Goal: Contribute content: Add original content to the website for others to see

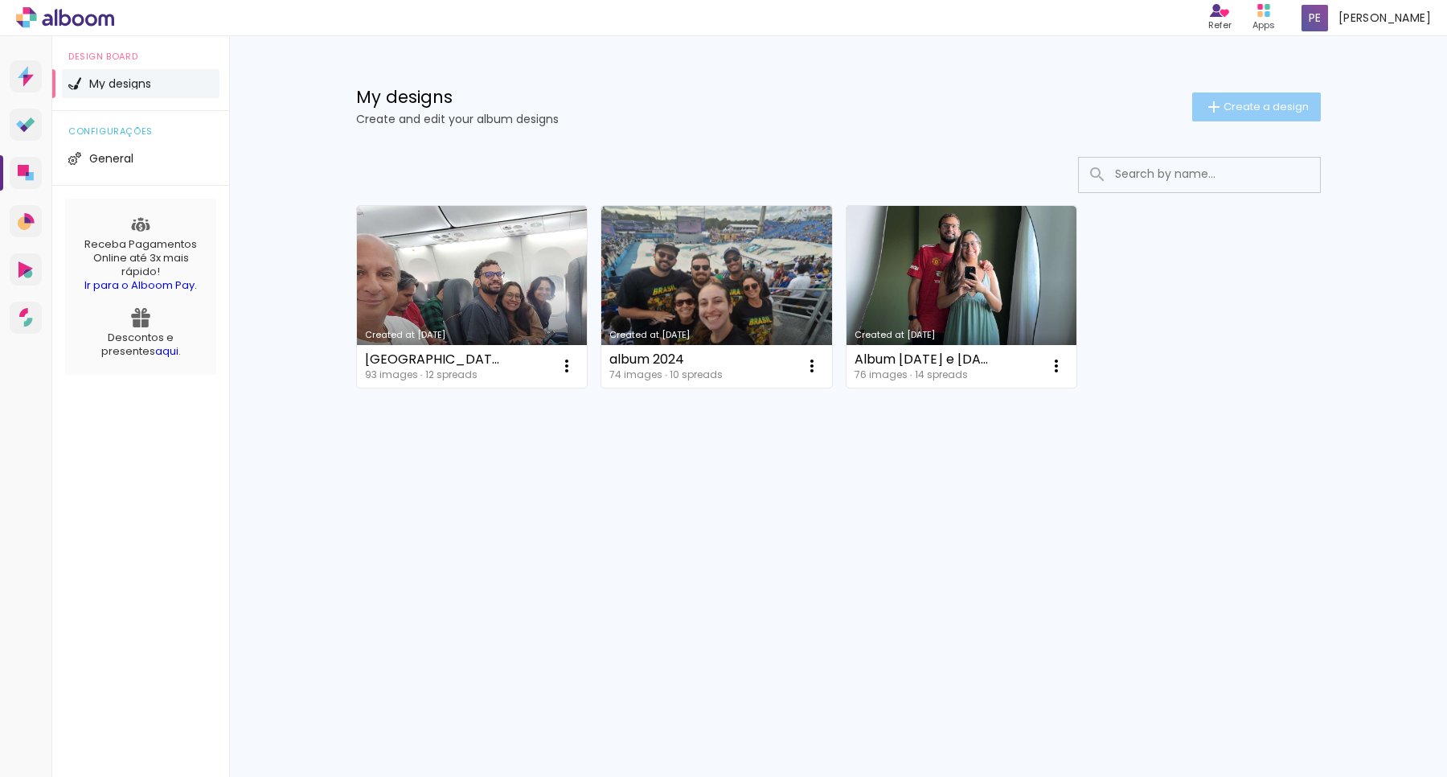
click at [1249, 109] on span "Create a design" at bounding box center [1266, 106] width 85 height 10
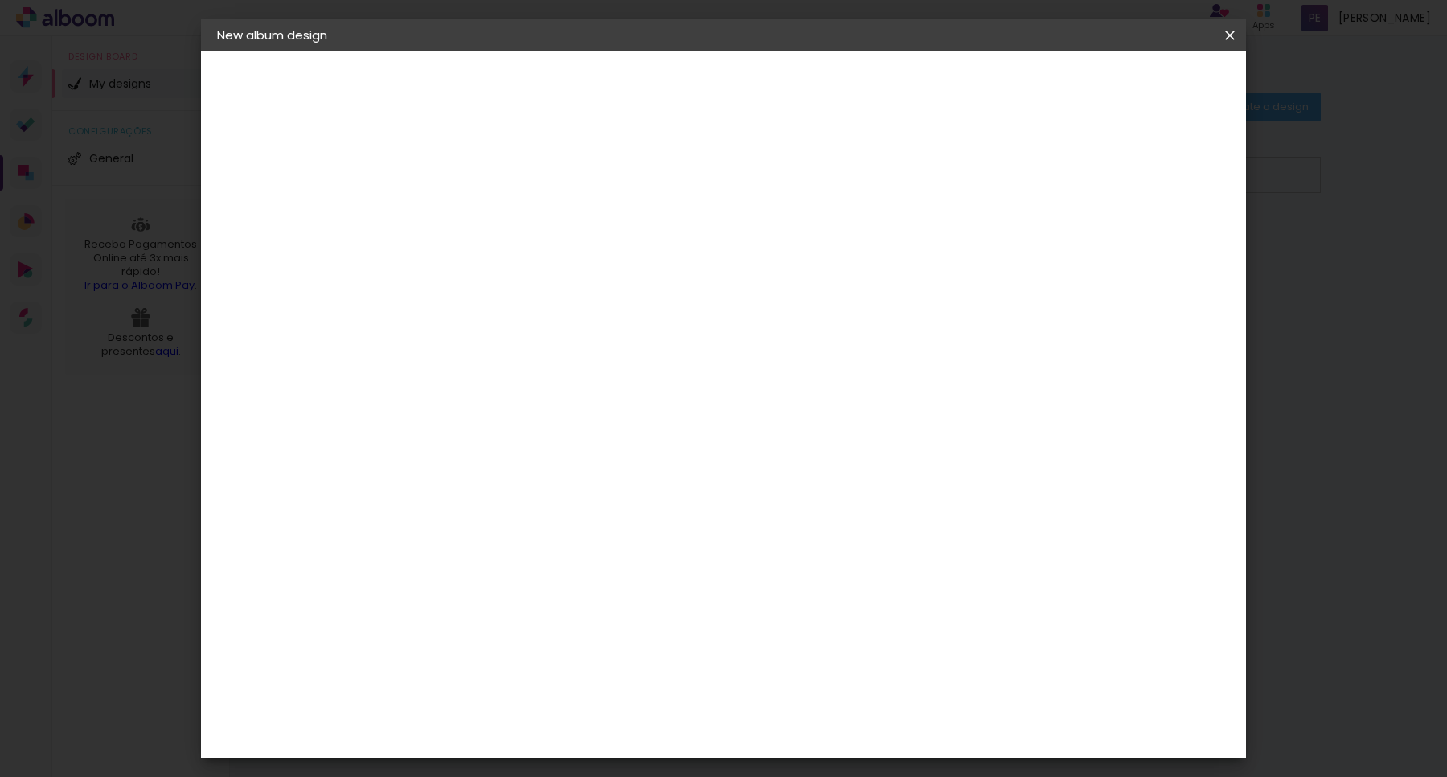
click at [480, 220] on input at bounding box center [480, 215] width 0 height 25
type input "casamento [PERSON_NAME] e lígia"
type paper-input "casamento [PERSON_NAME] e lígia"
click at [547, 72] on paper-button "Next" at bounding box center [518, 85] width 58 height 27
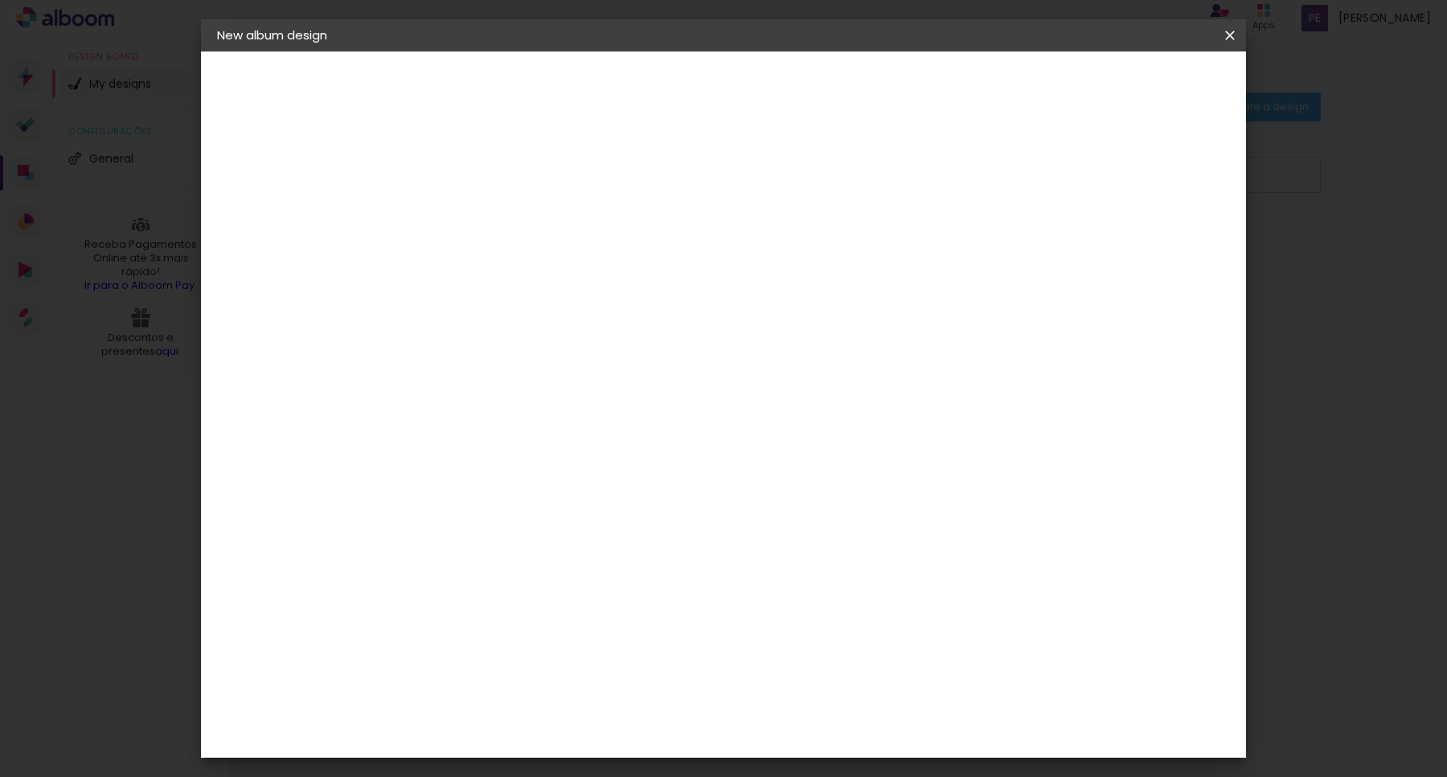
click at [472, 415] on div "Loja das Fotos" at bounding box center [487, 434] width 35 height 39
click at [742, 90] on paper-button "Next" at bounding box center [713, 85] width 58 height 27
click at [544, 270] on iron-icon at bounding box center [533, 279] width 19 height 19
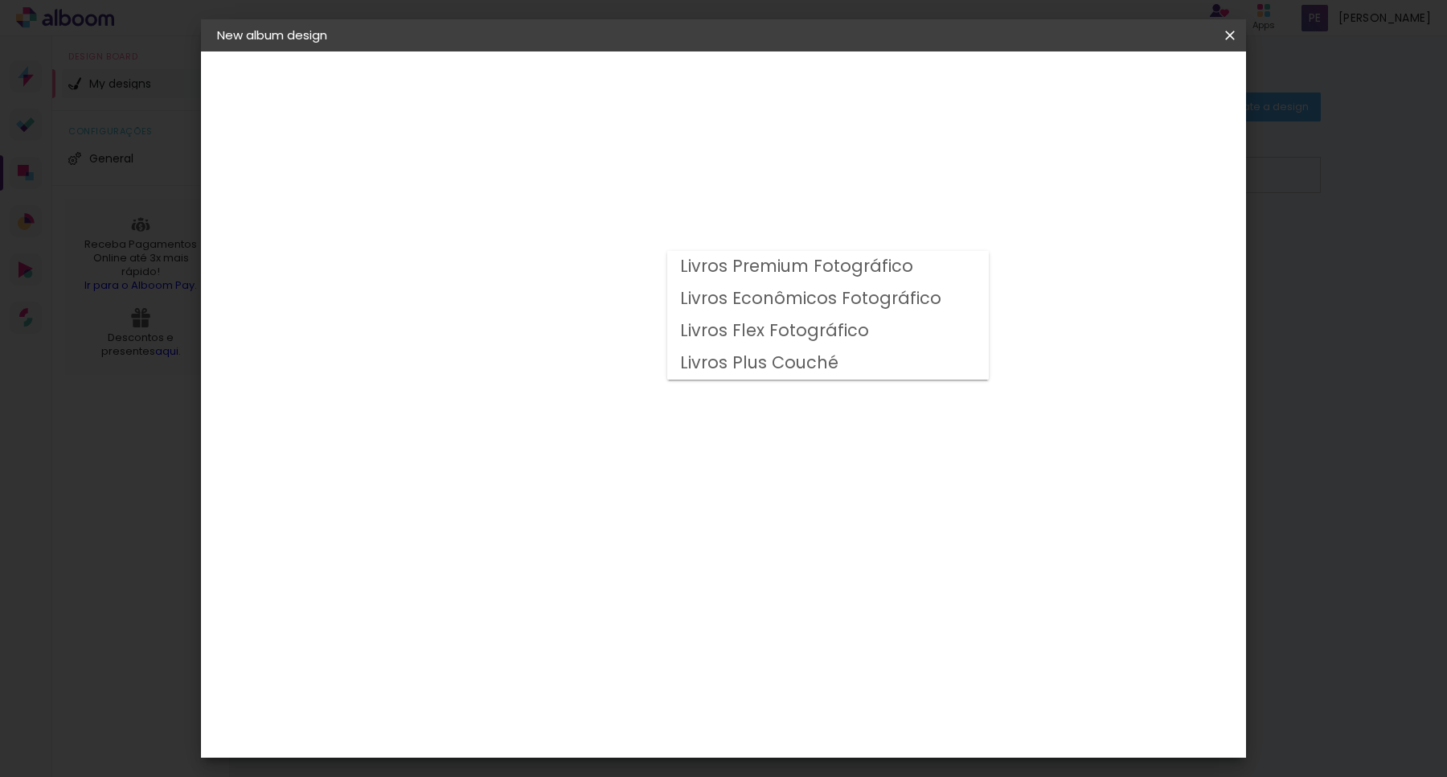
click at [0, 0] on slot "Livros Flex Fotográfico" at bounding box center [0, 0] width 0 height 0
type input "Livros Flex Fotográfico"
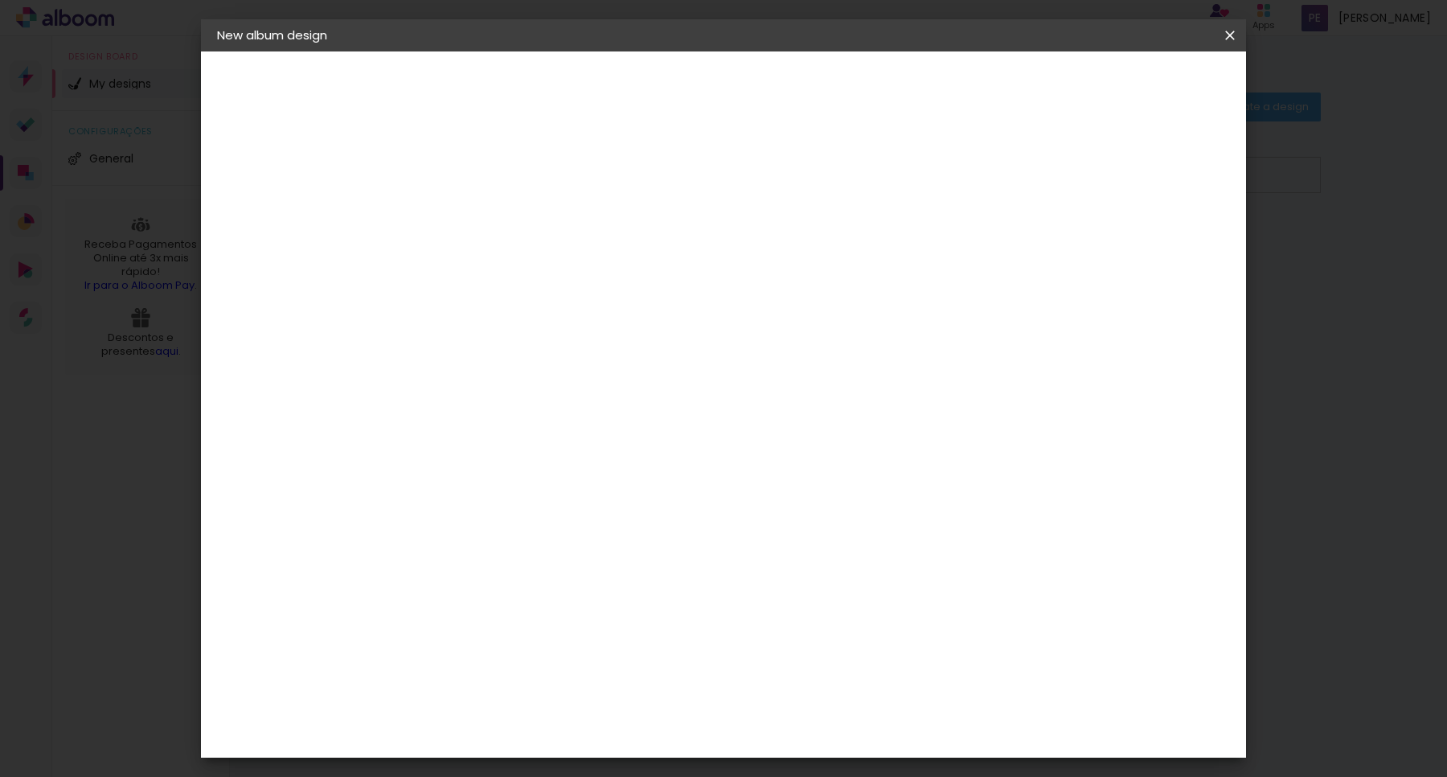
scroll to position [43, 0]
click at [586, 719] on span "22 × 30" at bounding box center [550, 735] width 72 height 33
click at [0, 0] on slot "Next" at bounding box center [0, 0] width 0 height 0
click at [1127, 87] on span "Start design" at bounding box center [1093, 85] width 68 height 11
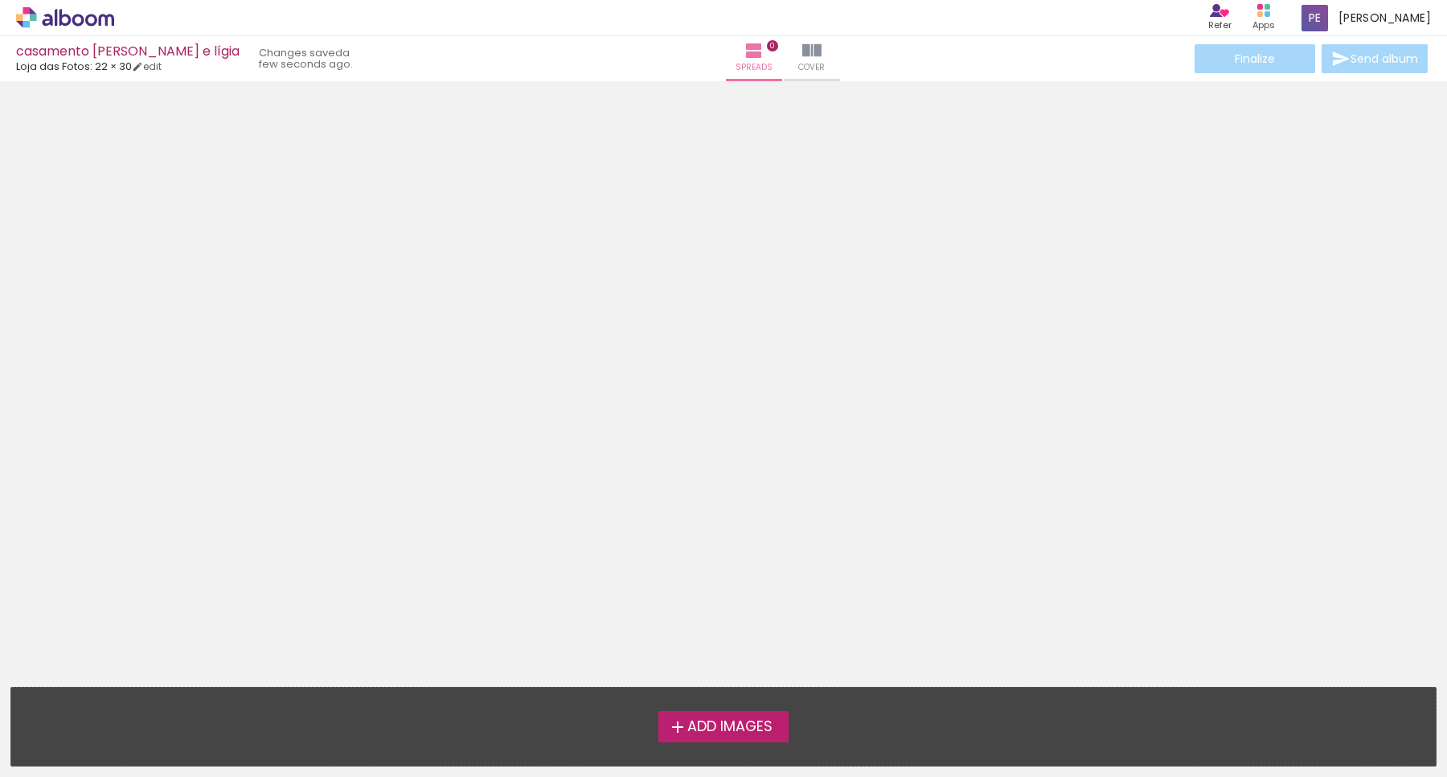
click at [721, 730] on span "Add Images" at bounding box center [729, 727] width 85 height 14
click at [0, 0] on input "file" at bounding box center [0, 0] width 0 height 0
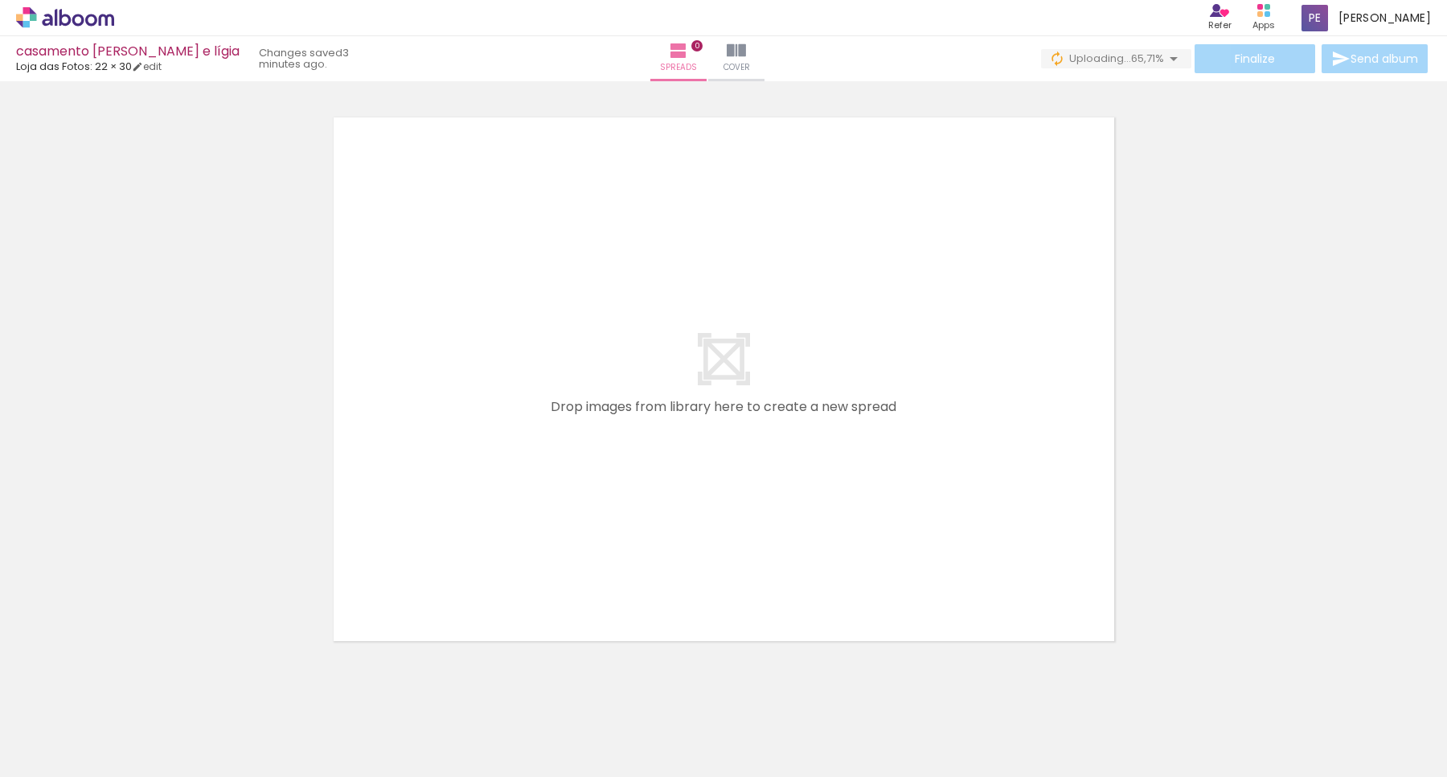
scroll to position [0, 4993]
click at [33, 758] on iron-icon at bounding box center [23, 767] width 19 height 19
click at [0, 0] on input "file" at bounding box center [0, 0] width 0 height 0
click at [725, 56] on iron-icon at bounding box center [715, 50] width 19 height 19
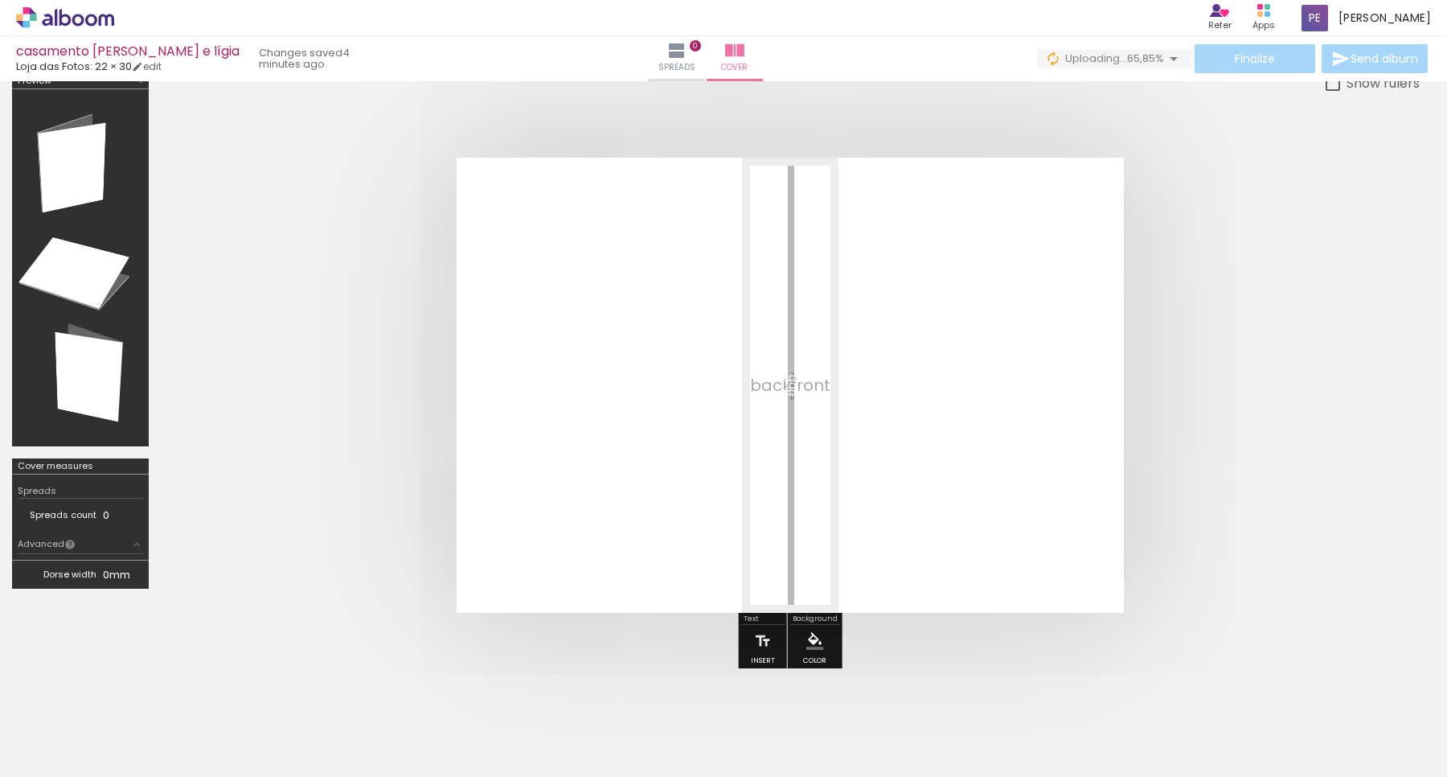
scroll to position [0, 2549]
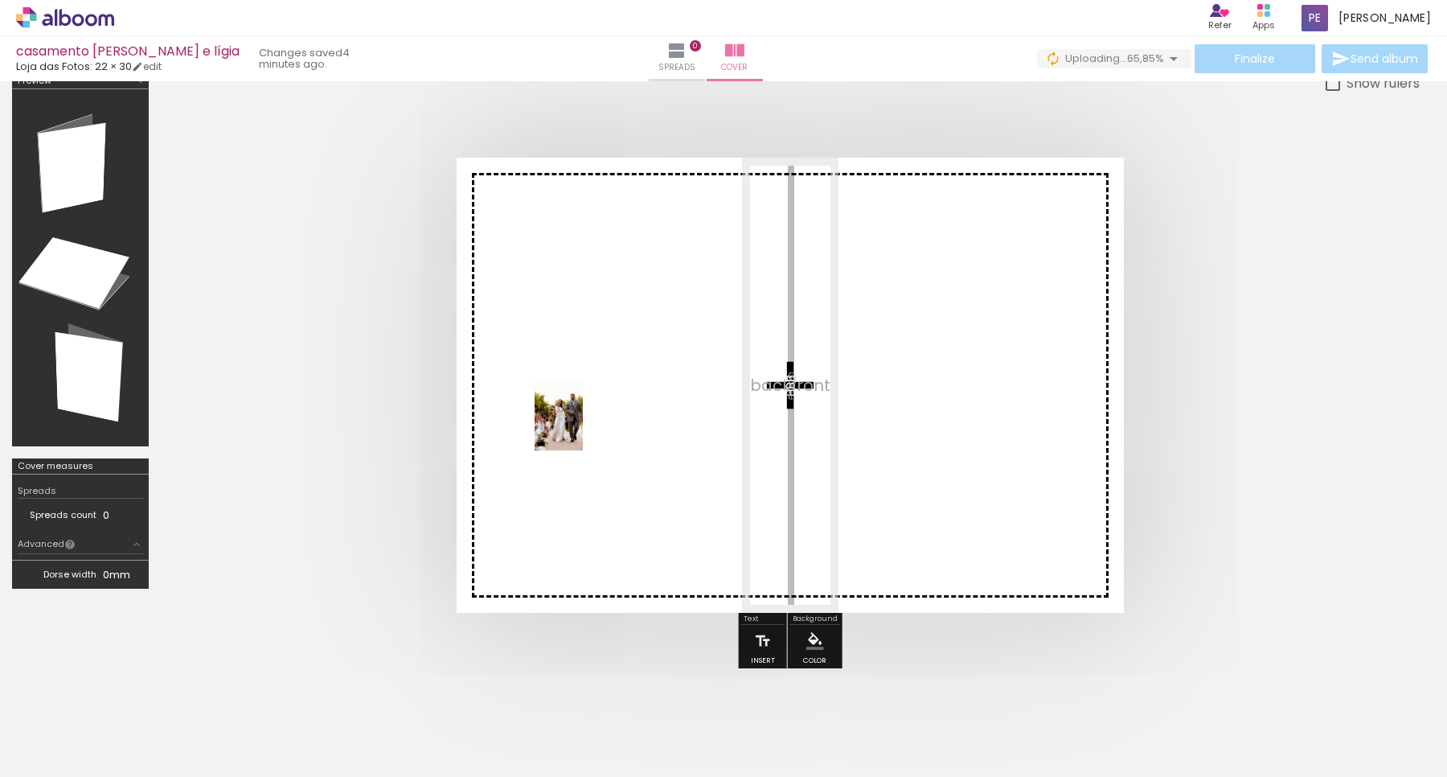
drag, startPoint x: 497, startPoint y: 737, endPoint x: 583, endPoint y: 426, distance: 322.1
click at [583, 426] on quentale-workspace at bounding box center [723, 388] width 1447 height 777
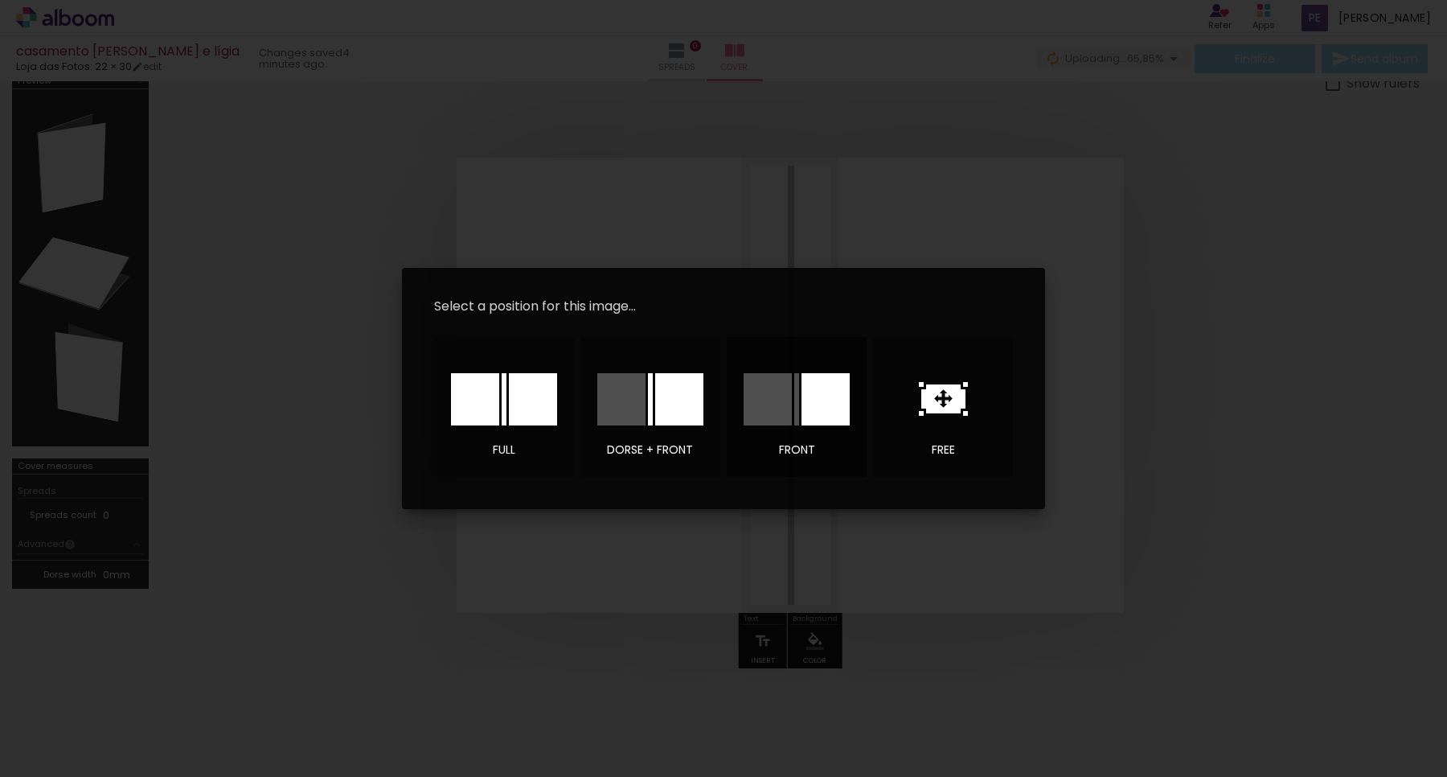
click at [824, 403] on div at bounding box center [826, 399] width 48 height 52
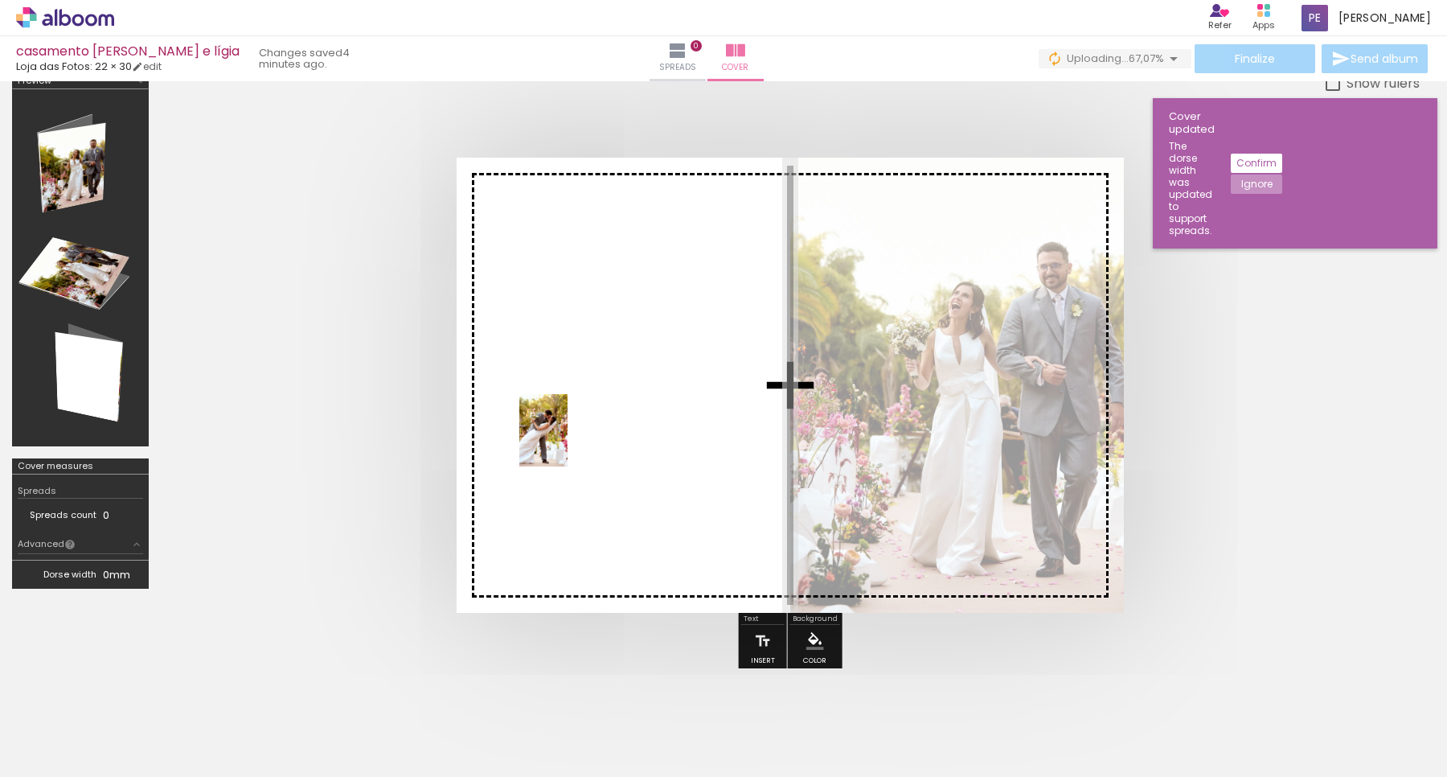
drag, startPoint x: 417, startPoint y: 716, endPoint x: 568, endPoint y: 442, distance: 312.4
click at [568, 442] on quentale-workspace at bounding box center [723, 388] width 1447 height 777
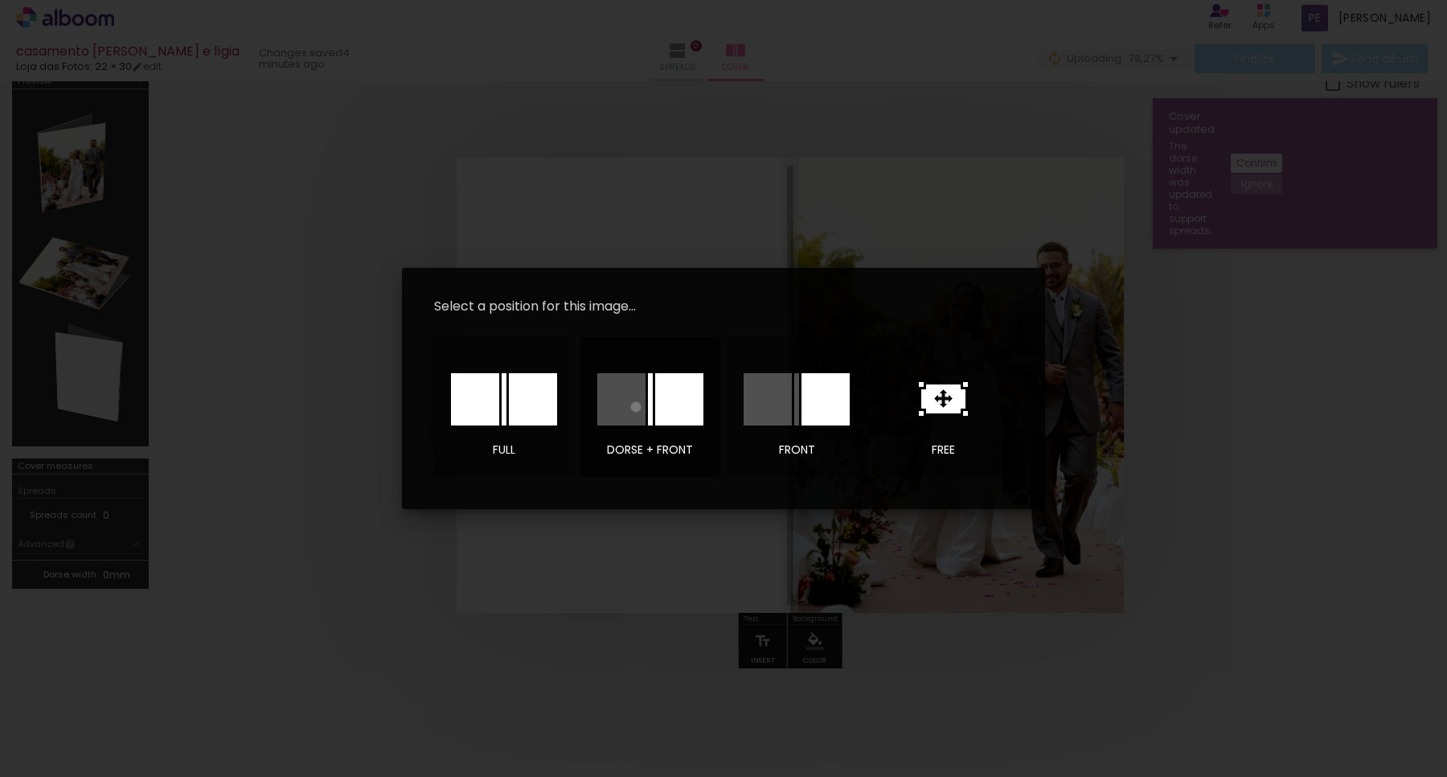
click at [635, 407] on div at bounding box center [621, 399] width 48 height 52
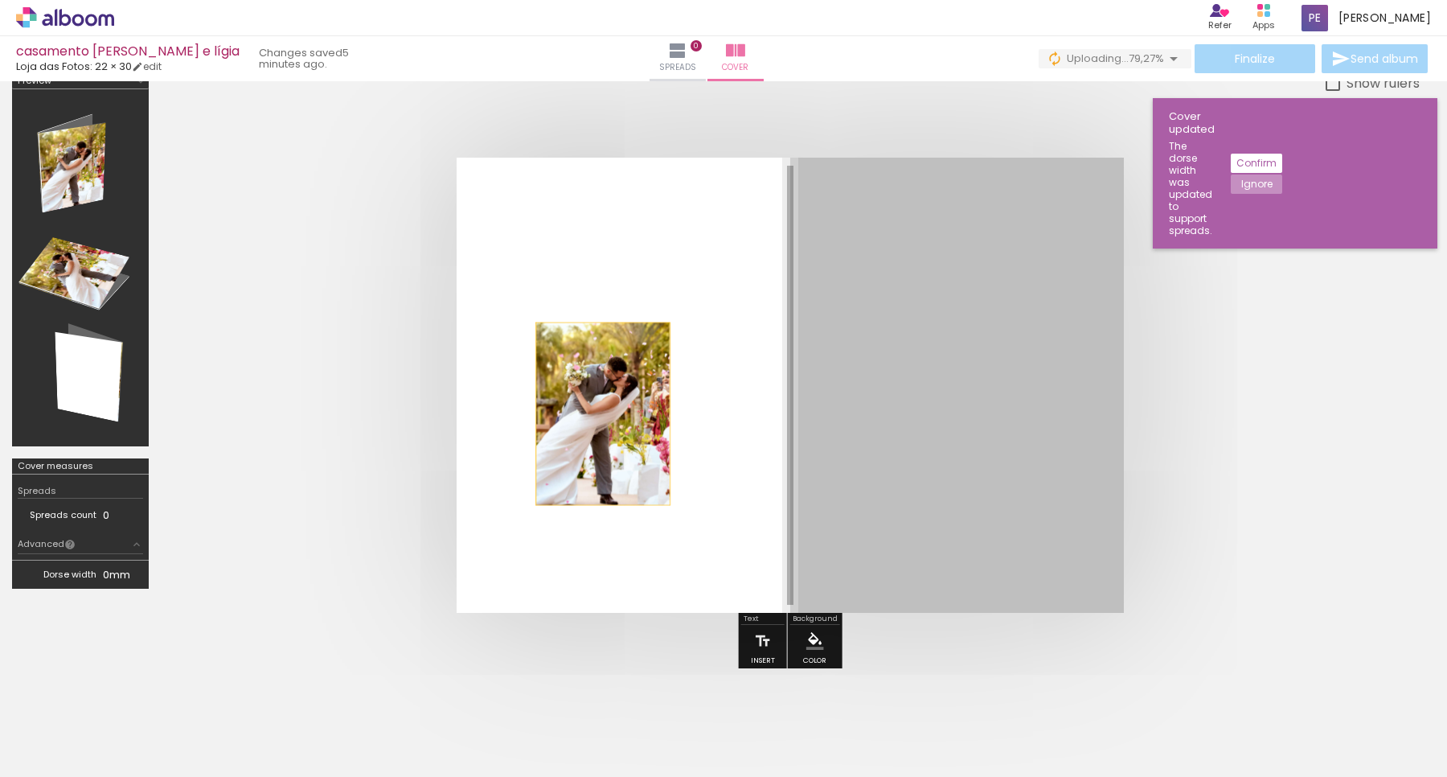
drag, startPoint x: 938, startPoint y: 471, endPoint x: 603, endPoint y: 412, distance: 339.8
click at [603, 412] on quentale-layouter at bounding box center [790, 385] width 667 height 455
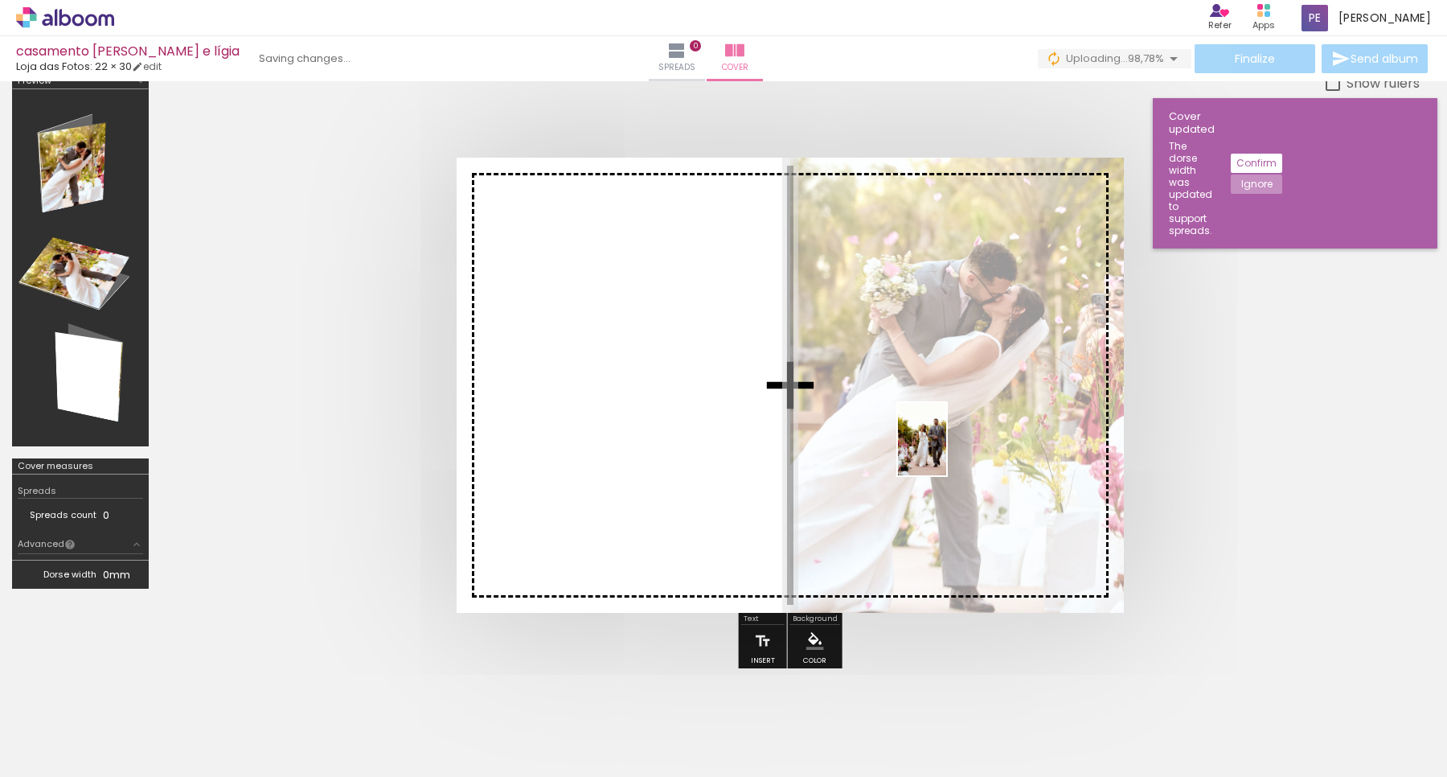
drag, startPoint x: 503, startPoint y: 713, endPoint x: 946, endPoint y: 451, distance: 514.8
click at [946, 451] on quentale-workspace at bounding box center [723, 388] width 1447 height 777
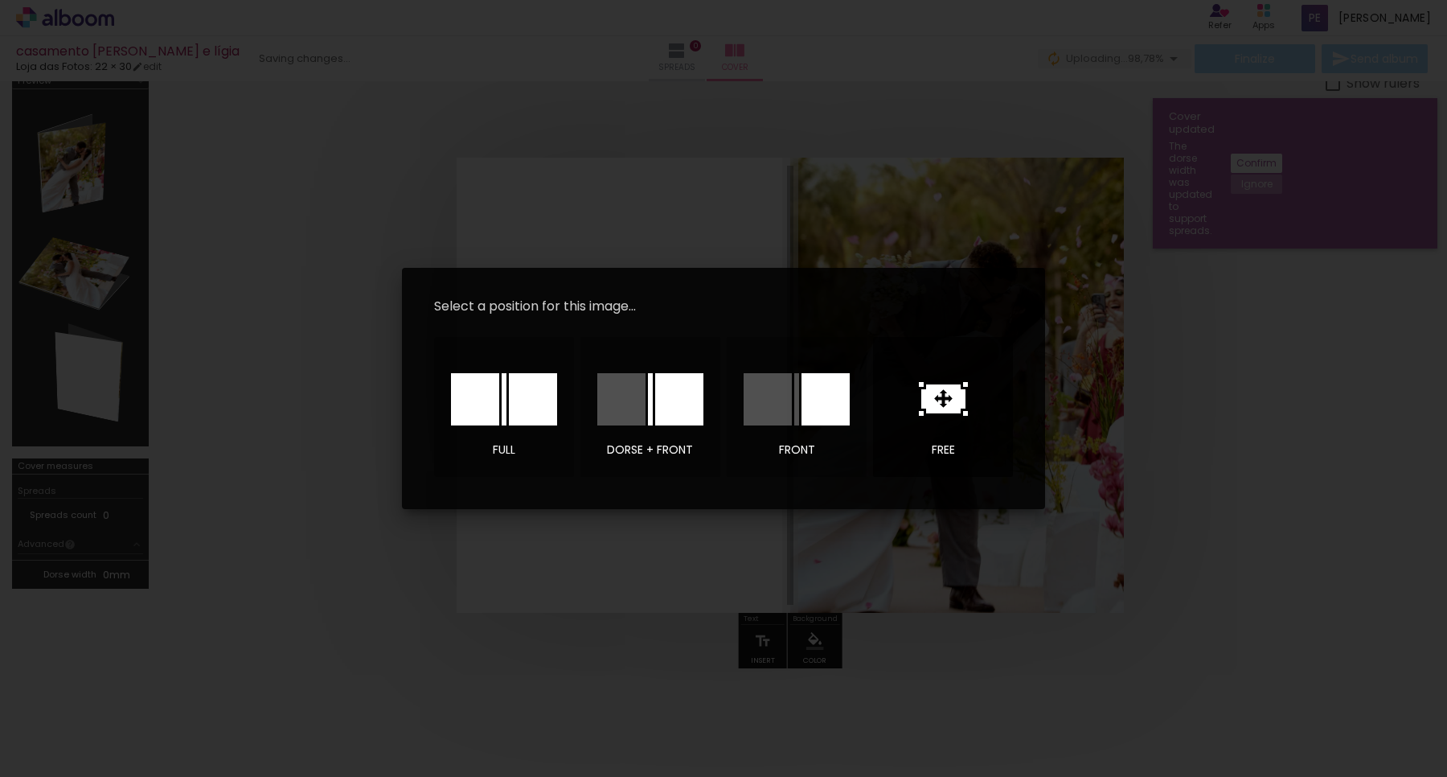
drag, startPoint x: 943, startPoint y: 386, endPoint x: 919, endPoint y: 440, distance: 59.0
click at [942, 388] on icon at bounding box center [943, 398] width 44 height 29
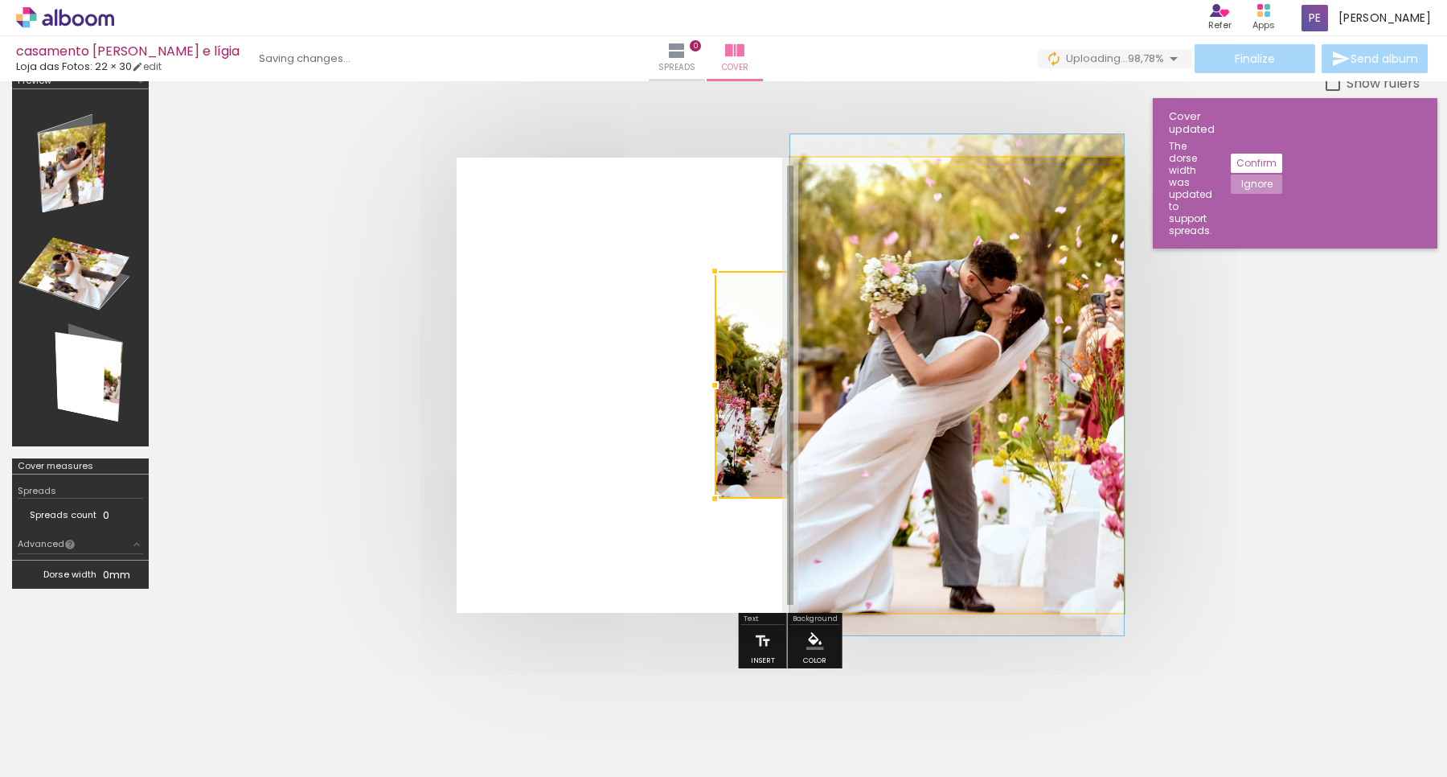
click at [933, 330] on quentale-photo at bounding box center [957, 385] width 334 height 455
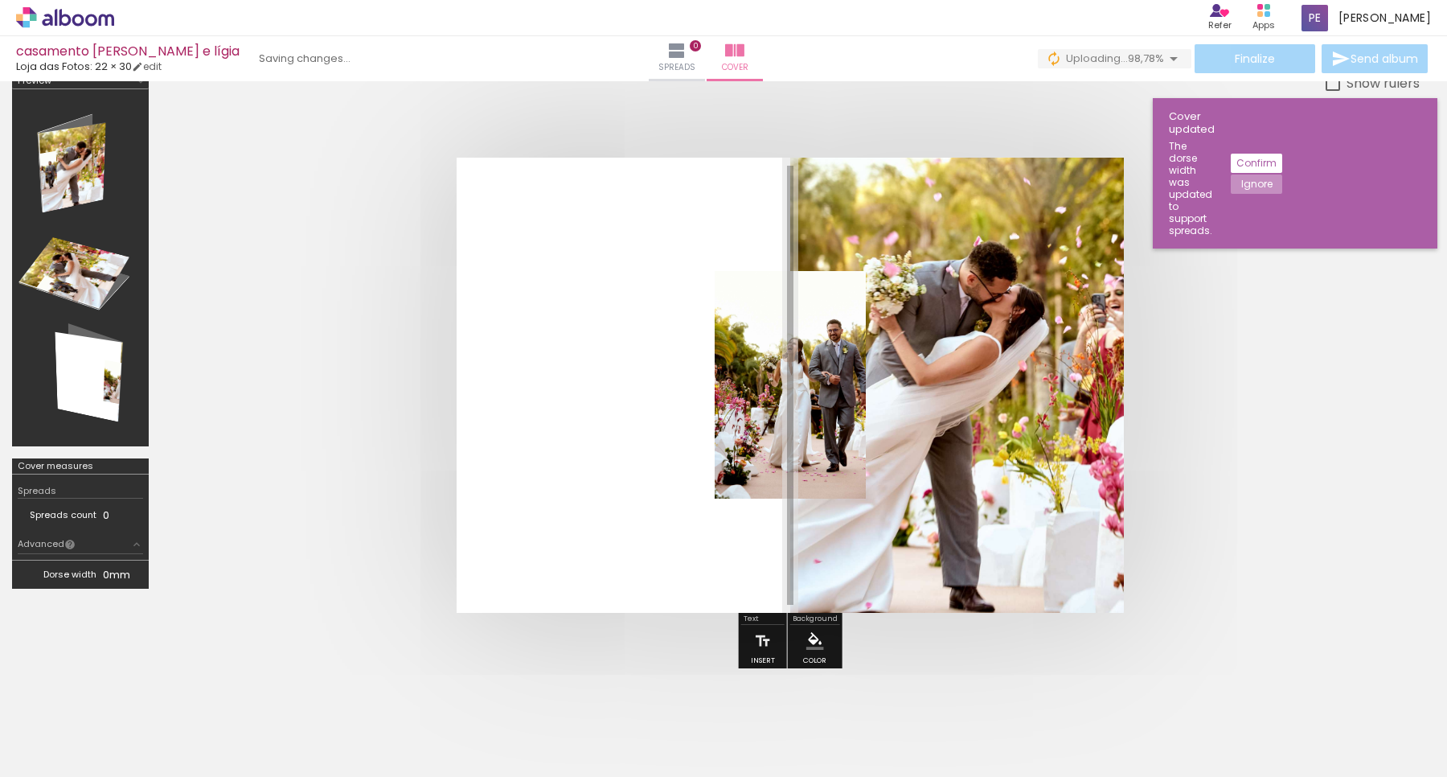
click at [1029, 358] on quentale-photo at bounding box center [957, 385] width 334 height 455
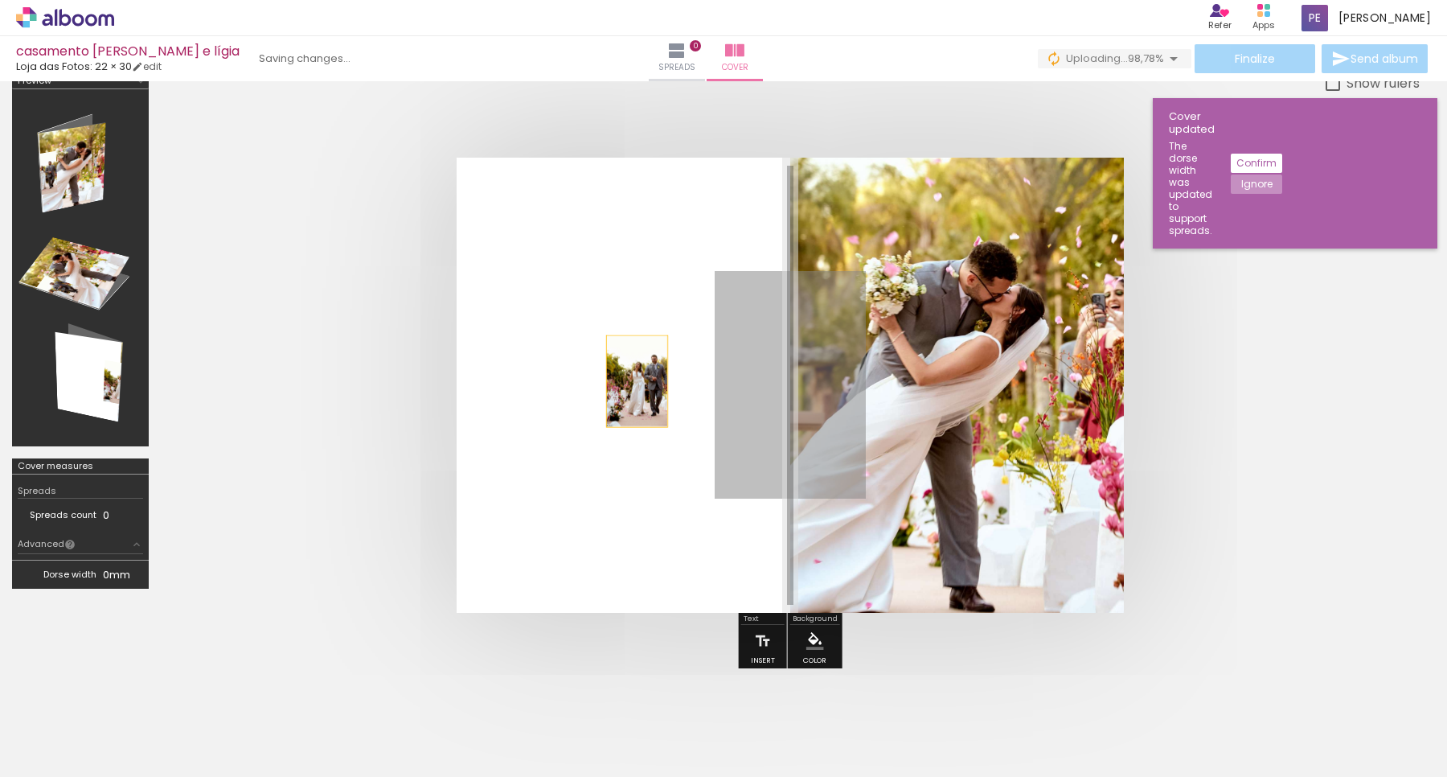
drag, startPoint x: 832, startPoint y: 392, endPoint x: 637, endPoint y: 380, distance: 195.8
click at [637, 380] on quentale-layouter at bounding box center [790, 385] width 667 height 455
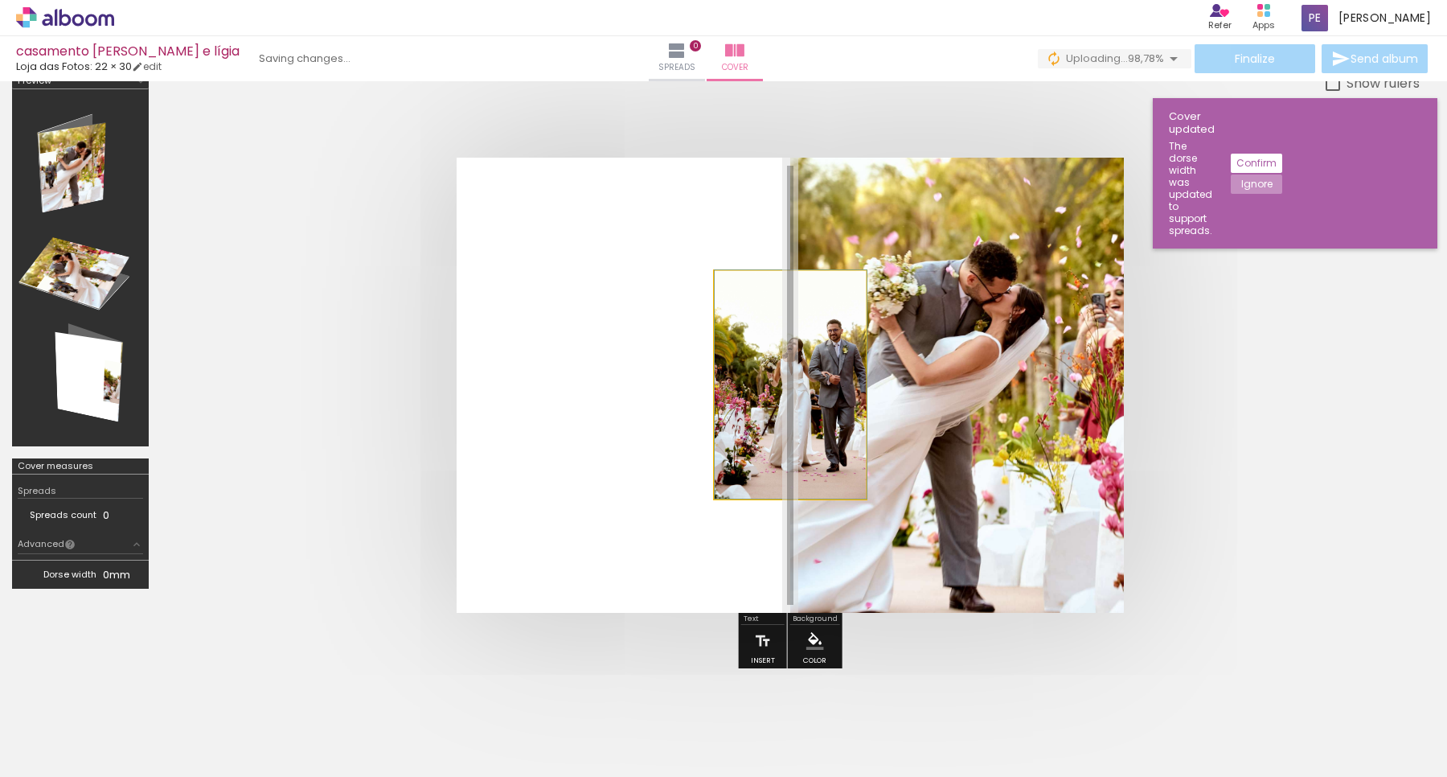
click at [814, 403] on quentale-photo at bounding box center [791, 385] width 152 height 228
click at [934, 314] on quentale-photo at bounding box center [957, 385] width 334 height 455
click at [942, 436] on quentale-photo at bounding box center [957, 385] width 334 height 455
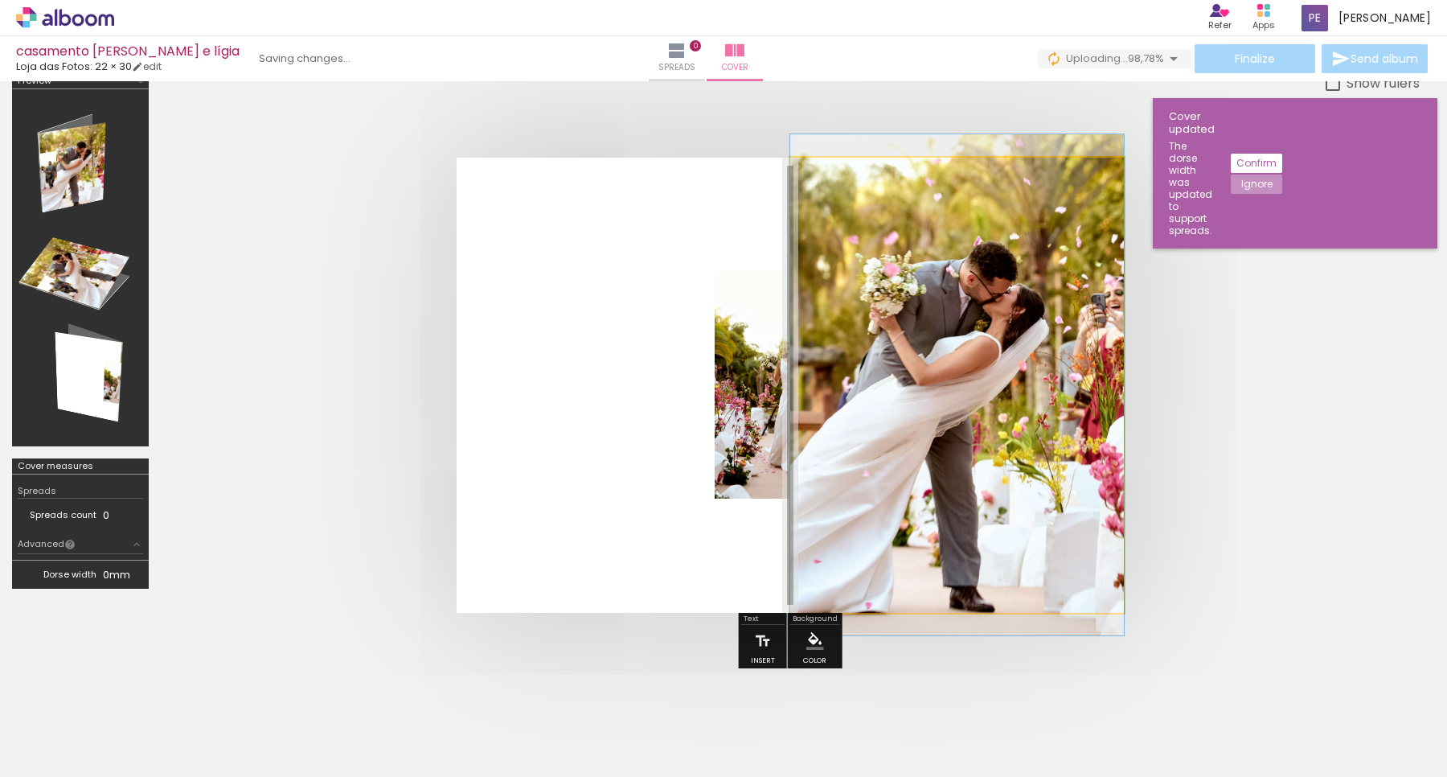
click at [942, 436] on quentale-photo at bounding box center [957, 385] width 334 height 455
drag, startPoint x: 982, startPoint y: 459, endPoint x: 999, endPoint y: 355, distance: 105.2
click at [999, 355] on quentale-photo at bounding box center [957, 385] width 334 height 455
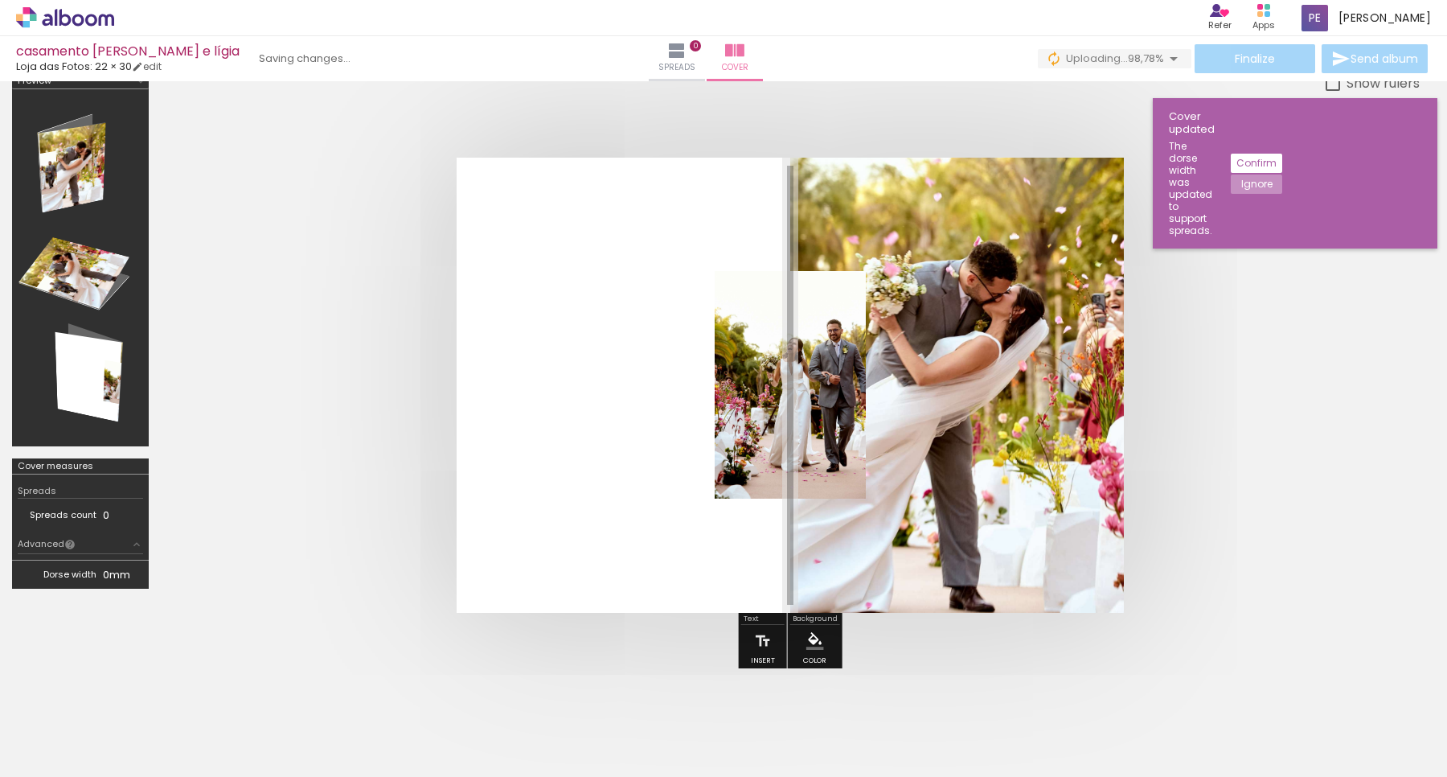
click at [999, 355] on quentale-photo at bounding box center [957, 385] width 334 height 455
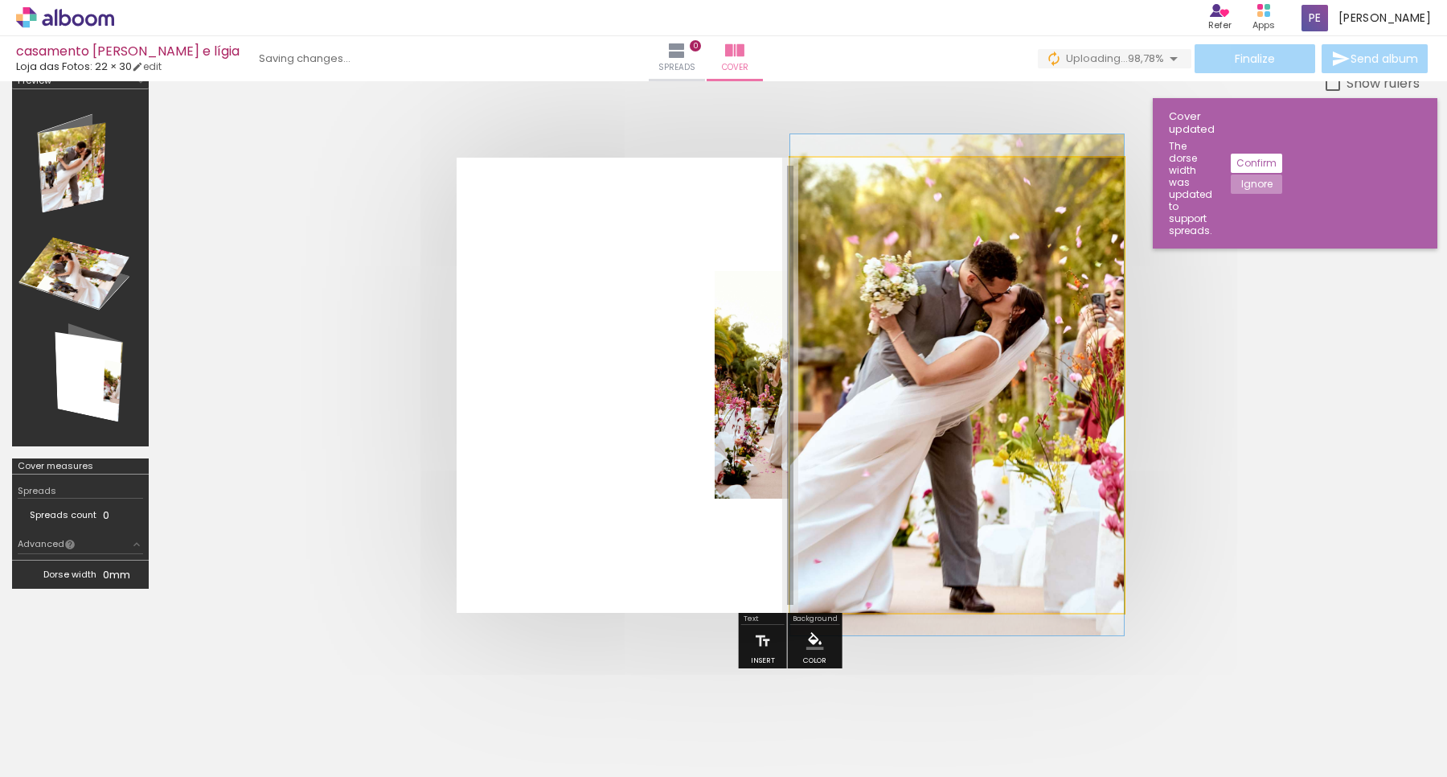
click at [999, 355] on quentale-photo at bounding box center [957, 385] width 334 height 455
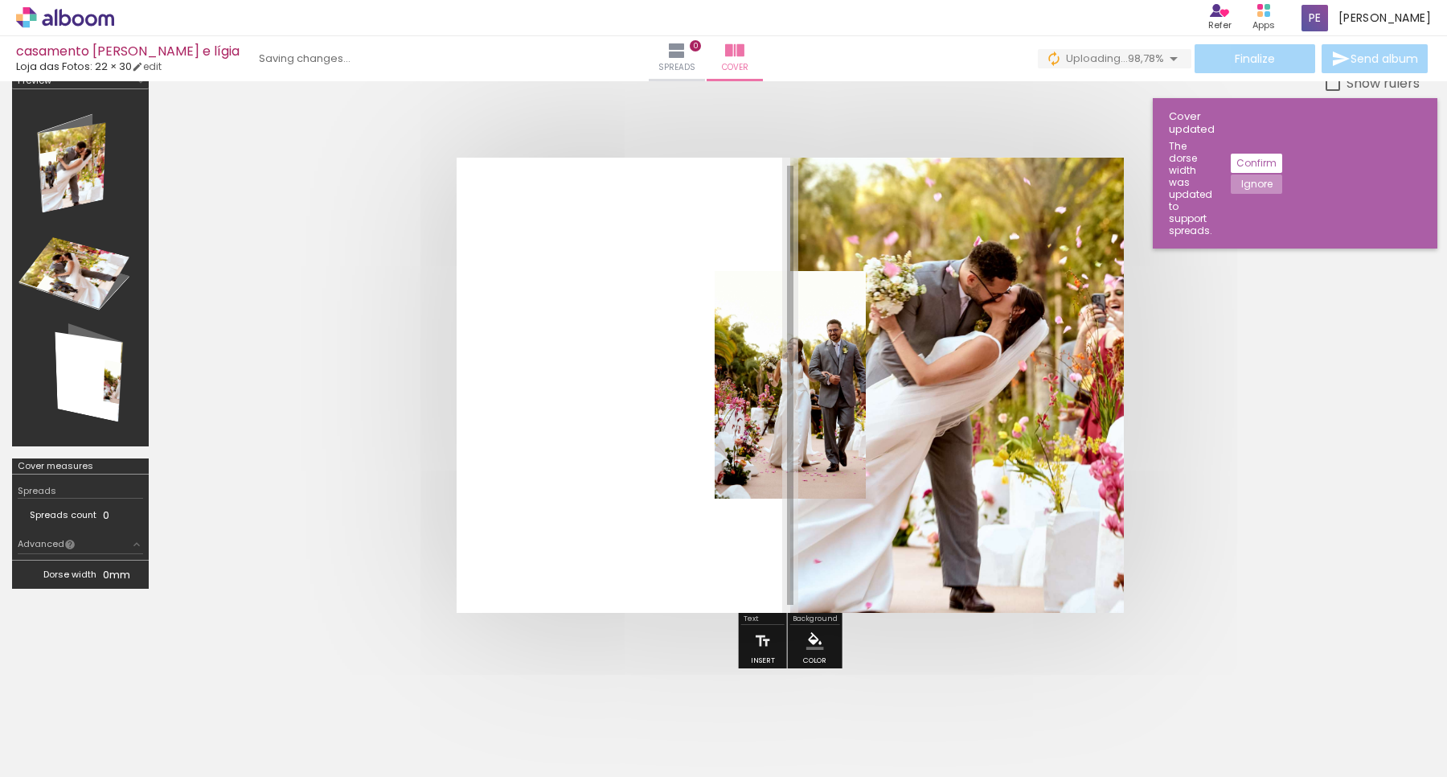
click at [954, 322] on quentale-photo at bounding box center [957, 385] width 334 height 455
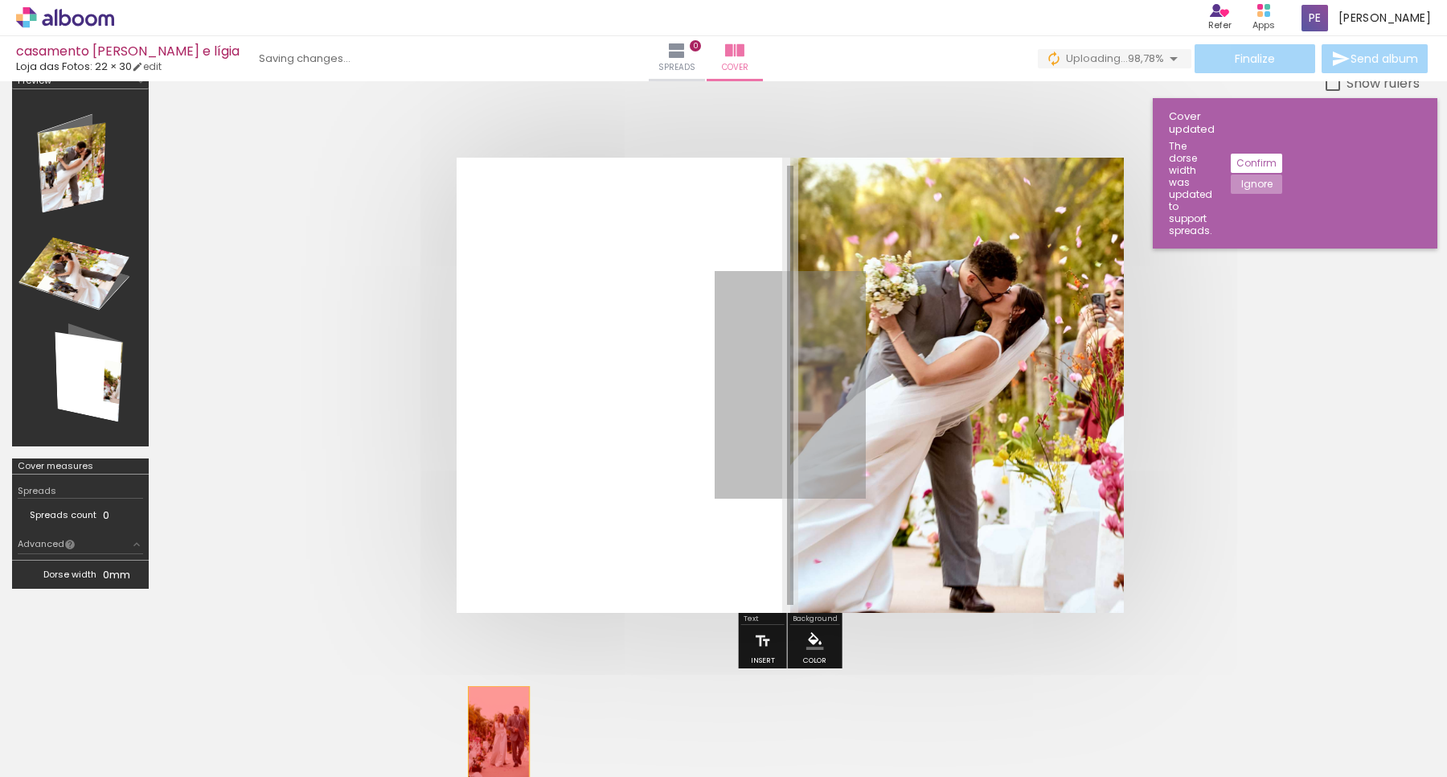
drag, startPoint x: 826, startPoint y: 431, endPoint x: 499, endPoint y: 730, distance: 443.4
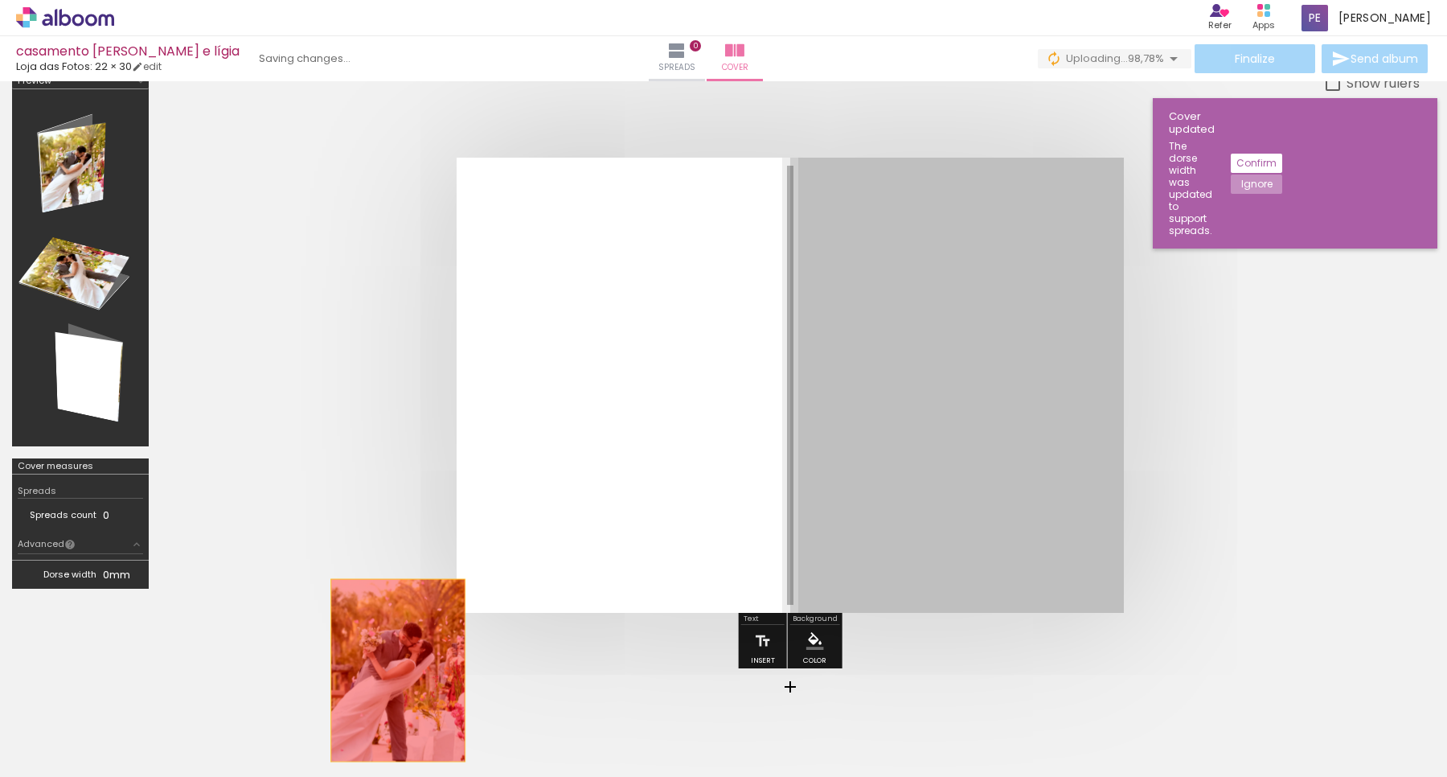
drag, startPoint x: 942, startPoint y: 467, endPoint x: 398, endPoint y: 668, distance: 579.5
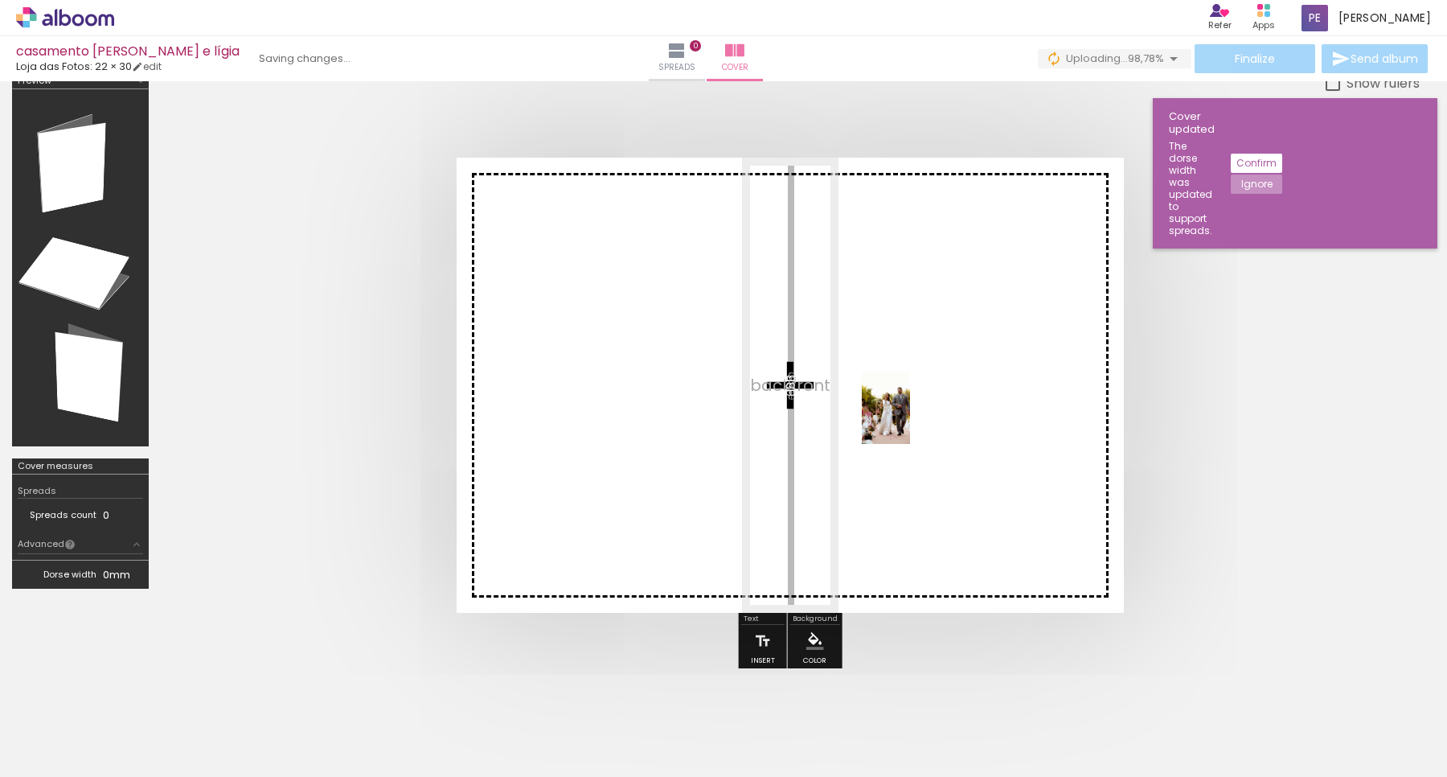
drag, startPoint x: 484, startPoint y: 720, endPoint x: 910, endPoint y: 420, distance: 521.6
click at [910, 420] on quentale-workspace at bounding box center [723, 388] width 1447 height 777
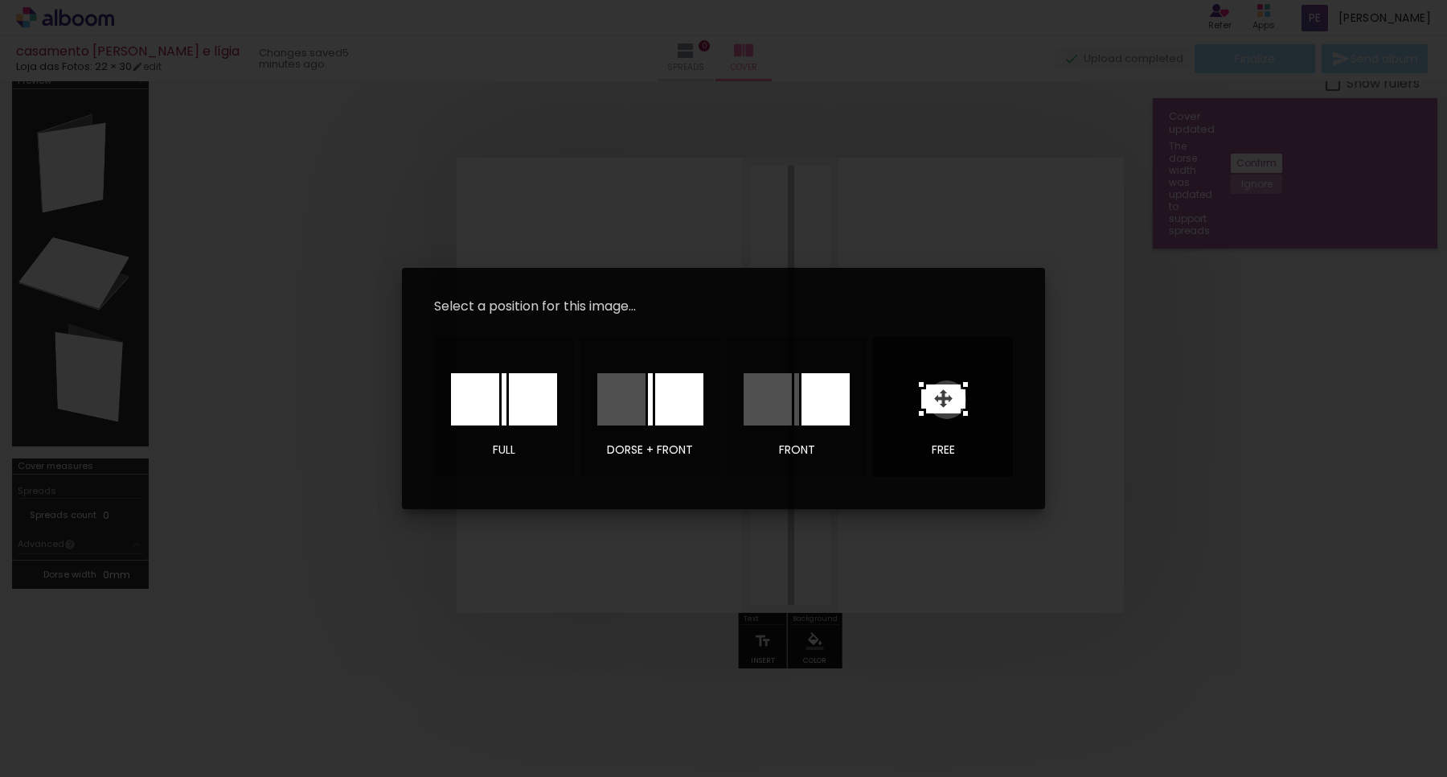
click at [947, 400] on icon at bounding box center [943, 398] width 44 height 29
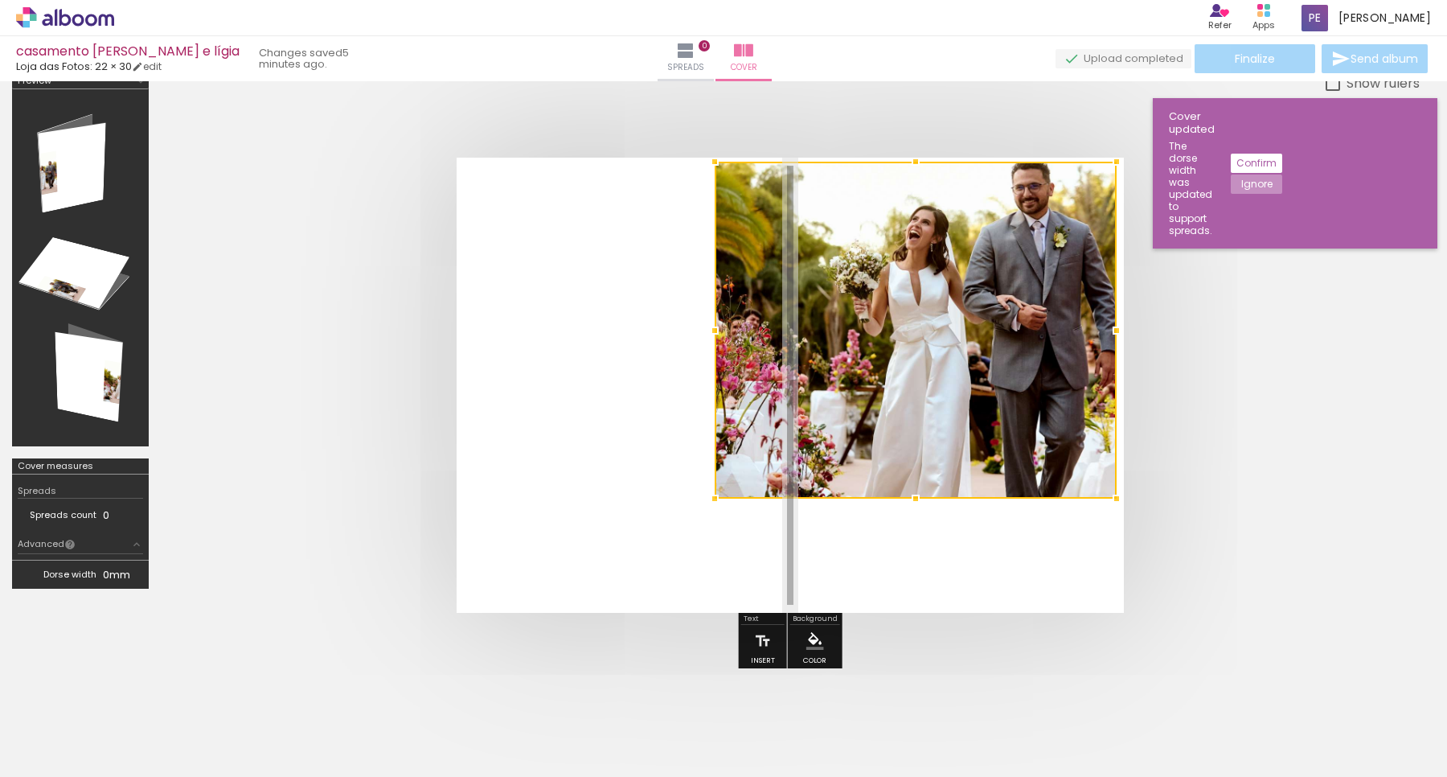
drag, startPoint x: 867, startPoint y: 265, endPoint x: 1021, endPoint y: 209, distance: 164.3
click at [1116, 151] on div at bounding box center [1117, 162] width 32 height 32
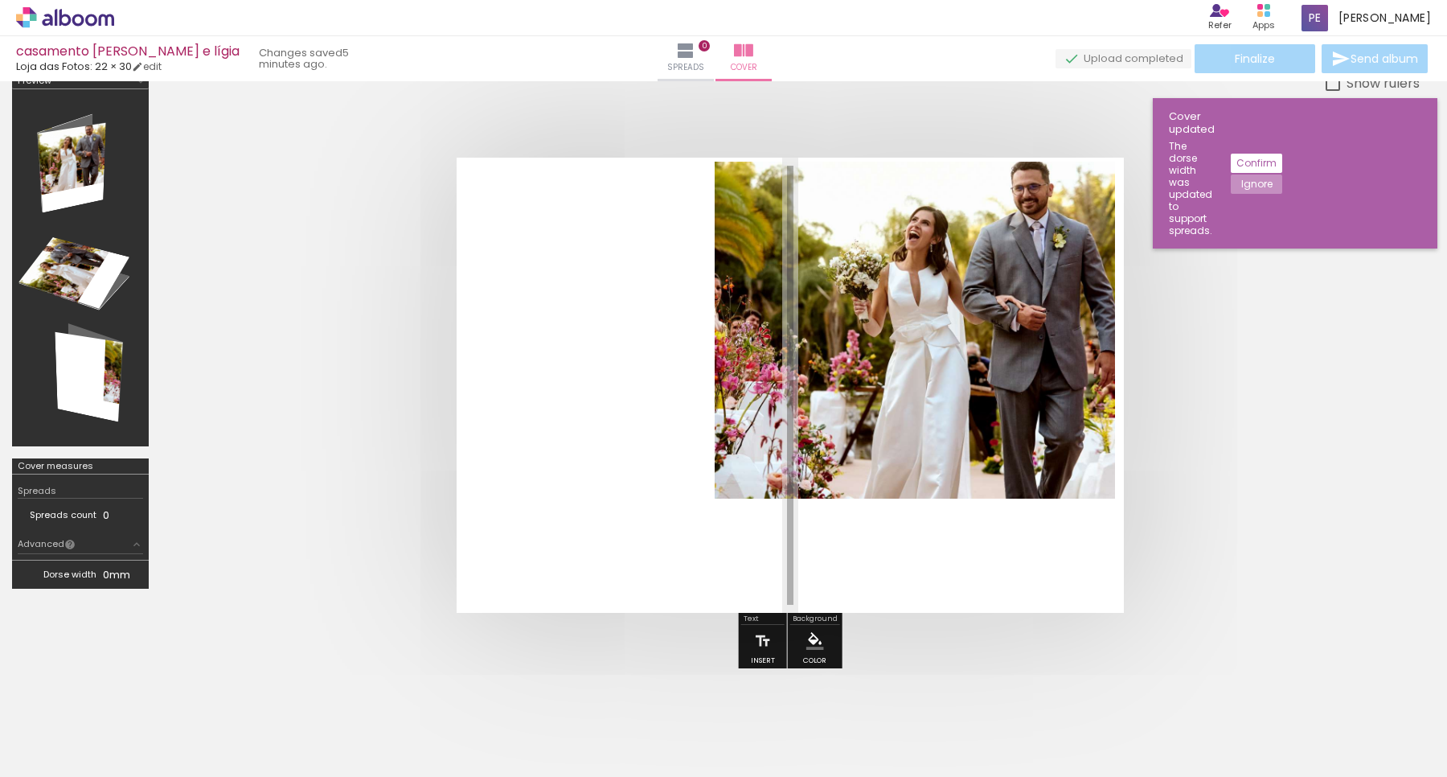
click at [738, 476] on quentale-photo at bounding box center [915, 330] width 401 height 337
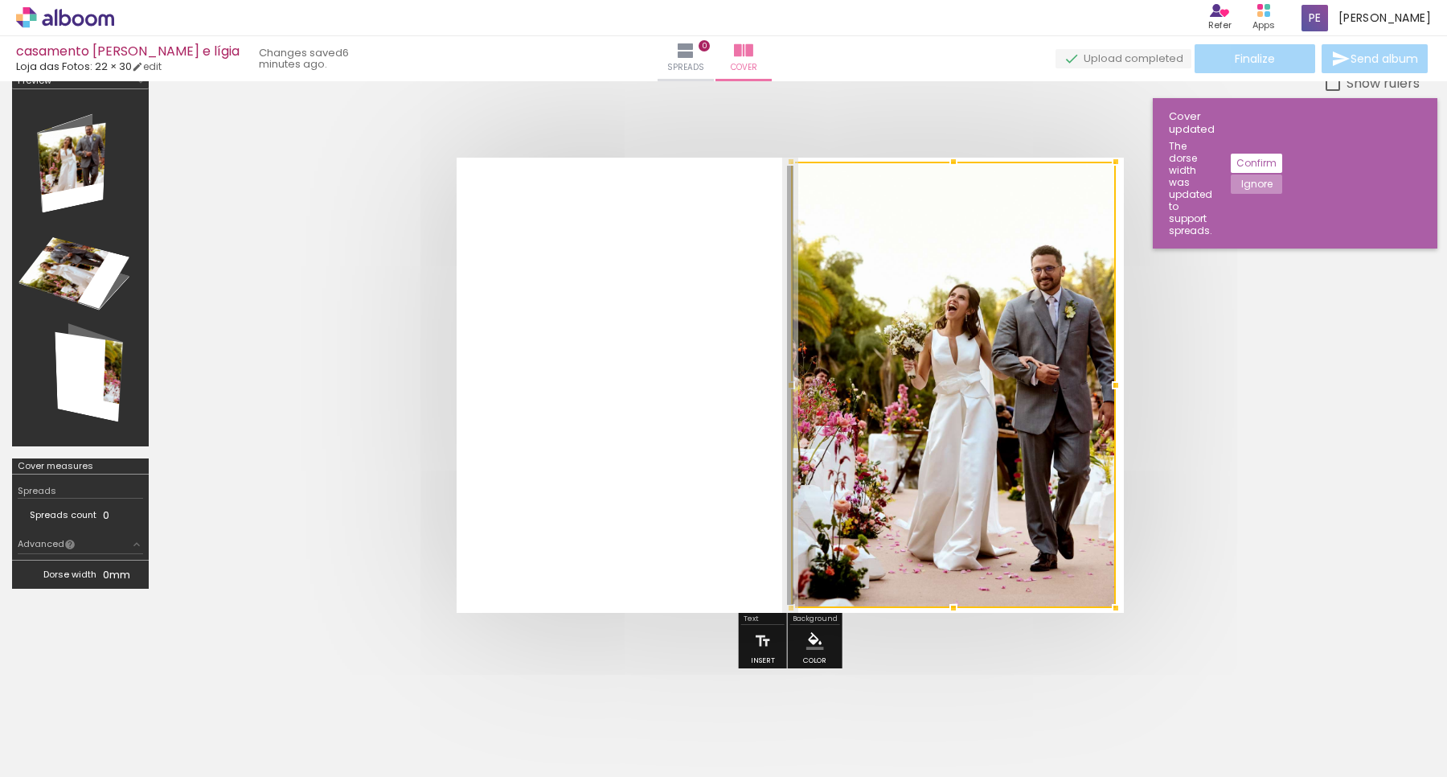
drag, startPoint x: 733, startPoint y: 532, endPoint x: 792, endPoint y: 609, distance: 96.8
click at [792, 609] on div at bounding box center [791, 608] width 32 height 32
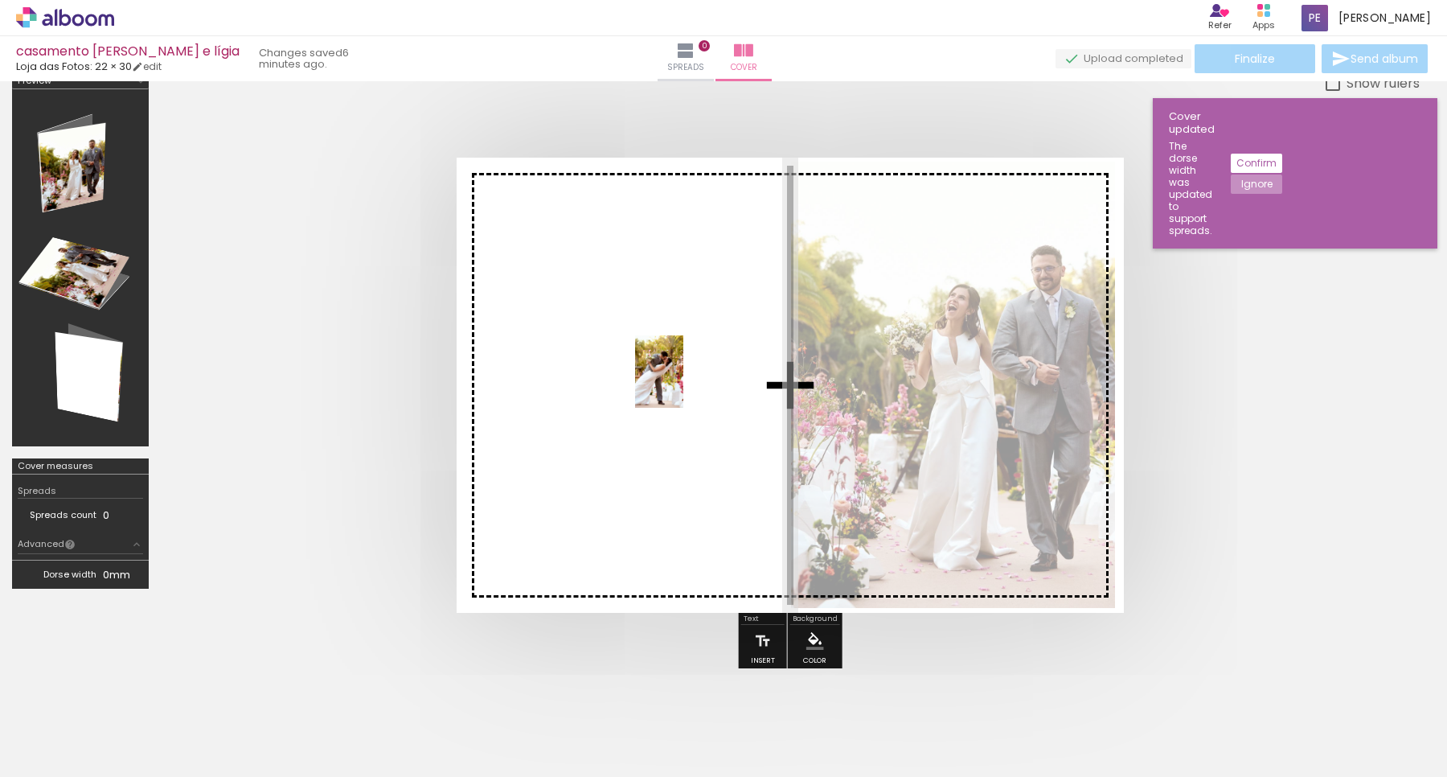
drag, startPoint x: 406, startPoint y: 720, endPoint x: 684, endPoint y: 386, distance: 435.1
click at [684, 384] on quentale-workspace at bounding box center [723, 388] width 1447 height 777
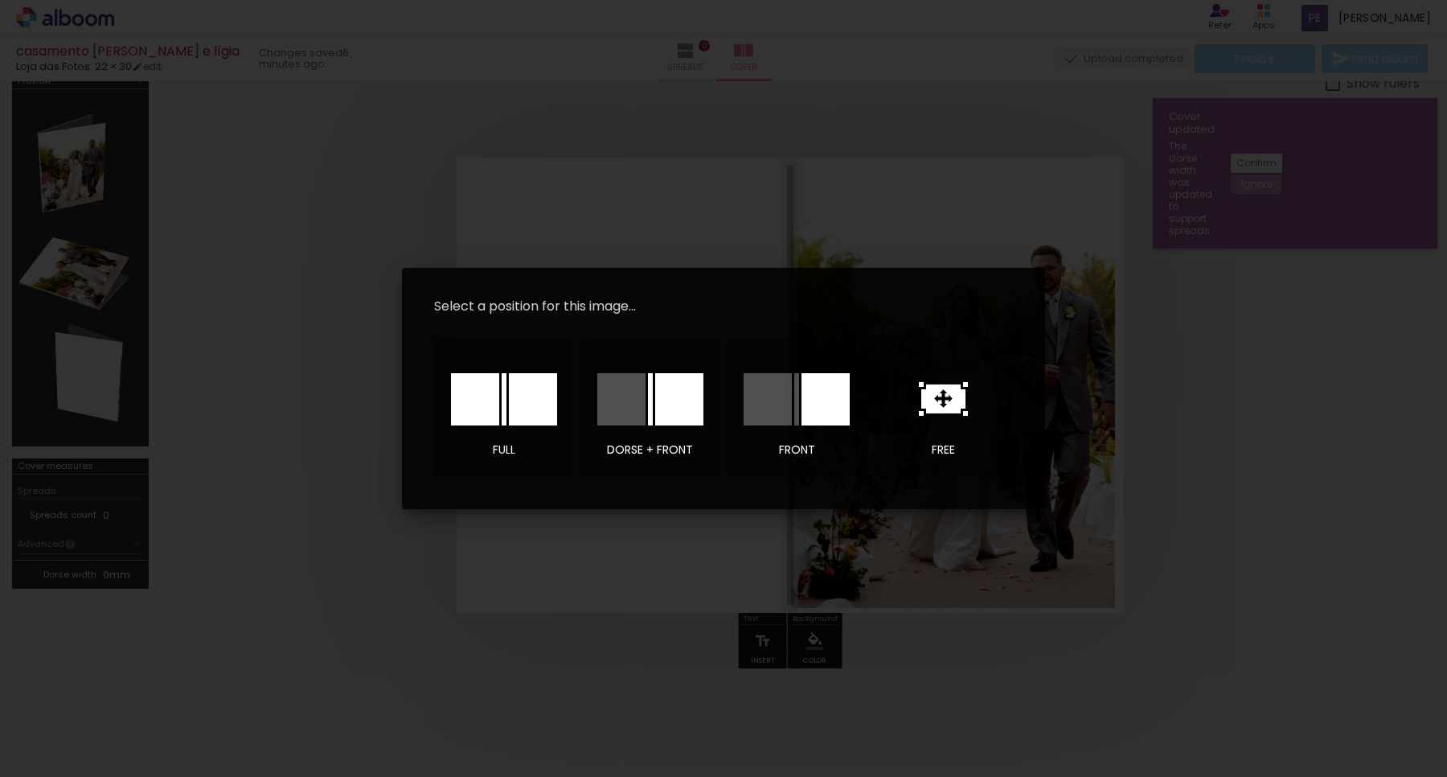
click at [954, 400] on icon at bounding box center [943, 398] width 44 height 29
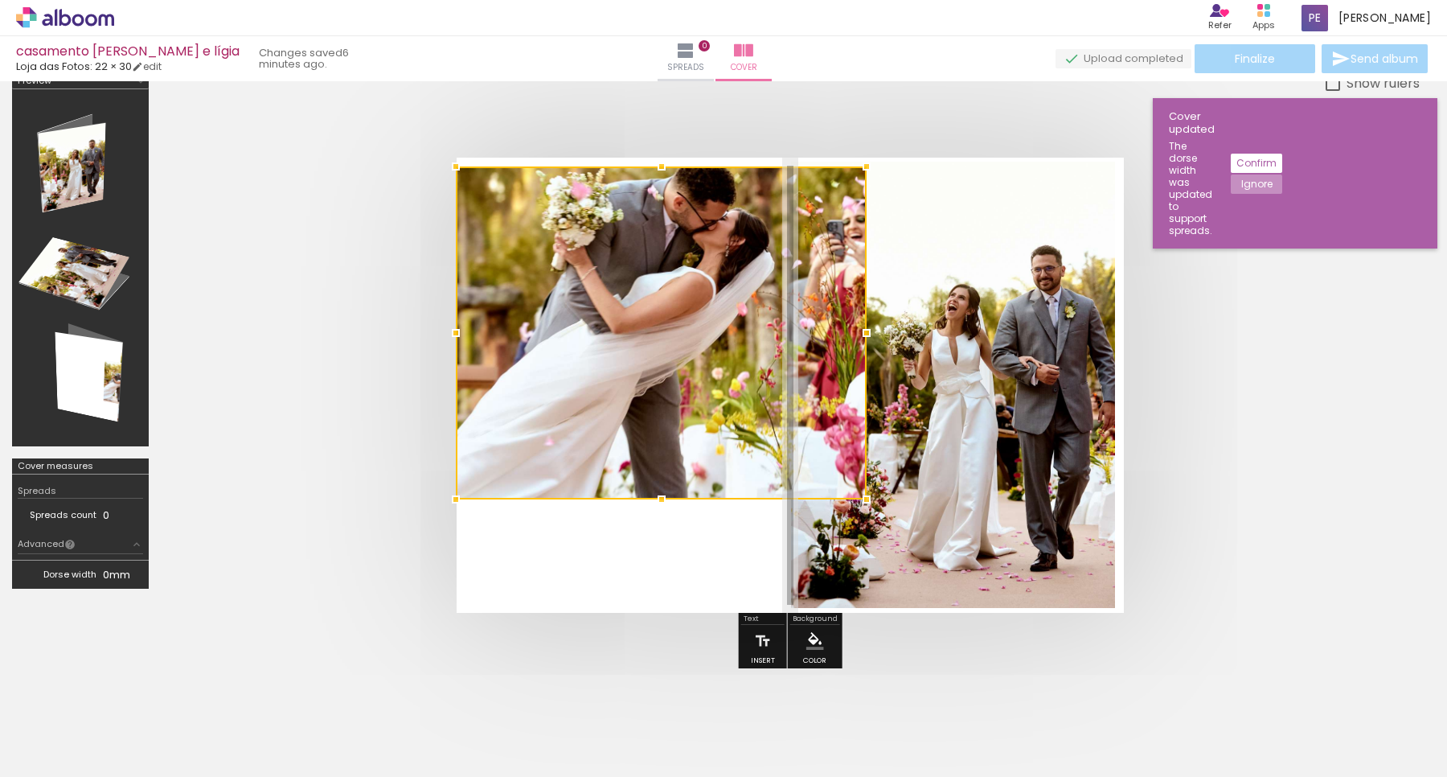
drag, startPoint x: 544, startPoint y: 198, endPoint x: 460, endPoint y: 163, distance: 91.2
click at [460, 163] on div at bounding box center [456, 166] width 32 height 32
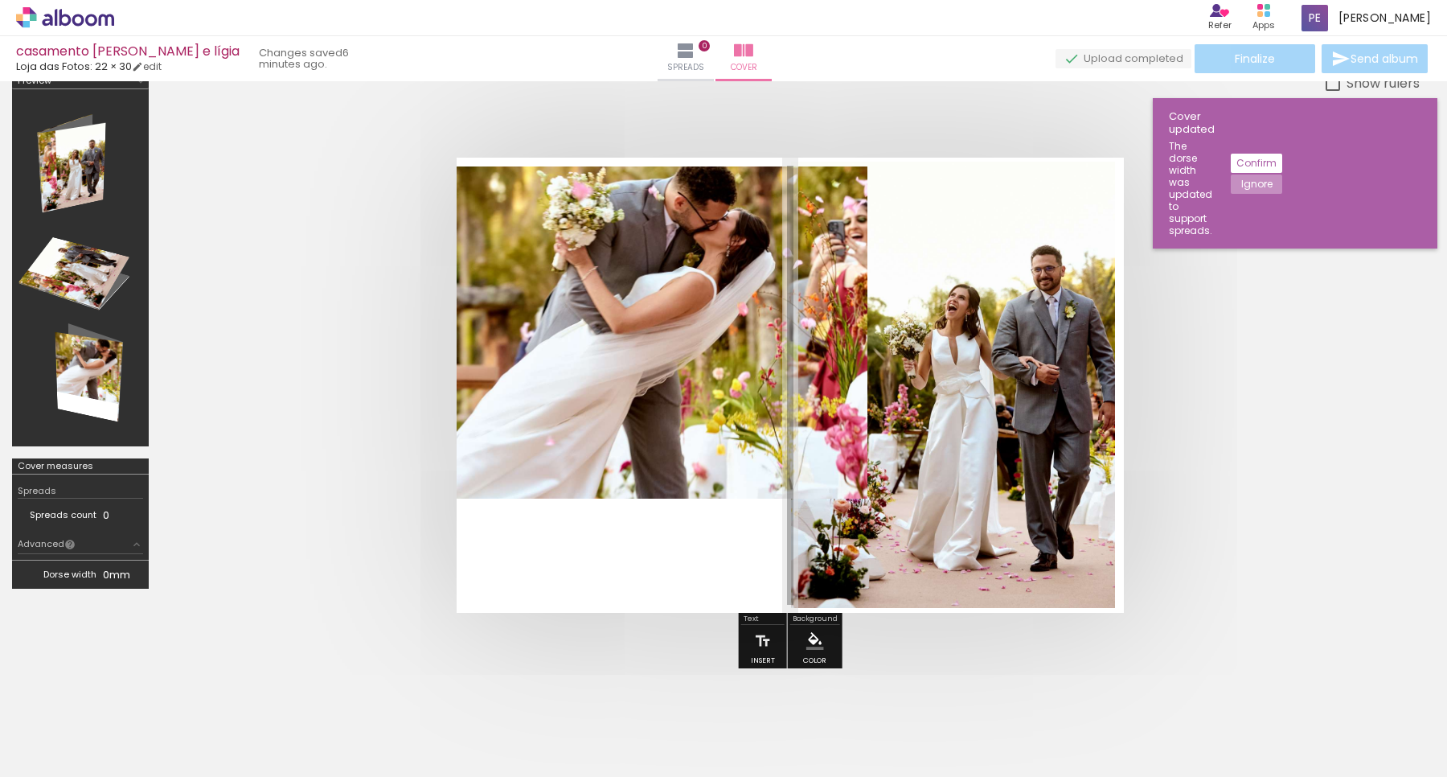
click at [736, 289] on quentale-photo at bounding box center [662, 332] width 411 height 333
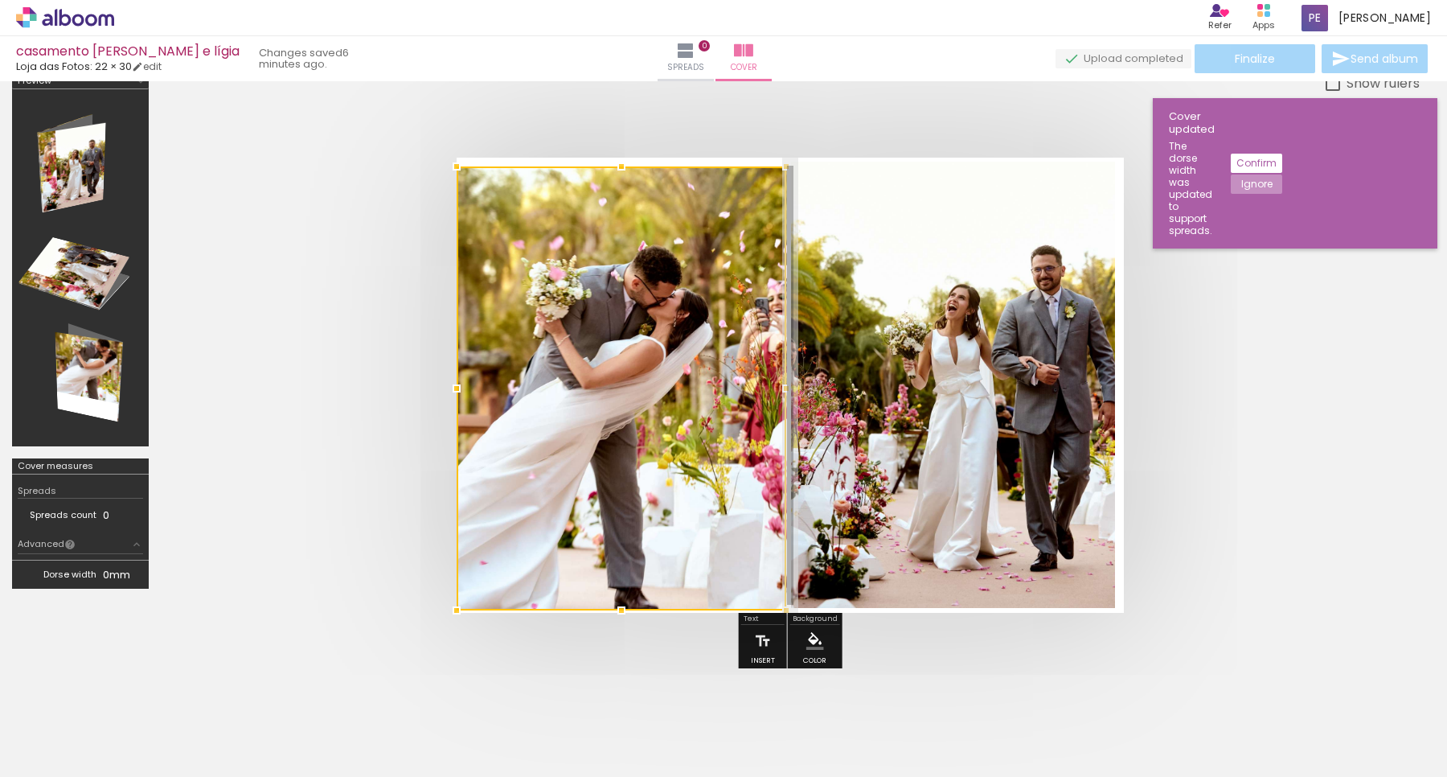
drag, startPoint x: 864, startPoint y: 499, endPoint x: 737, endPoint y: 607, distance: 166.6
click at [737, 607] on div at bounding box center [622, 388] width 330 height 444
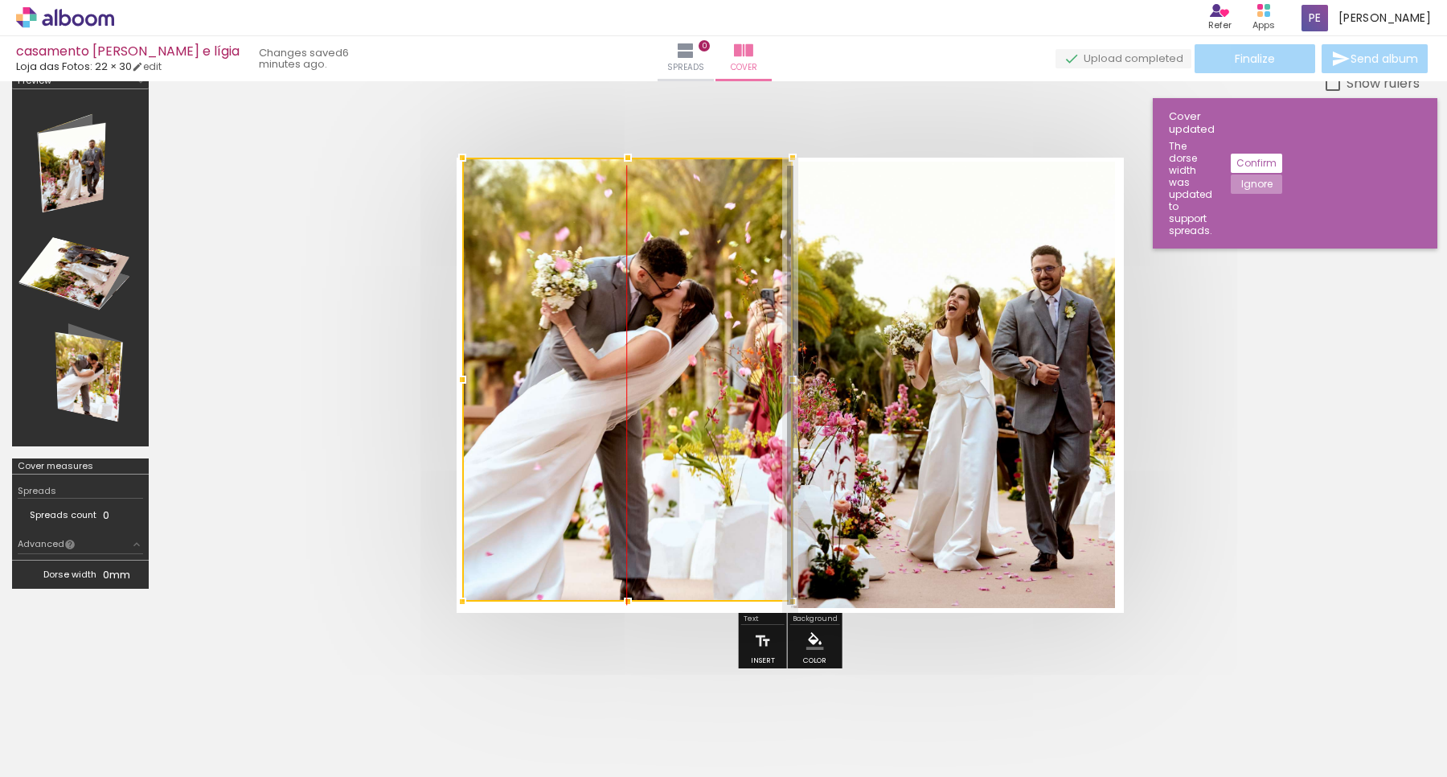
drag, startPoint x: 683, startPoint y: 527, endPoint x: 678, endPoint y: 485, distance: 42.2
click at [678, 485] on div at bounding box center [627, 380] width 330 height 444
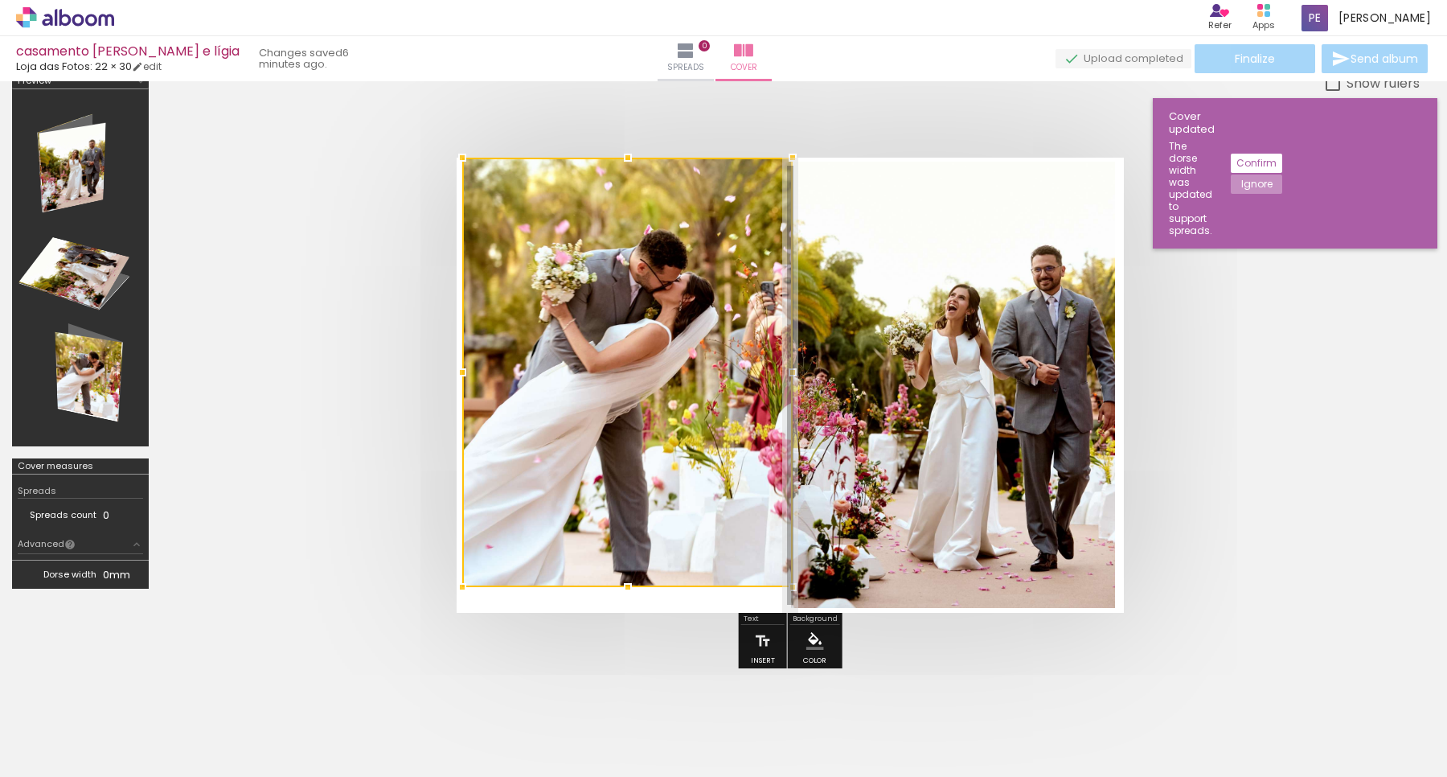
drag, startPoint x: 628, startPoint y: 593, endPoint x: 620, endPoint y: 615, distance: 23.9
click at [622, 632] on div at bounding box center [790, 385] width 1259 height 584
click at [622, 577] on quentale-photo at bounding box center [627, 373] width 330 height 430
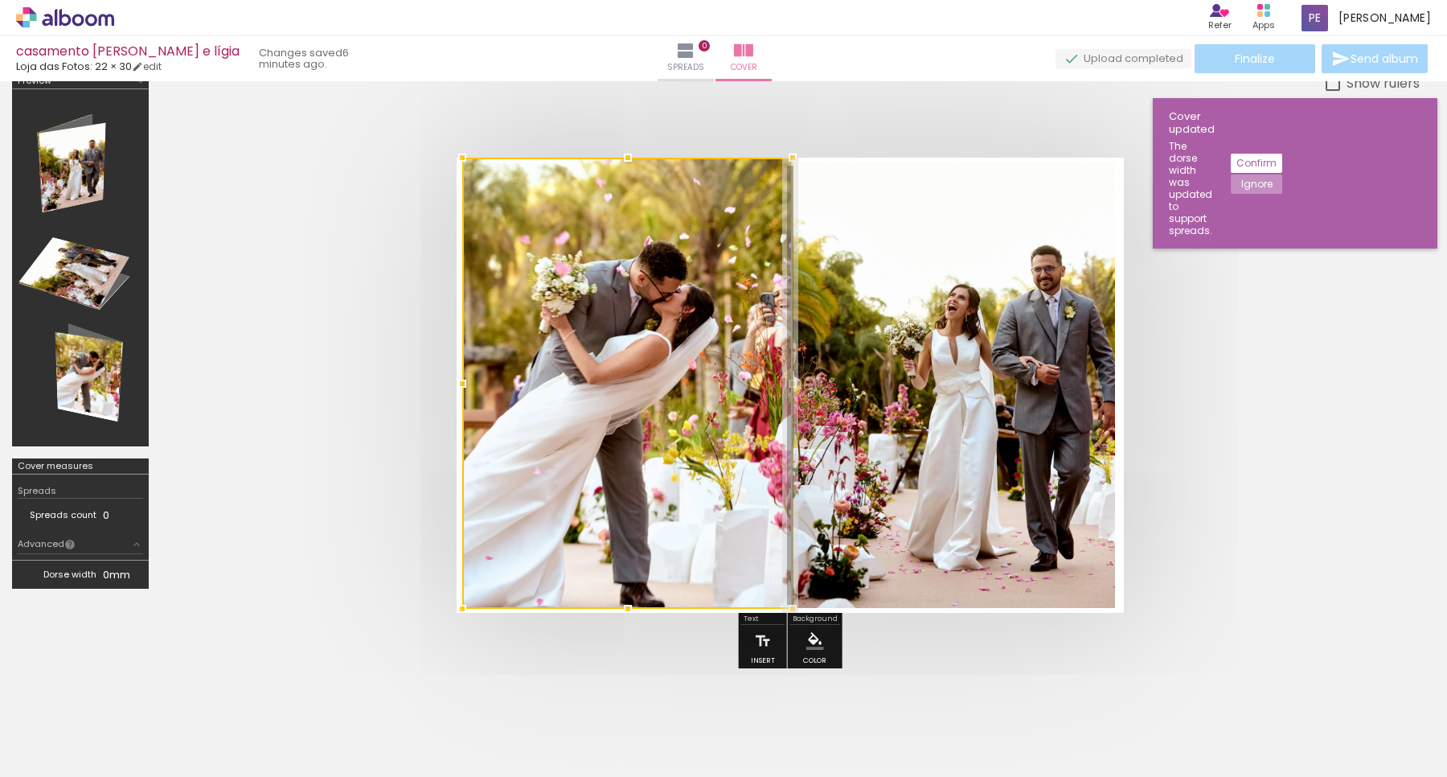
click at [630, 583] on div at bounding box center [627, 383] width 330 height 451
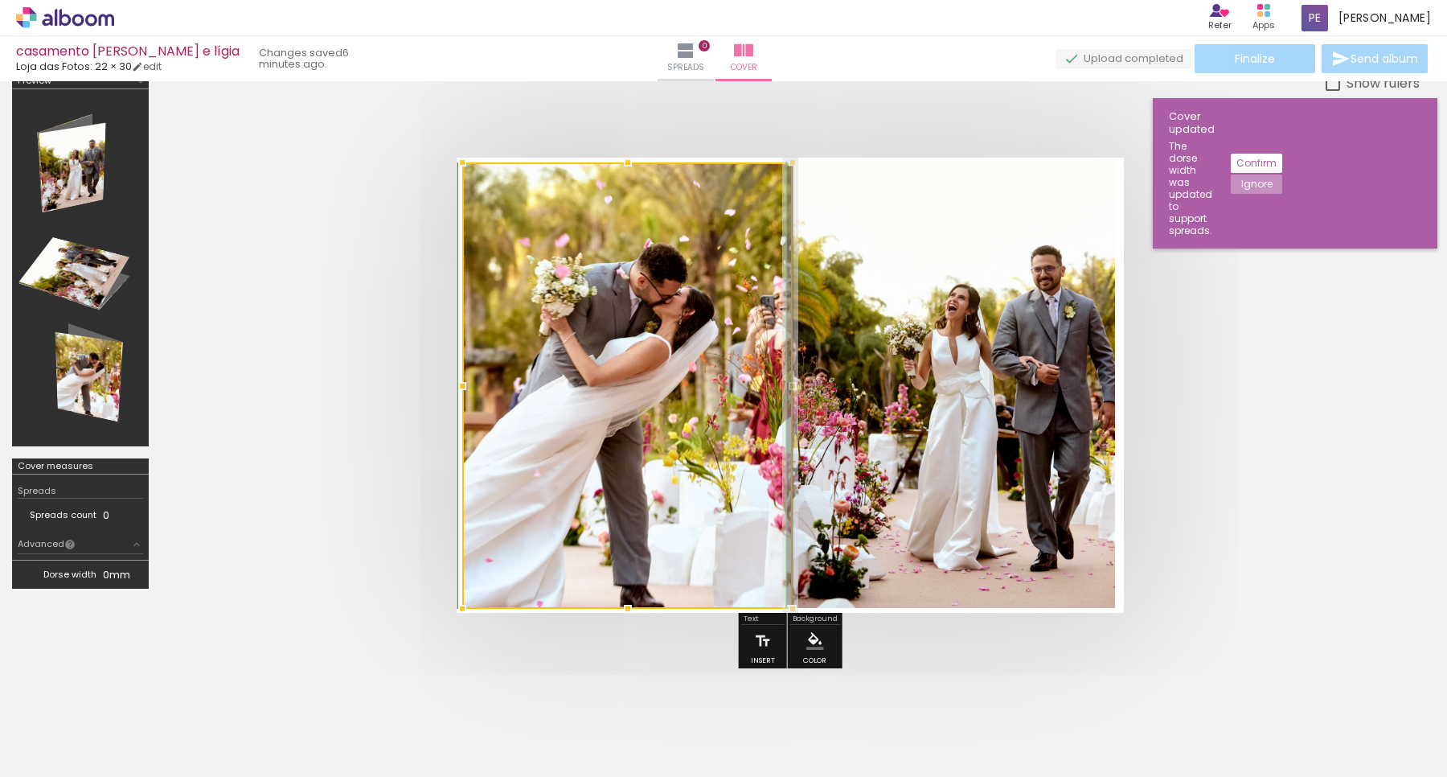
click at [627, 158] on div at bounding box center [628, 162] width 32 height 32
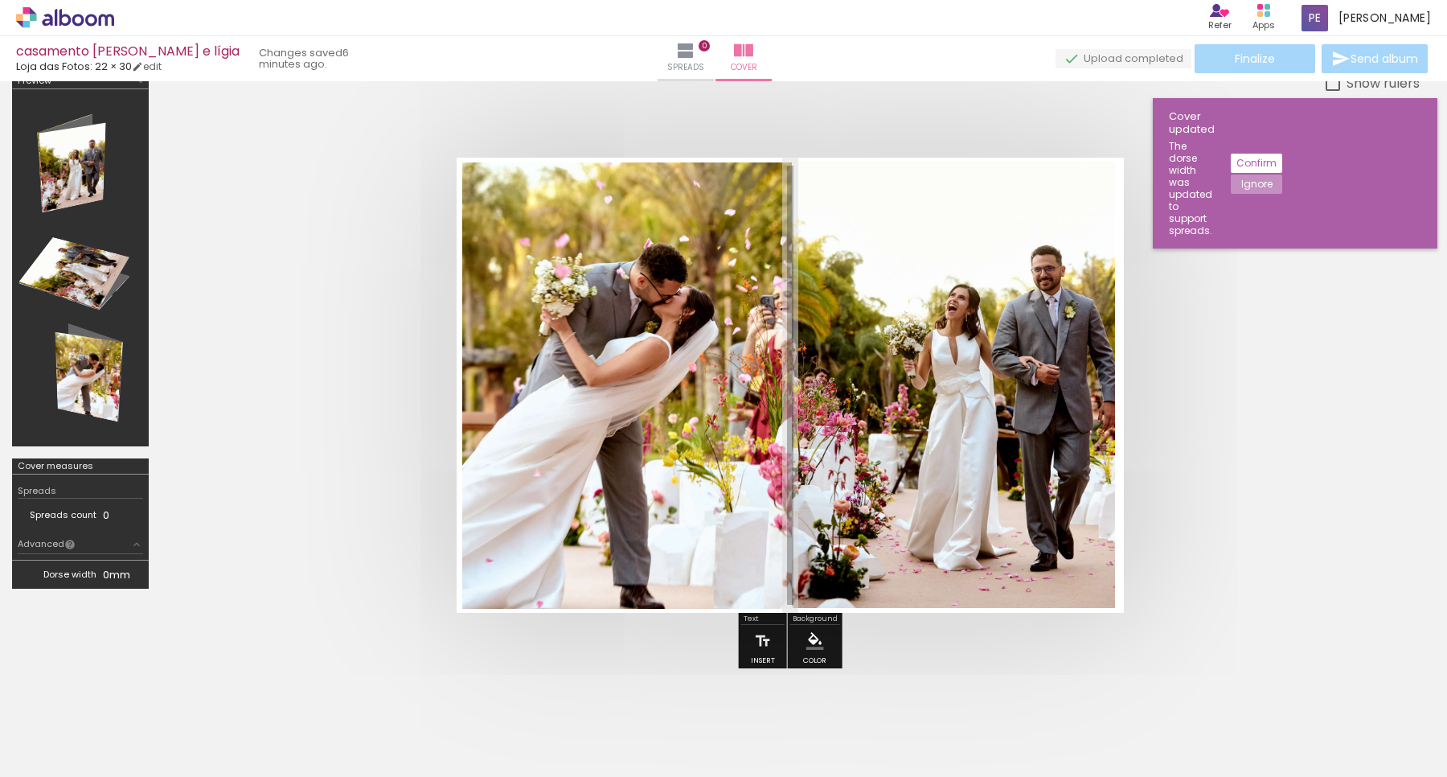
click at [1251, 402] on quentale-cover at bounding box center [790, 385] width 1131 height 455
click at [764, 380] on quentale-photo at bounding box center [627, 385] width 330 height 446
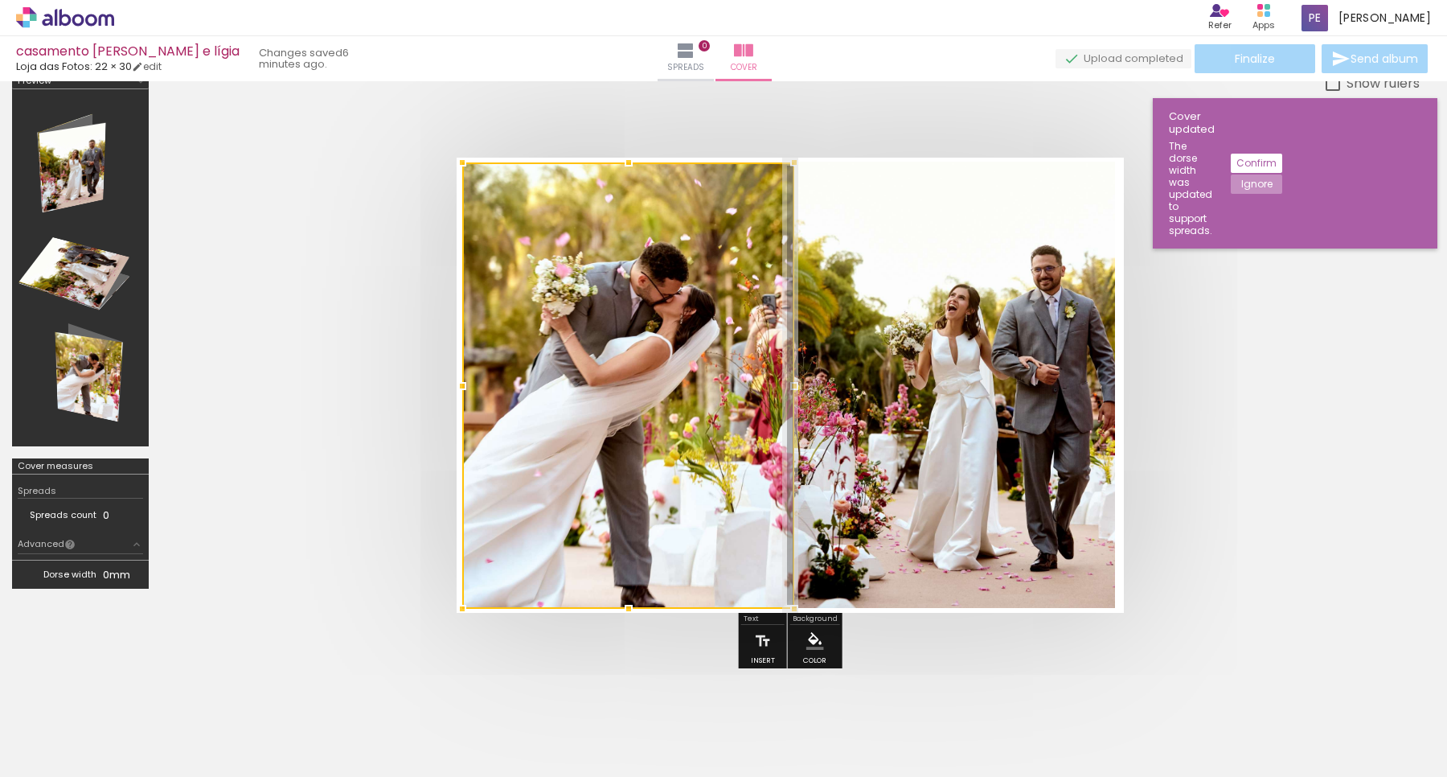
click at [798, 380] on div at bounding box center [794, 386] width 32 height 32
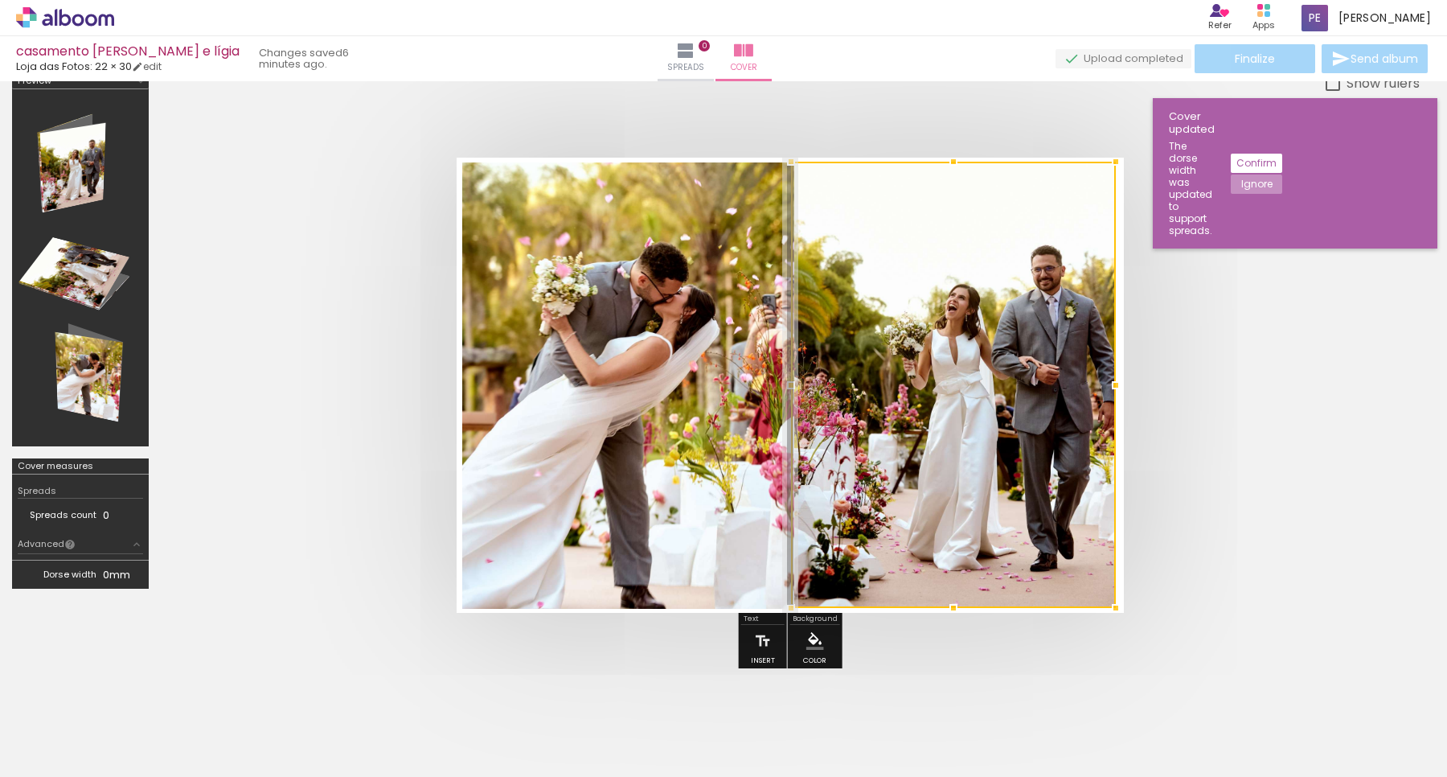
click at [745, 352] on quentale-photo at bounding box center [628, 385] width 332 height 446
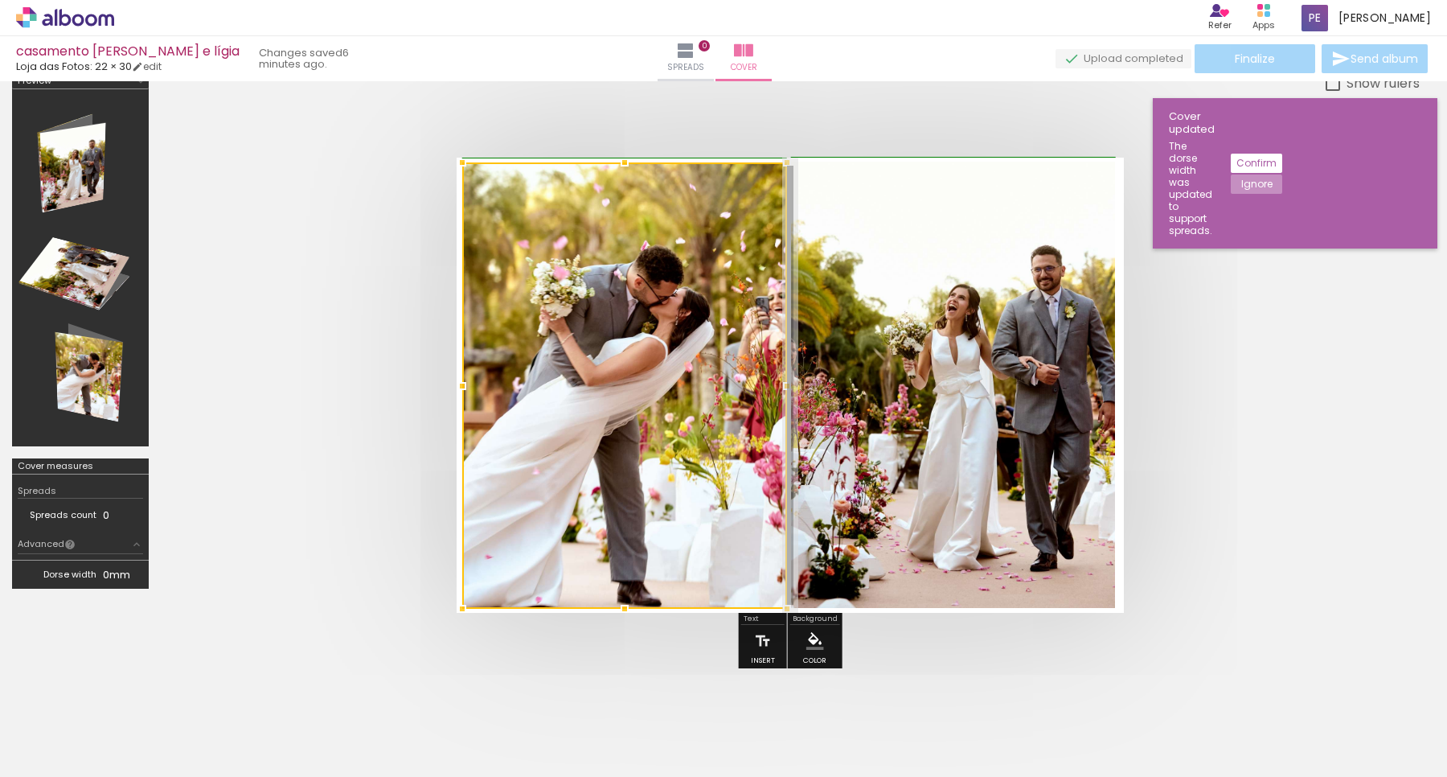
click at [790, 383] on div at bounding box center [787, 386] width 32 height 32
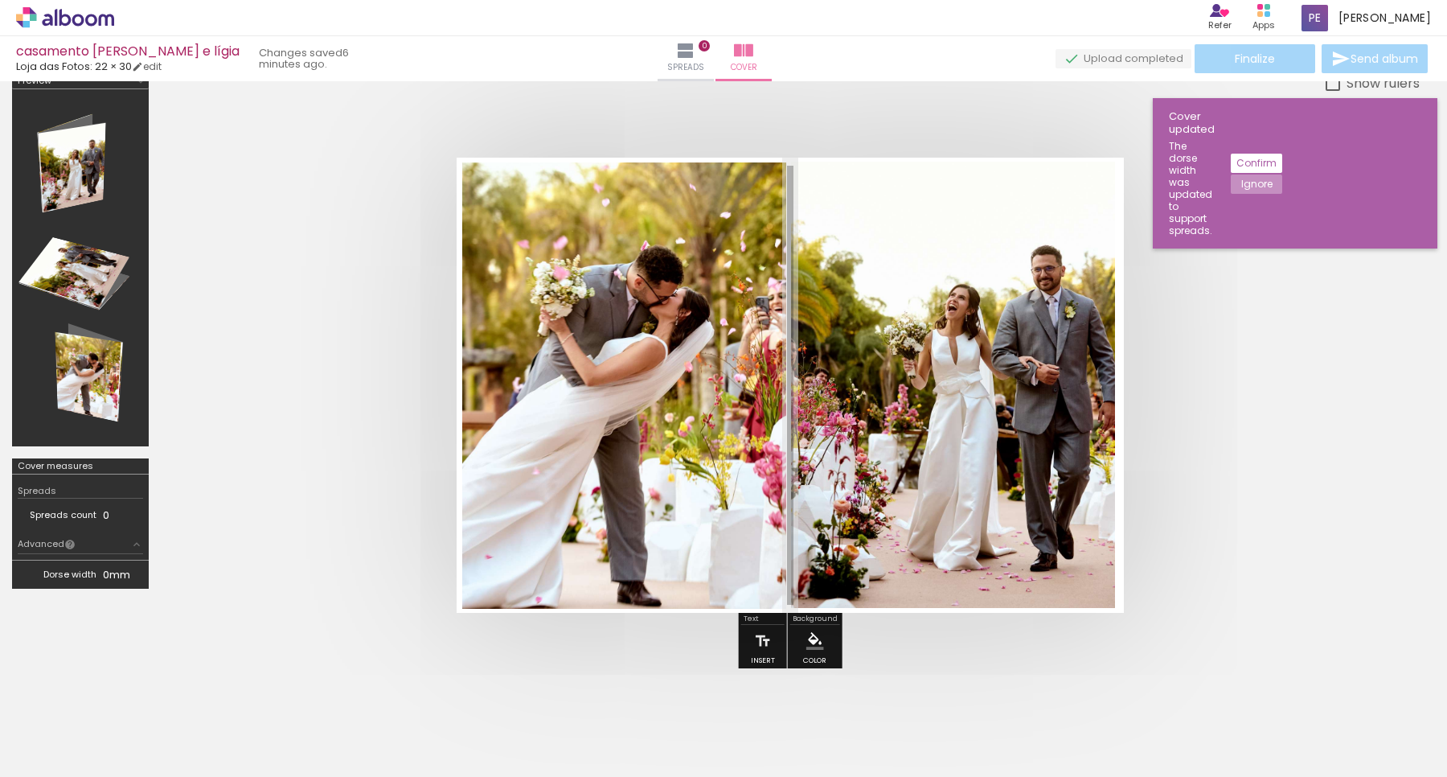
click at [1228, 362] on quentale-cover at bounding box center [790, 385] width 1131 height 455
click at [696, 41] on iron-icon at bounding box center [685, 50] width 19 height 19
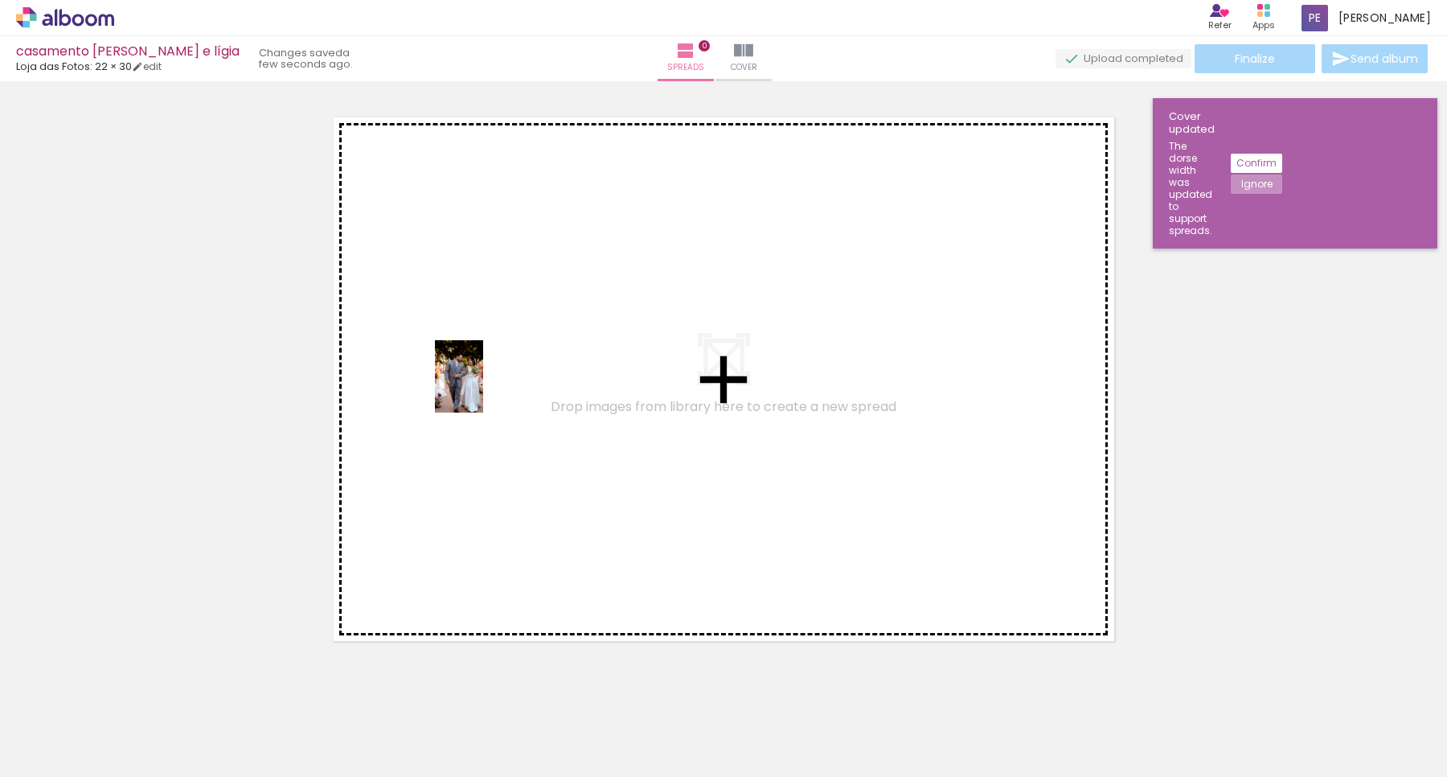
drag, startPoint x: 238, startPoint y: 725, endPoint x: 484, endPoint y: 386, distance: 419.1
click at [484, 386] on quentale-workspace at bounding box center [723, 388] width 1447 height 777
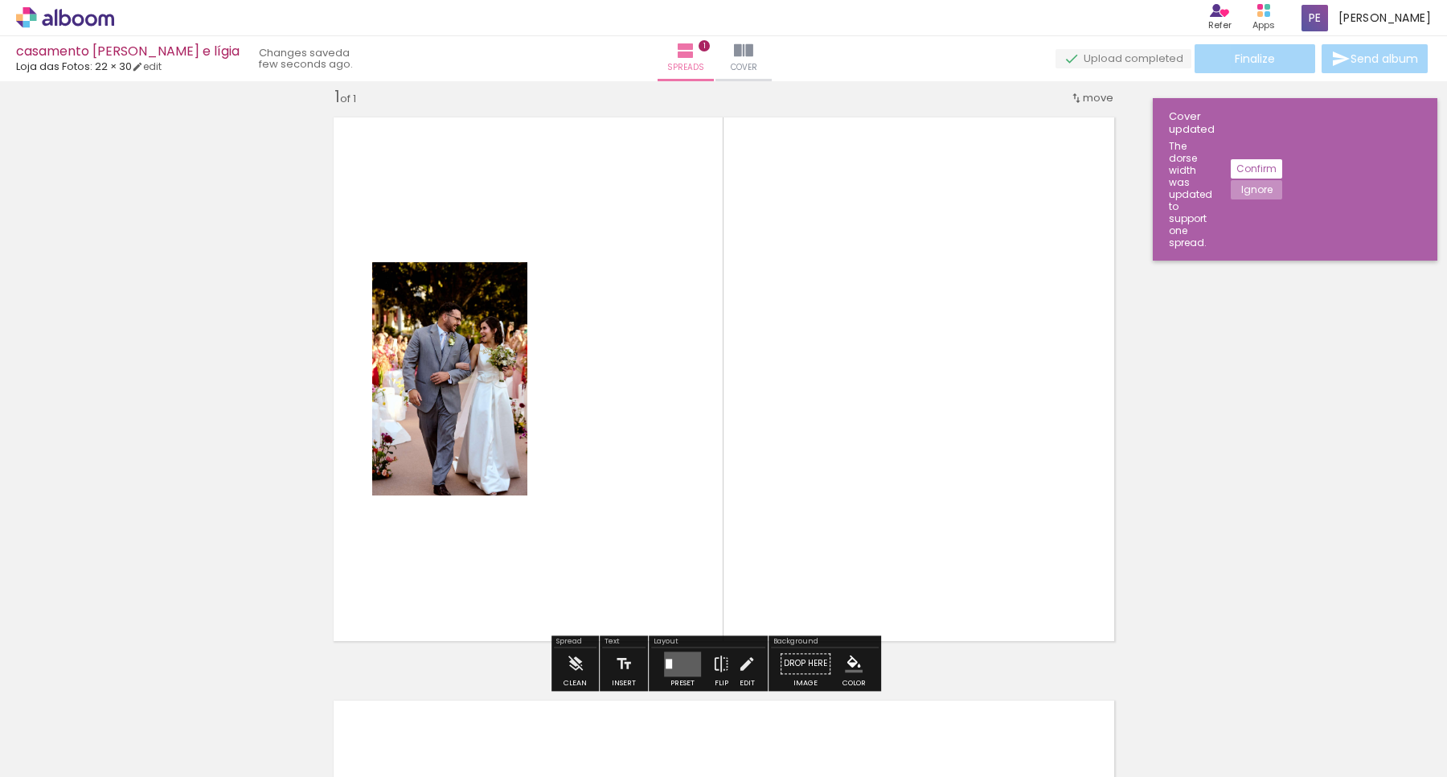
scroll to position [20, 0]
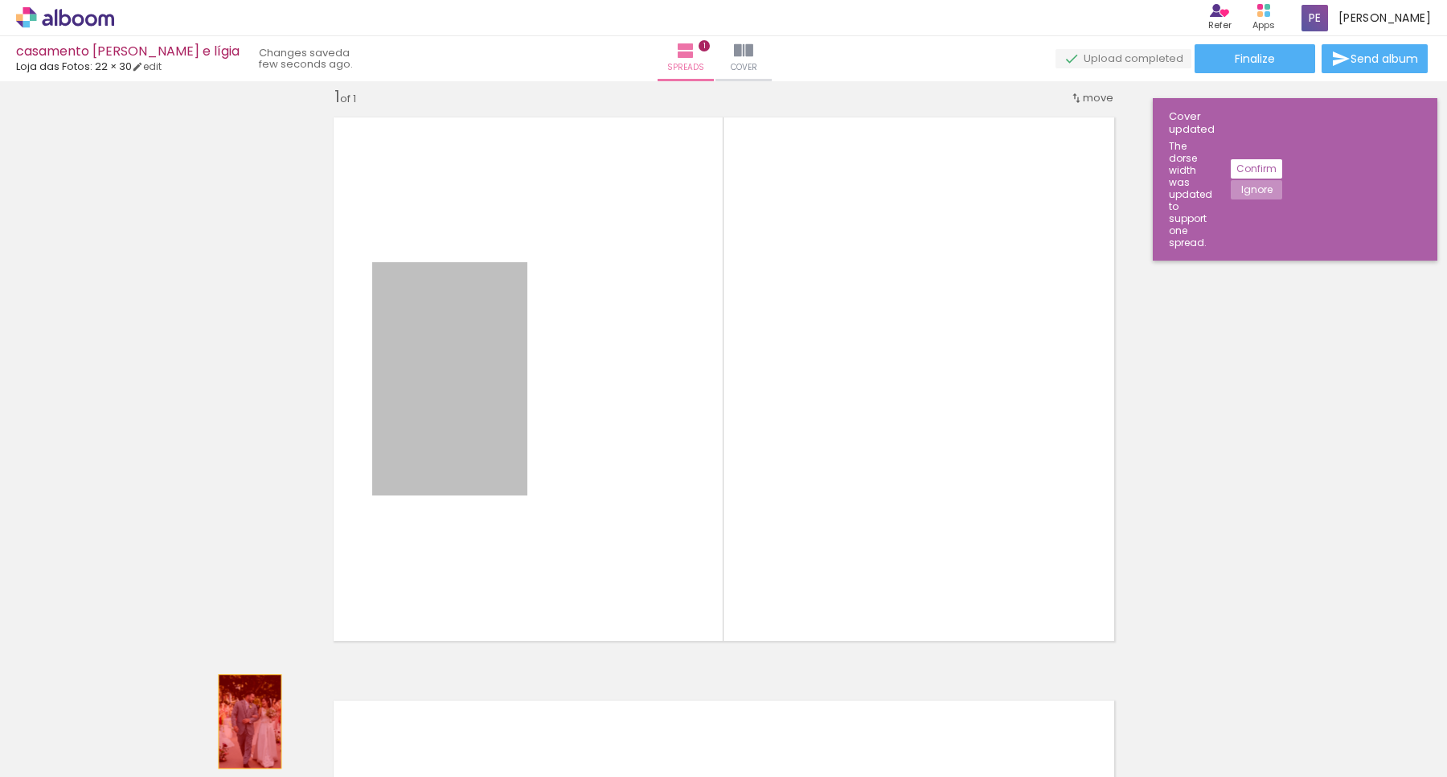
drag, startPoint x: 483, startPoint y: 374, endPoint x: 242, endPoint y: 721, distance: 422.9
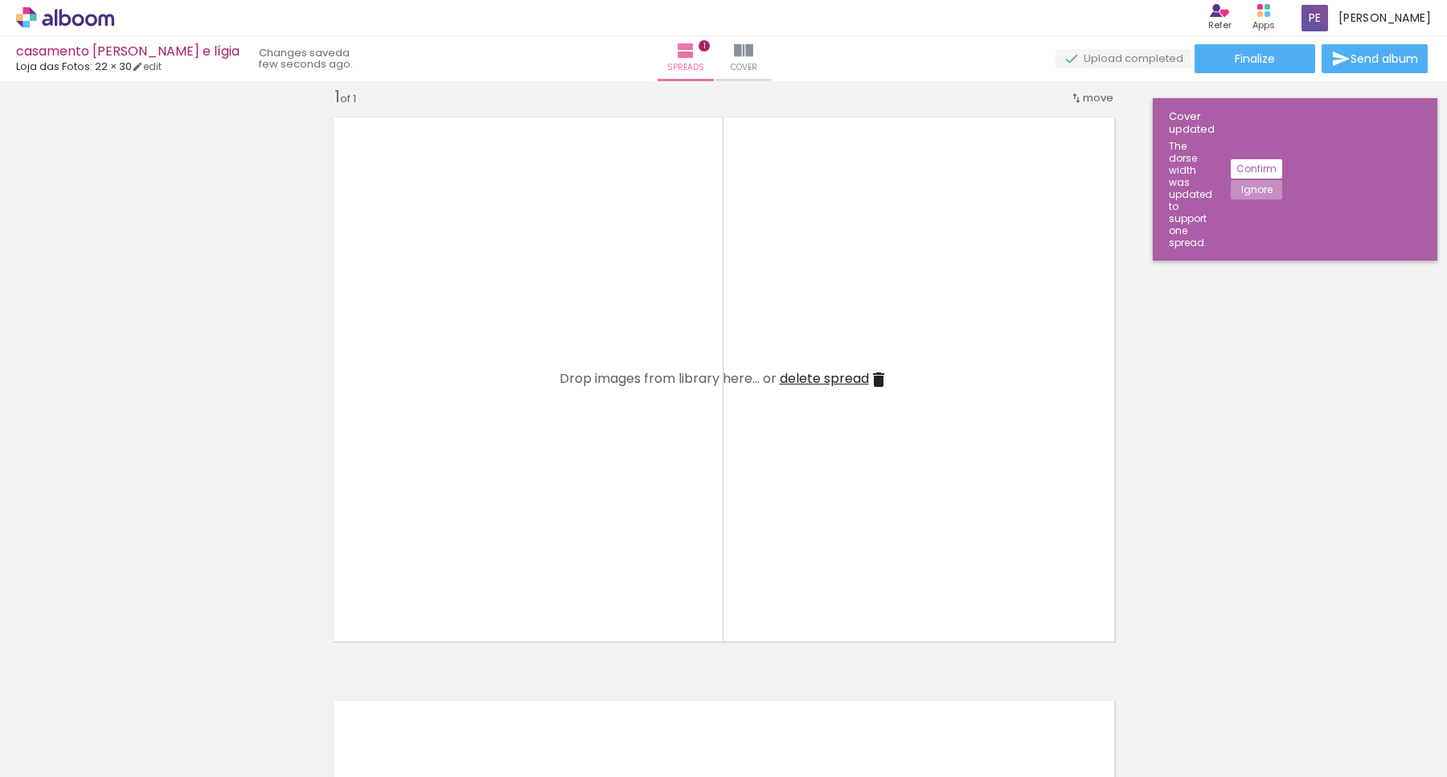
scroll to position [0, 199]
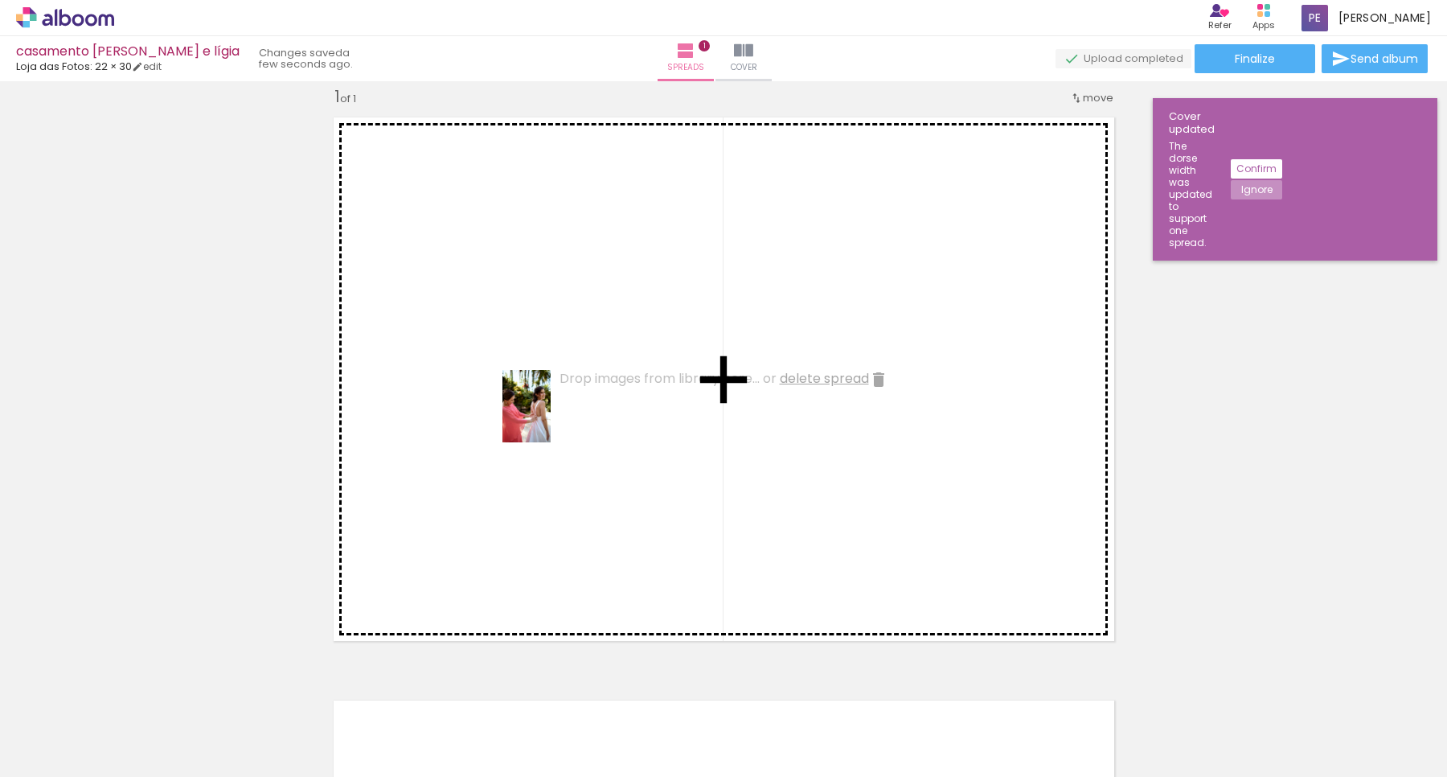
drag, startPoint x: 146, startPoint y: 729, endPoint x: 551, endPoint y: 418, distance: 509.8
click at [551, 418] on quentale-workspace at bounding box center [723, 388] width 1447 height 777
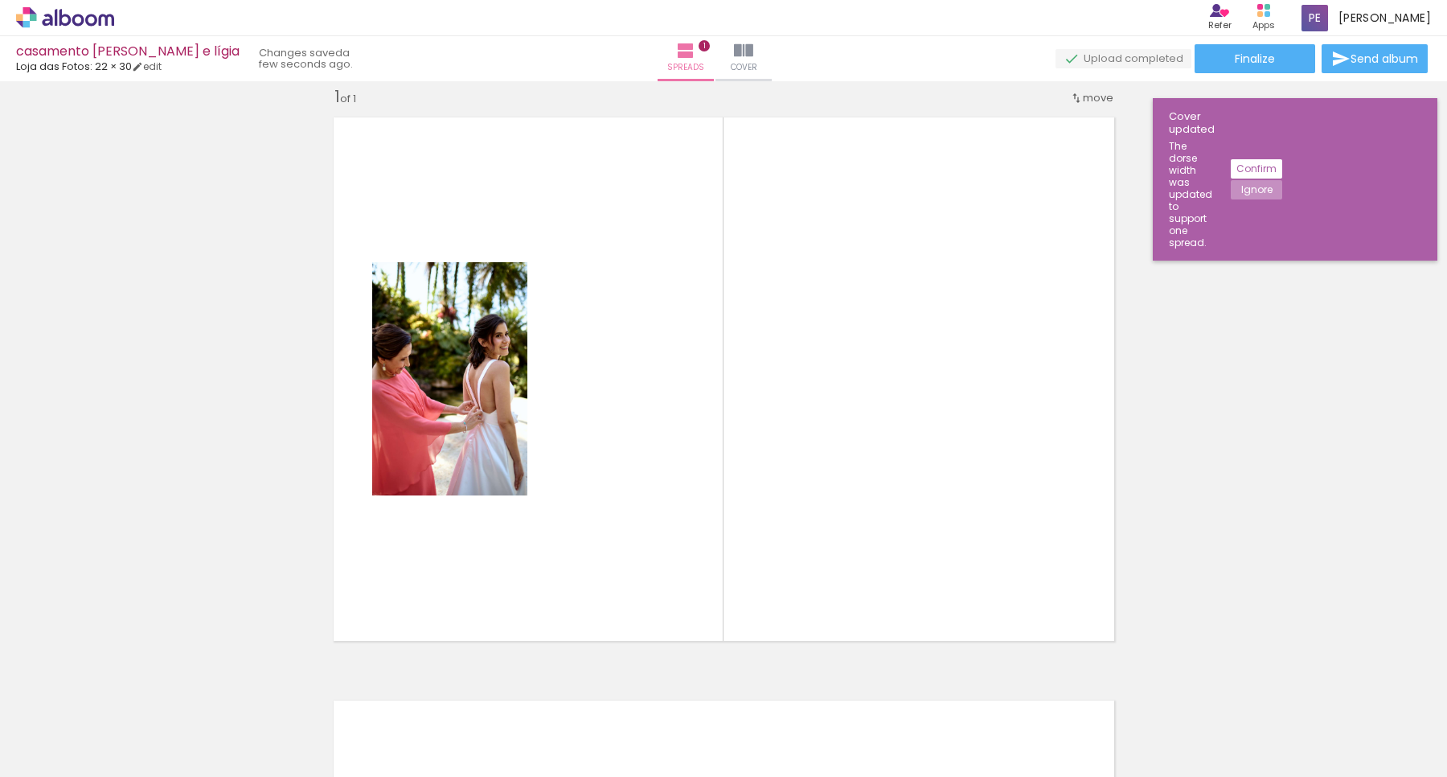
scroll to position [0, 6073]
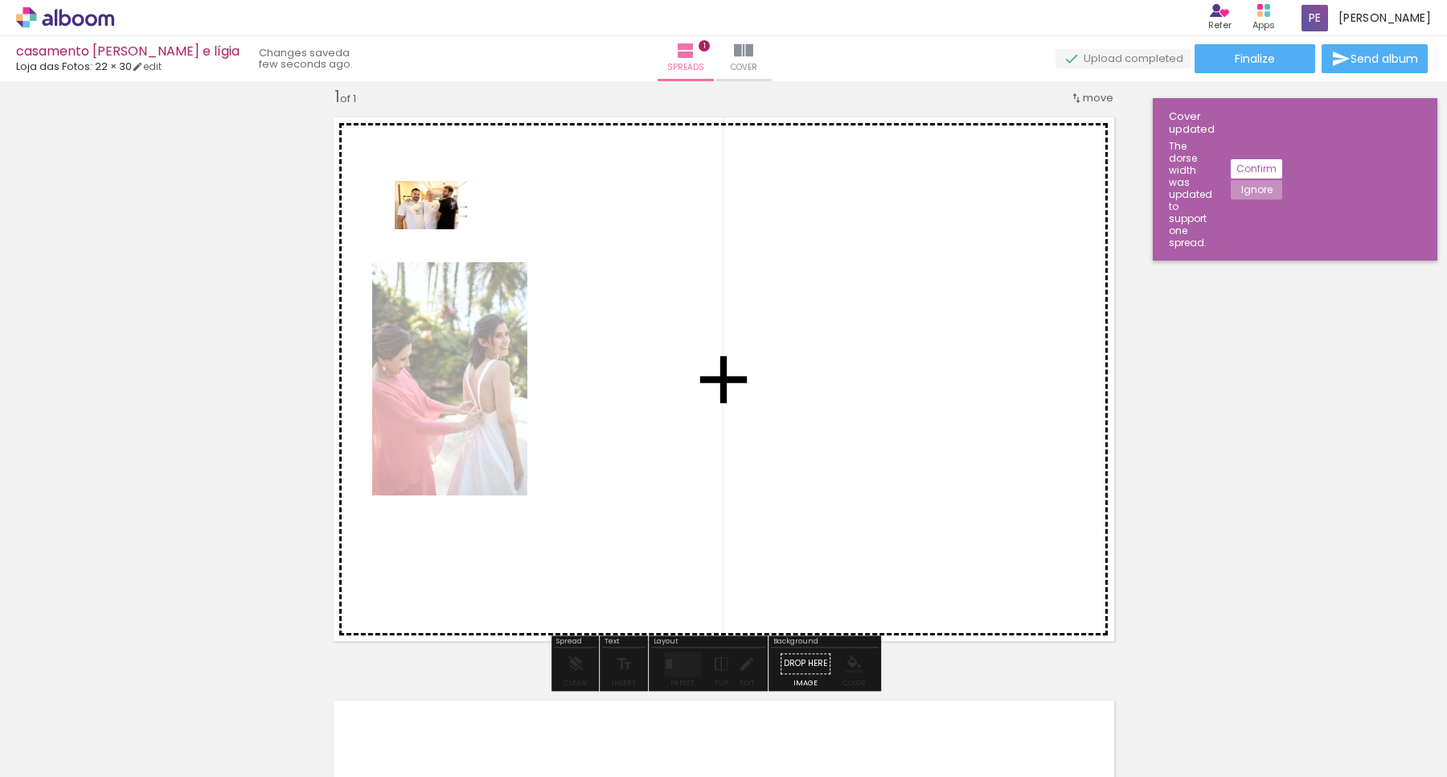
drag, startPoint x: 384, startPoint y: 724, endPoint x: 443, endPoint y: 229, distance: 498.8
click at [443, 229] on quentale-workspace at bounding box center [723, 388] width 1447 height 777
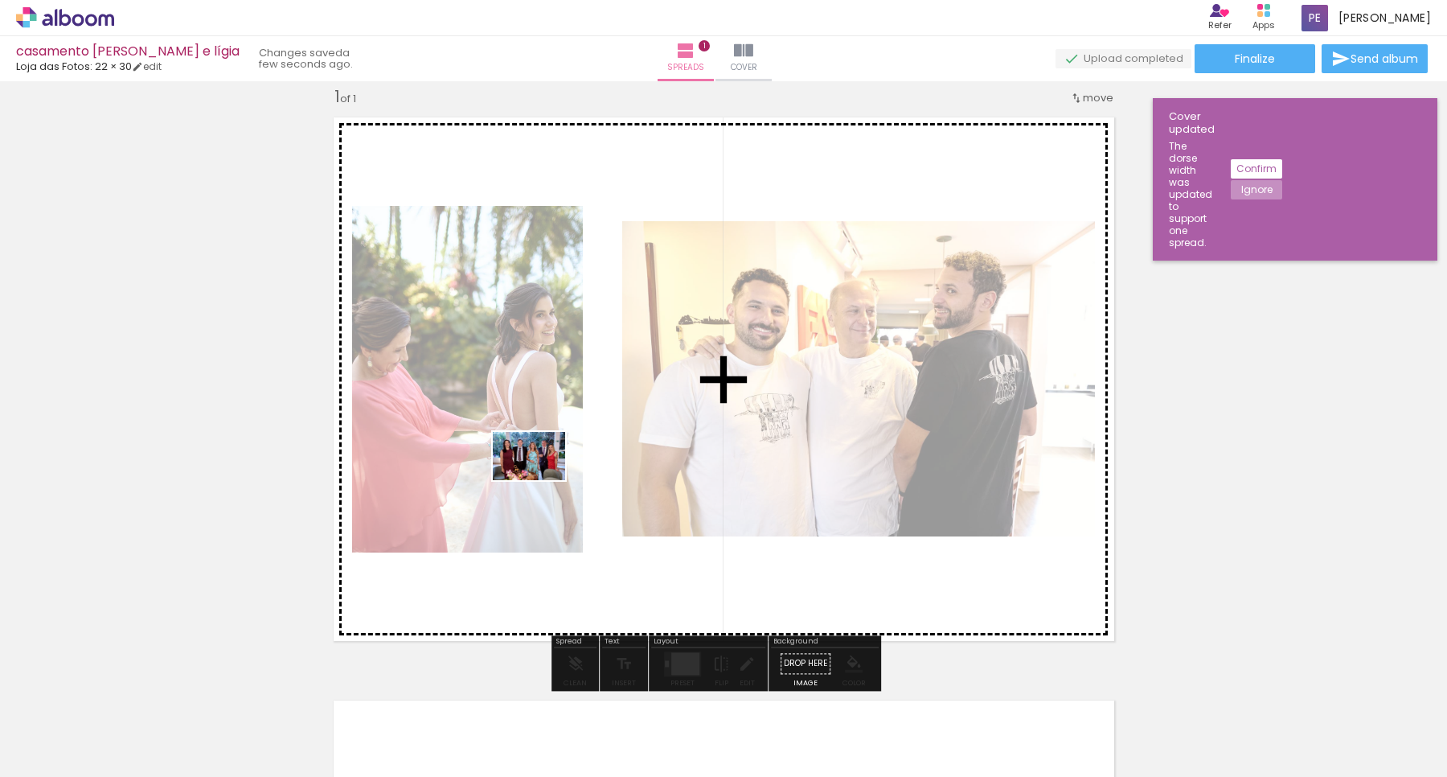
drag, startPoint x: 565, startPoint y: 730, endPoint x: 541, endPoint y: 480, distance: 251.2
click at [541, 480] on quentale-workspace at bounding box center [723, 388] width 1447 height 777
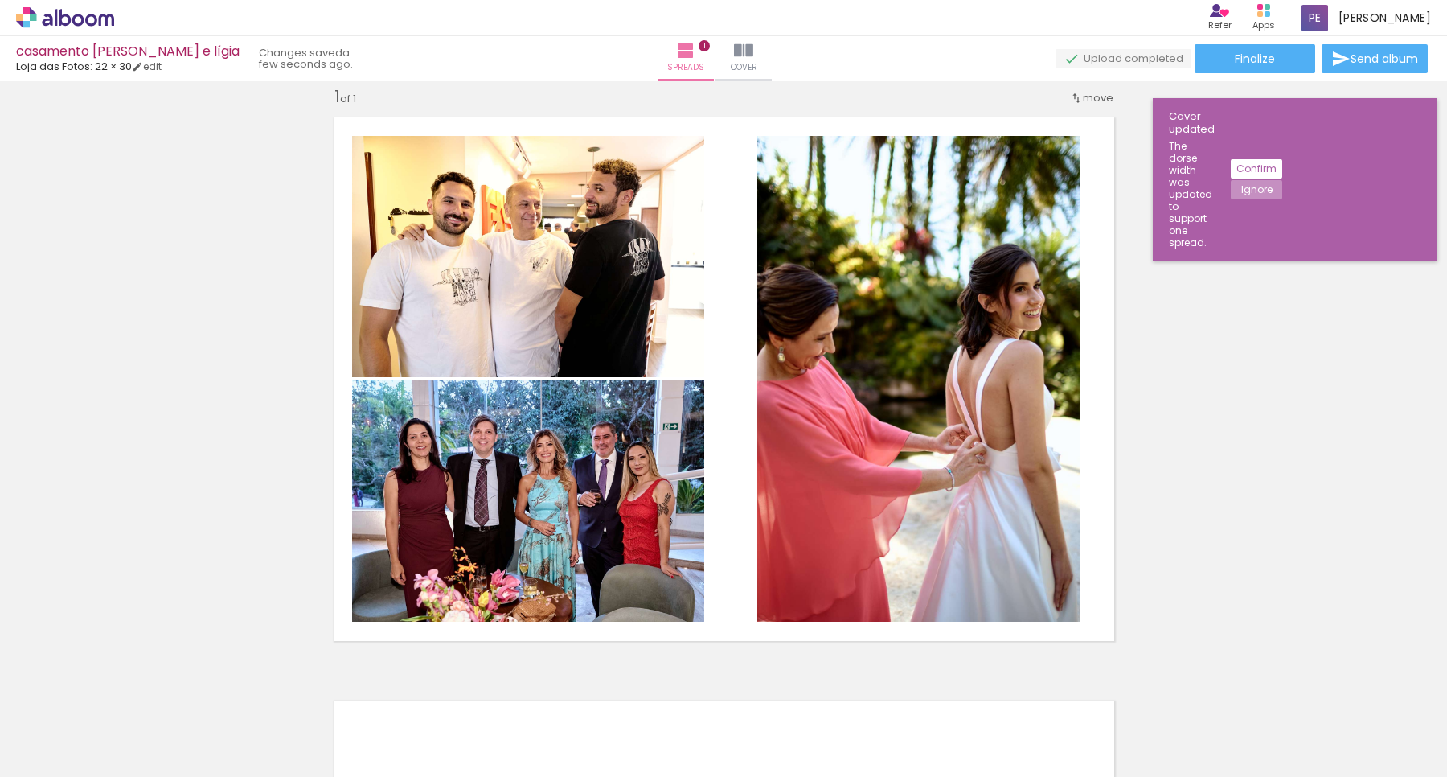
scroll to position [0, 3724]
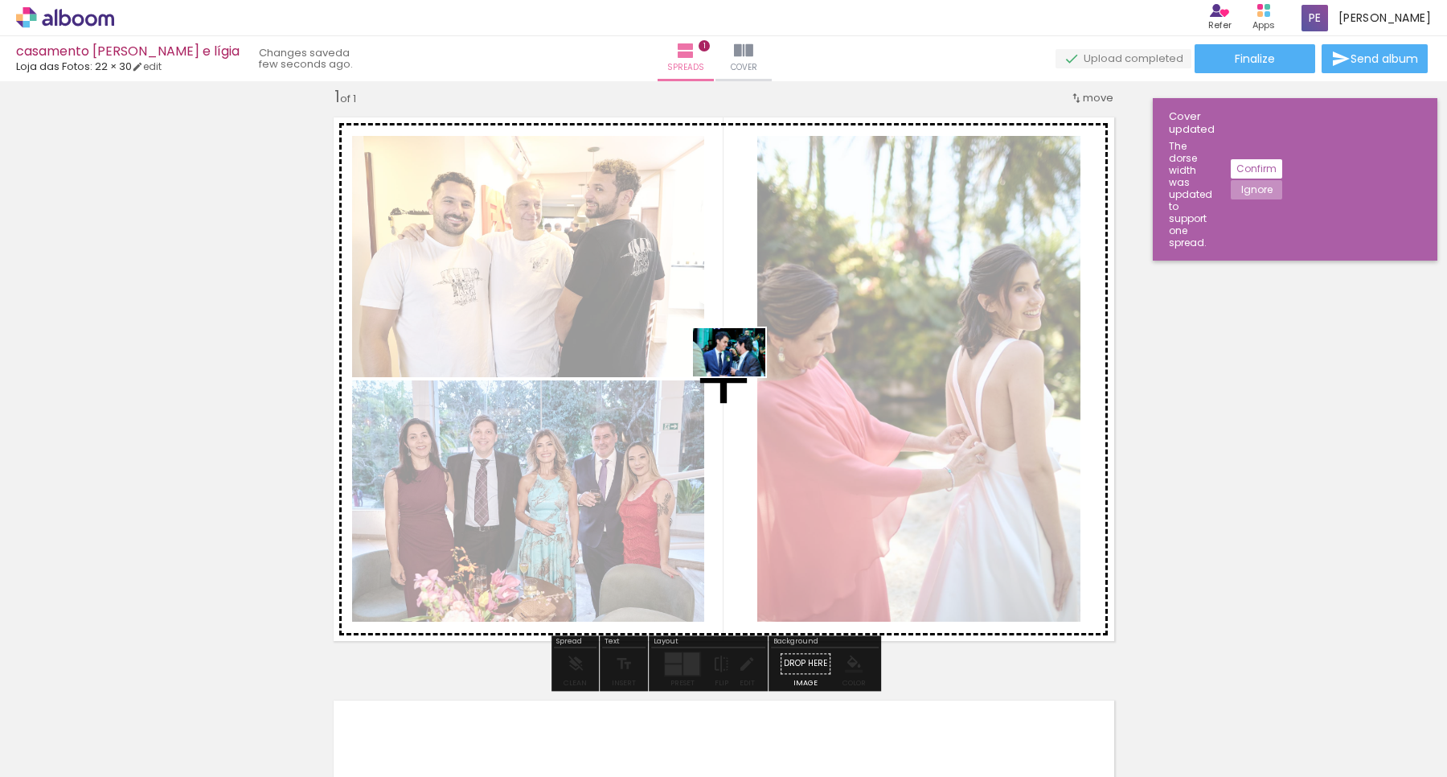
drag, startPoint x: 593, startPoint y: 737, endPoint x: 741, endPoint y: 376, distance: 389.7
click at [741, 376] on quentale-workspace at bounding box center [723, 388] width 1447 height 777
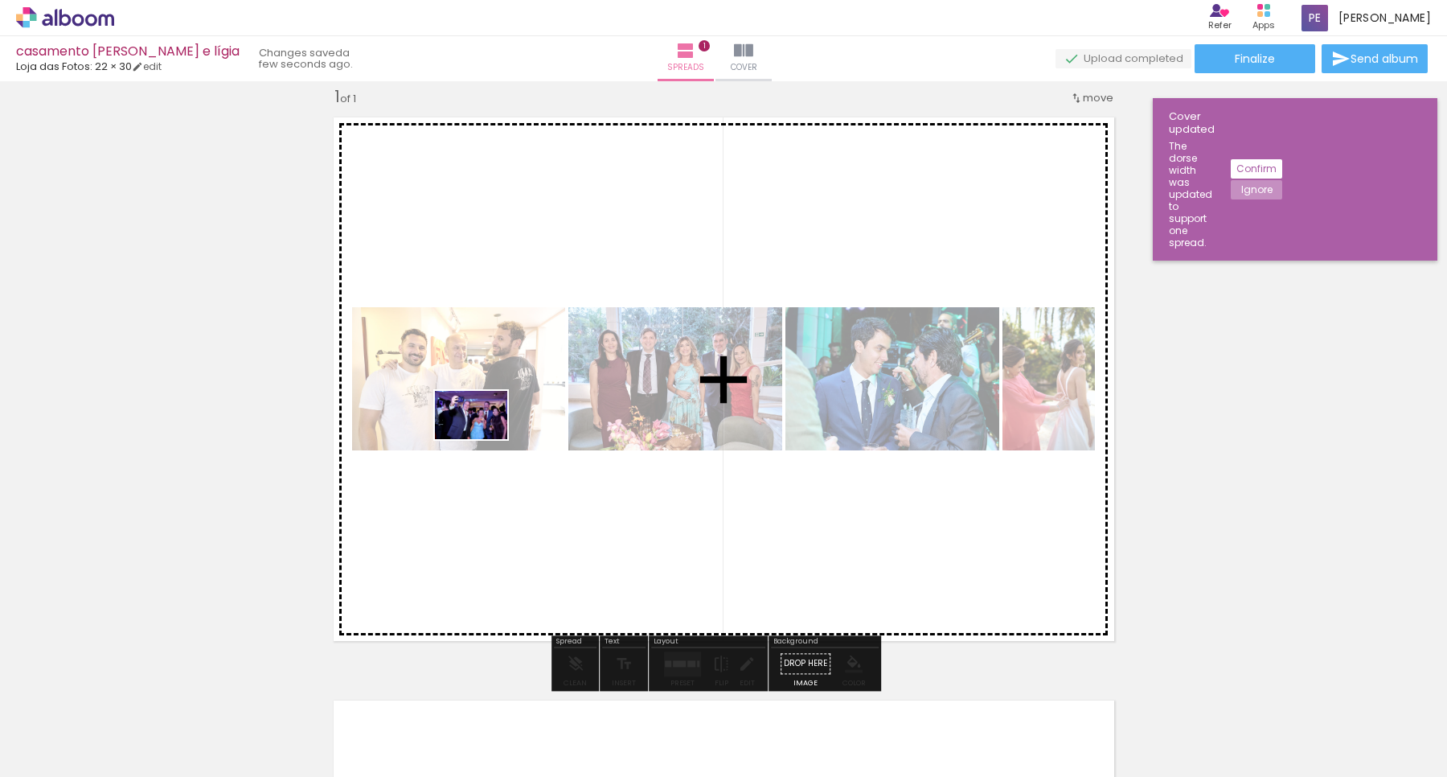
drag, startPoint x: 332, startPoint y: 615, endPoint x: 483, endPoint y: 439, distance: 232.1
click at [483, 439] on quentale-workspace at bounding box center [723, 388] width 1447 height 777
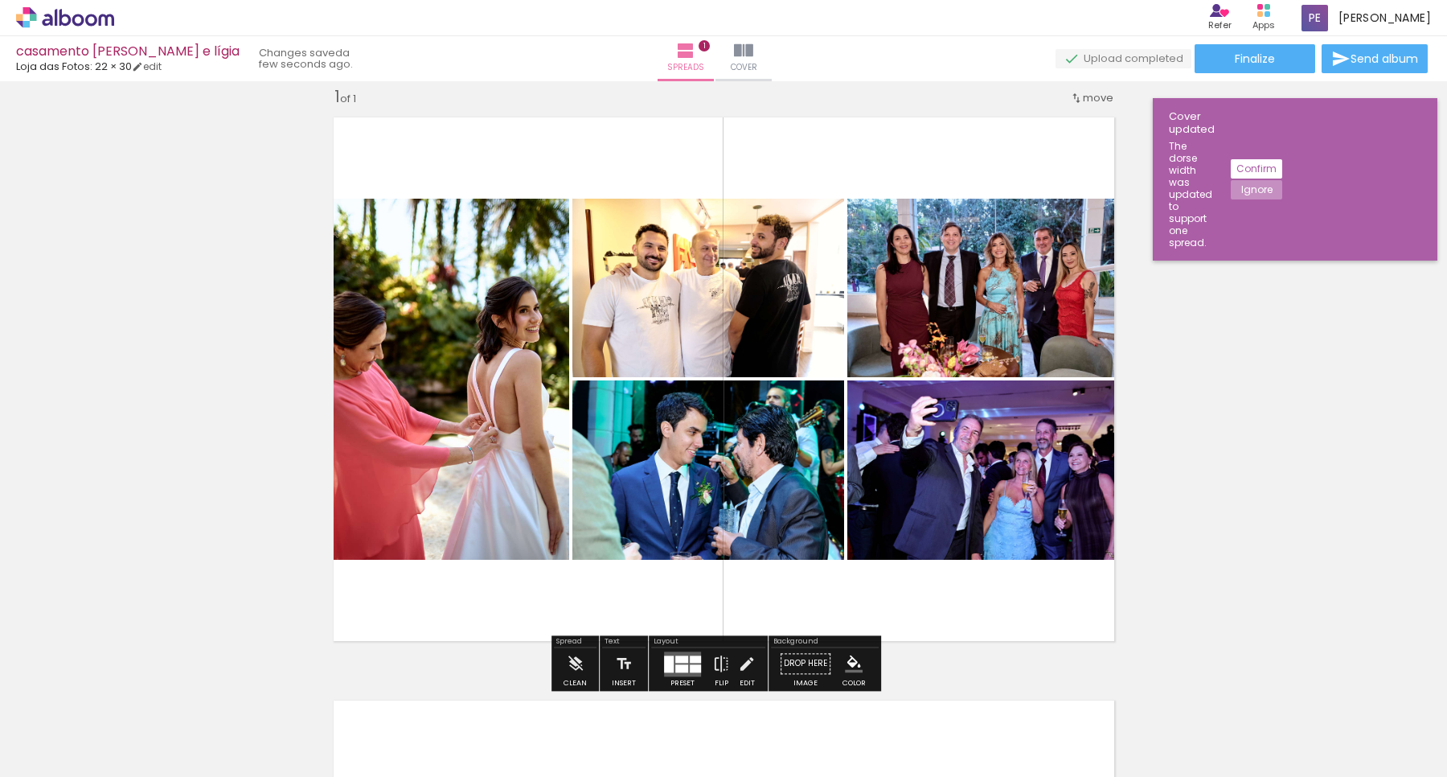
click at [682, 662] on div at bounding box center [681, 658] width 13 height 7
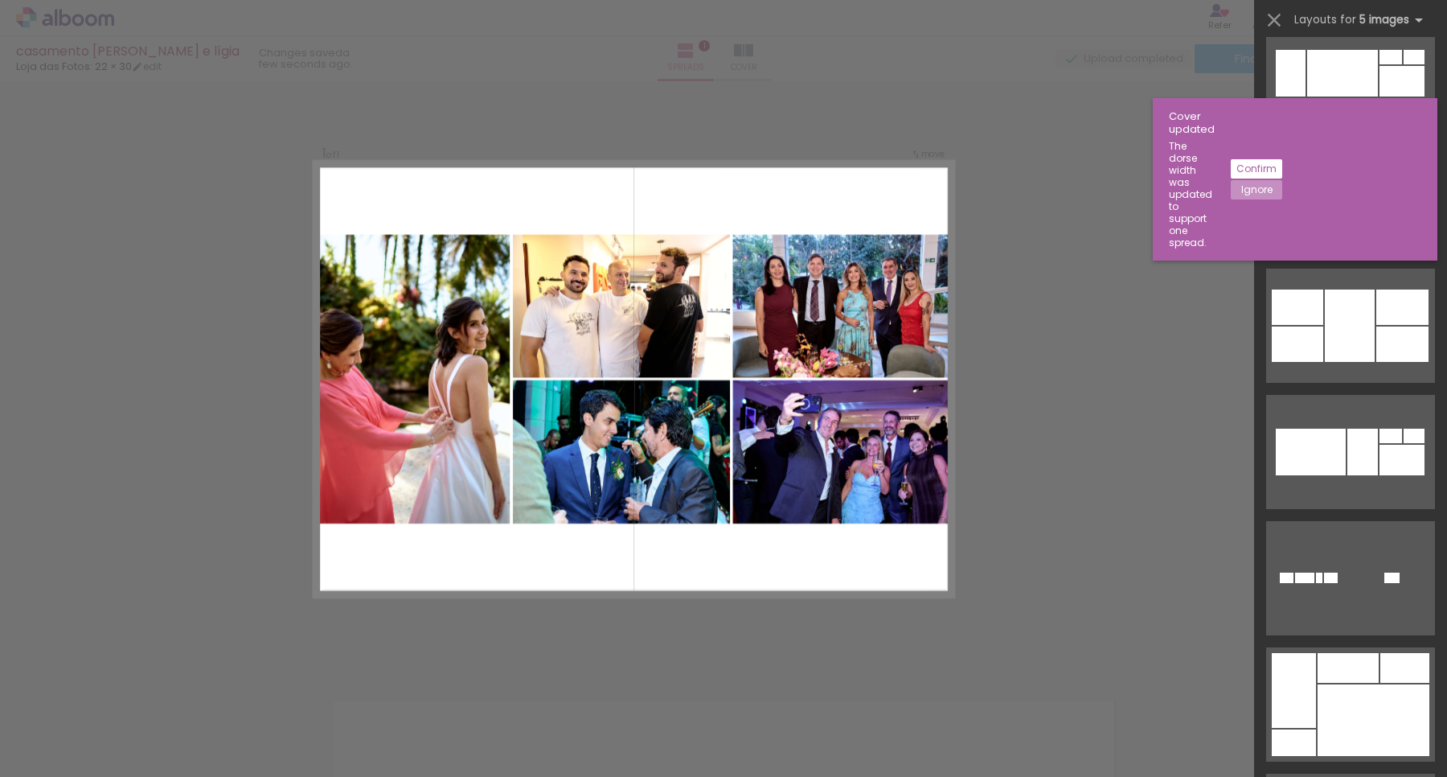
scroll to position [6473, 0]
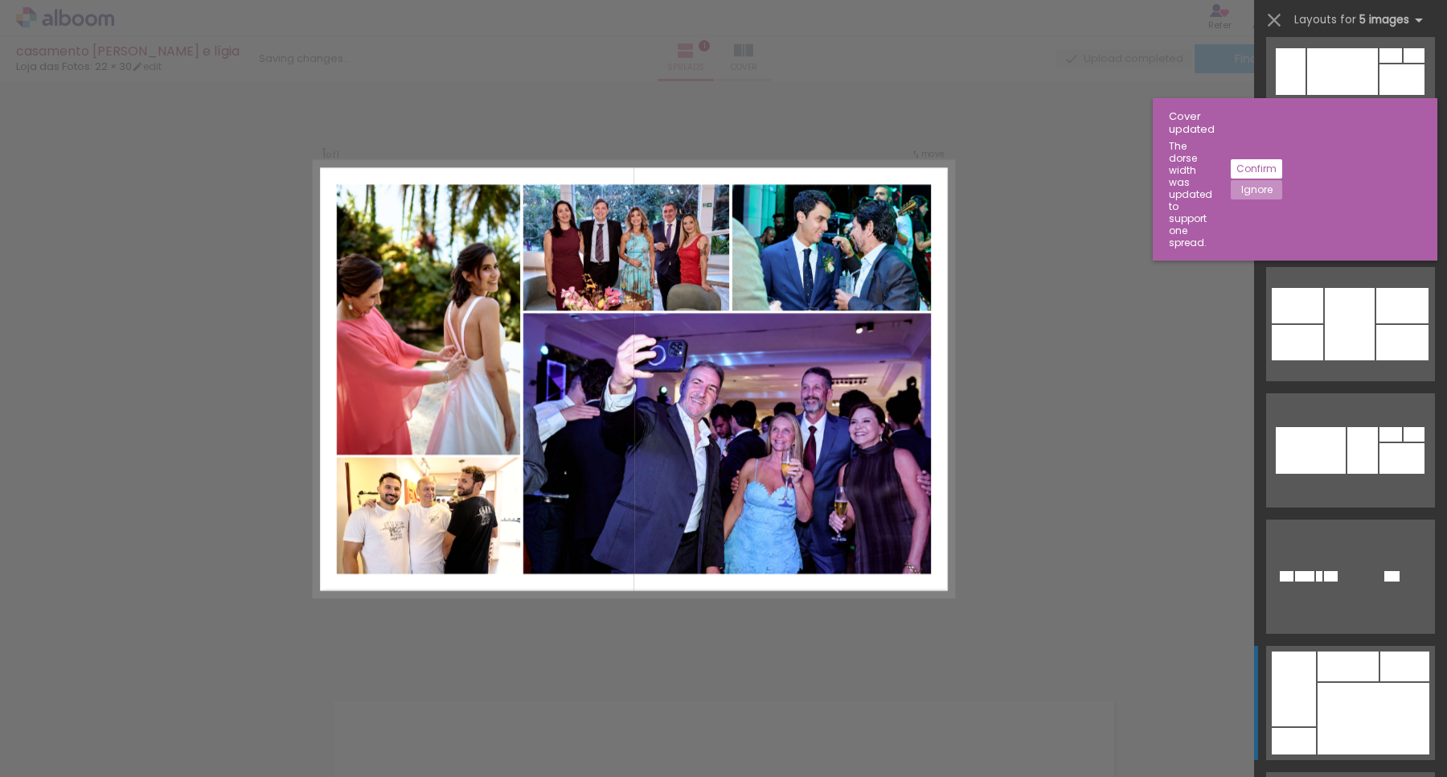
click at [1349, 724] on div at bounding box center [1374, 719] width 112 height 72
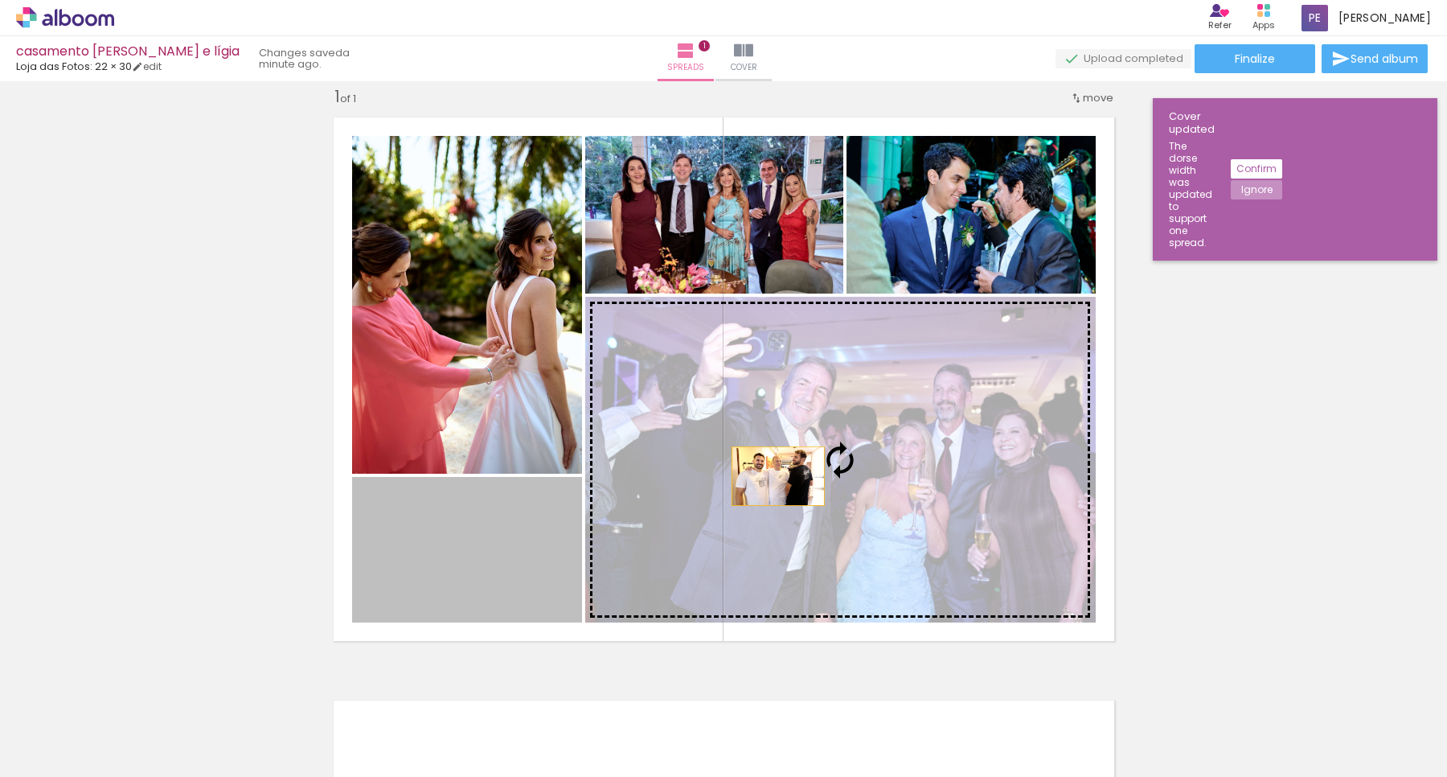
drag, startPoint x: 507, startPoint y: 552, endPoint x: 770, endPoint y: 476, distance: 274.4
click at [0, 0] on slot at bounding box center [0, 0] width 0 height 0
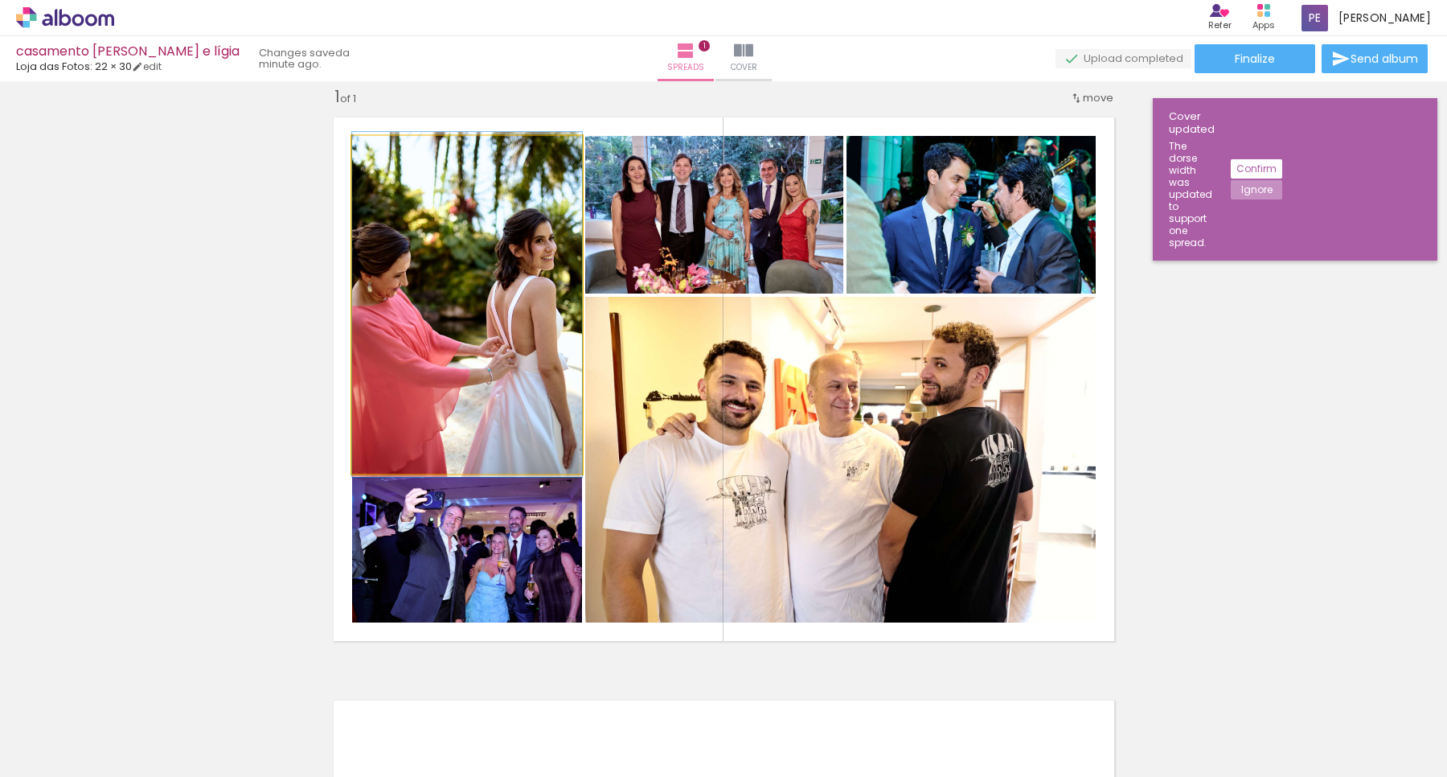
drag, startPoint x: 459, startPoint y: 350, endPoint x: 478, endPoint y: 350, distance: 19.3
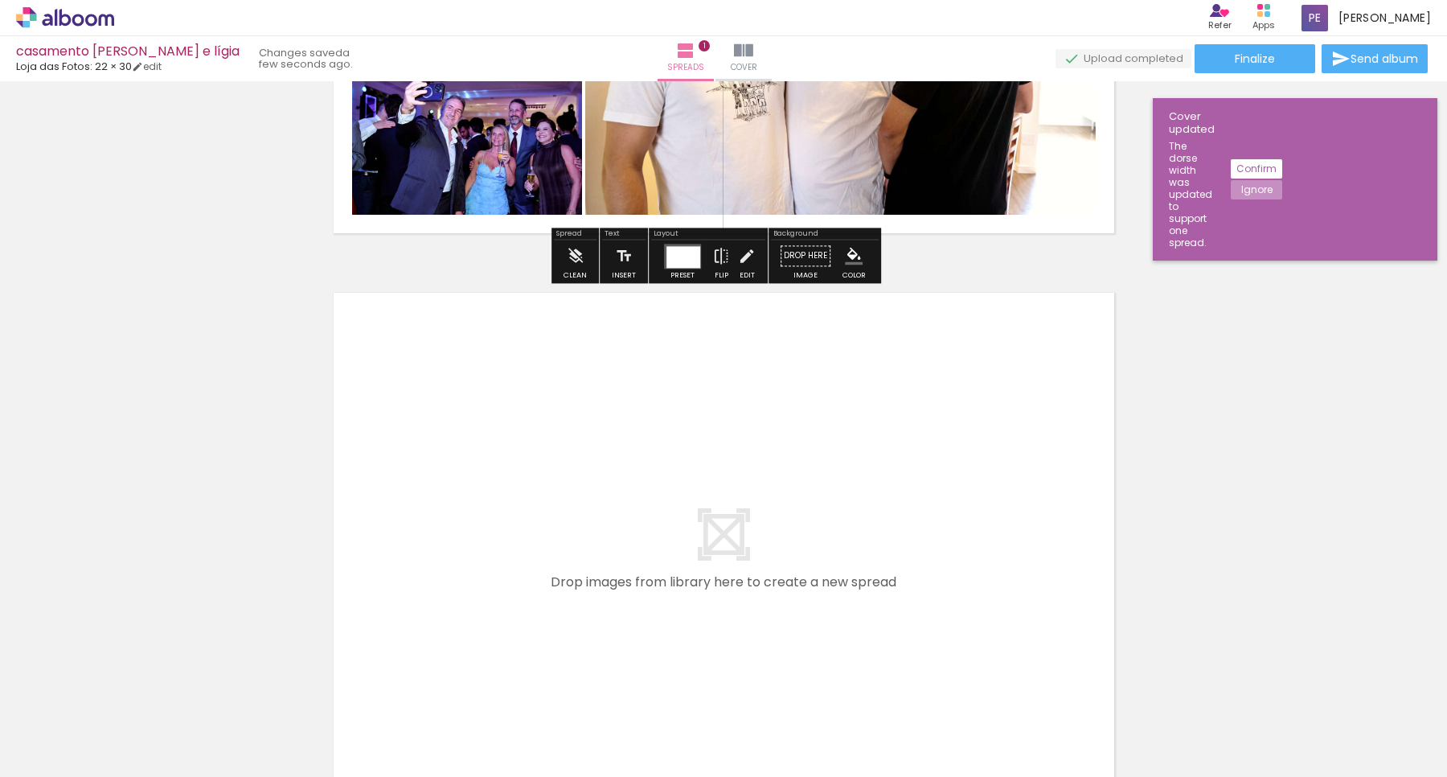
scroll to position [432, 0]
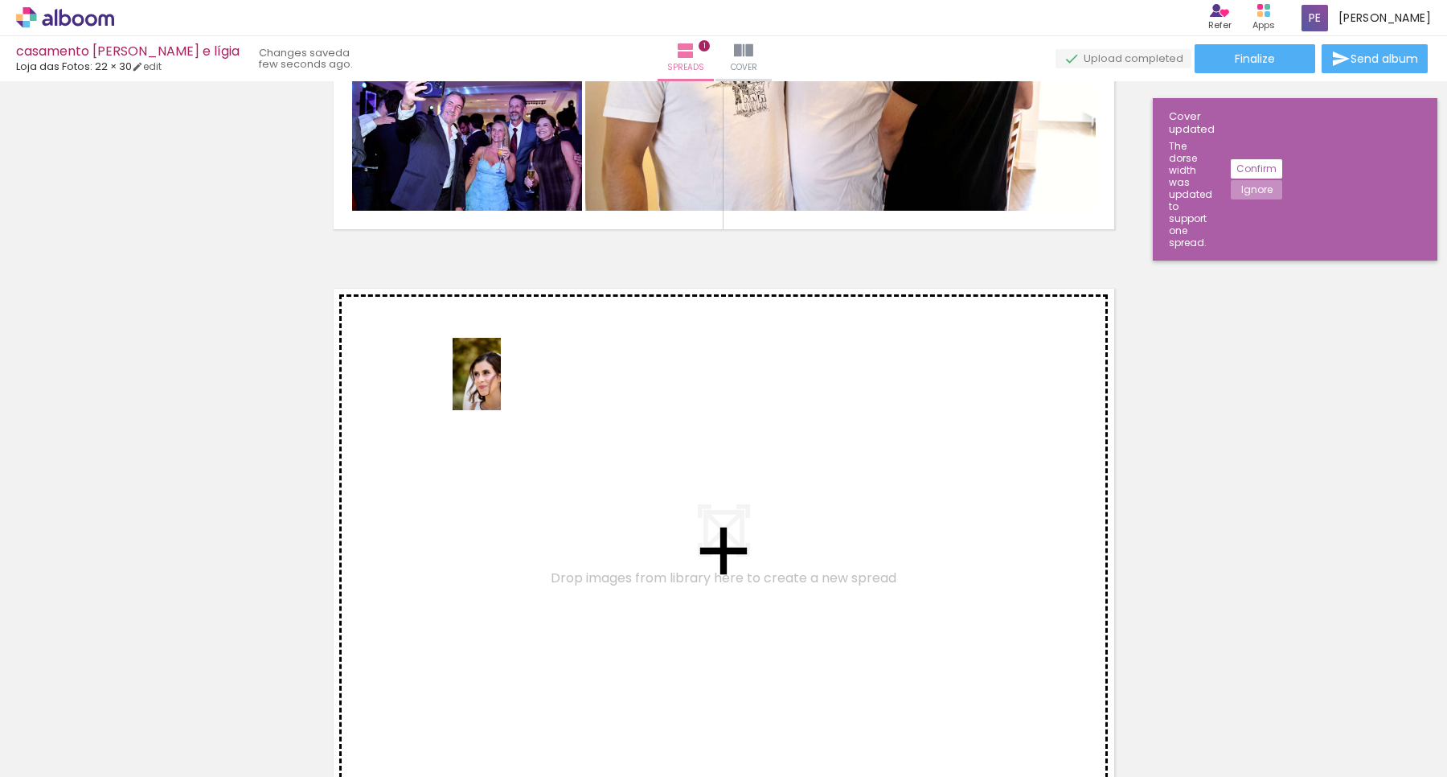
drag, startPoint x: 247, startPoint y: 724, endPoint x: 501, endPoint y: 386, distance: 422.6
click at [501, 386] on quentale-workspace at bounding box center [723, 388] width 1447 height 777
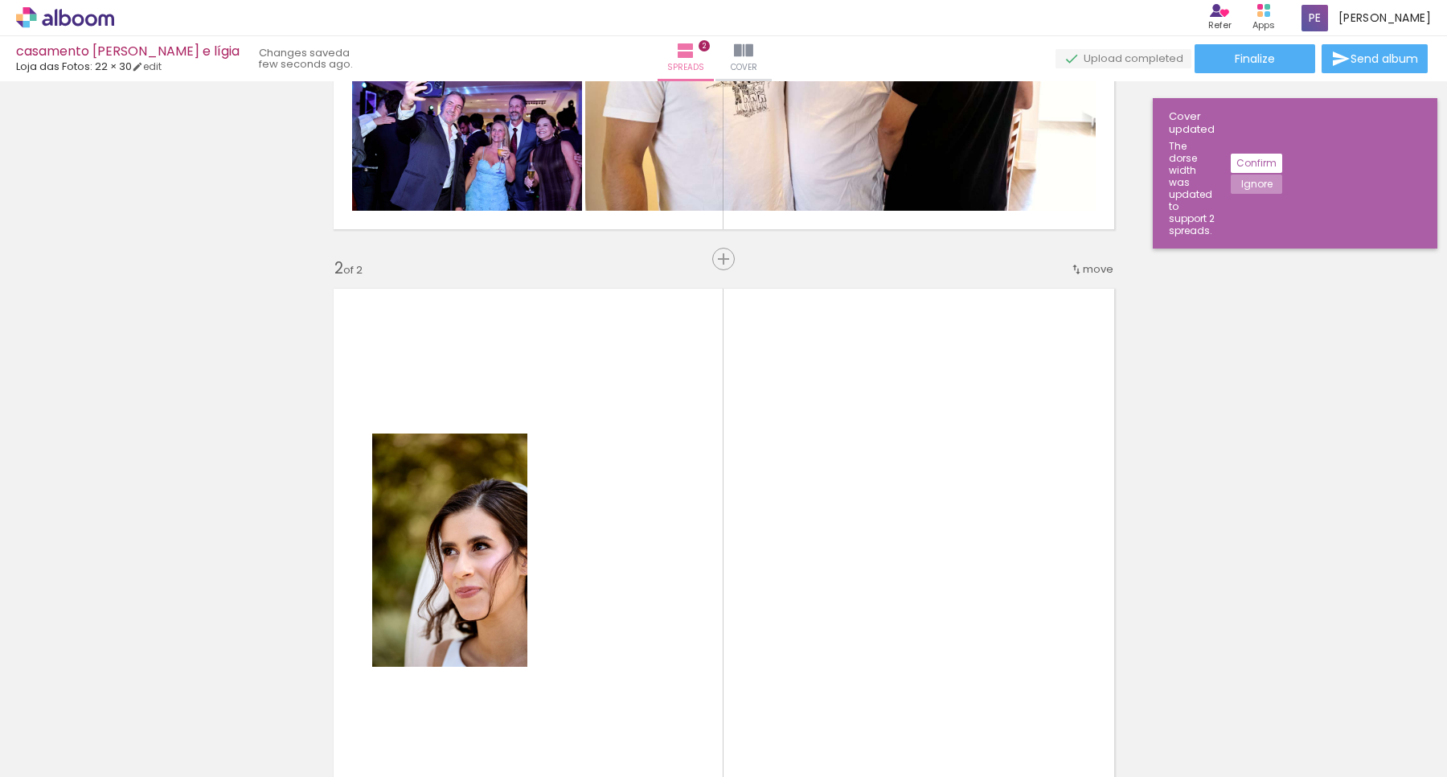
scroll to position [603, 0]
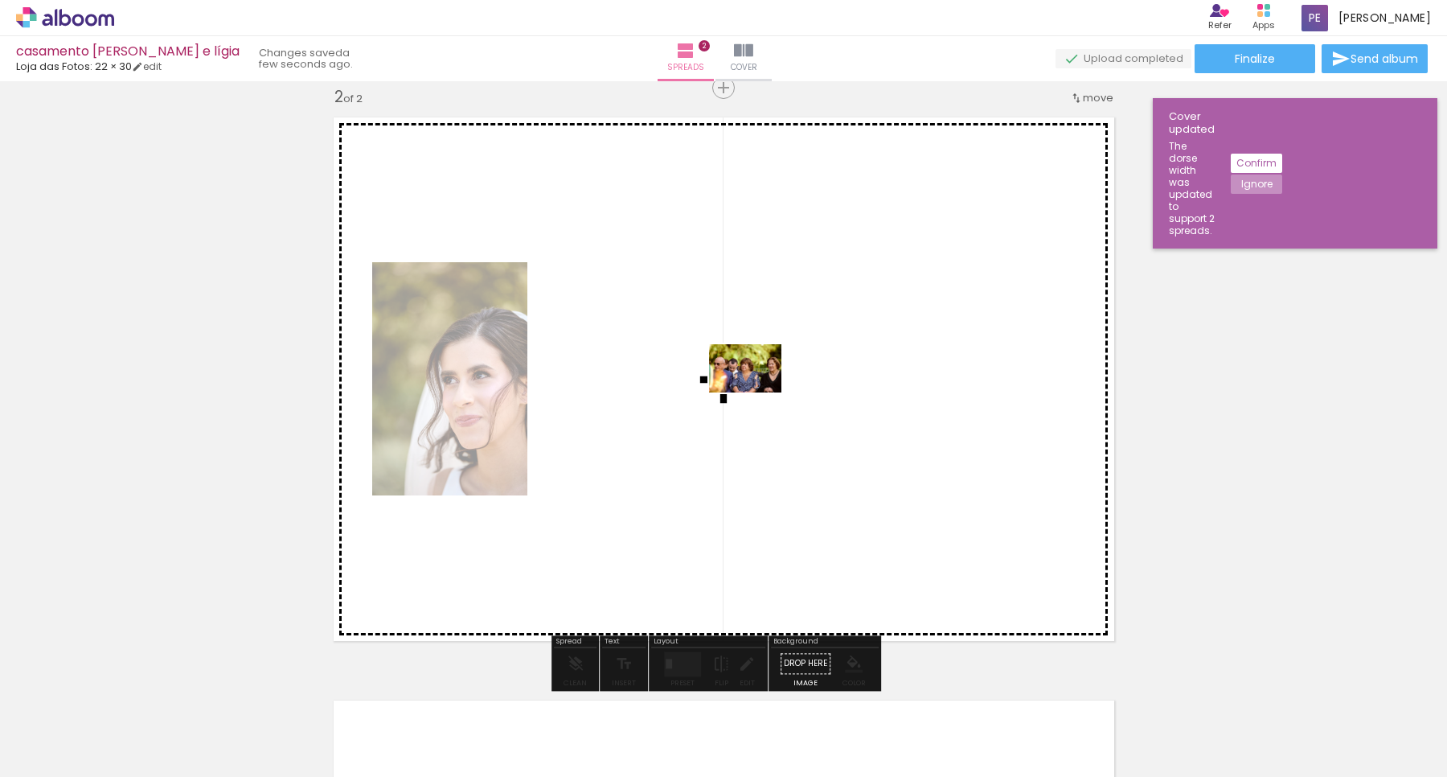
drag, startPoint x: 339, startPoint y: 730, endPoint x: 757, endPoint y: 392, distance: 538.1
click at [757, 392] on quentale-workspace at bounding box center [723, 388] width 1447 height 777
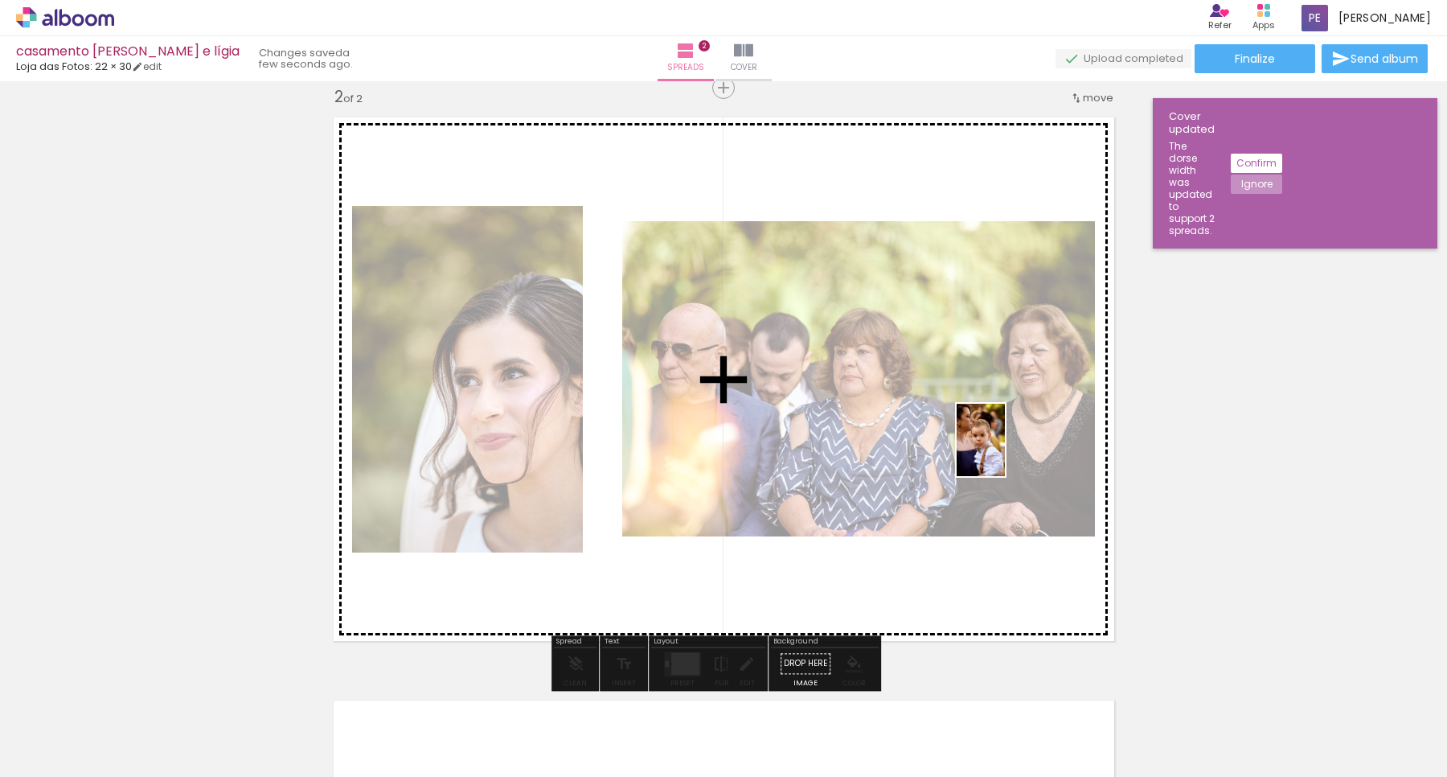
drag, startPoint x: 1049, startPoint y: 730, endPoint x: 1005, endPoint y: 452, distance: 281.7
click at [1005, 452] on quentale-workspace at bounding box center [723, 388] width 1447 height 777
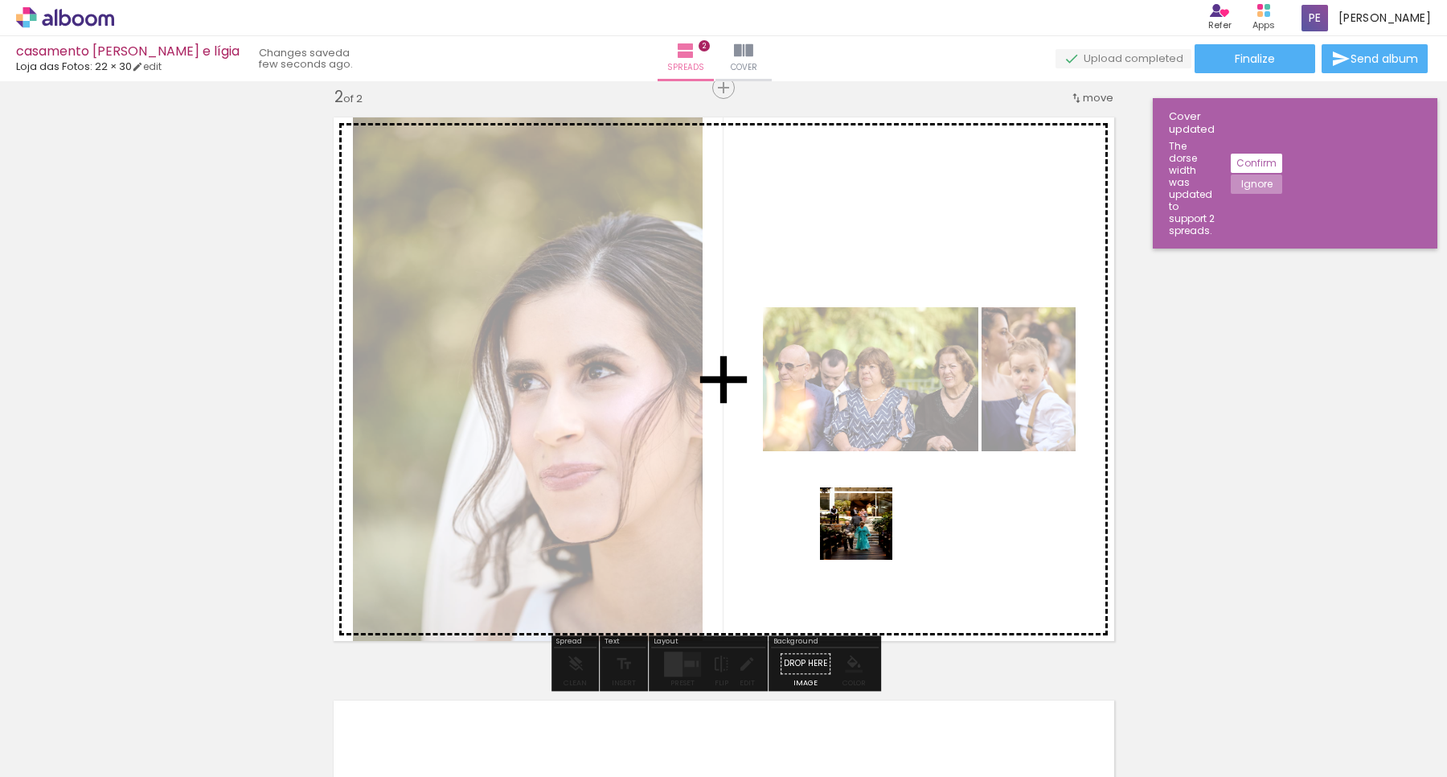
drag, startPoint x: 868, startPoint y: 724, endPoint x: 869, endPoint y: 523, distance: 201.0
click at [869, 523] on quentale-workspace at bounding box center [723, 388] width 1447 height 777
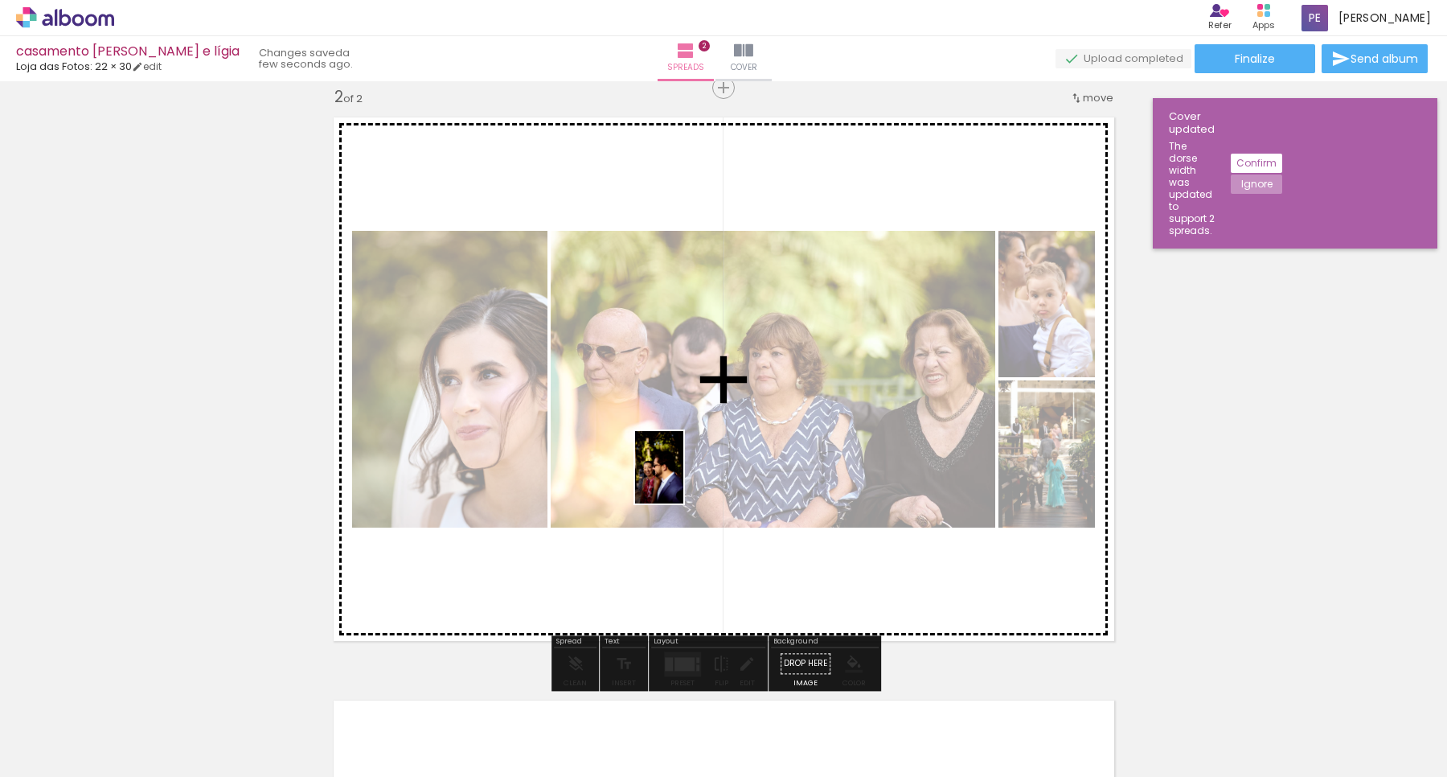
drag, startPoint x: 688, startPoint y: 720, endPoint x: 683, endPoint y: 478, distance: 241.3
click at [683, 478] on quentale-workspace at bounding box center [723, 388] width 1447 height 777
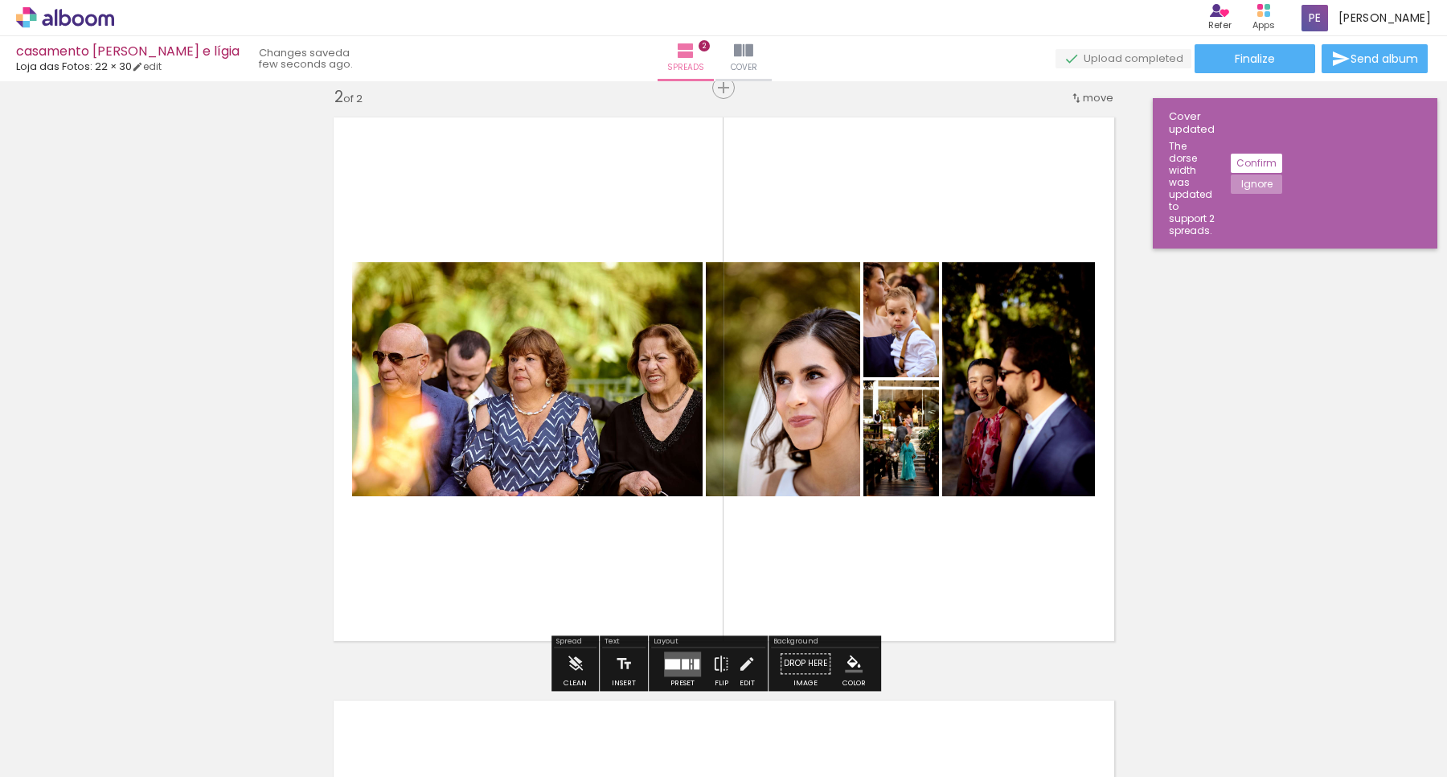
click at [676, 661] on div at bounding box center [672, 664] width 15 height 10
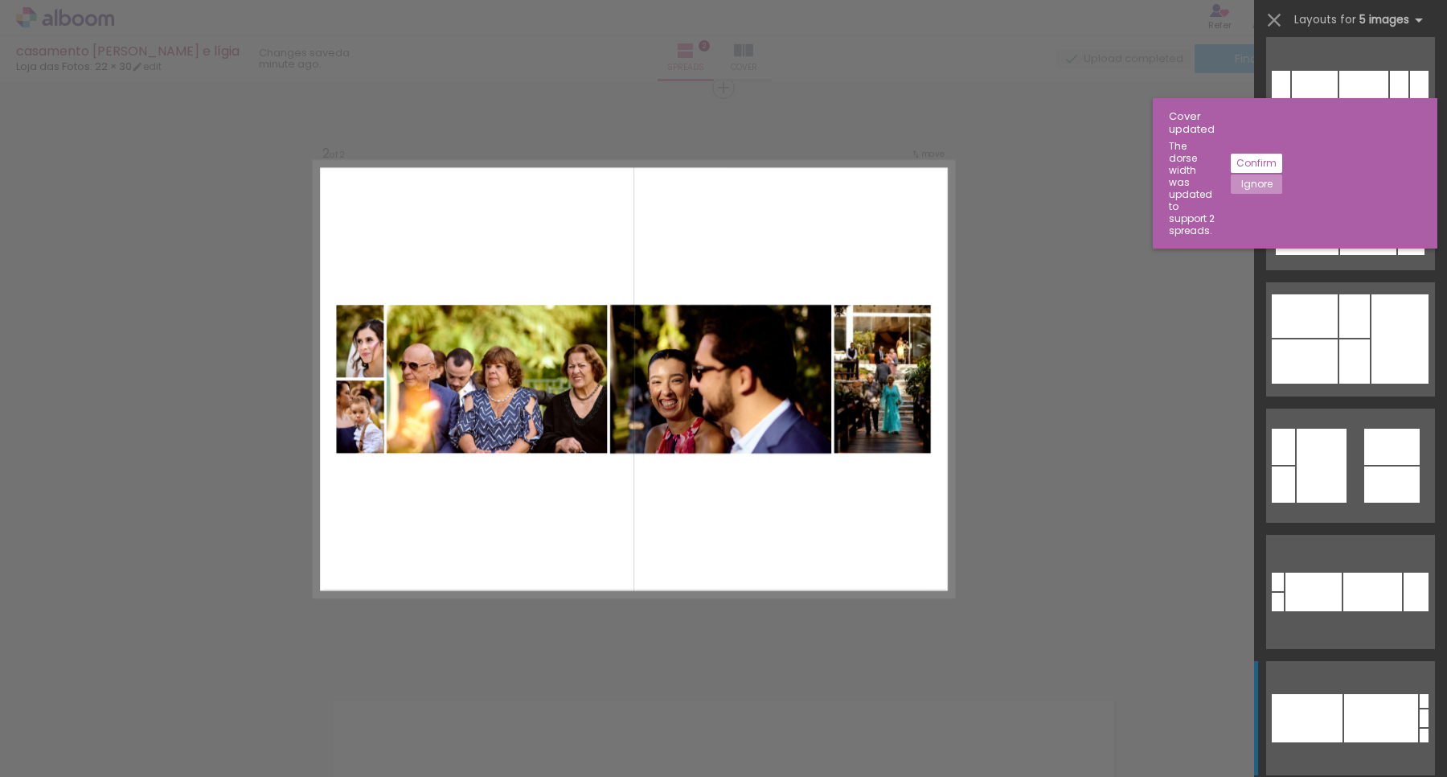
scroll to position [6031, 0]
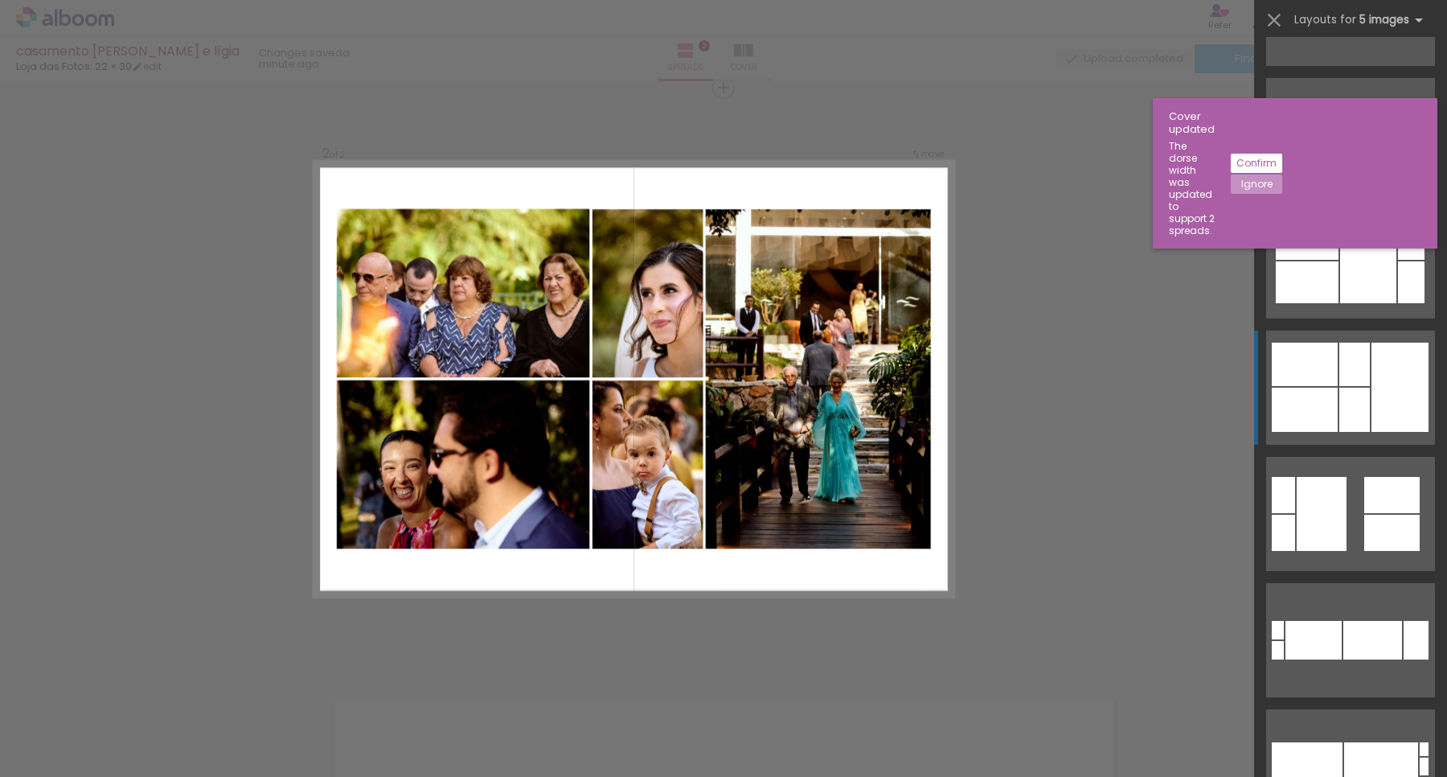
click at [1360, 418] on div at bounding box center [1355, 410] width 31 height 44
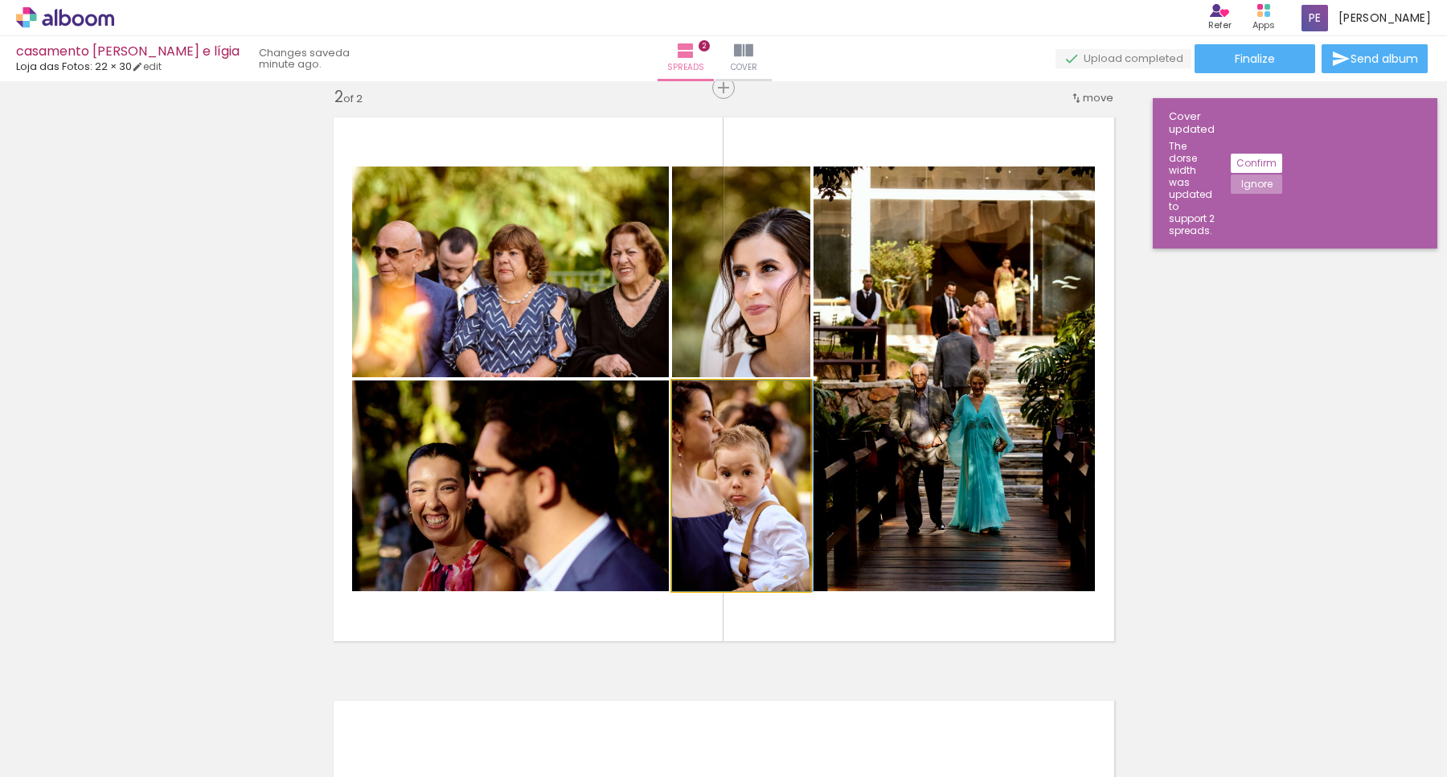
drag, startPoint x: 724, startPoint y: 472, endPoint x: 740, endPoint y: 477, distance: 16.0
drag, startPoint x: 720, startPoint y: 479, endPoint x: 745, endPoint y: 479, distance: 24.9
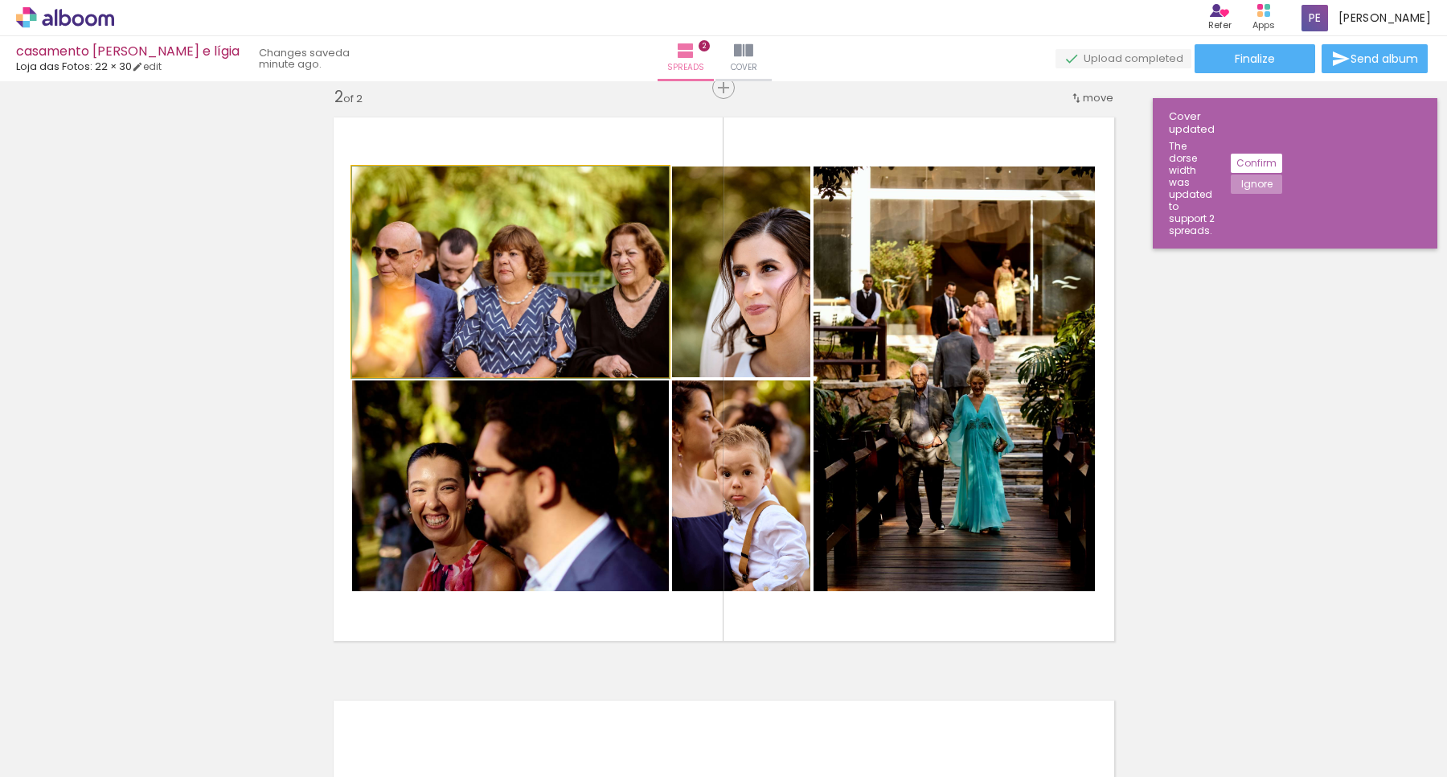
click at [577, 310] on quentale-photo at bounding box center [510, 271] width 317 height 211
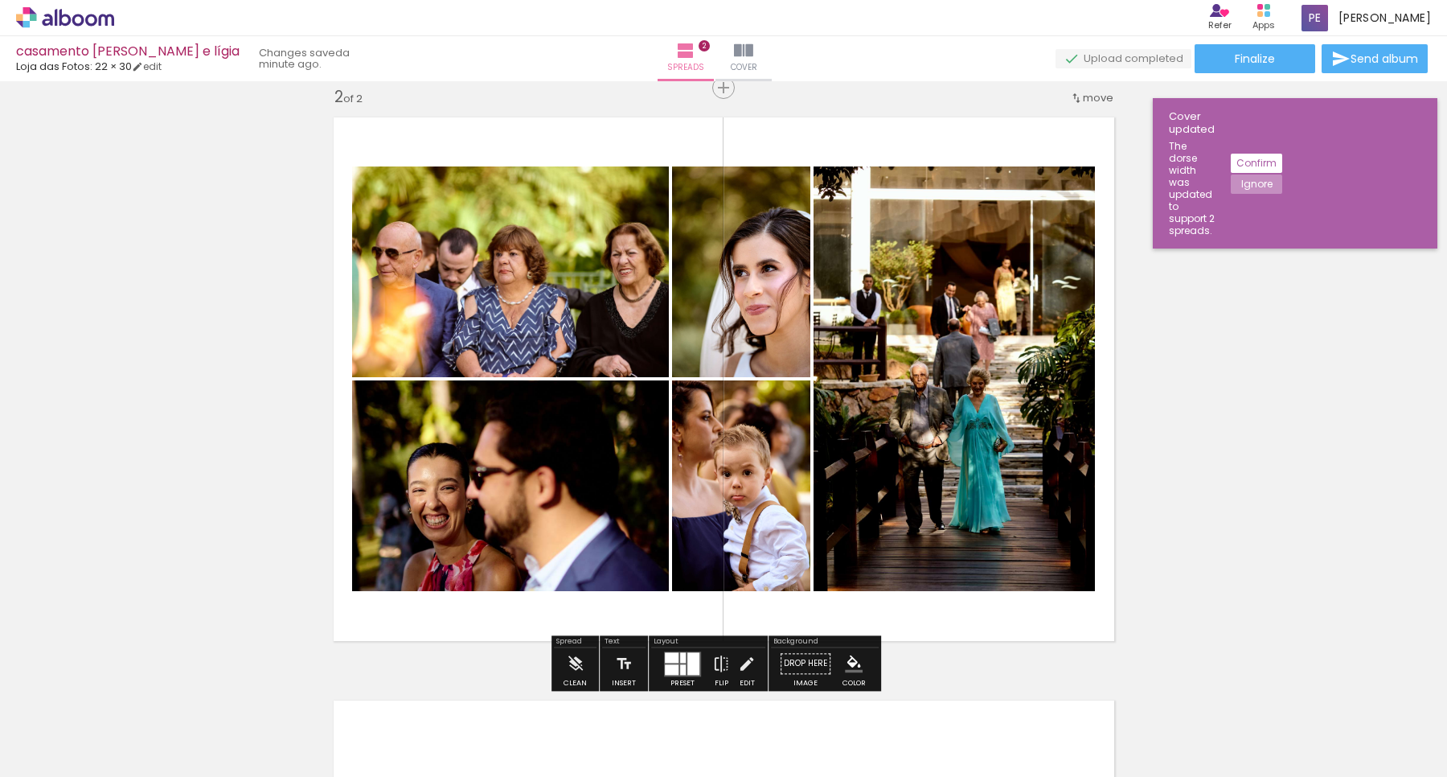
click at [532, 316] on quentale-photo at bounding box center [510, 271] width 317 height 211
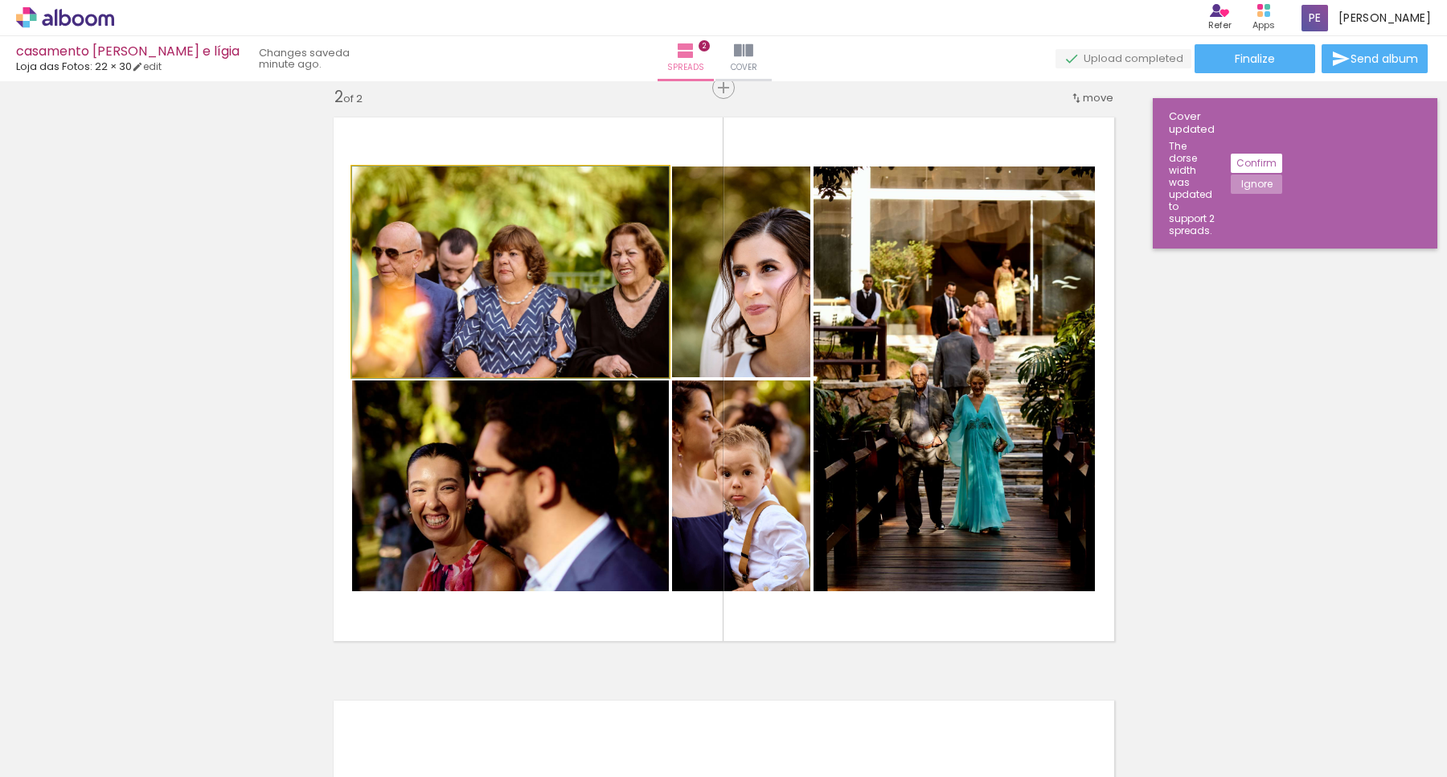
click at [532, 316] on quentale-photo at bounding box center [510, 271] width 317 height 211
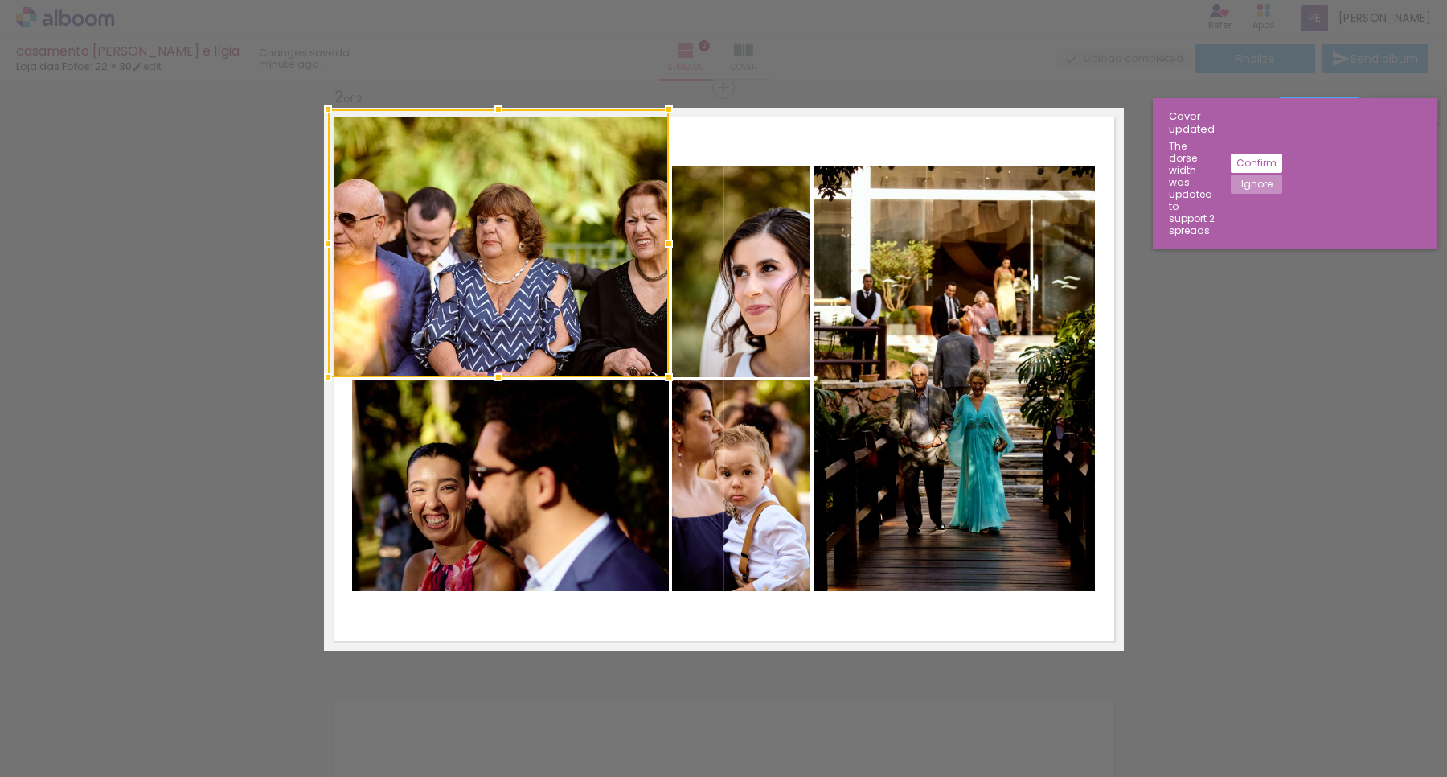
drag, startPoint x: 342, startPoint y: 117, endPoint x: 320, endPoint y: 105, distance: 24.5
click at [320, 105] on div at bounding box center [328, 109] width 32 height 32
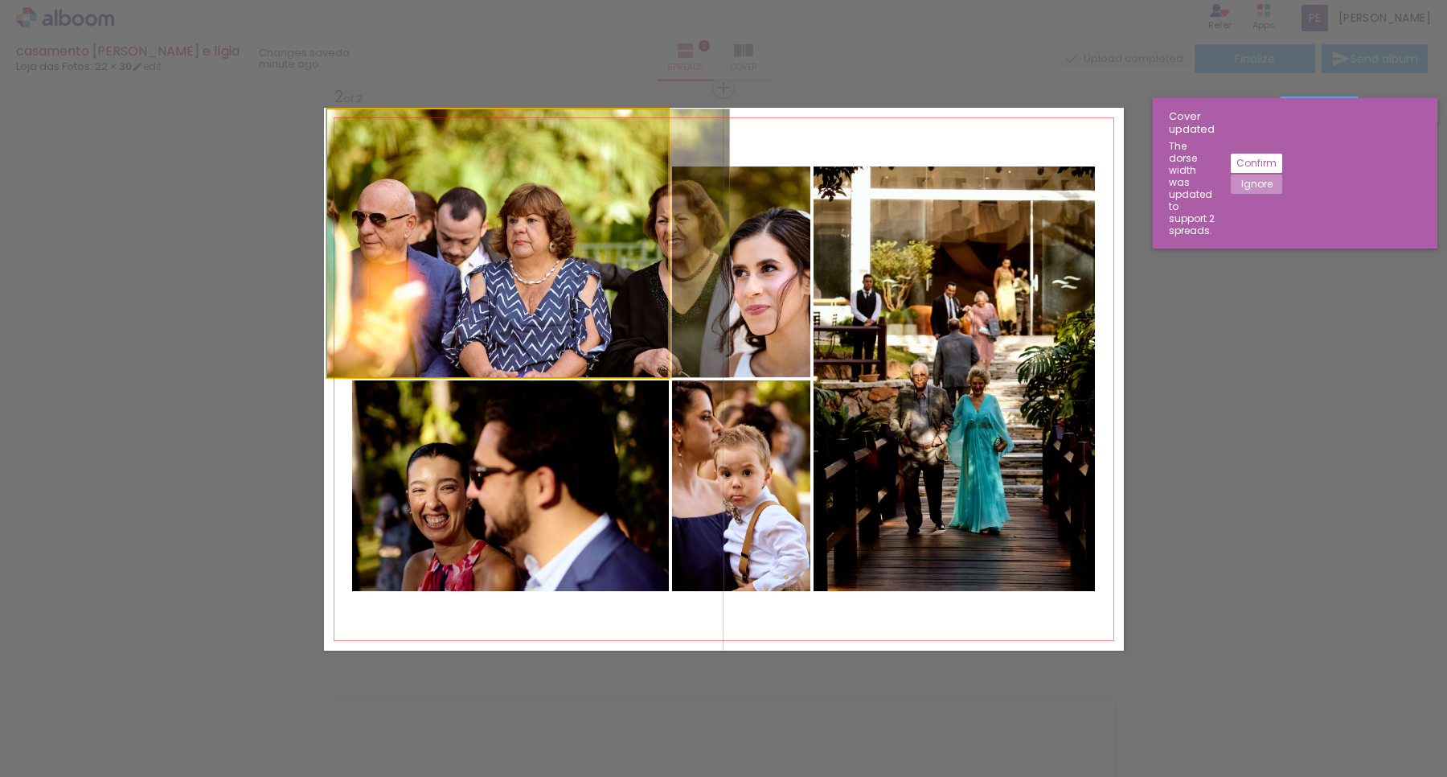
drag, startPoint x: 495, startPoint y: 278, endPoint x: 535, endPoint y: 203, distance: 85.6
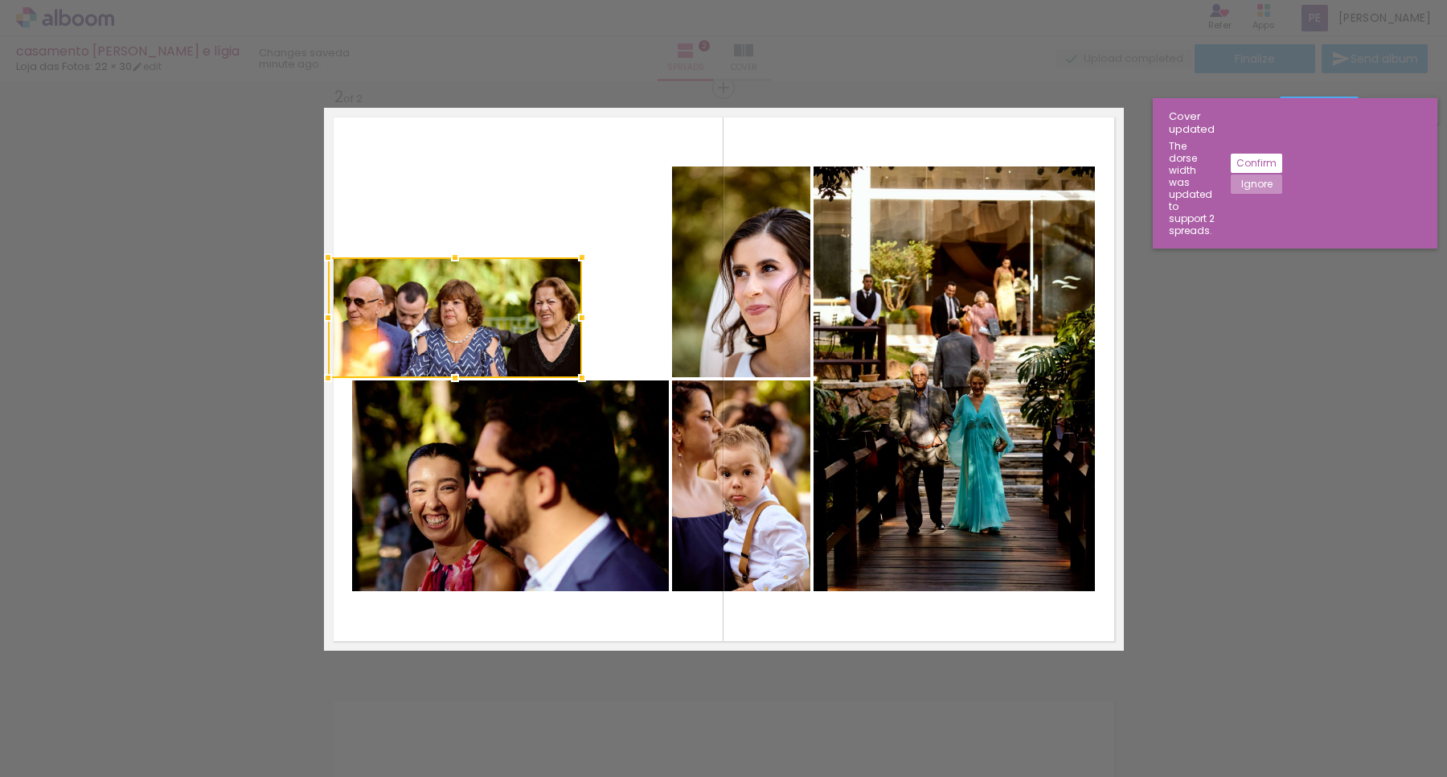
drag, startPoint x: 656, startPoint y: 107, endPoint x: 568, endPoint y: 257, distance: 174.0
click at [568, 257] on div at bounding box center [582, 257] width 32 height 32
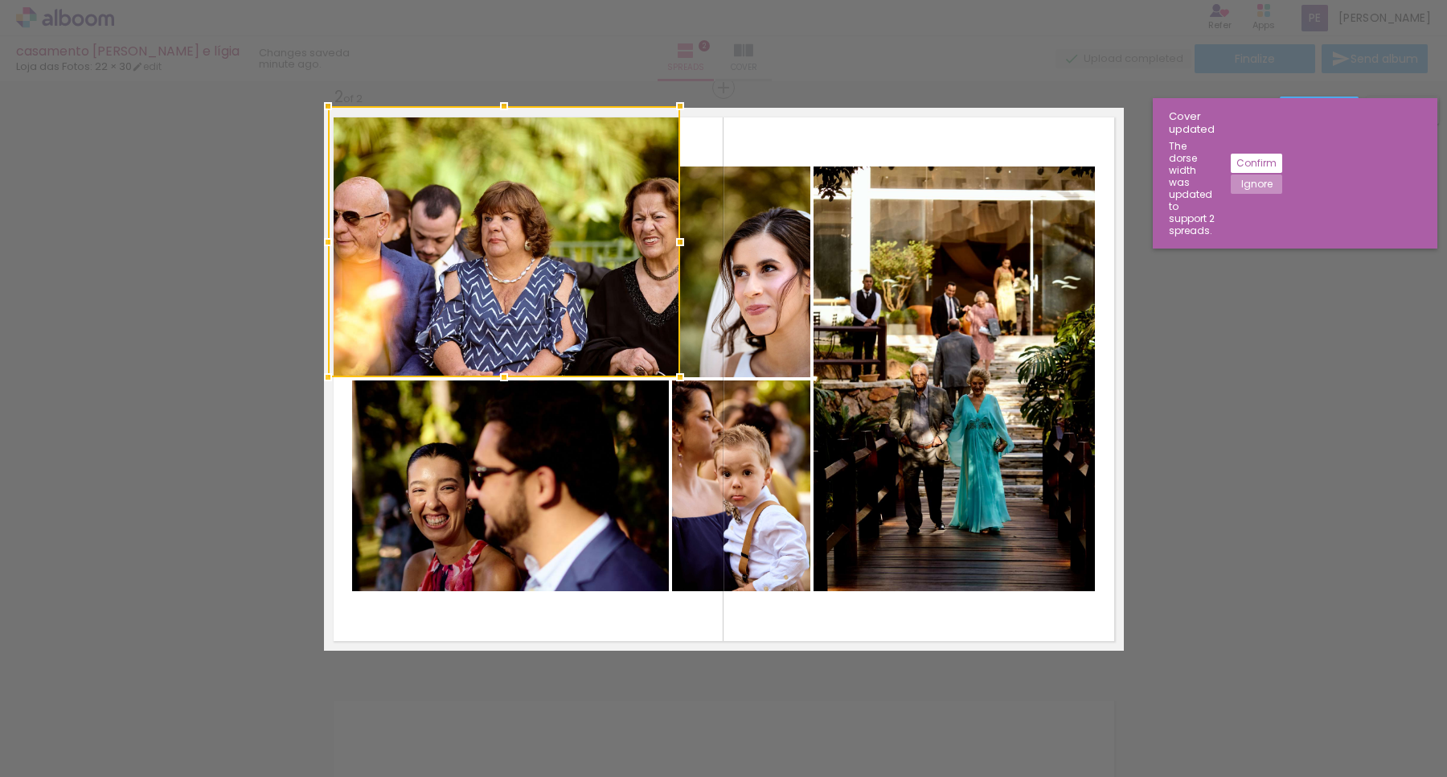
drag, startPoint x: 573, startPoint y: 258, endPoint x: 671, endPoint y: 115, distance: 174.0
click at [671, 115] on div at bounding box center [680, 106] width 32 height 32
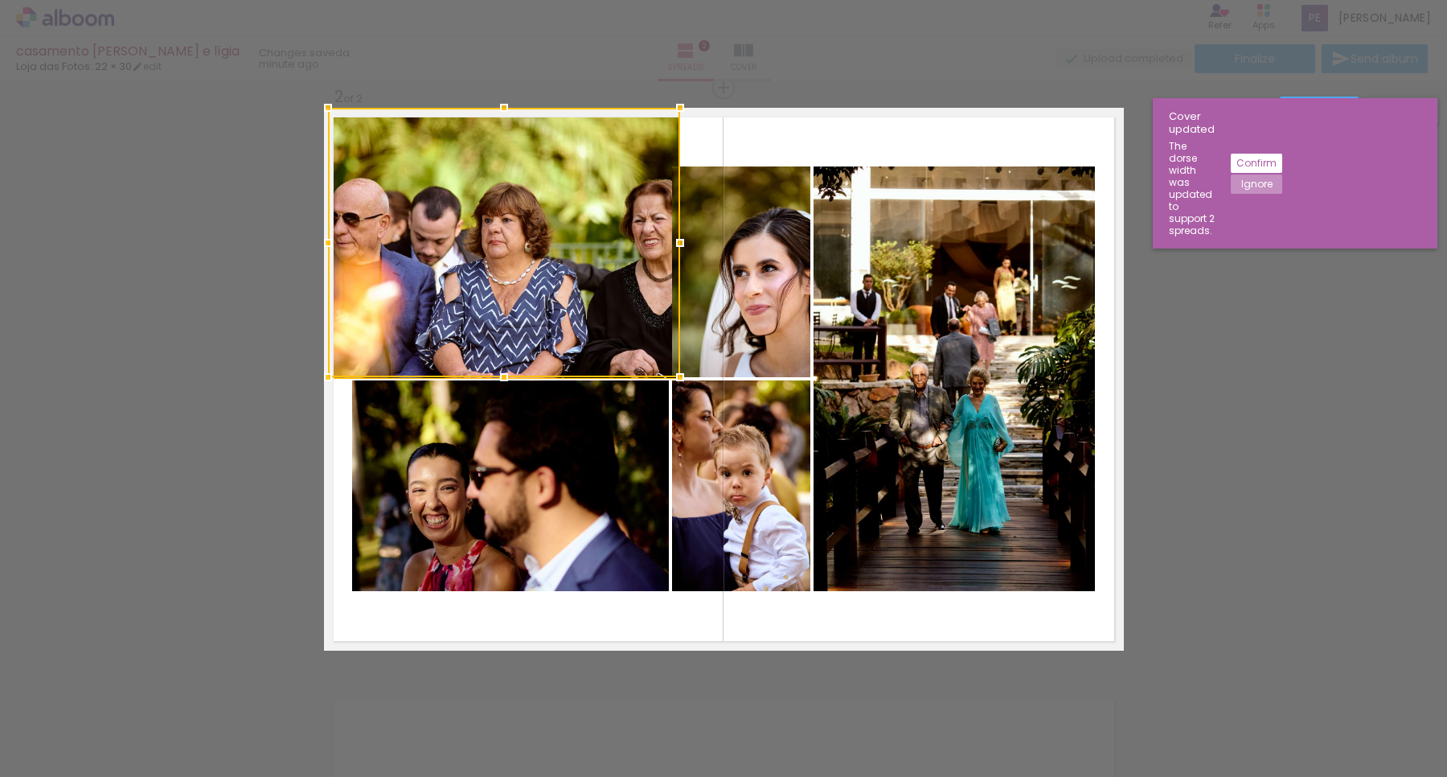
click at [790, 228] on quentale-photo at bounding box center [741, 271] width 138 height 211
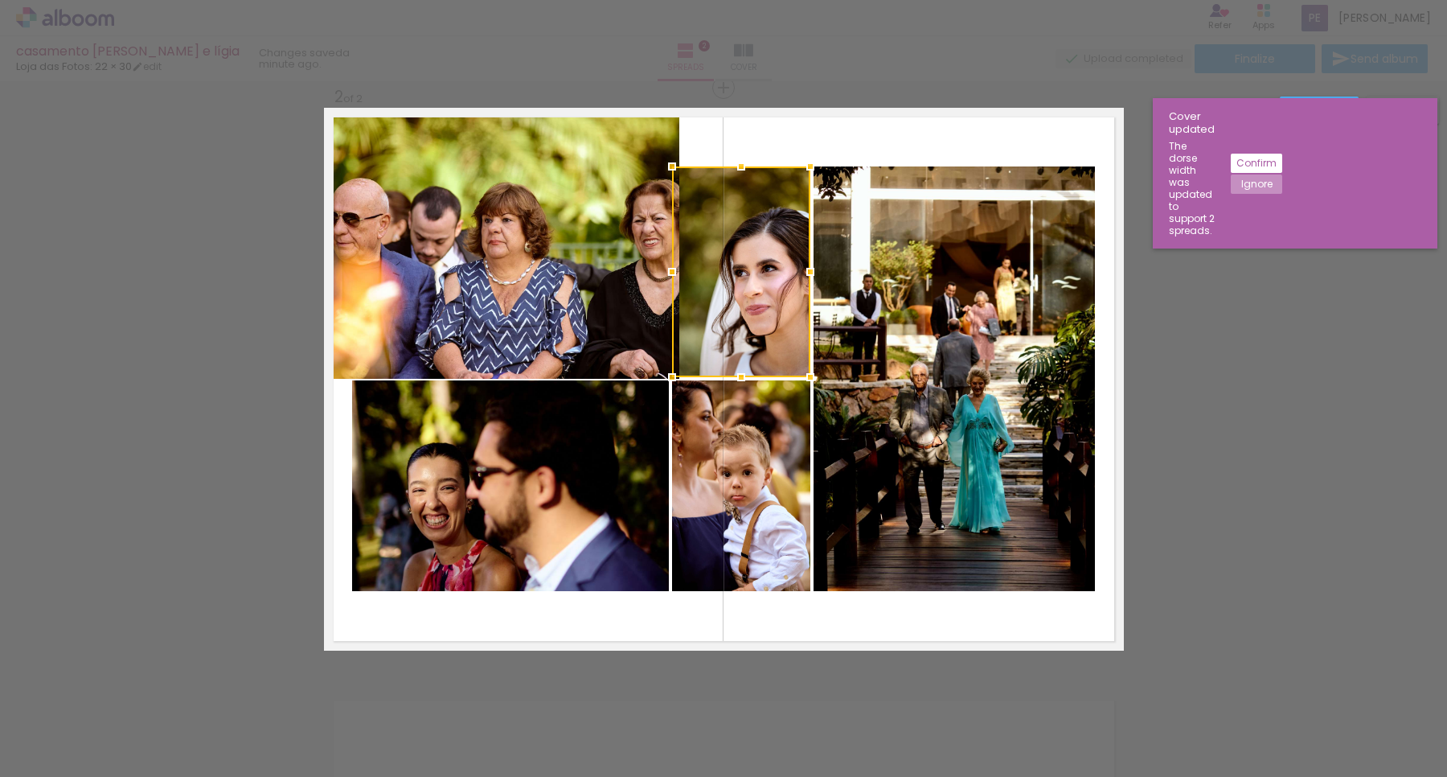
click at [923, 332] on quentale-photo at bounding box center [954, 378] width 281 height 425
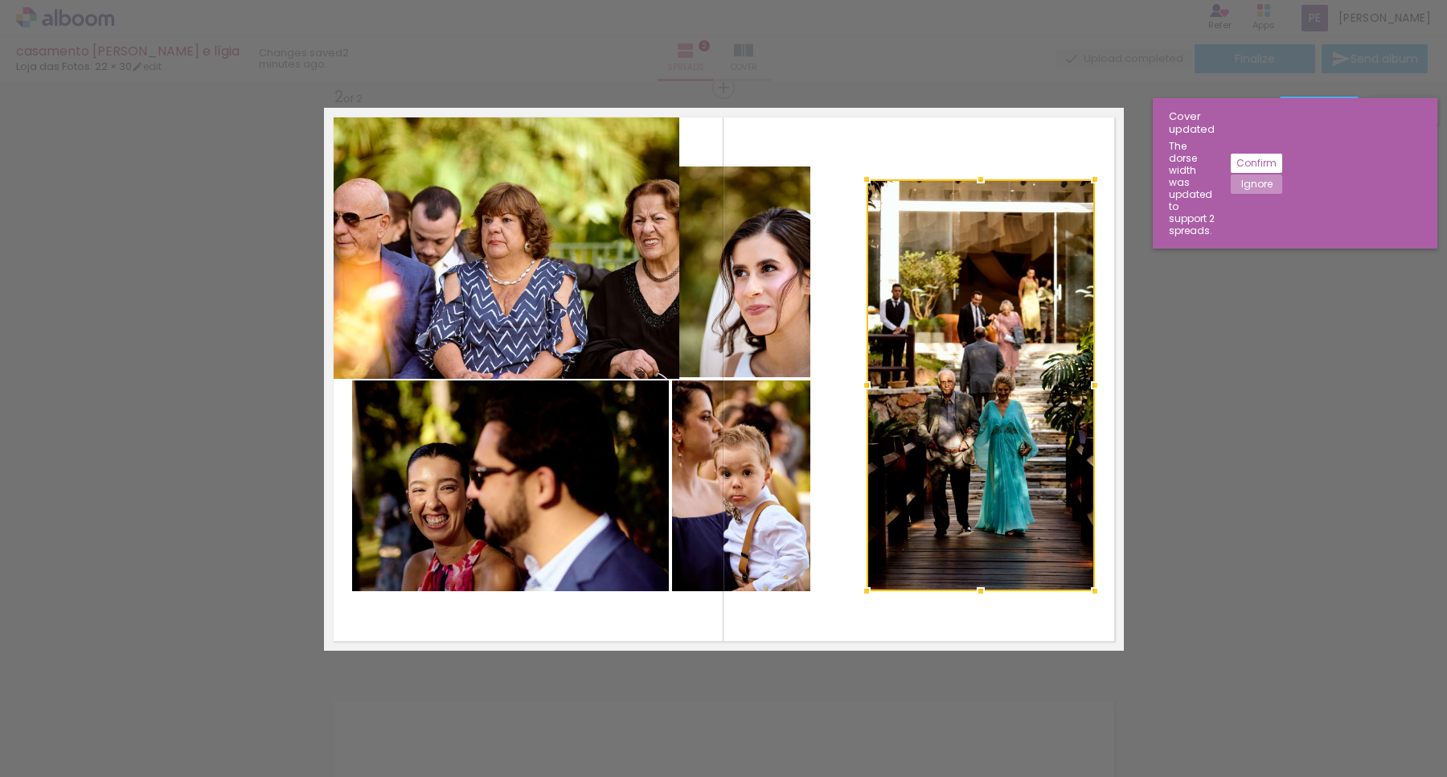
drag, startPoint x: 806, startPoint y: 167, endPoint x: 859, endPoint y: 173, distance: 53.4
click at [859, 173] on div at bounding box center [867, 179] width 32 height 32
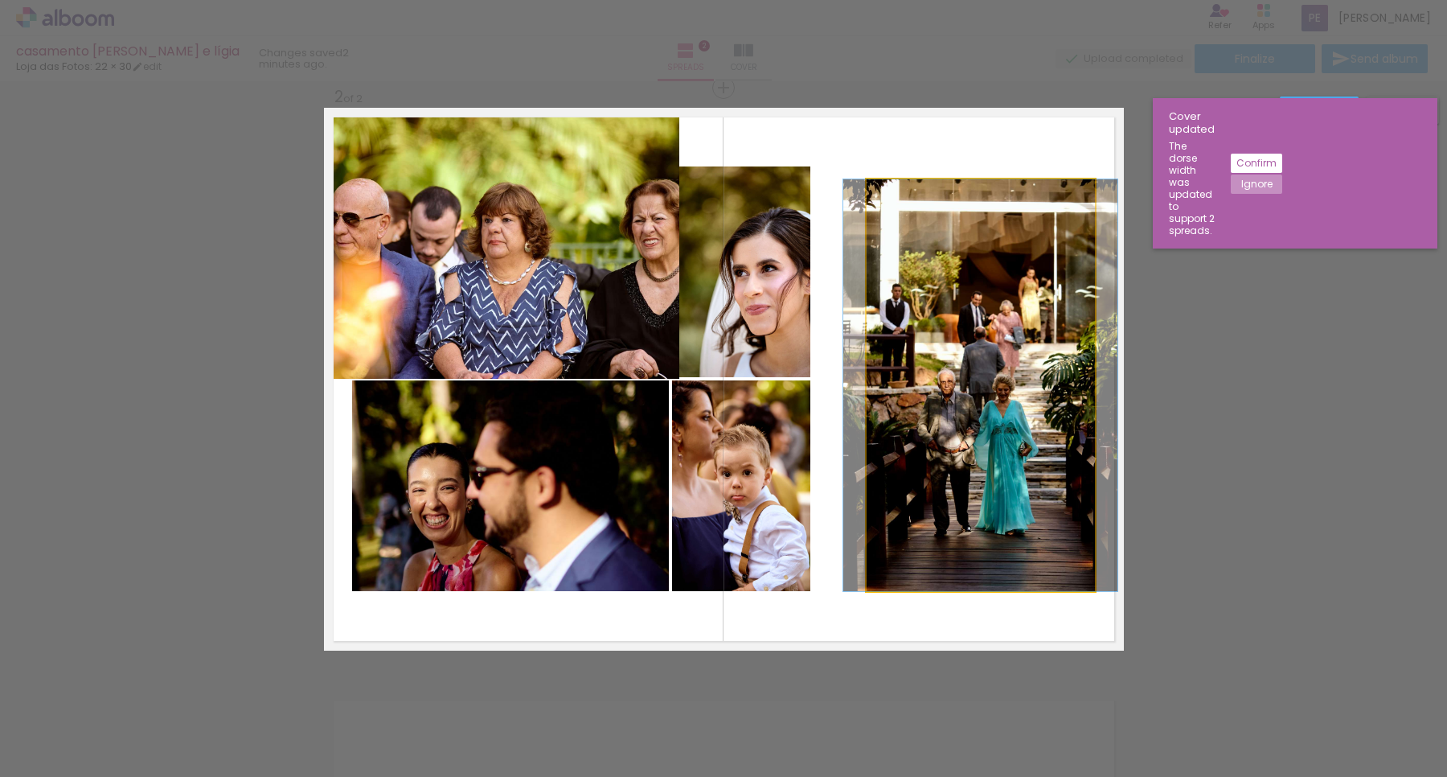
click at [1080, 187] on quentale-photo at bounding box center [981, 385] width 228 height 412
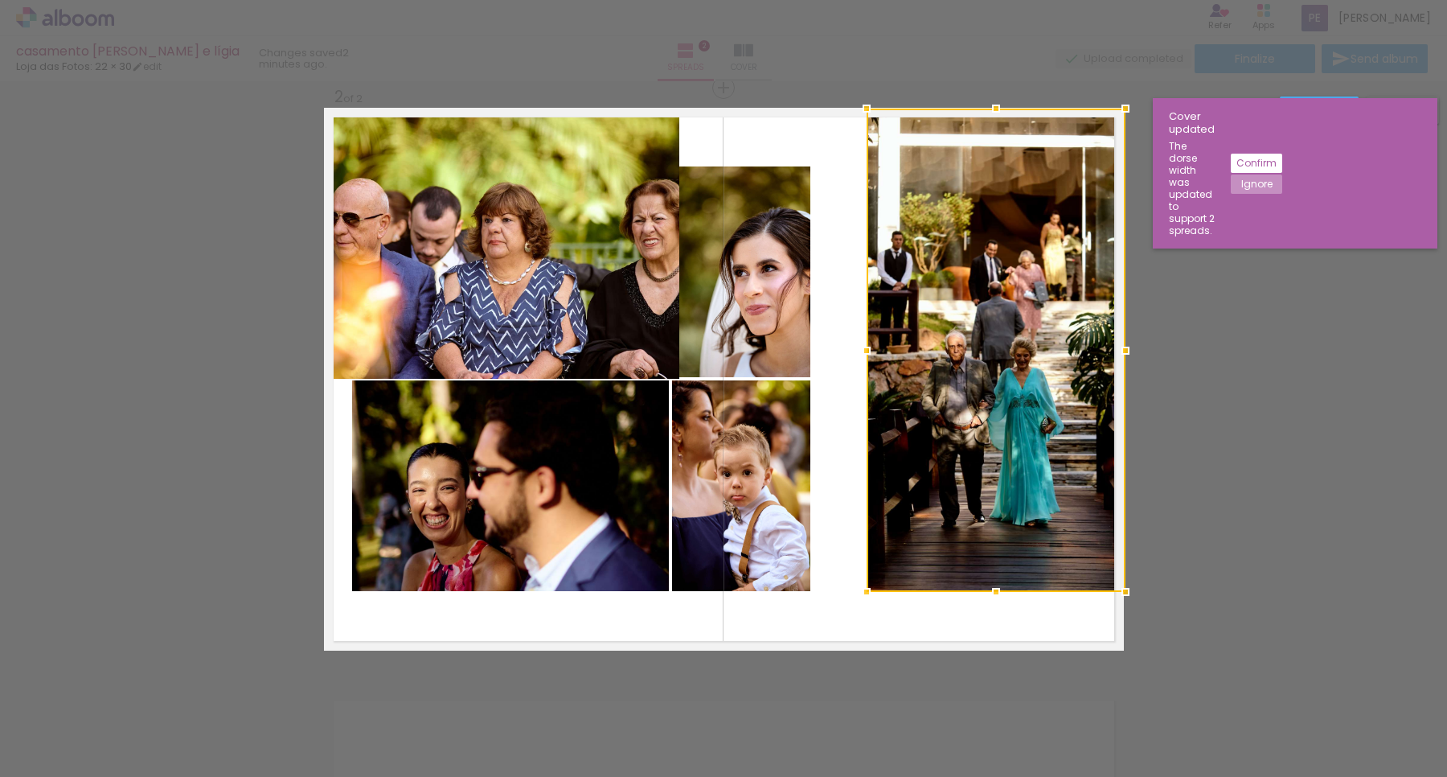
drag, startPoint x: 1086, startPoint y: 179, endPoint x: 1068, endPoint y: 255, distance: 78.4
click at [1114, 98] on div at bounding box center [1126, 108] width 32 height 32
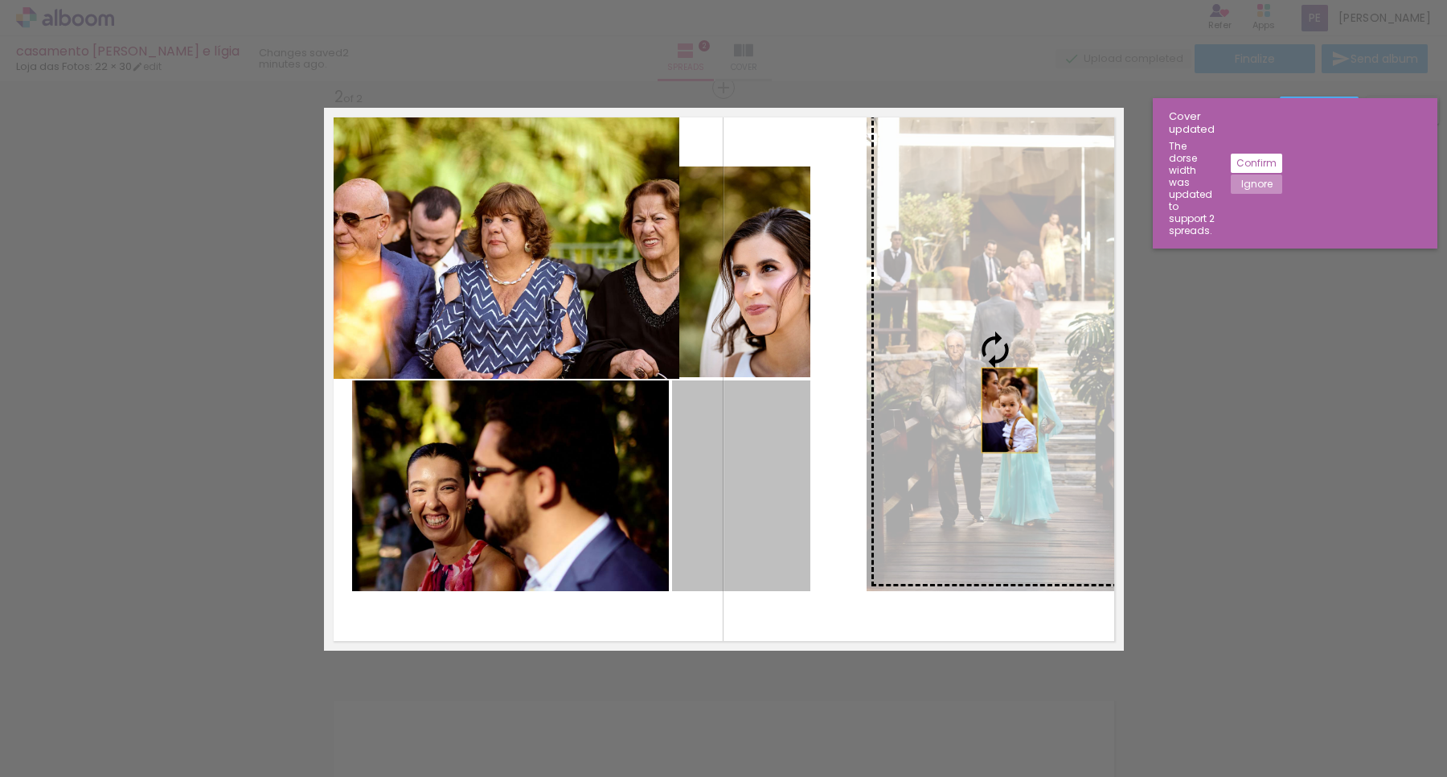
drag, startPoint x: 742, startPoint y: 497, endPoint x: 1002, endPoint y: 410, distance: 273.9
click at [0, 0] on slot at bounding box center [0, 0] width 0 height 0
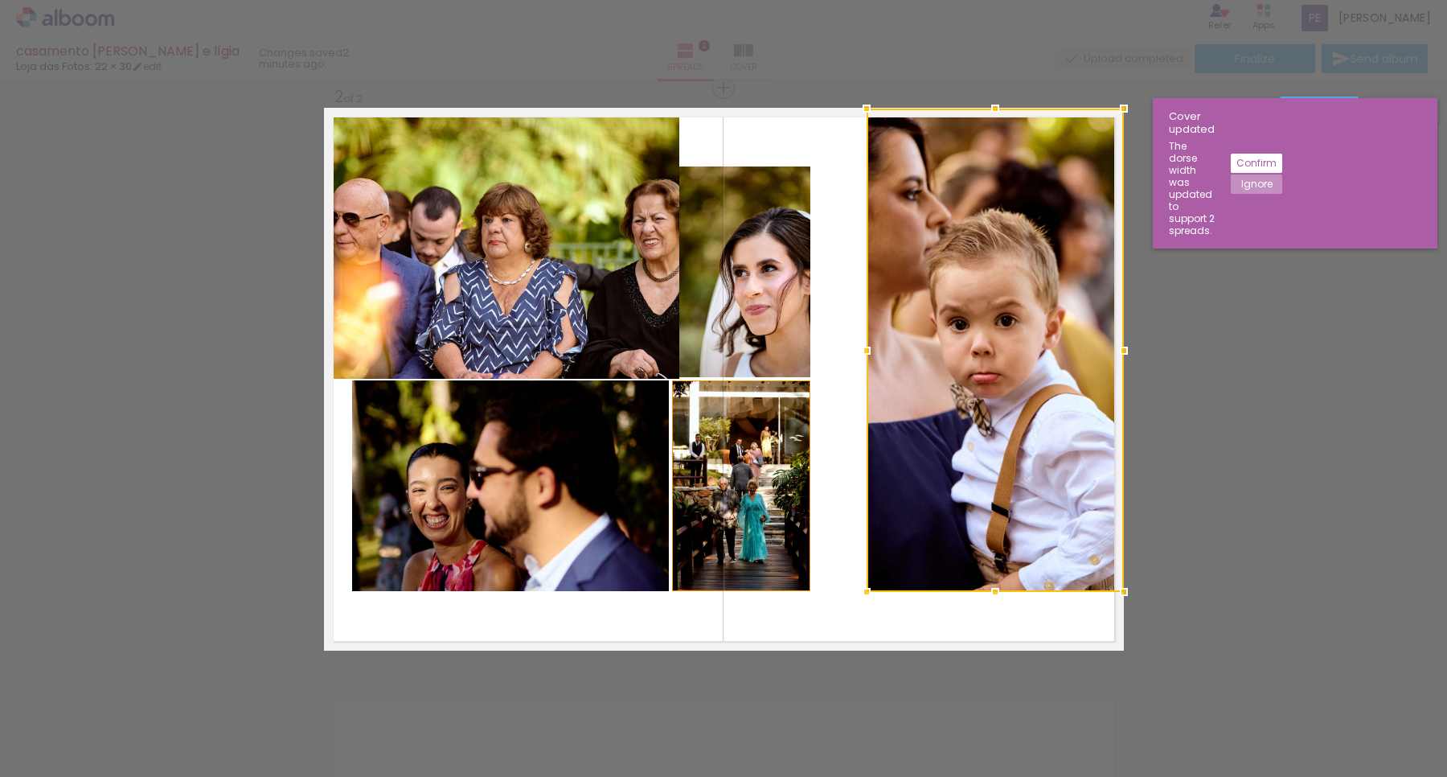
click at [761, 492] on quentale-photo at bounding box center [741, 485] width 138 height 211
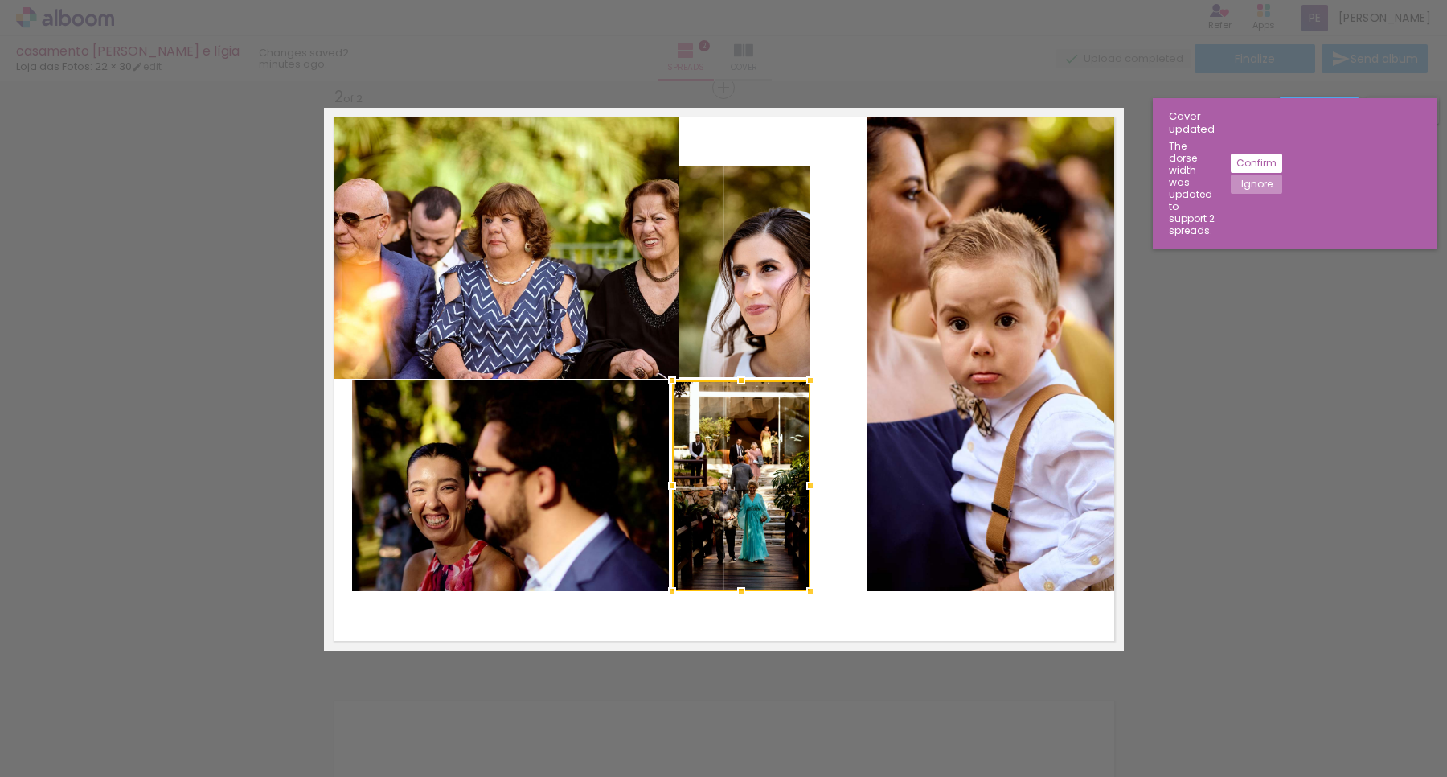
click at [951, 234] on quentale-photo at bounding box center [995, 350] width 257 height 483
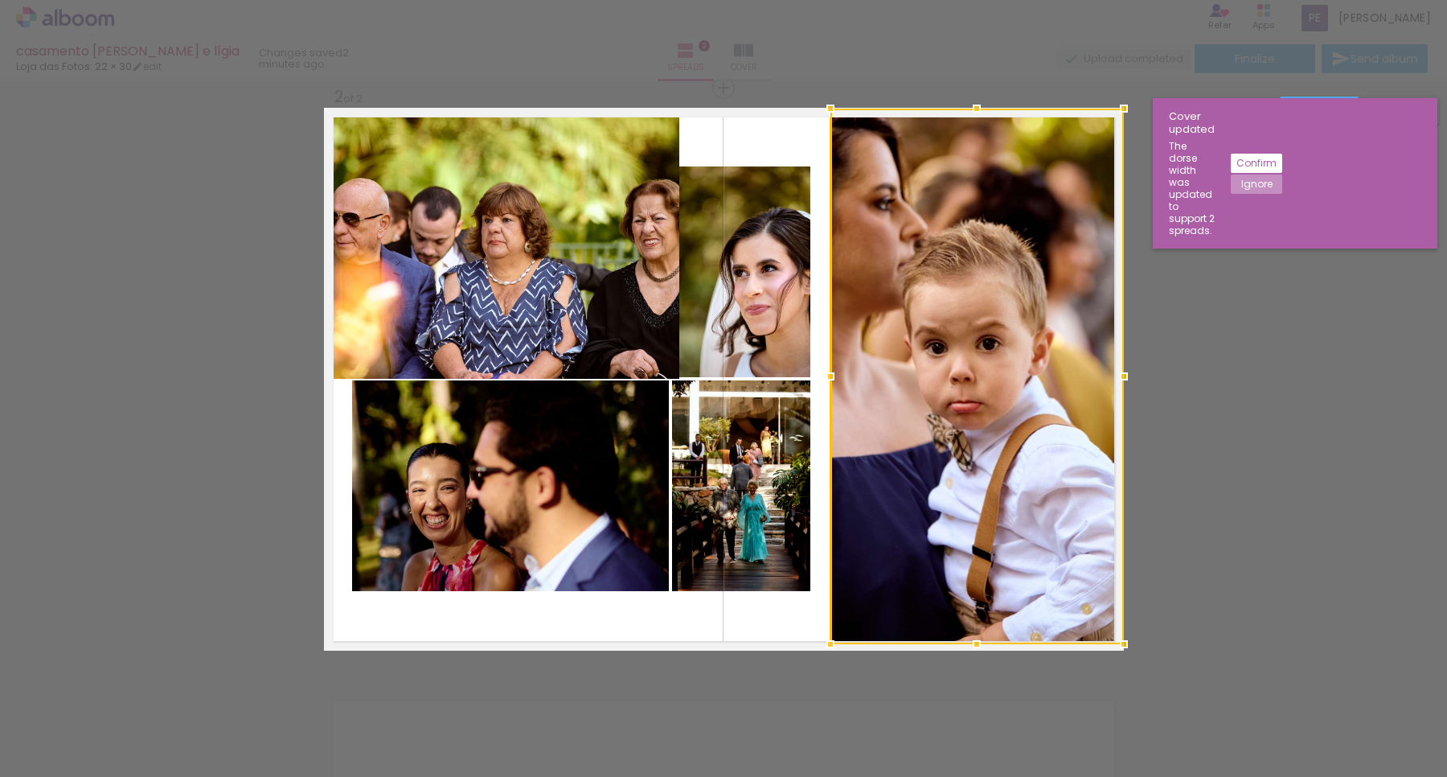
drag, startPoint x: 858, startPoint y: 589, endPoint x: 823, endPoint y: 644, distance: 65.8
click at [823, 644] on div at bounding box center [831, 644] width 32 height 32
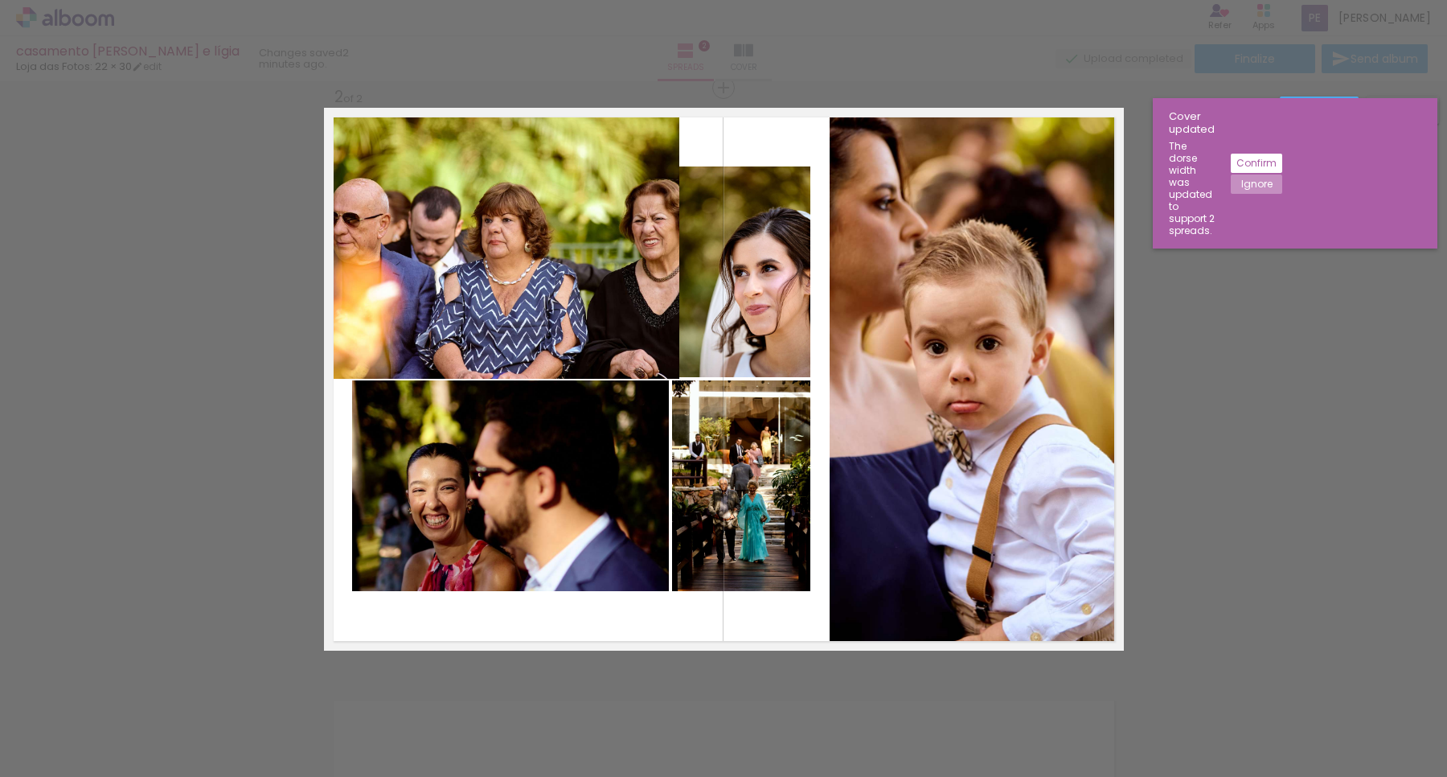
click at [726, 489] on quentale-photo at bounding box center [741, 485] width 138 height 211
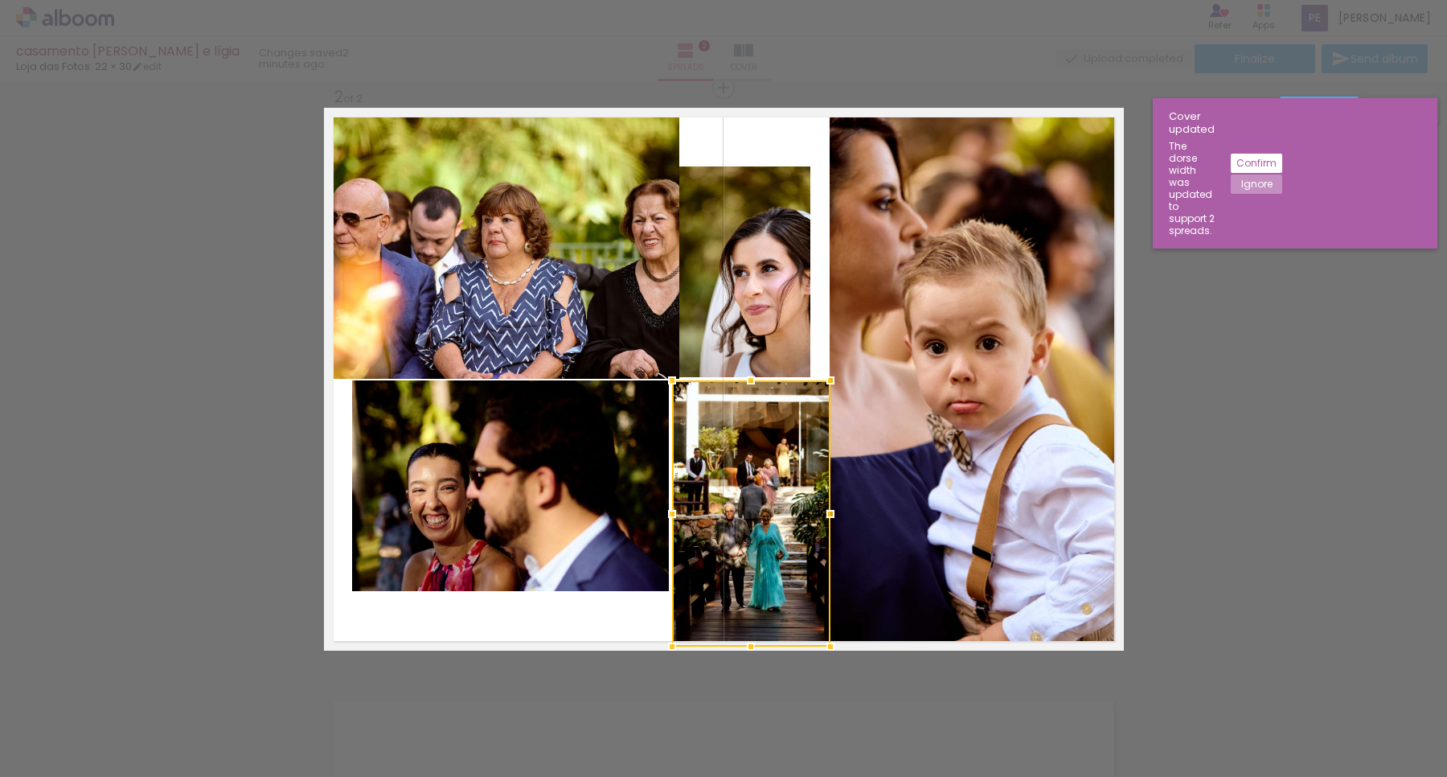
drag, startPoint x: 800, startPoint y: 589, endPoint x: 820, endPoint y: 650, distance: 64.3
click at [820, 650] on div at bounding box center [831, 646] width 32 height 32
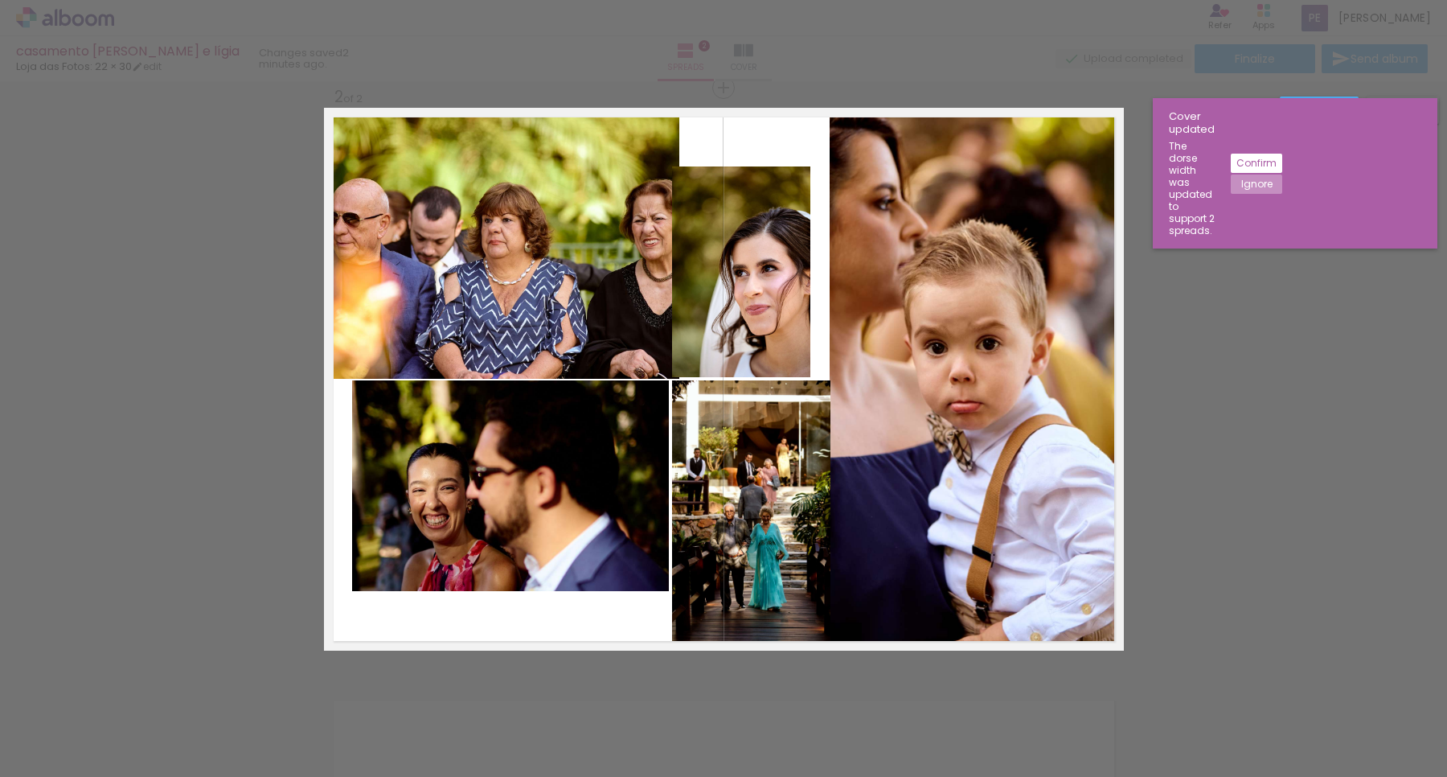
click at [764, 294] on quentale-photo at bounding box center [741, 271] width 138 height 211
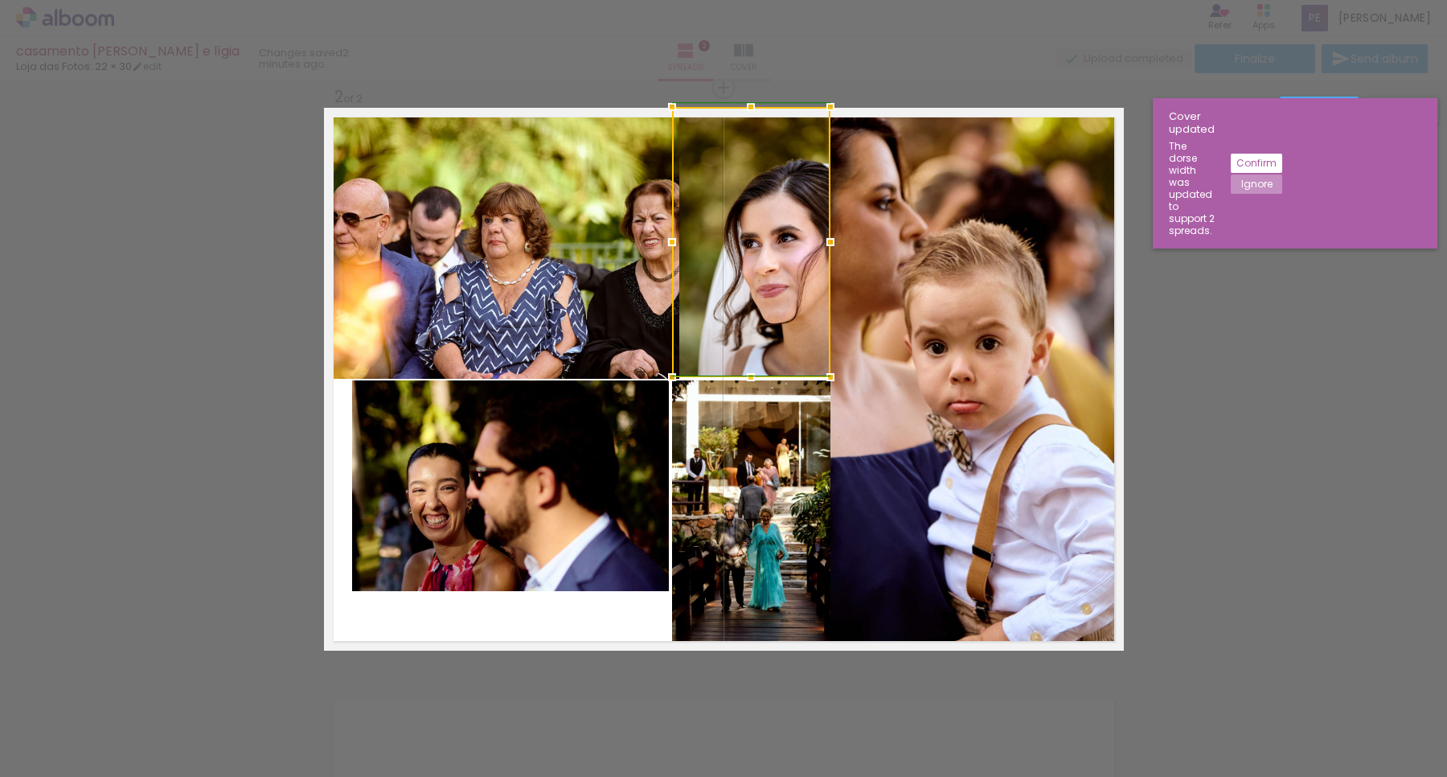
drag, startPoint x: 801, startPoint y: 166, endPoint x: 822, endPoint y: 105, distance: 64.6
click at [822, 105] on div at bounding box center [831, 107] width 32 height 32
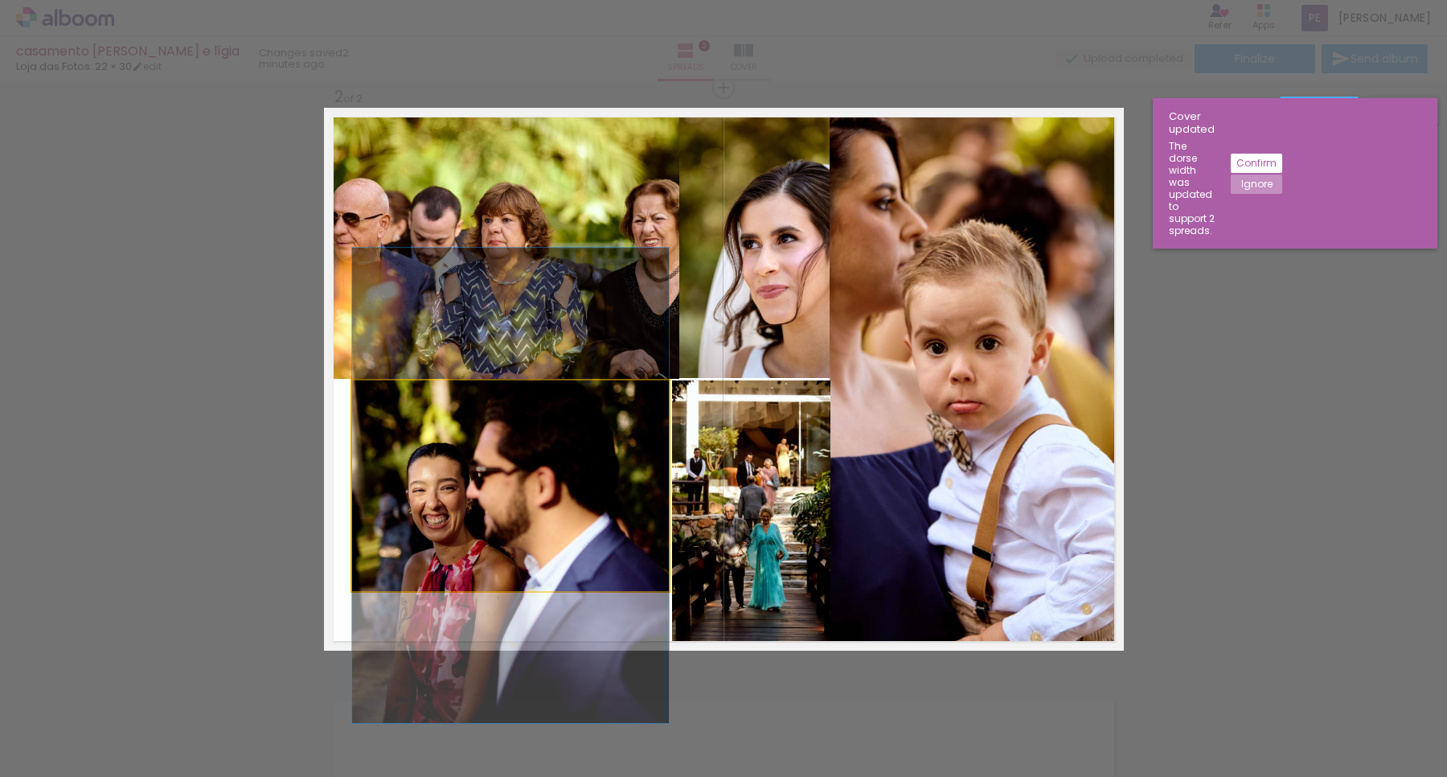
click at [564, 486] on quentale-photo at bounding box center [510, 485] width 317 height 211
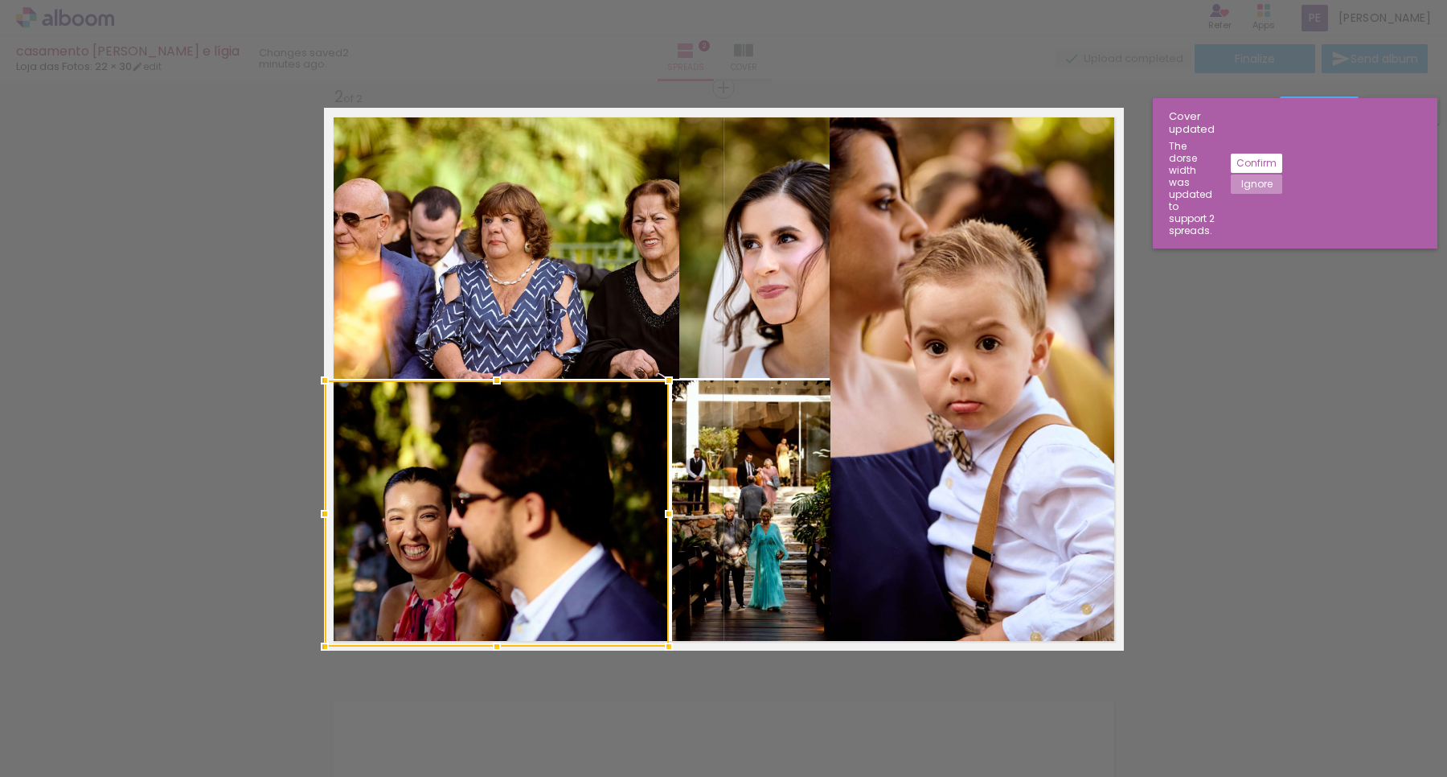
drag, startPoint x: 344, startPoint y: 587, endPoint x: 318, endPoint y: 644, distance: 63.0
click at [318, 644] on div at bounding box center [325, 646] width 32 height 32
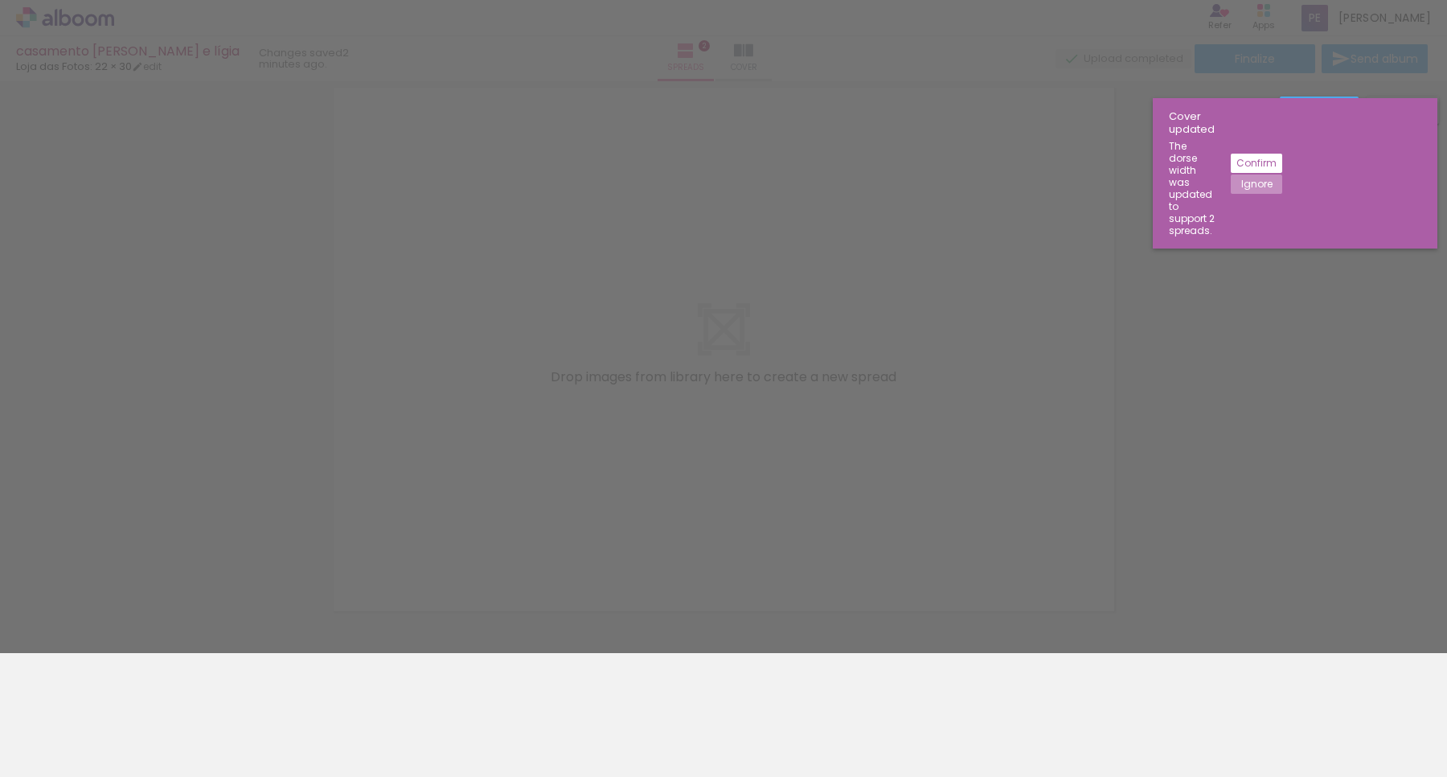
scroll to position [613, 0]
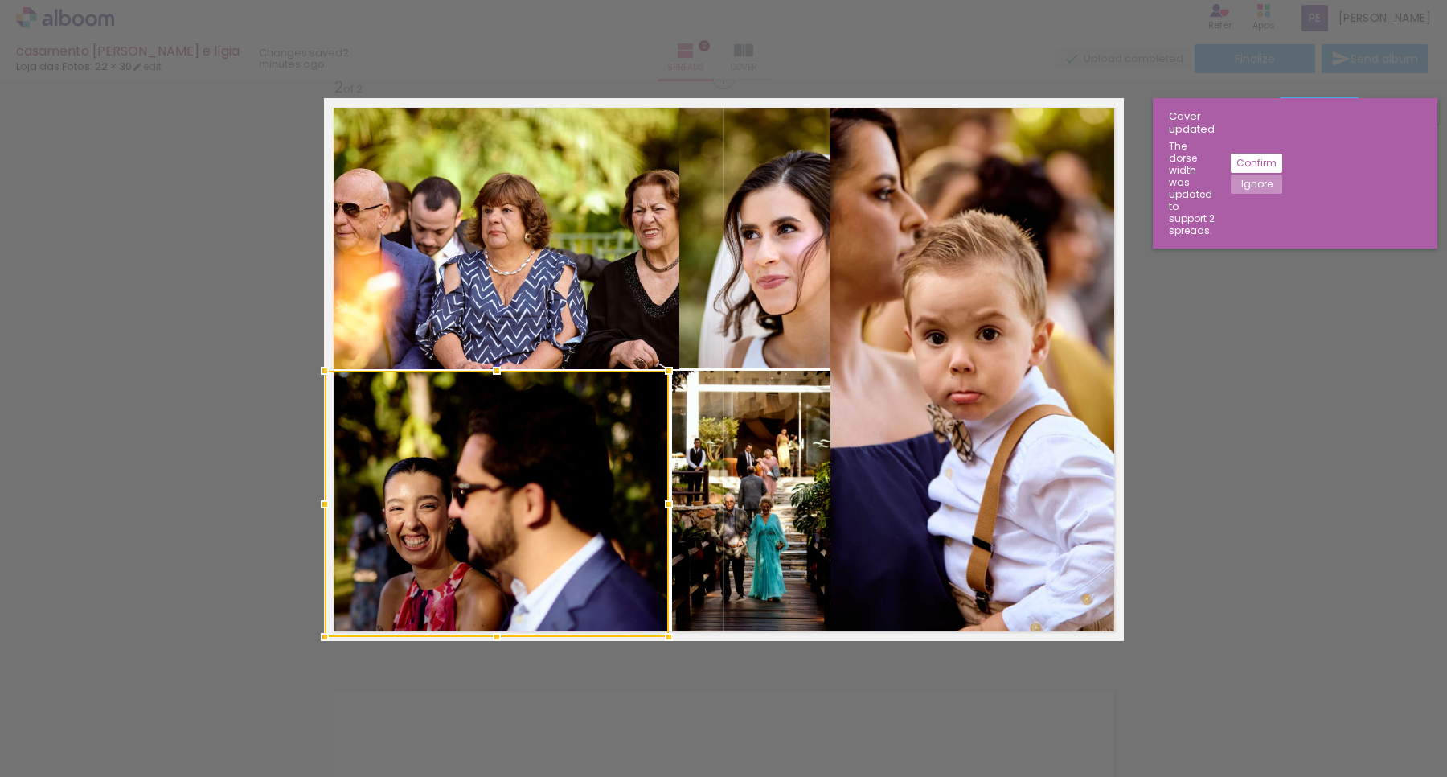
click at [1188, 459] on div "Confirm Cancel" at bounding box center [723, 361] width 1447 height 1787
click at [631, 293] on quentale-photo at bounding box center [503, 233] width 352 height 271
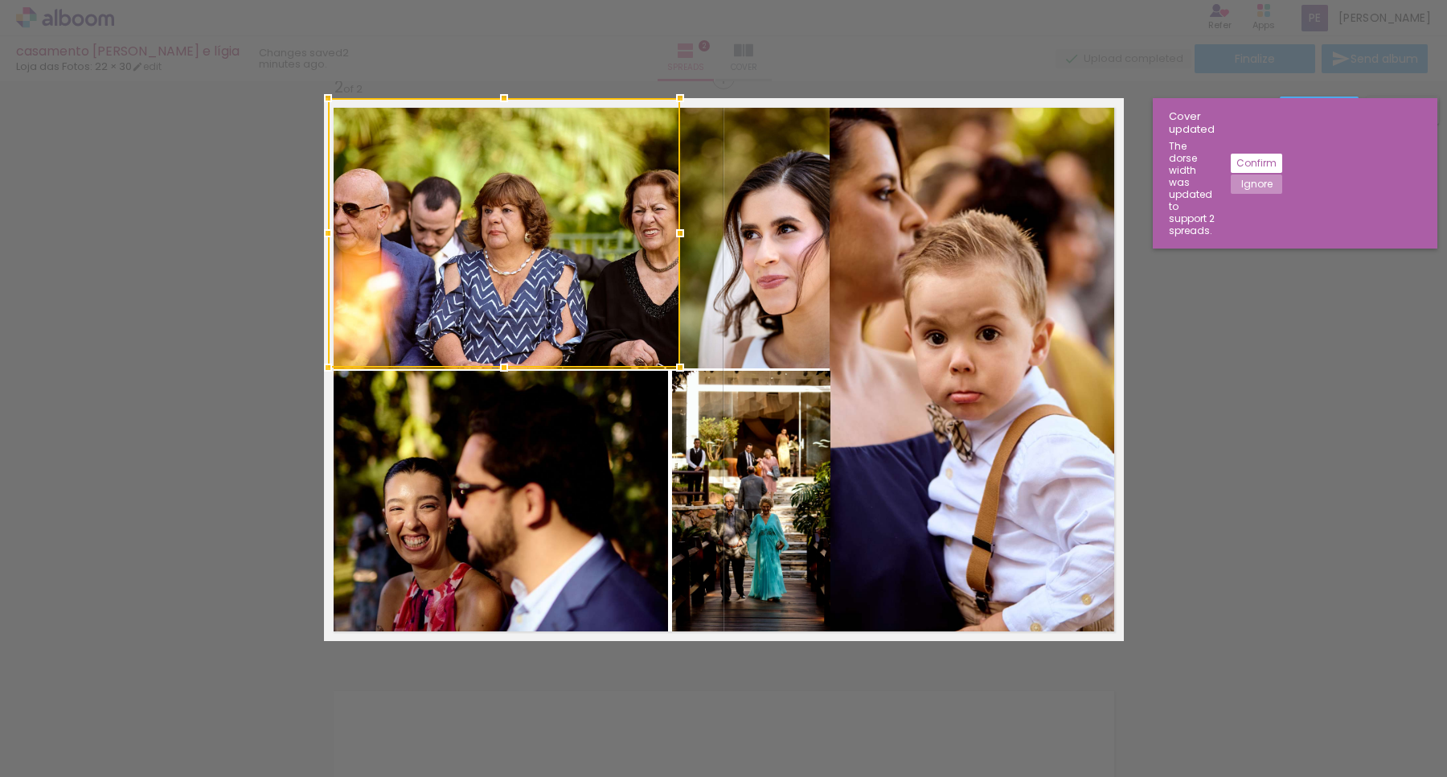
click at [117, 300] on div "Confirm Cancel" at bounding box center [723, 361] width 1447 height 1787
click at [1184, 663] on div "Confirm Cancel" at bounding box center [723, 361] width 1447 height 1787
click at [1187, 659] on div "Confirm Cancel" at bounding box center [723, 361] width 1447 height 1787
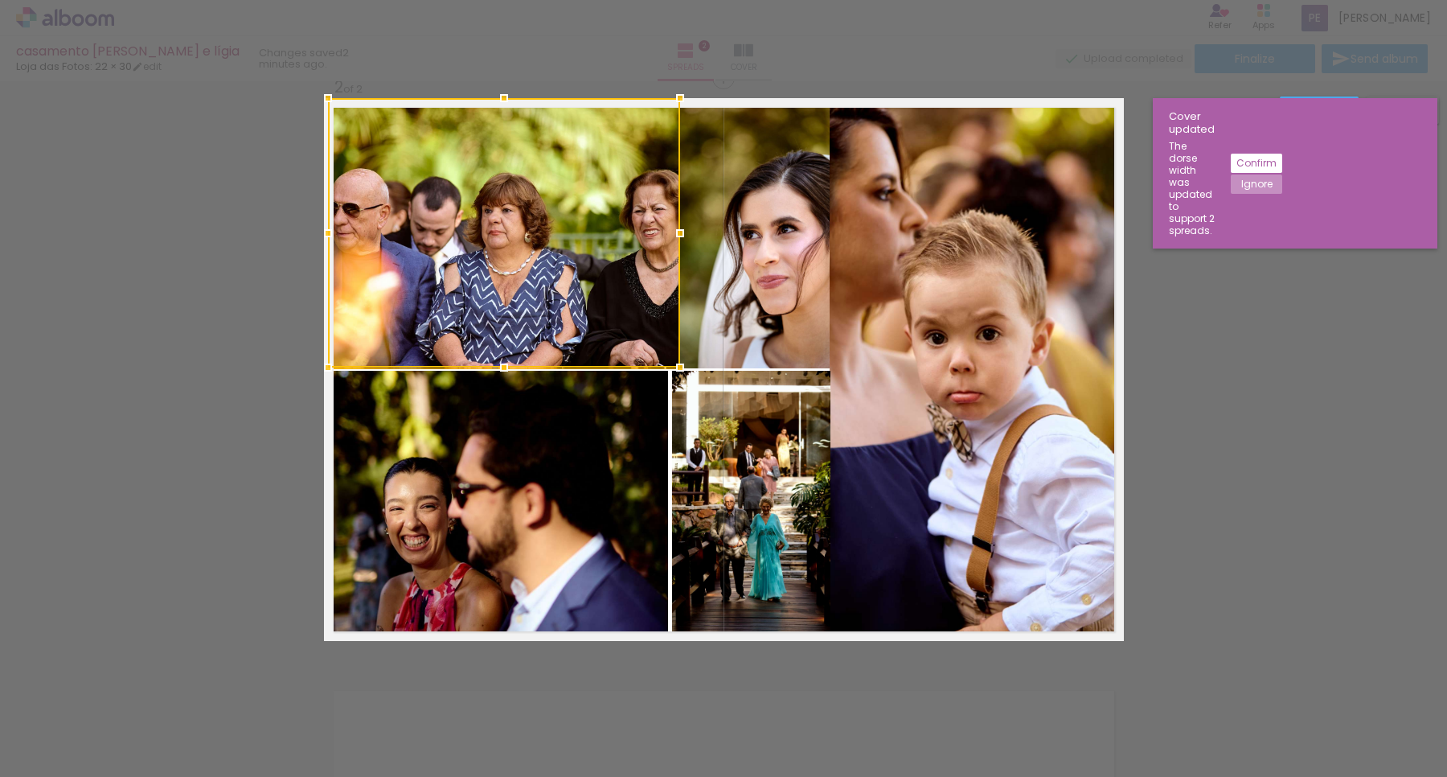
click at [1200, 513] on div "Confirm Cancel" at bounding box center [723, 361] width 1447 height 1787
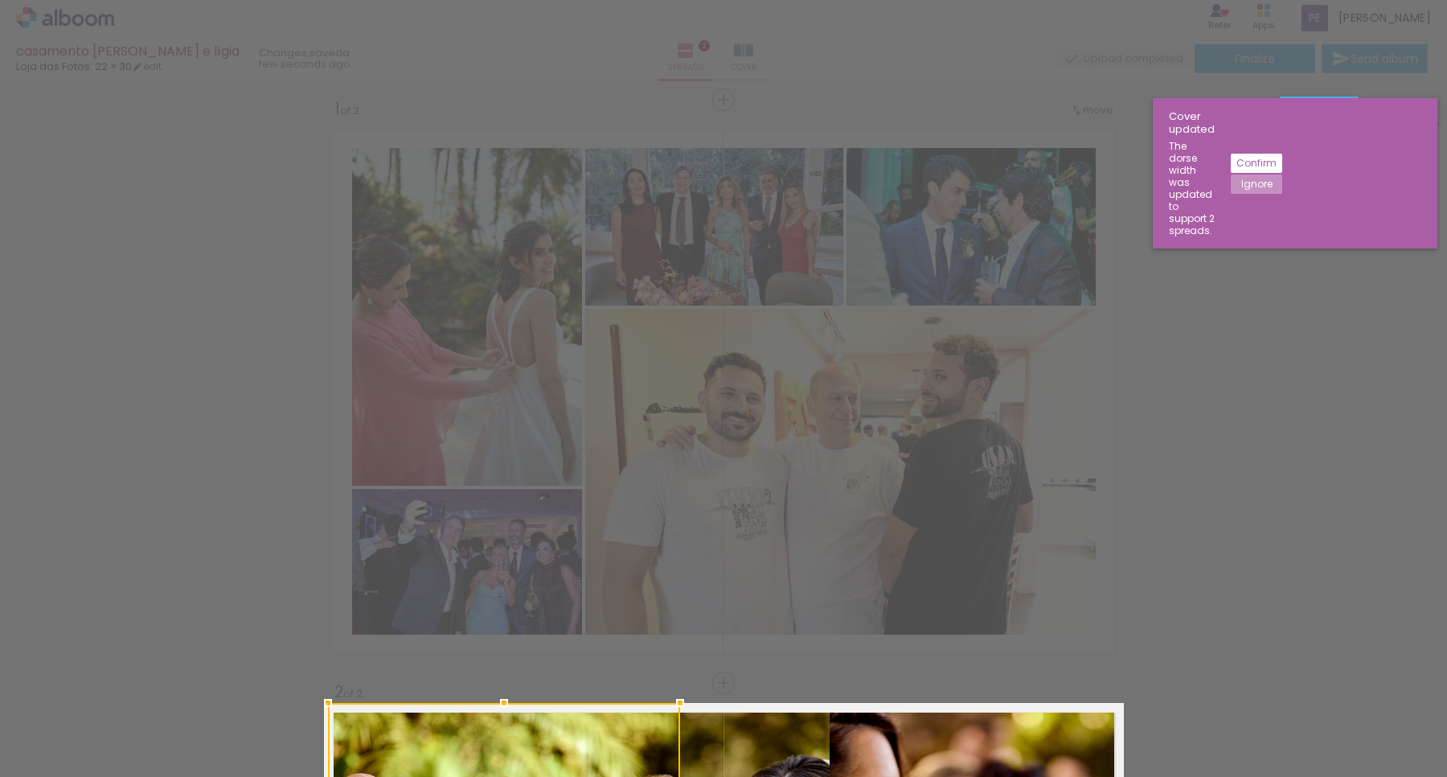
scroll to position [5, 0]
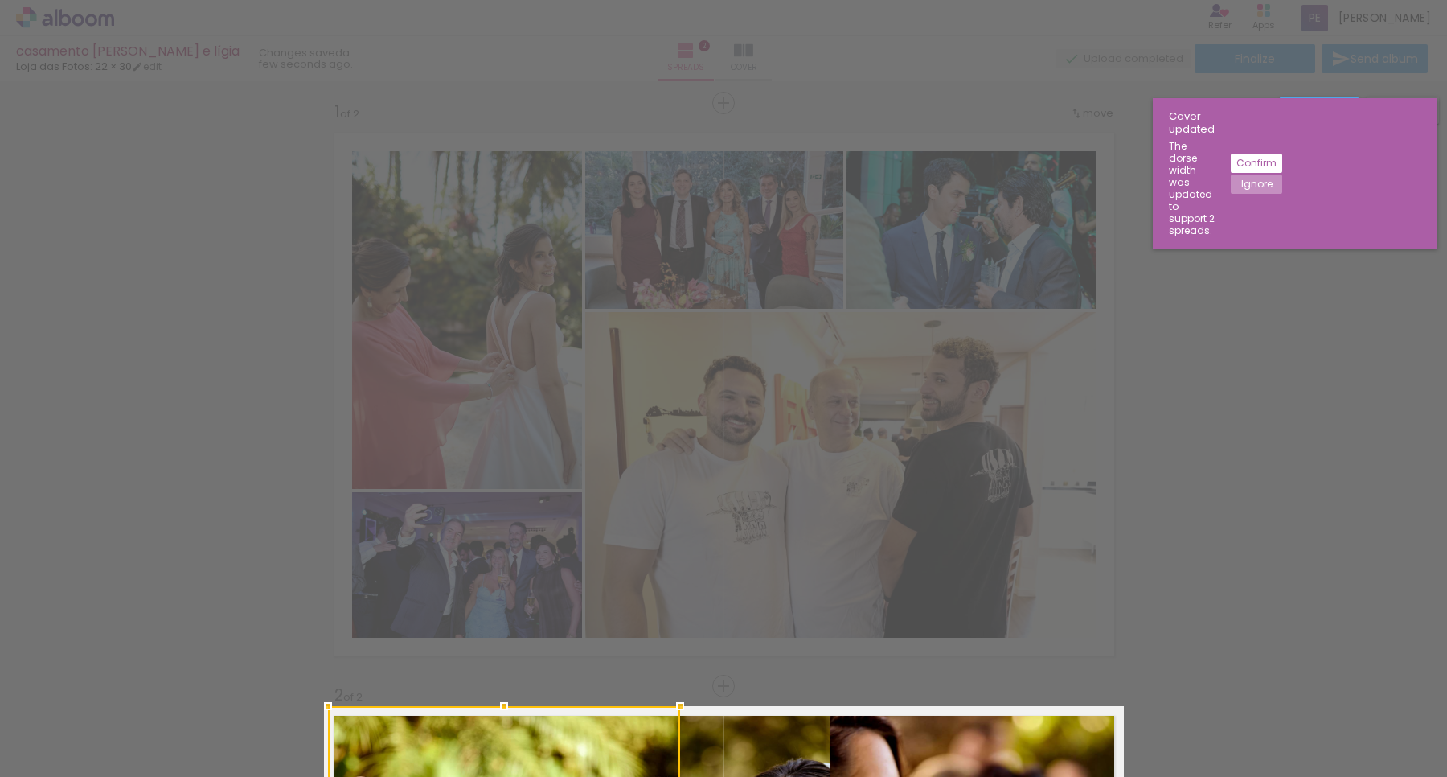
click at [0, 0] on slot "Confirm" at bounding box center [0, 0] width 0 height 0
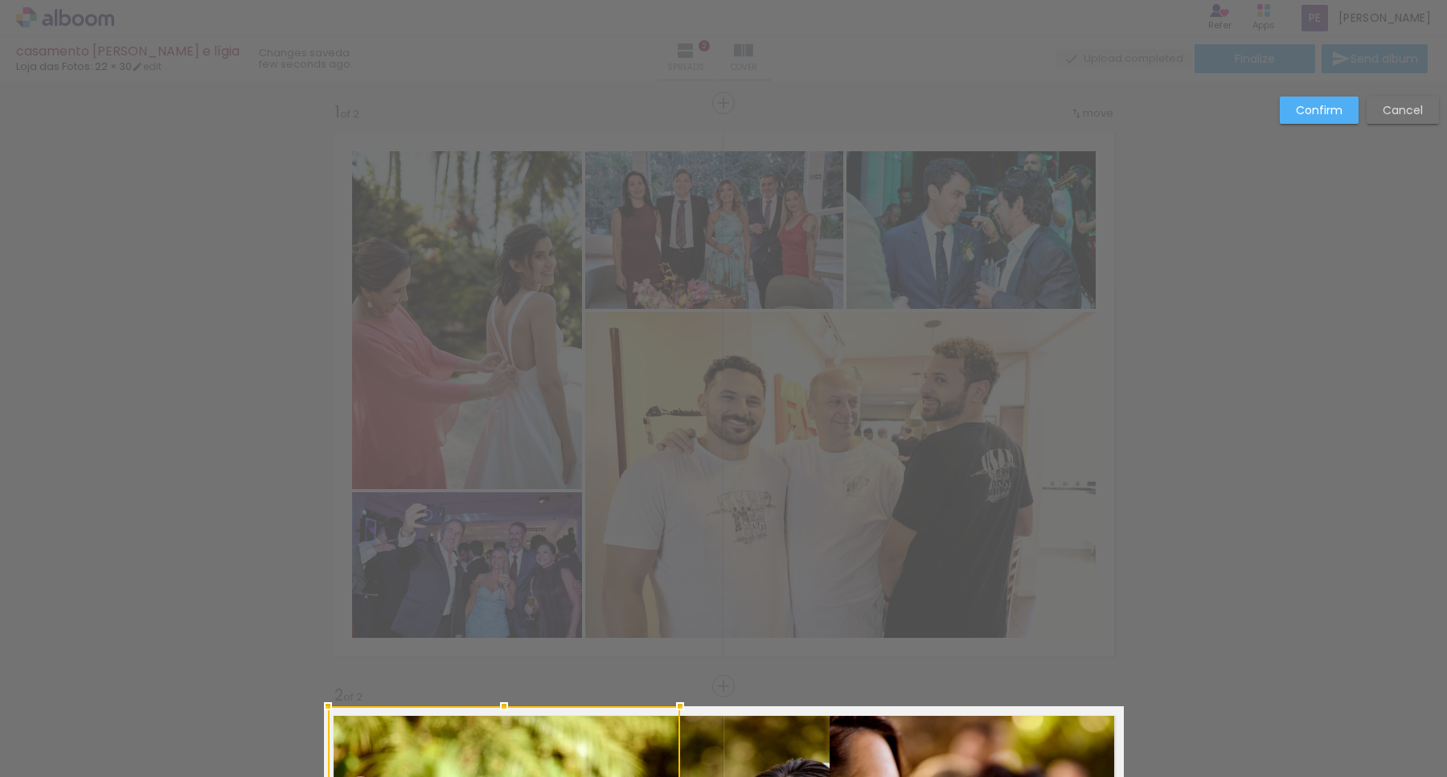
click at [0, 0] on slot "Confirm" at bounding box center [0, 0] width 0 height 0
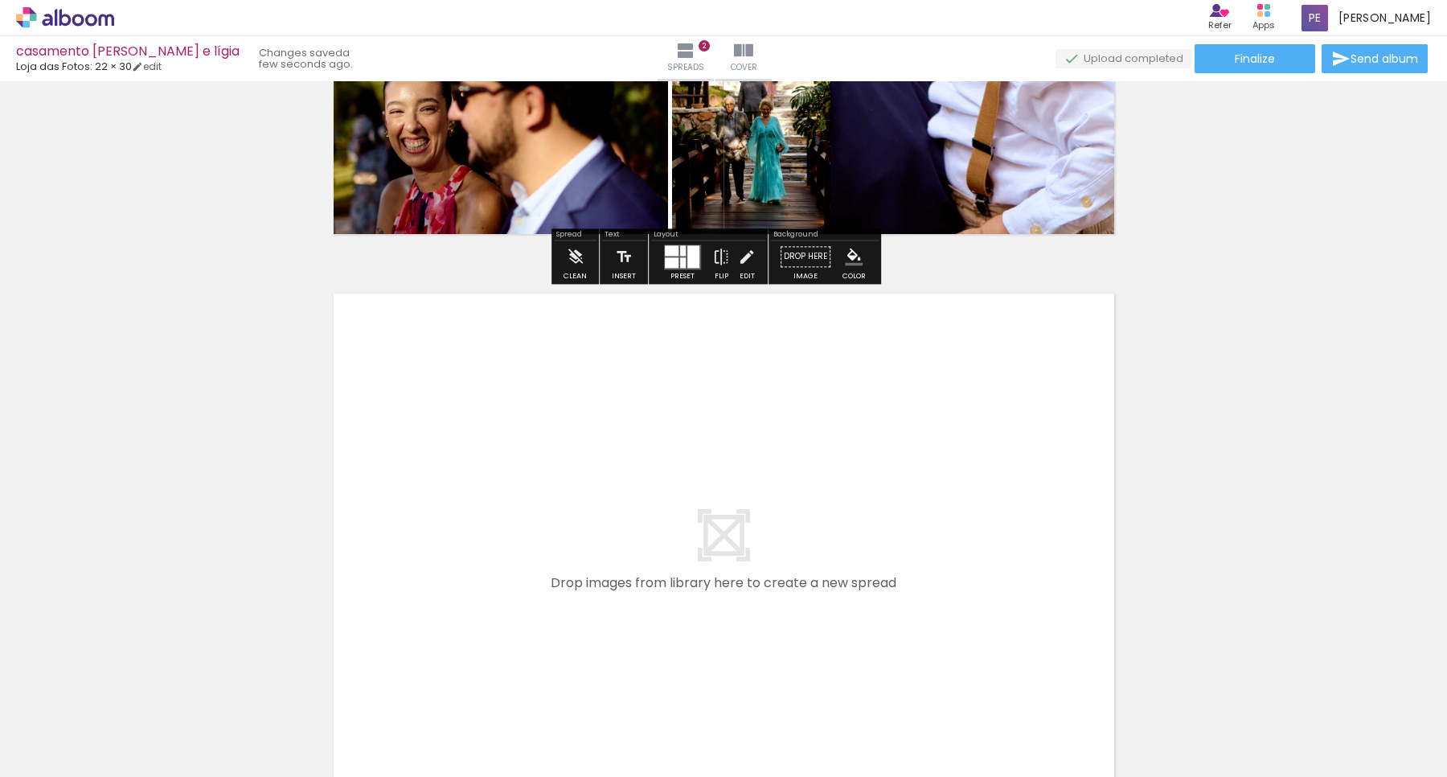
scroll to position [608, 0]
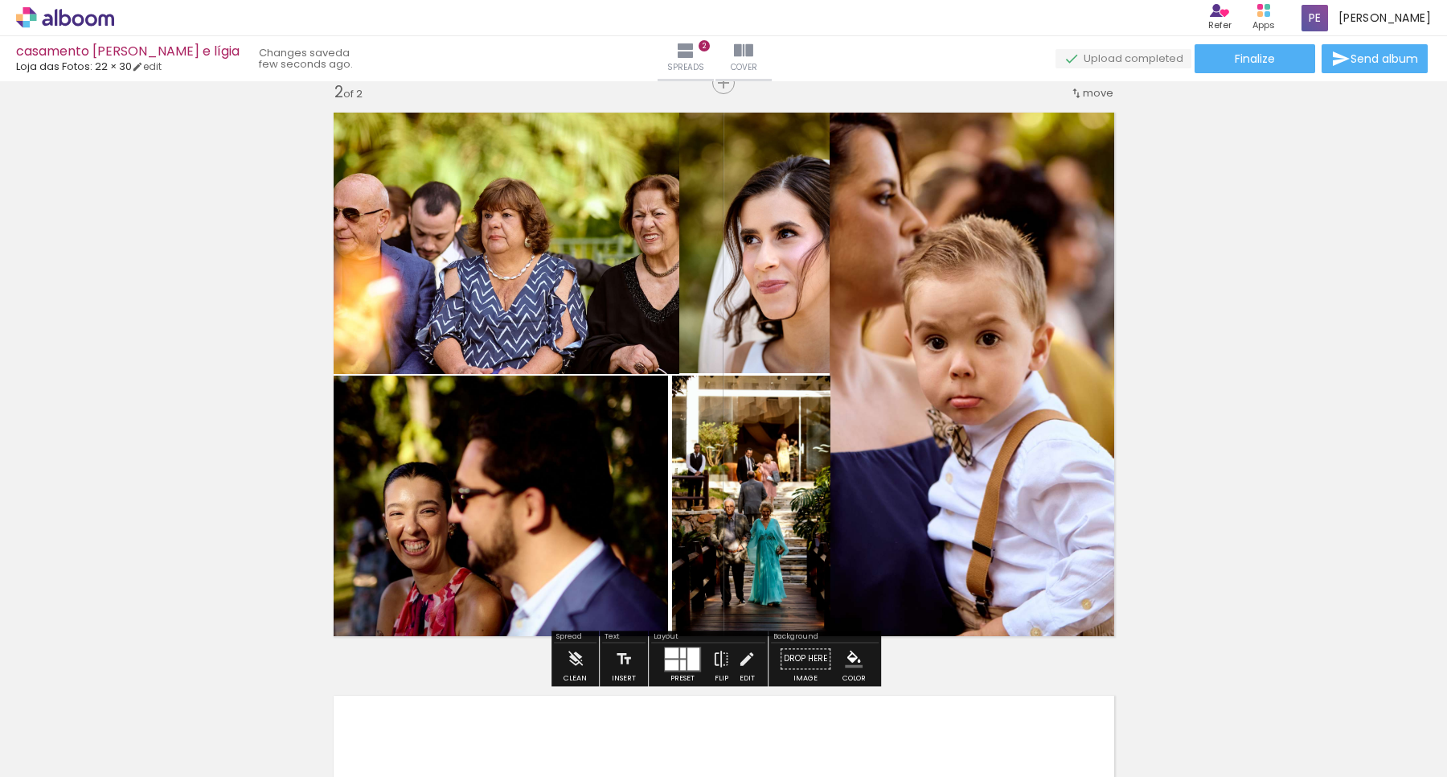
click at [579, 535] on quentale-photo at bounding box center [496, 509] width 344 height 266
click at [620, 467] on quentale-photo at bounding box center [496, 509] width 344 height 266
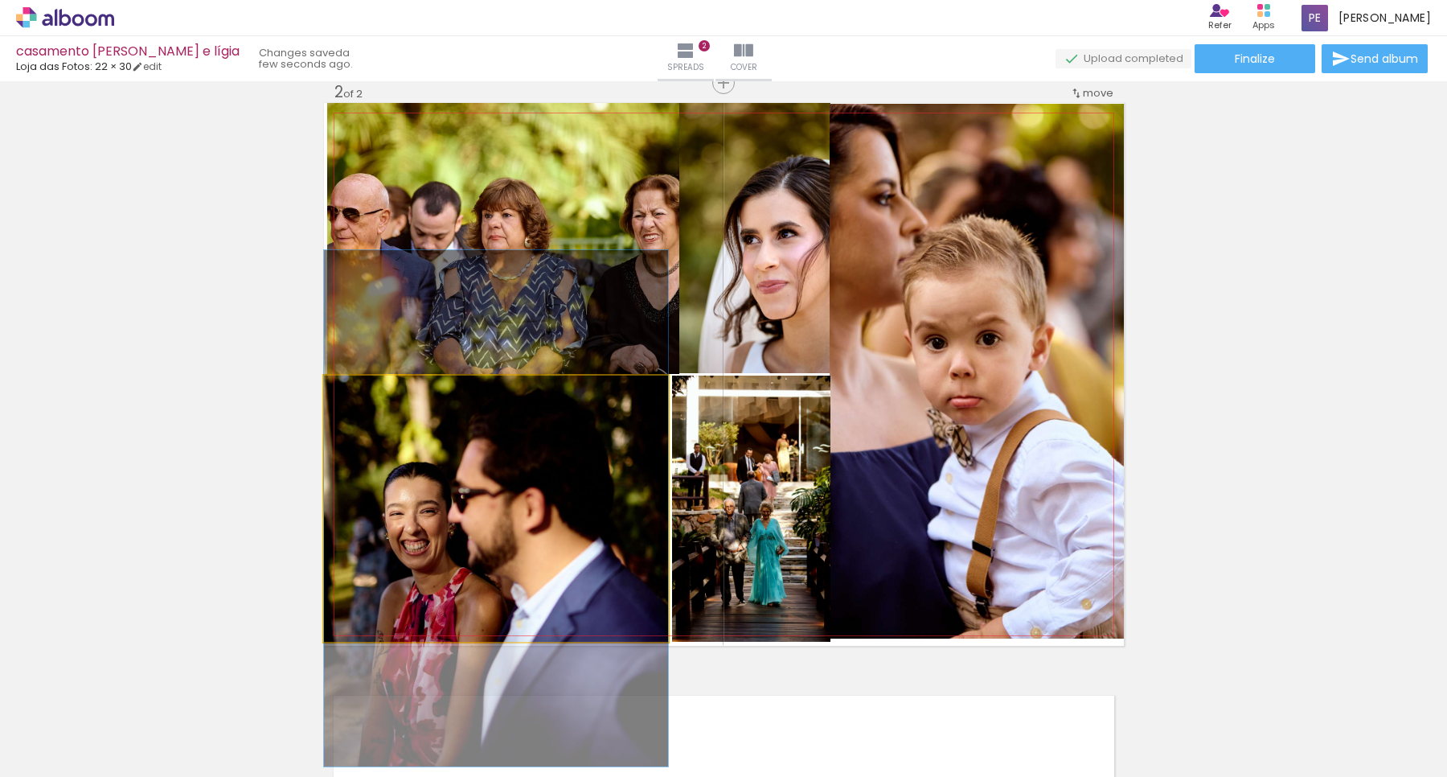
click at [620, 467] on quentale-photo at bounding box center [496, 509] width 344 height 266
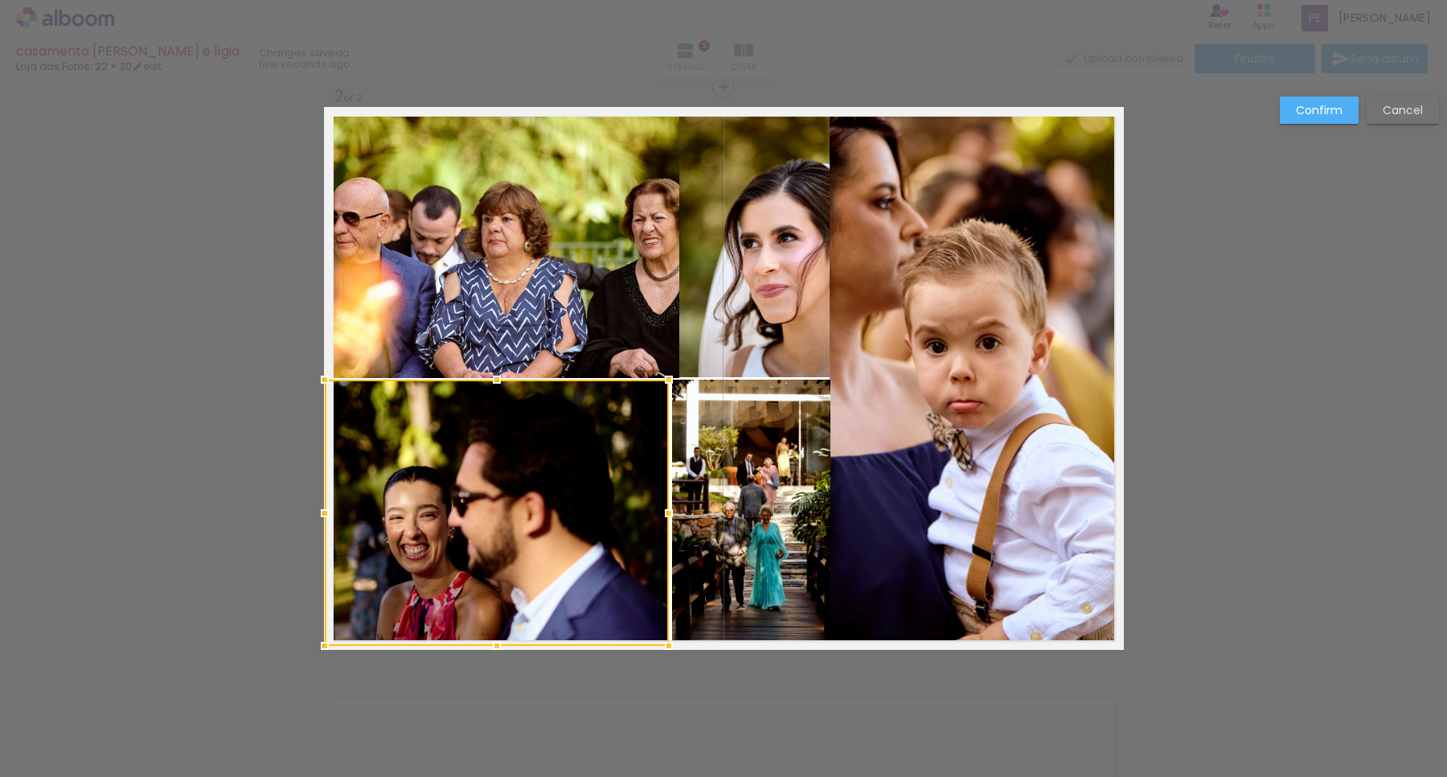
scroll to position [603, 0]
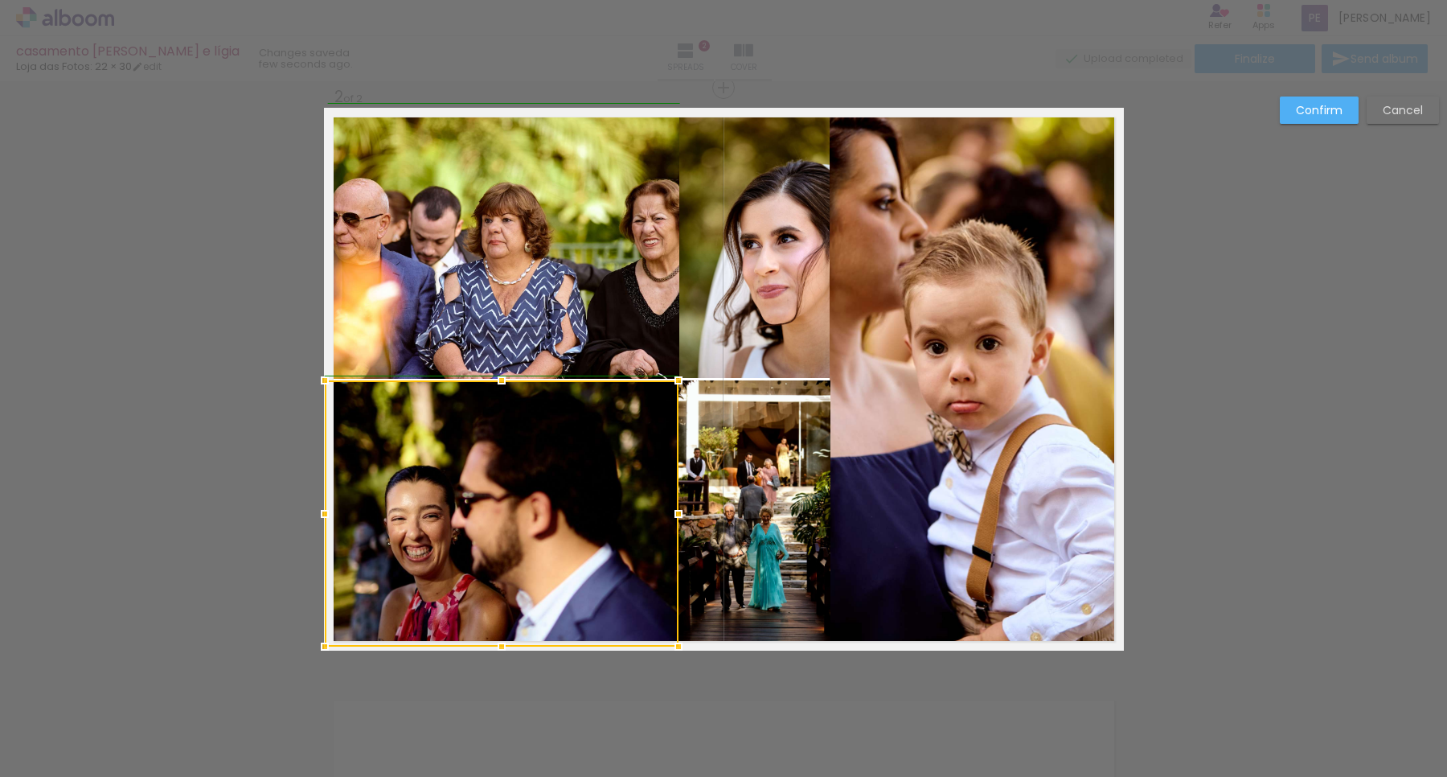
click at [665, 511] on div at bounding box center [679, 514] width 32 height 32
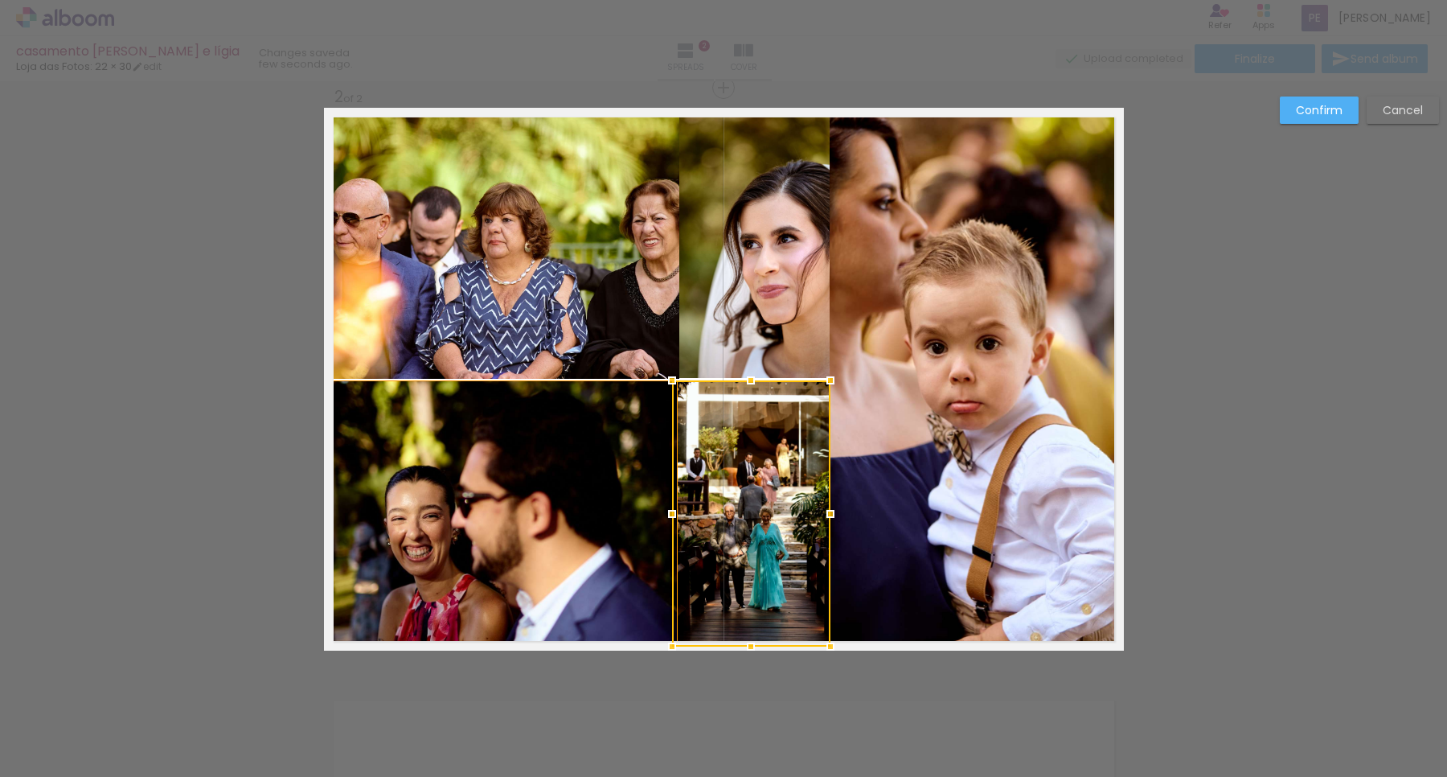
click at [491, 433] on quentale-photo at bounding box center [501, 513] width 354 height 266
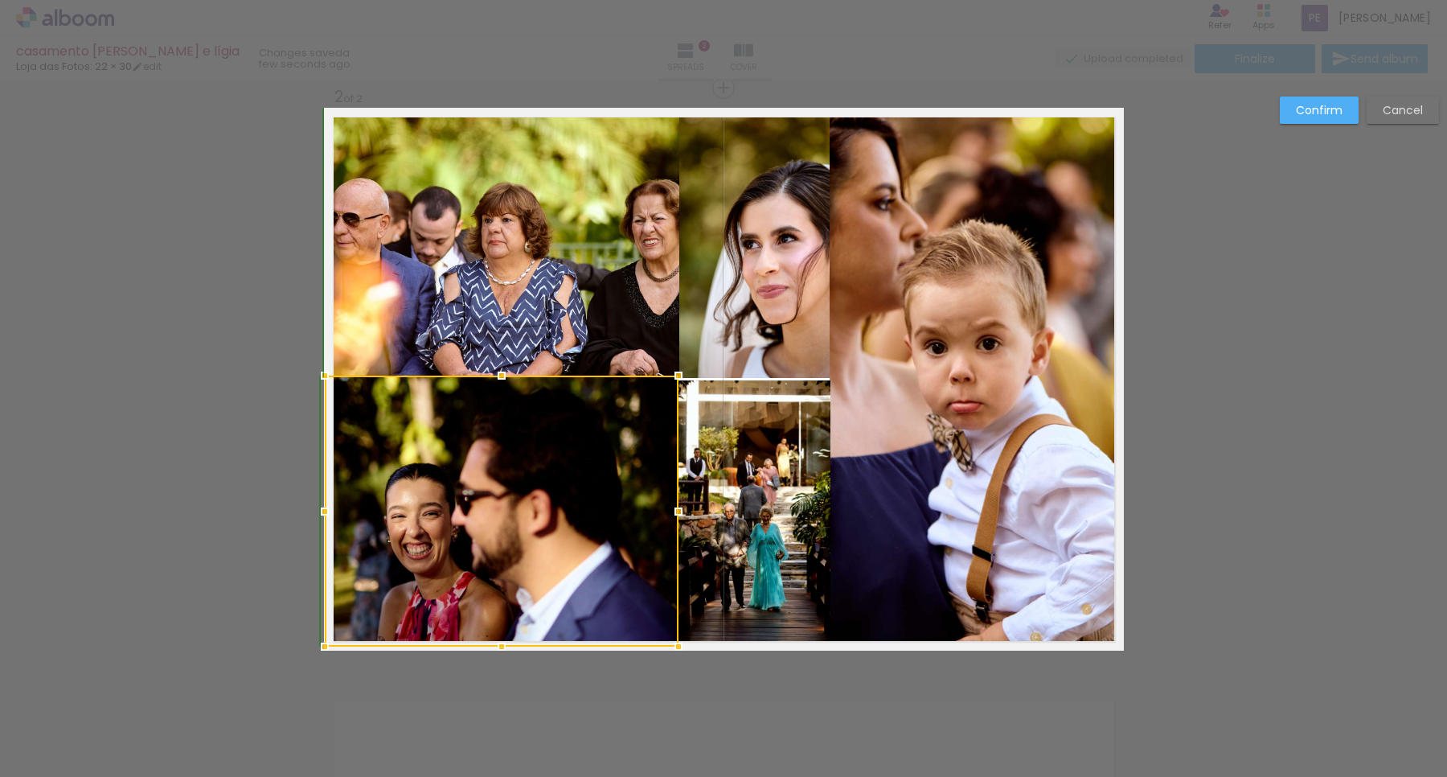
click at [492, 378] on div at bounding box center [502, 375] width 32 height 32
click at [737, 461] on quentale-photo at bounding box center [751, 513] width 158 height 266
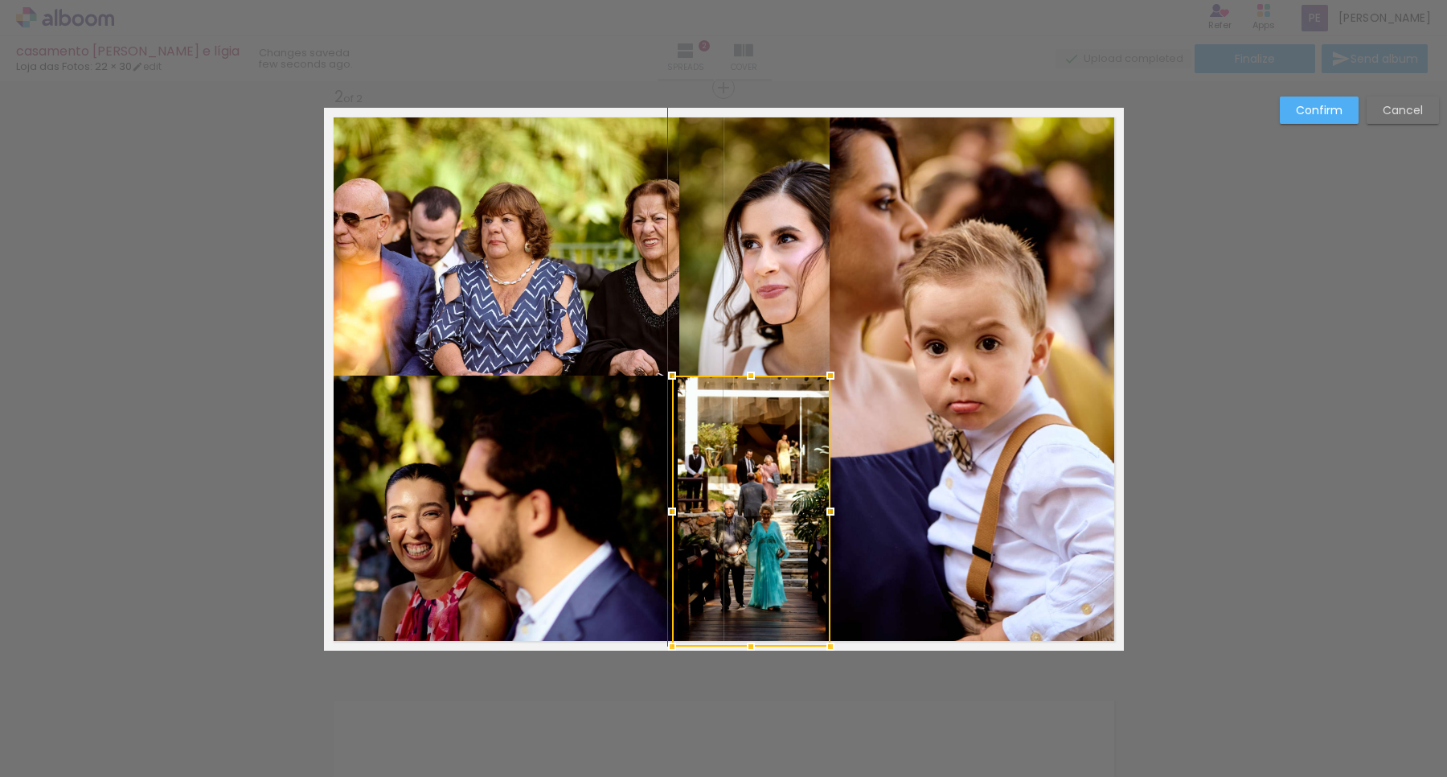
click at [745, 376] on div at bounding box center [751, 375] width 32 height 32
click at [1288, 490] on div "Confirm Cancel" at bounding box center [723, 371] width 1447 height 1787
click at [1292, 489] on div "Confirm Cancel" at bounding box center [723, 371] width 1447 height 1787
click at [0, 0] on slot "Confirm" at bounding box center [0, 0] width 0 height 0
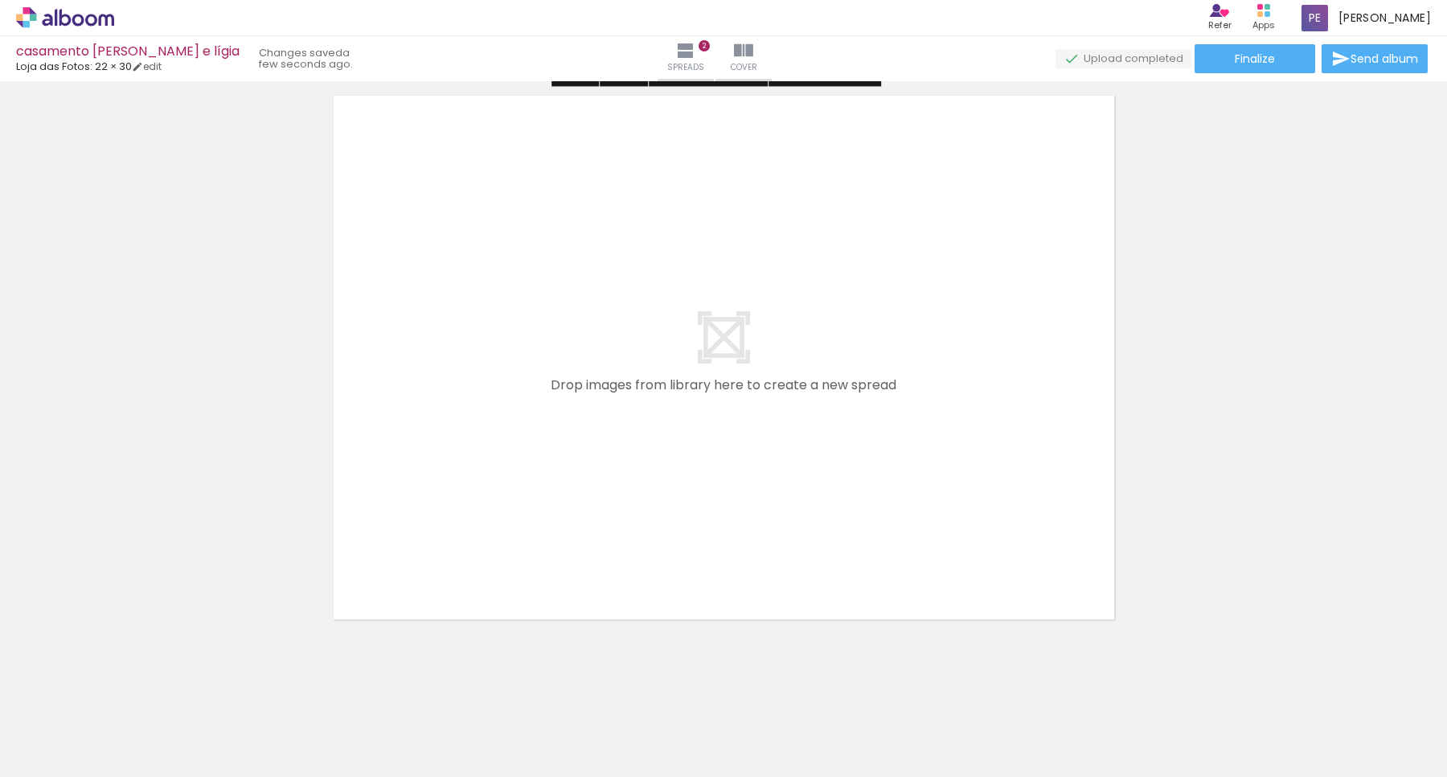
scroll to position [1216, 0]
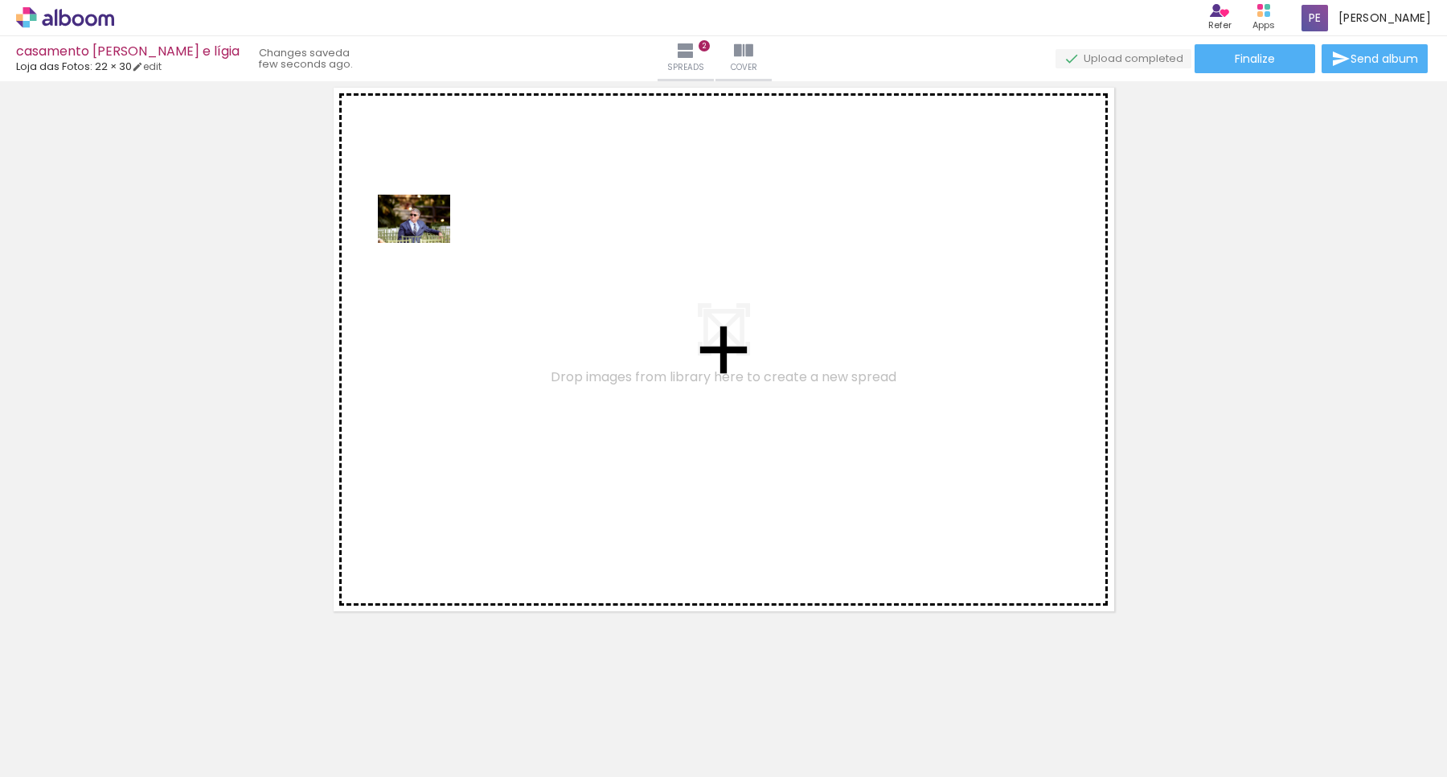
drag, startPoint x: 403, startPoint y: 733, endPoint x: 426, endPoint y: 243, distance: 490.2
click at [426, 243] on quentale-workspace at bounding box center [723, 388] width 1447 height 777
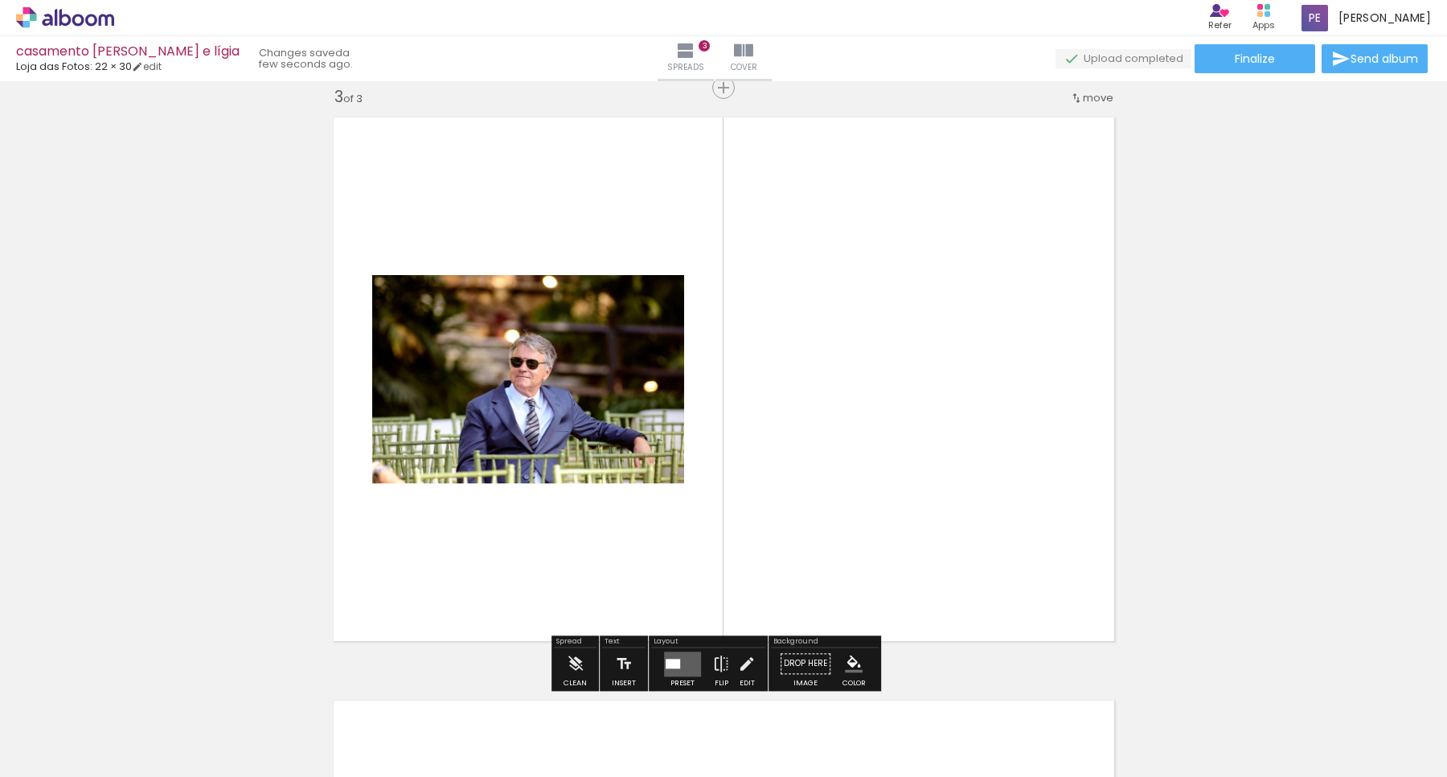
scroll to position [0, 0]
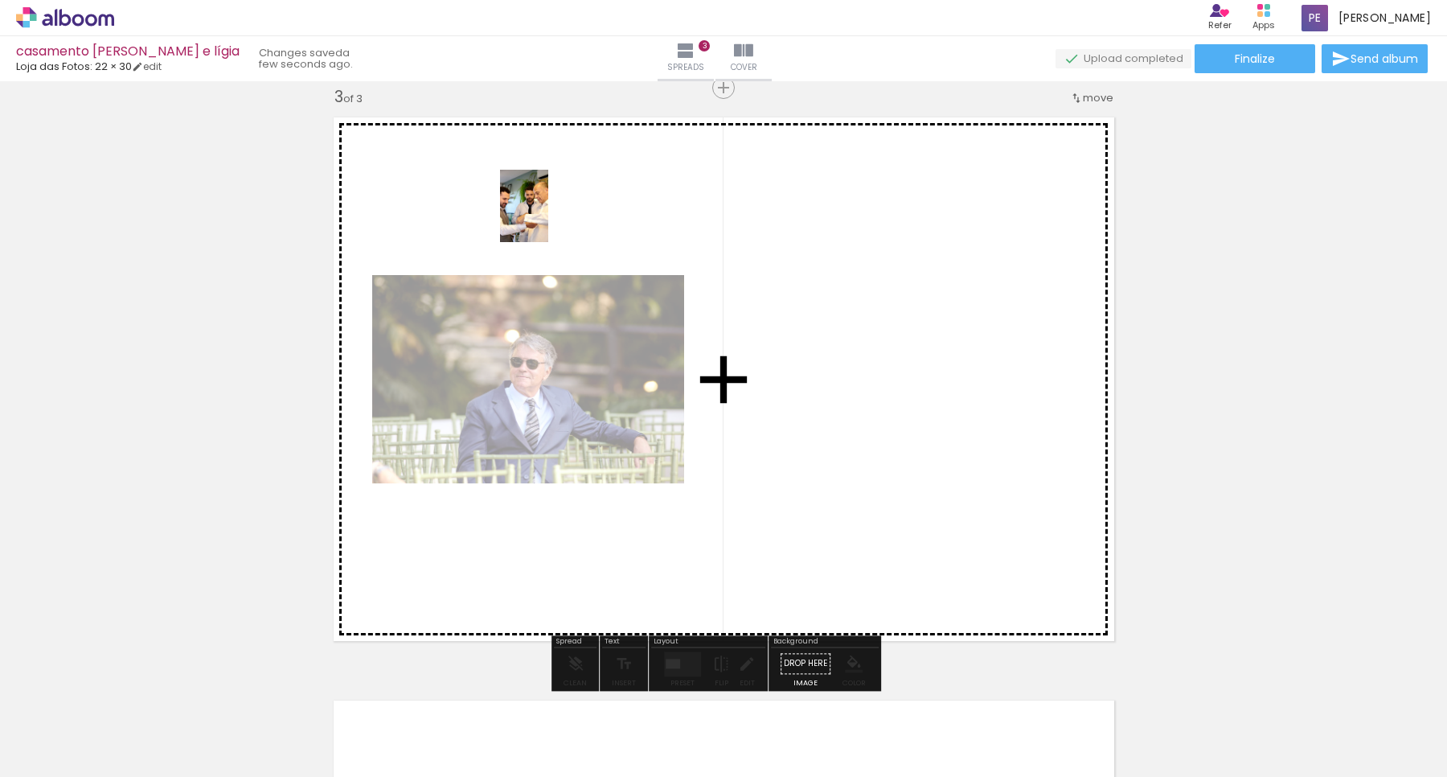
drag, startPoint x: 151, startPoint y: 738, endPoint x: 548, endPoint y: 218, distance: 654.5
click at [548, 218] on quentale-workspace at bounding box center [723, 388] width 1447 height 777
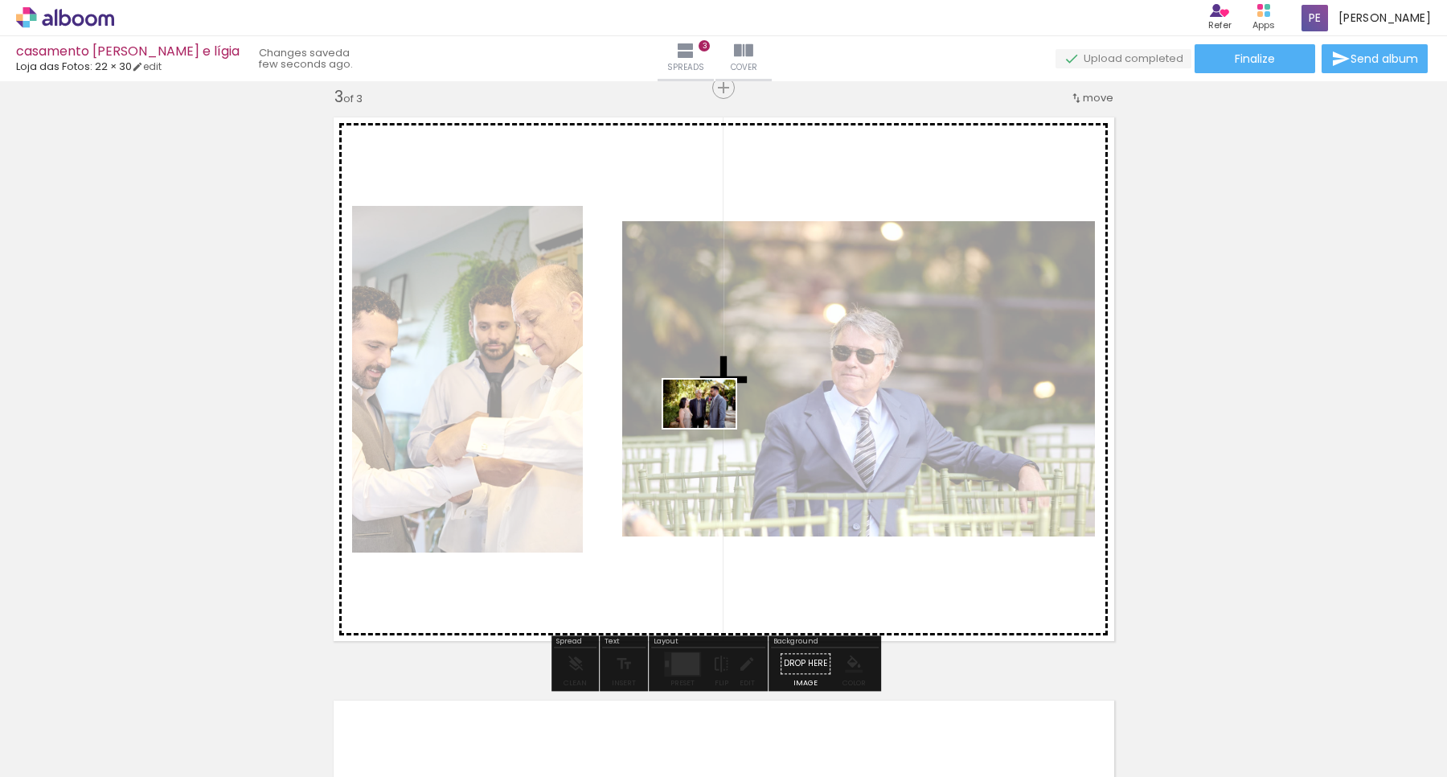
drag, startPoint x: 709, startPoint y: 732, endPoint x: 712, endPoint y: 428, distance: 304.0
click at [712, 428] on quentale-workspace at bounding box center [723, 388] width 1447 height 777
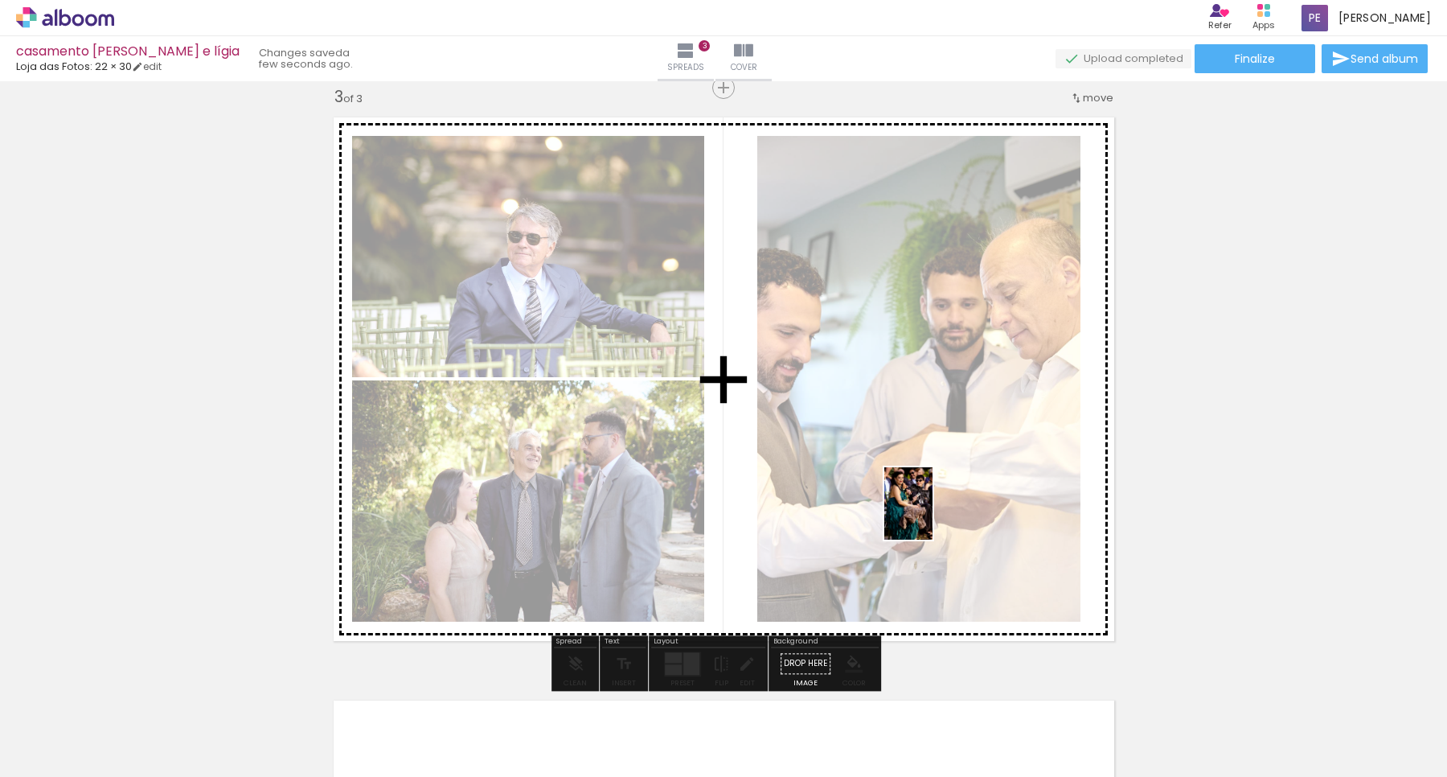
drag, startPoint x: 1348, startPoint y: 738, endPoint x: 933, endPoint y: 515, distance: 470.9
click at [933, 515] on quentale-workspace at bounding box center [723, 388] width 1447 height 777
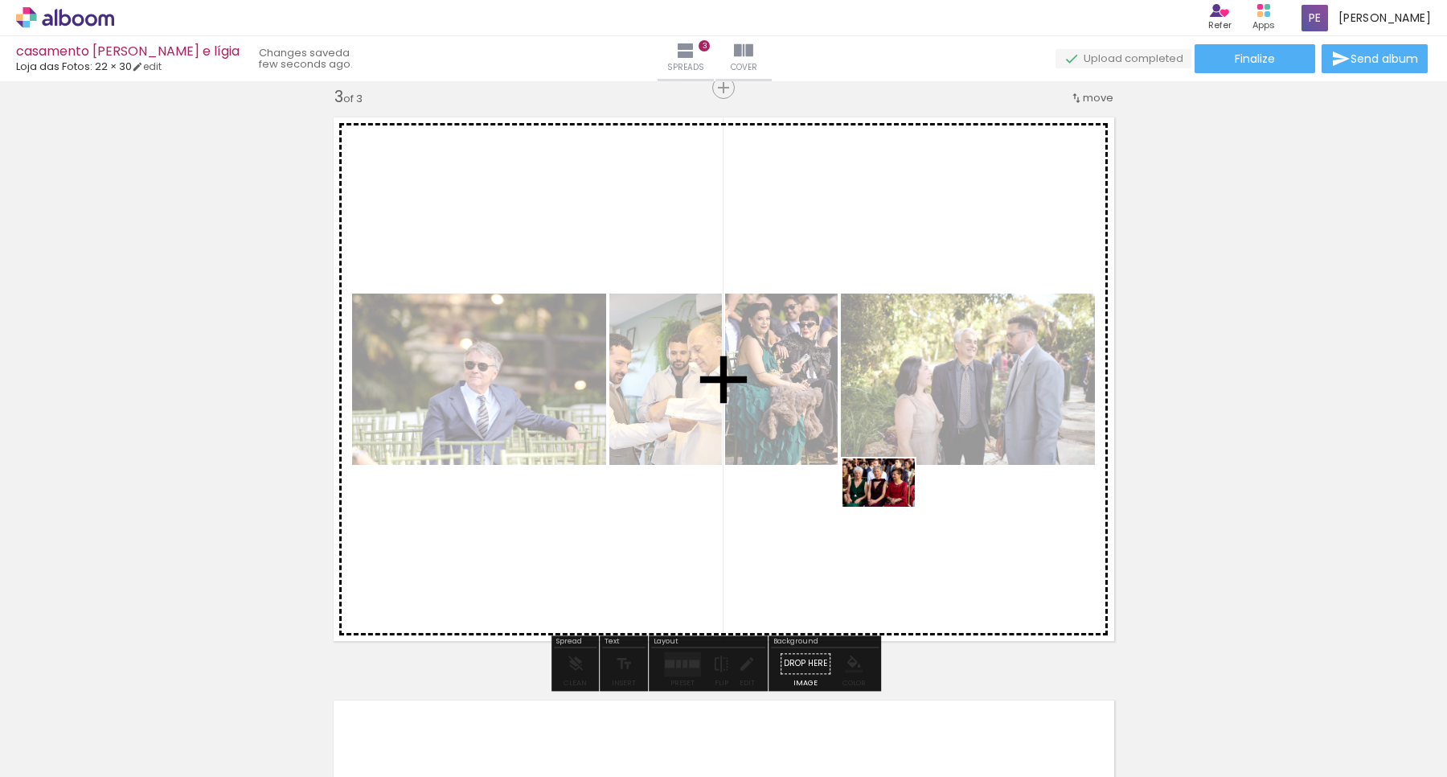
drag, startPoint x: 1437, startPoint y: 724, endPoint x: 891, endPoint y: 507, distance: 587.9
click at [891, 507] on quentale-workspace at bounding box center [723, 388] width 1447 height 777
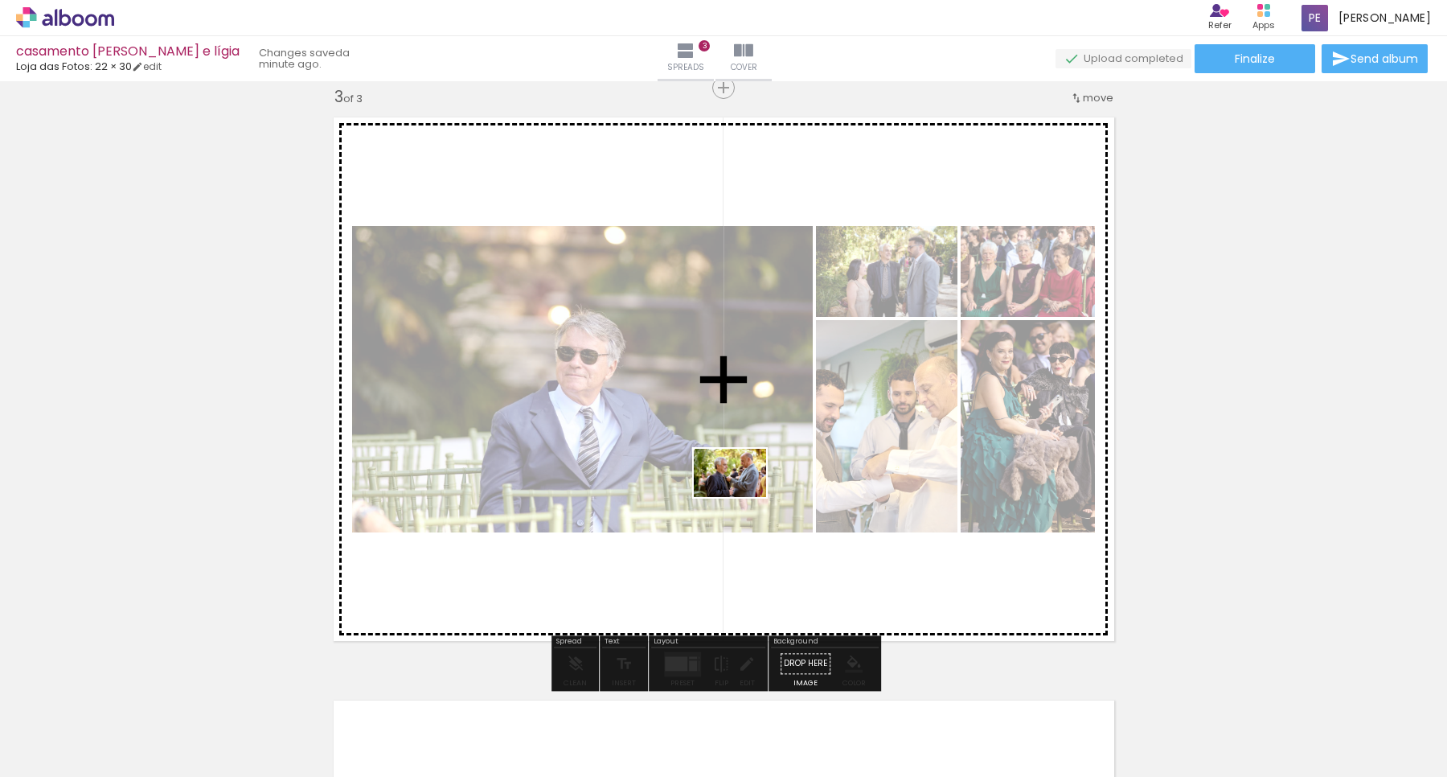
drag, startPoint x: 806, startPoint y: 724, endPoint x: 742, endPoint y: 497, distance: 235.5
click at [742, 497] on quentale-workspace at bounding box center [723, 388] width 1447 height 777
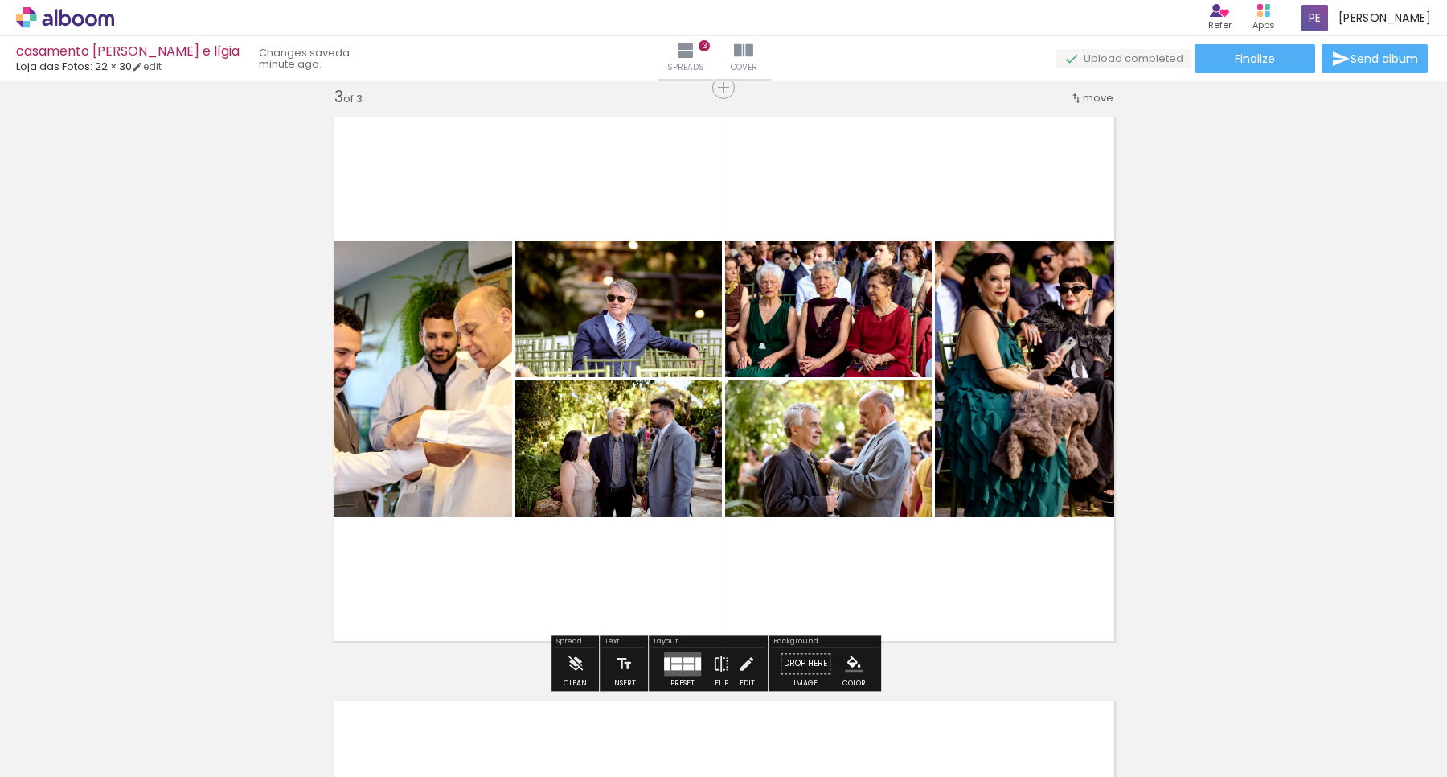
click at [410, 348] on quentale-photo at bounding box center [418, 379] width 188 height 276
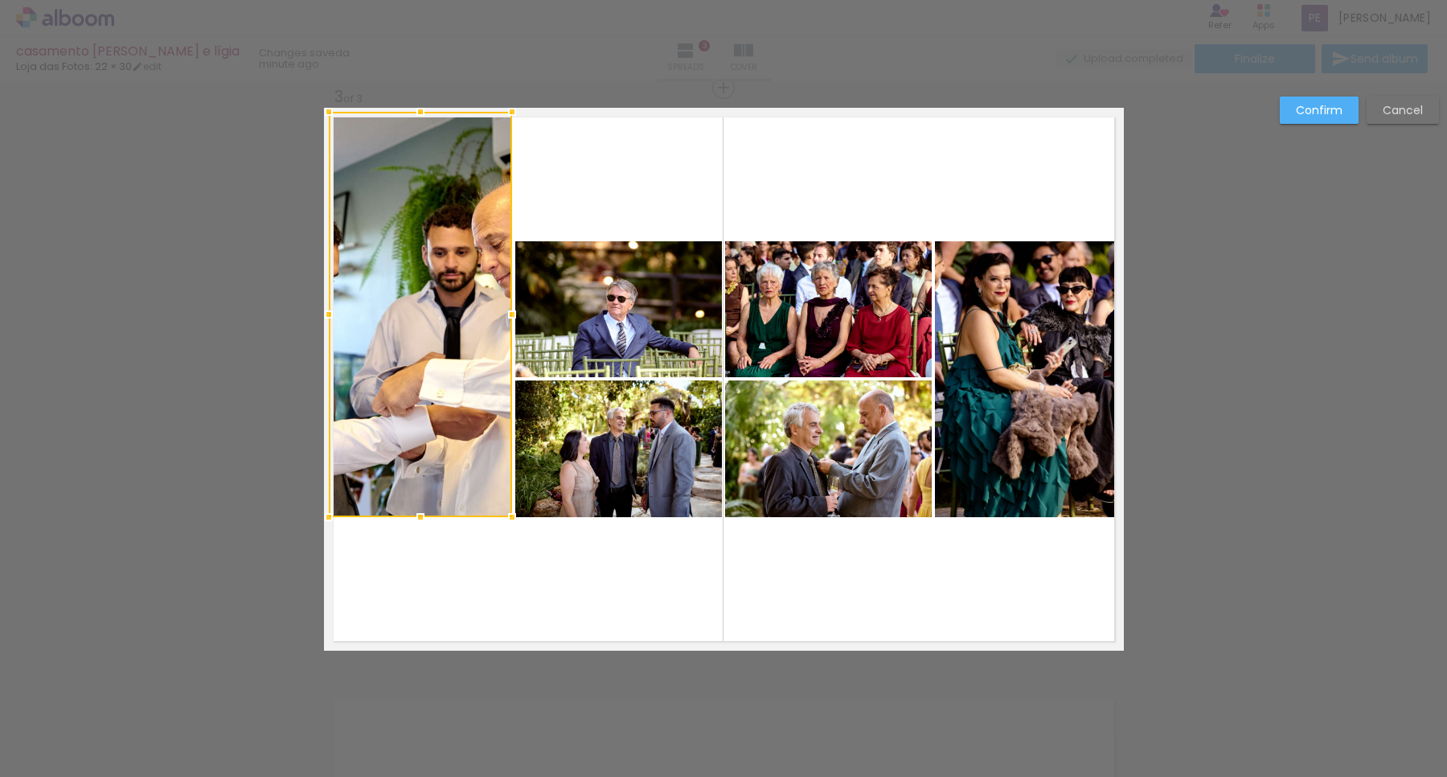
drag, startPoint x: 322, startPoint y: 238, endPoint x: 326, endPoint y: 106, distance: 132.0
click at [326, 108] on album-spread "3 of 3" at bounding box center [724, 379] width 800 height 543
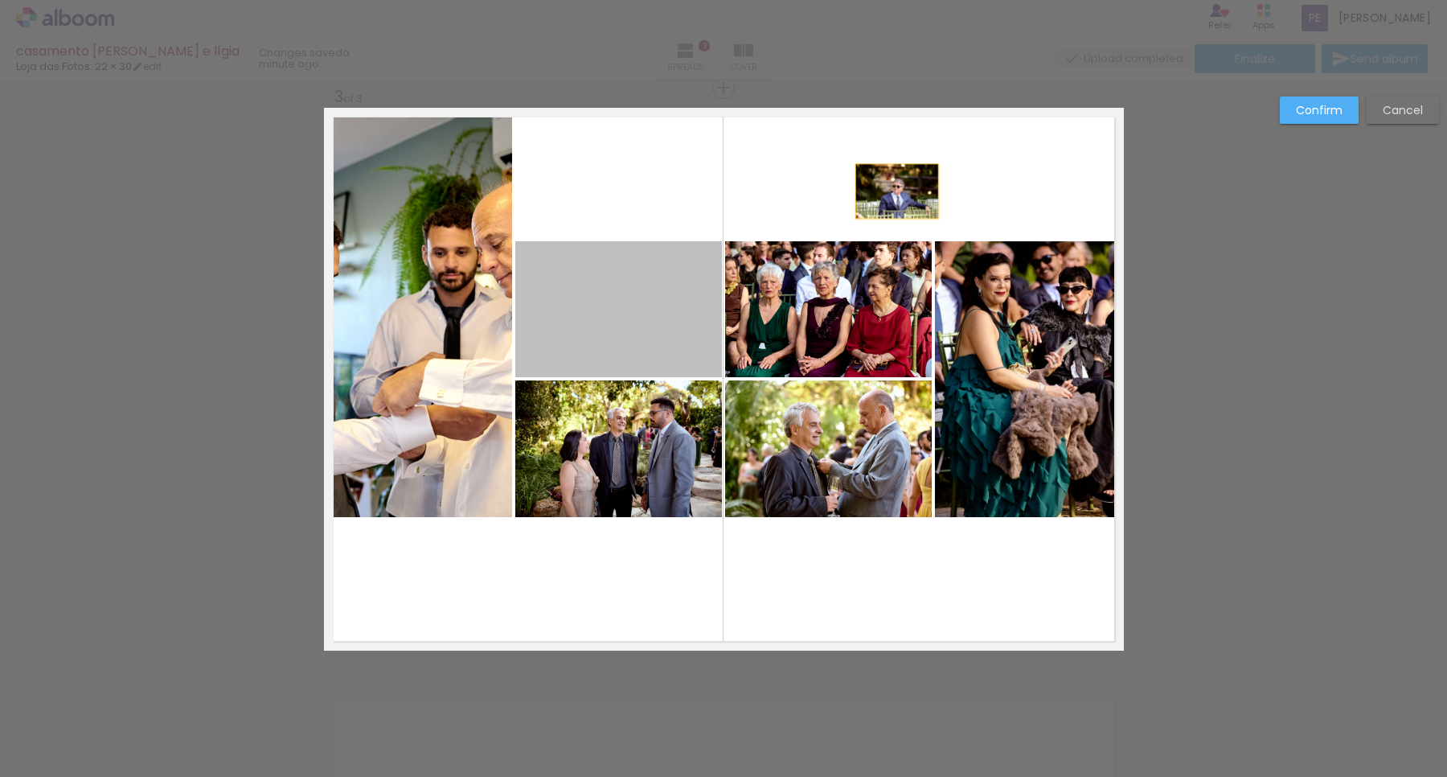
drag, startPoint x: 629, startPoint y: 308, endPoint x: 889, endPoint y: 191, distance: 285.4
click at [889, 191] on quentale-layouter at bounding box center [724, 379] width 800 height 543
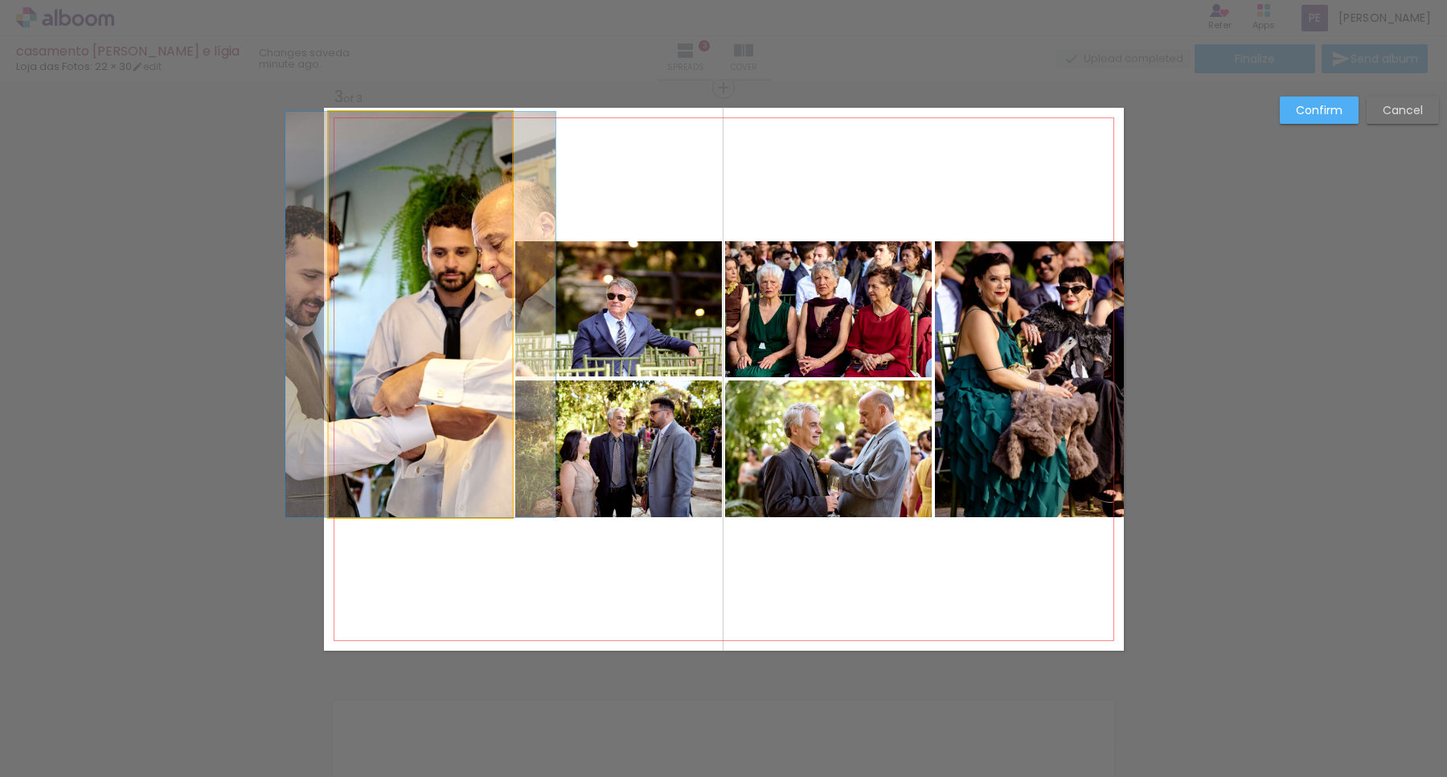
click at [438, 202] on quentale-photo at bounding box center [420, 314] width 183 height 405
click at [438, 202] on div at bounding box center [420, 314] width 183 height 405
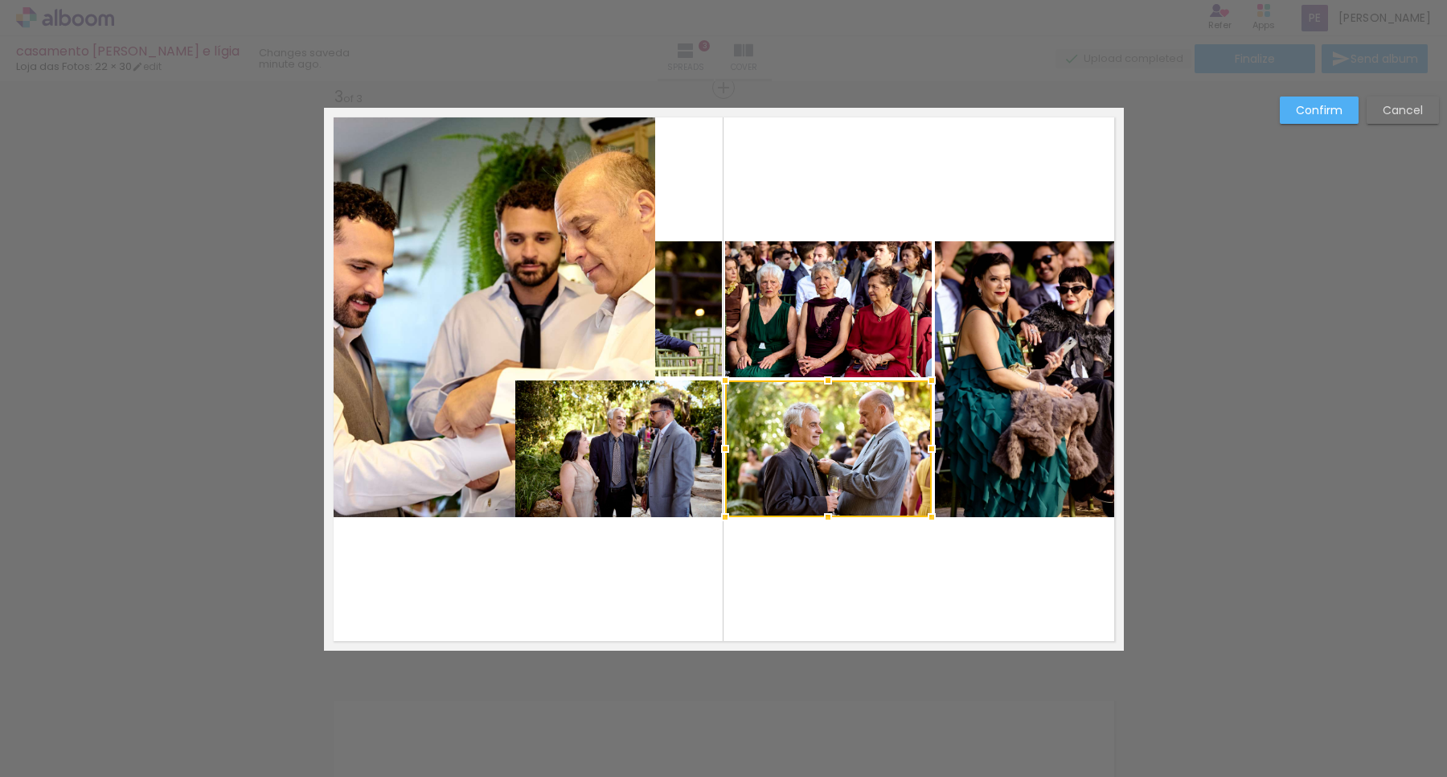
scroll to position [6031, 0]
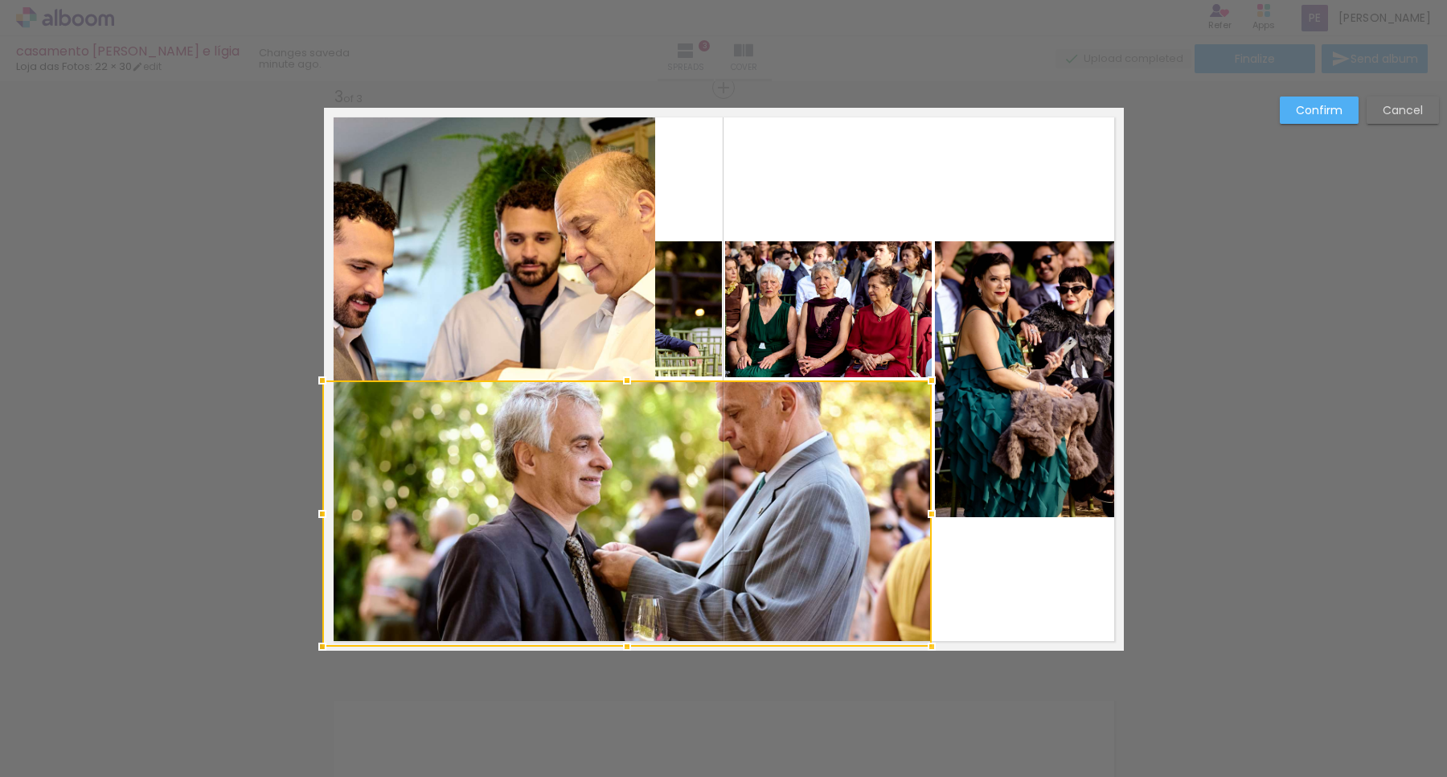
drag, startPoint x: 718, startPoint y: 511, endPoint x: 849, endPoint y: 414, distance: 162.8
click at [332, 637] on div at bounding box center [322, 646] width 32 height 32
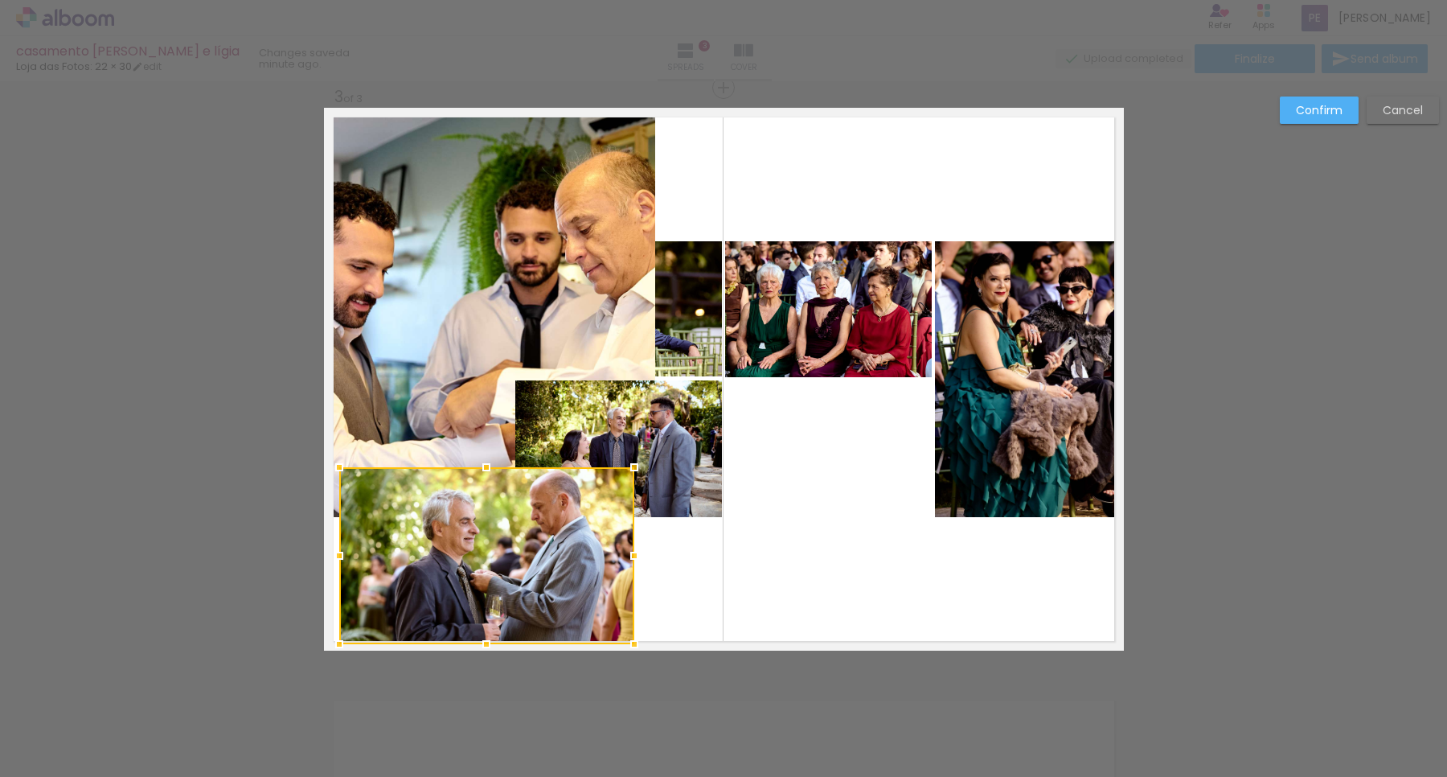
drag, startPoint x: 926, startPoint y: 379, endPoint x: 654, endPoint y: 408, distance: 274.2
click at [629, 463] on div at bounding box center [634, 467] width 32 height 32
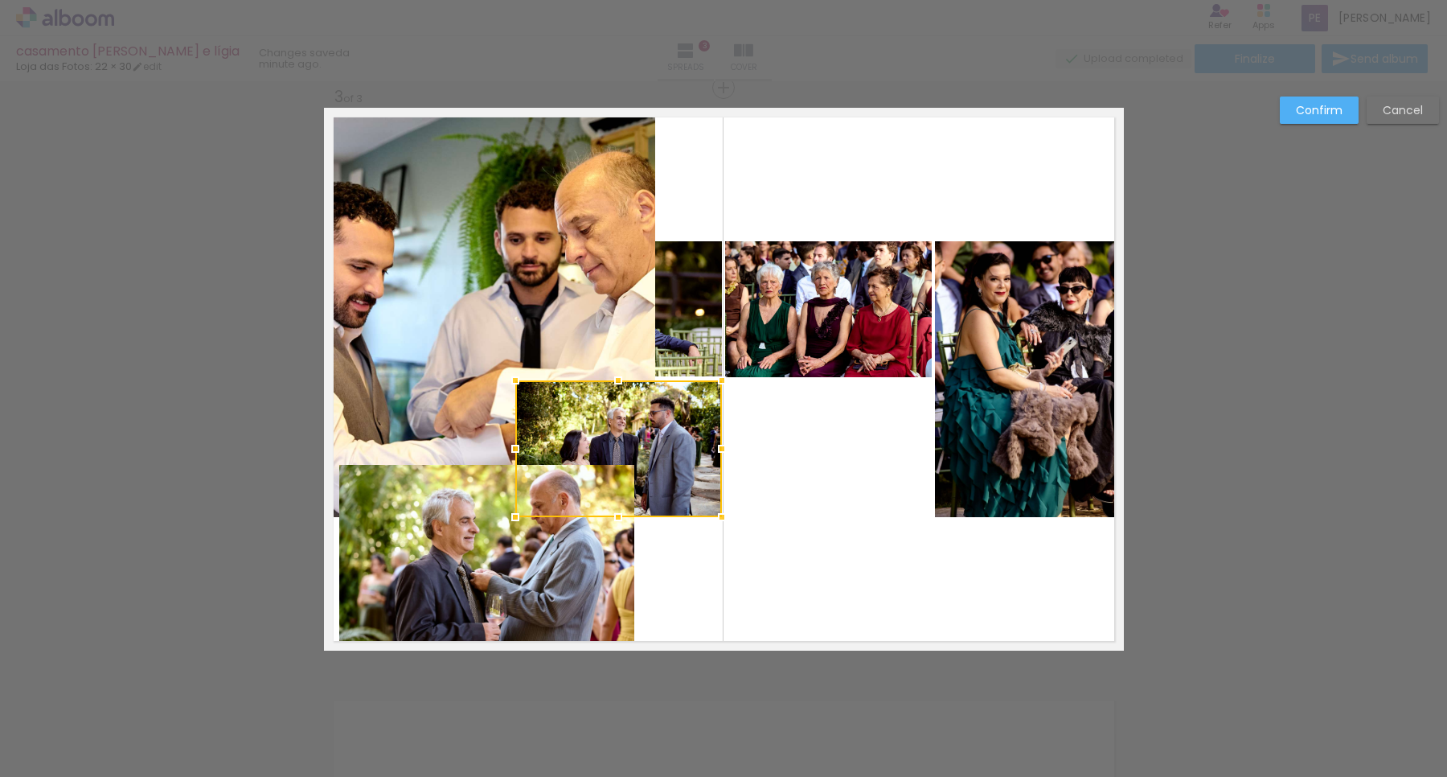
click at [658, 400] on div at bounding box center [618, 448] width 207 height 137
click at [668, 416] on div at bounding box center [618, 448] width 207 height 137
click at [0, 0] on slot "Confirm" at bounding box center [0, 0] width 0 height 0
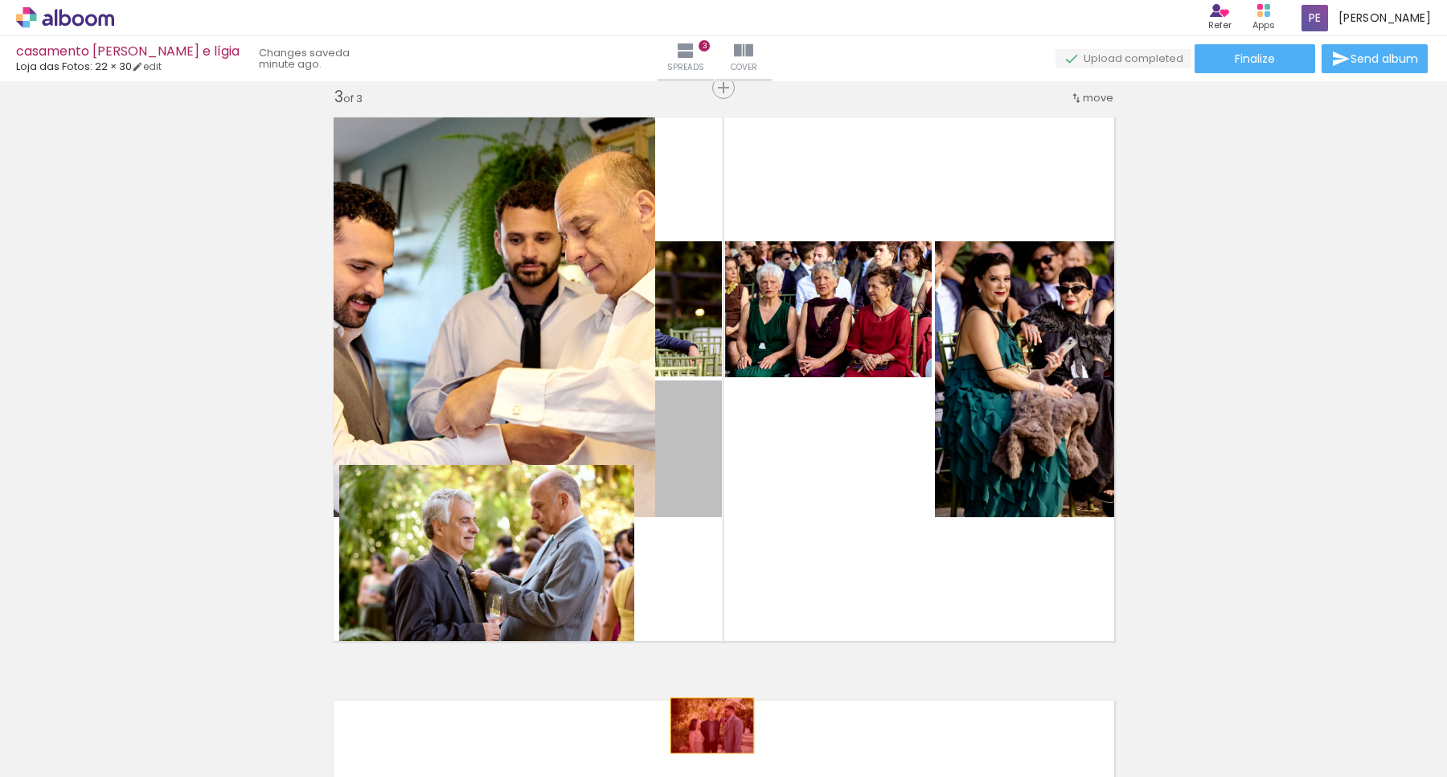
drag, startPoint x: 687, startPoint y: 408, endPoint x: 704, endPoint y: 726, distance: 318.9
click at [704, 726] on quentale-workspace at bounding box center [723, 388] width 1447 height 777
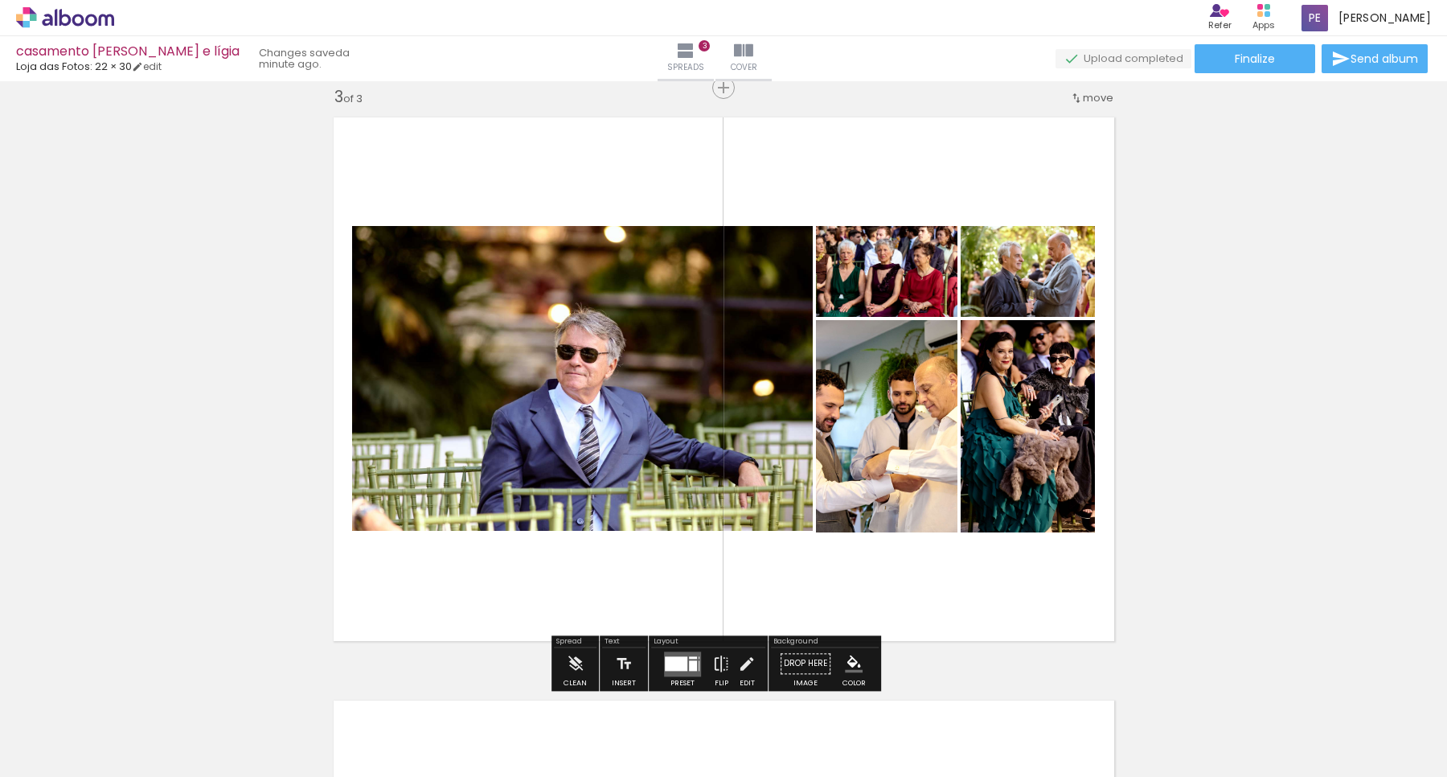
click at [673, 666] on div at bounding box center [676, 663] width 23 height 14
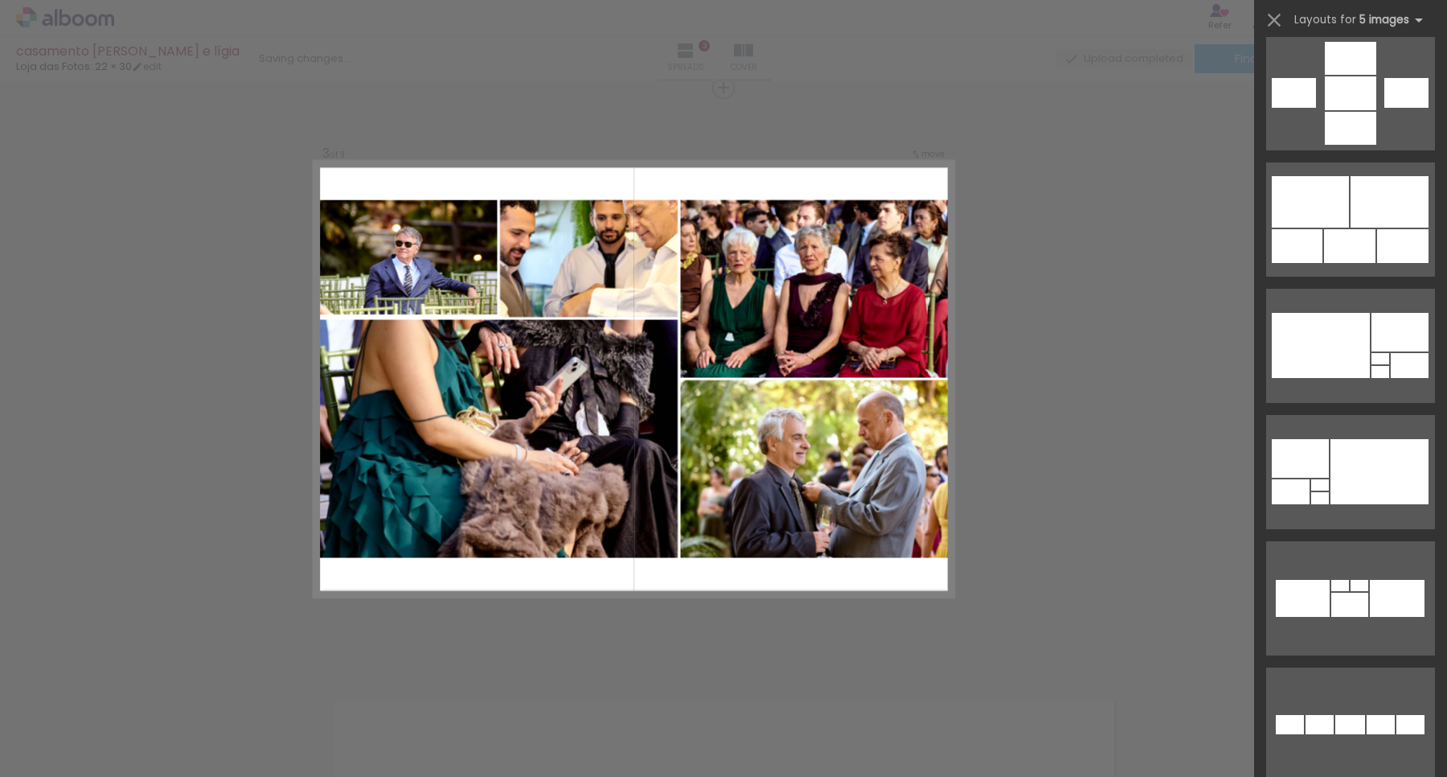
scroll to position [30283, 0]
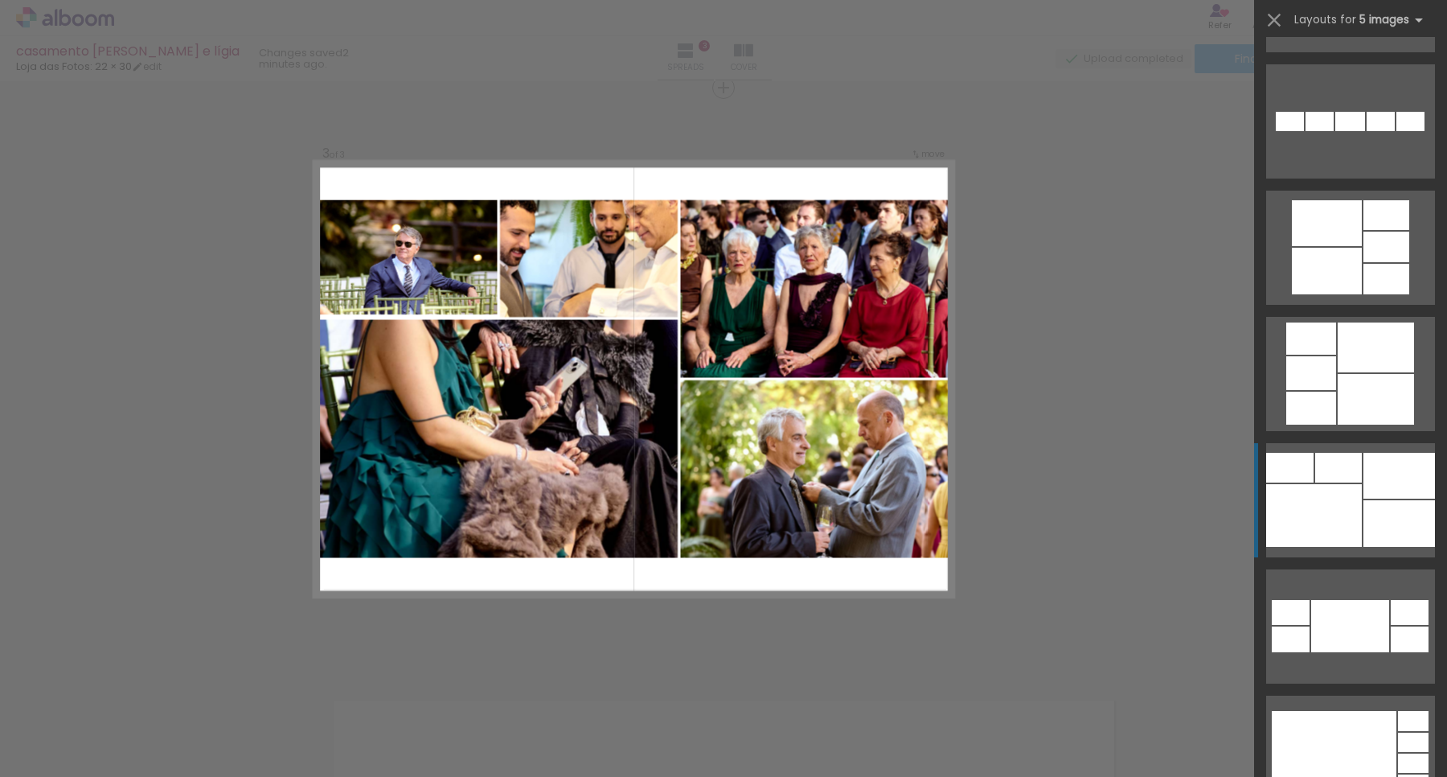
click at [1341, 499] on div at bounding box center [1314, 515] width 96 height 63
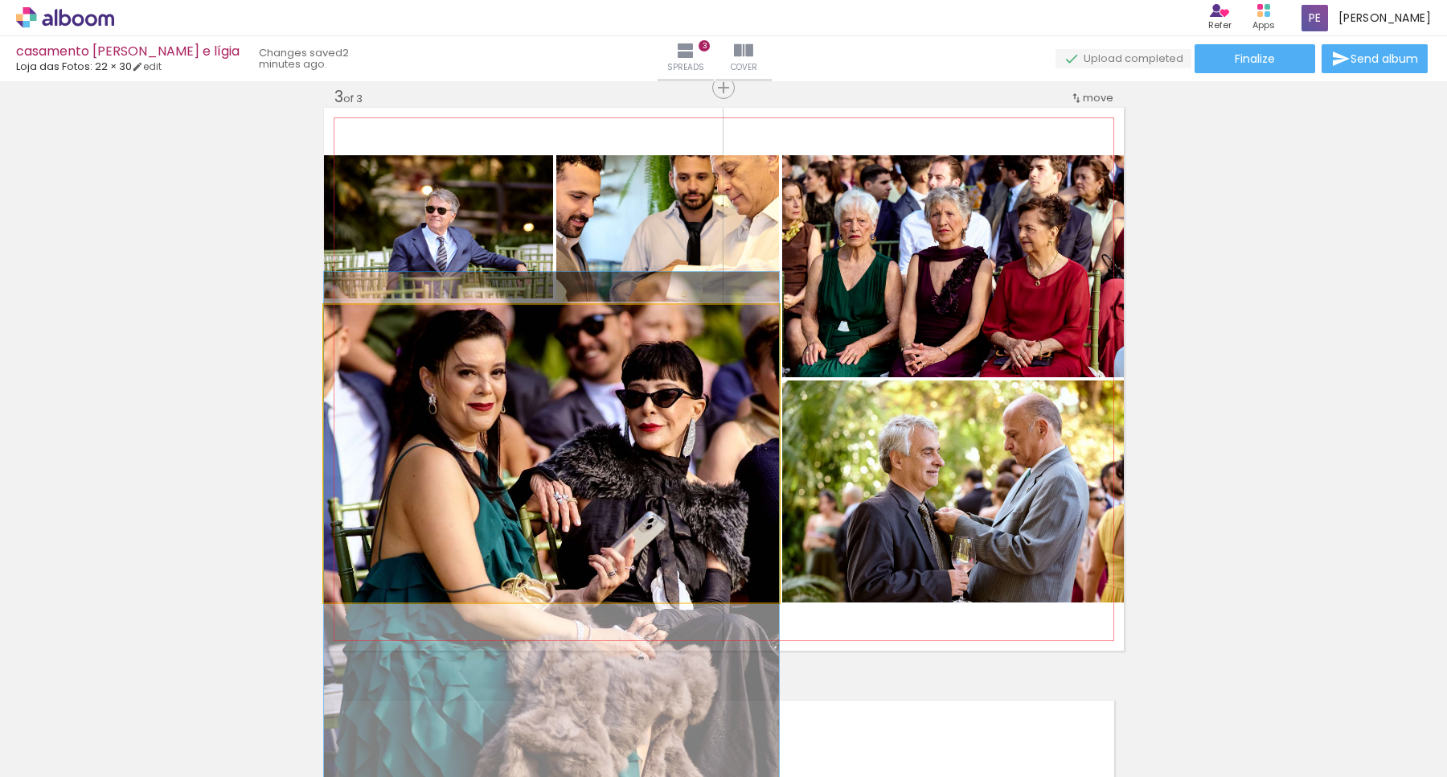
drag, startPoint x: 544, startPoint y: 376, endPoint x: 547, endPoint y: 536, distance: 160.0
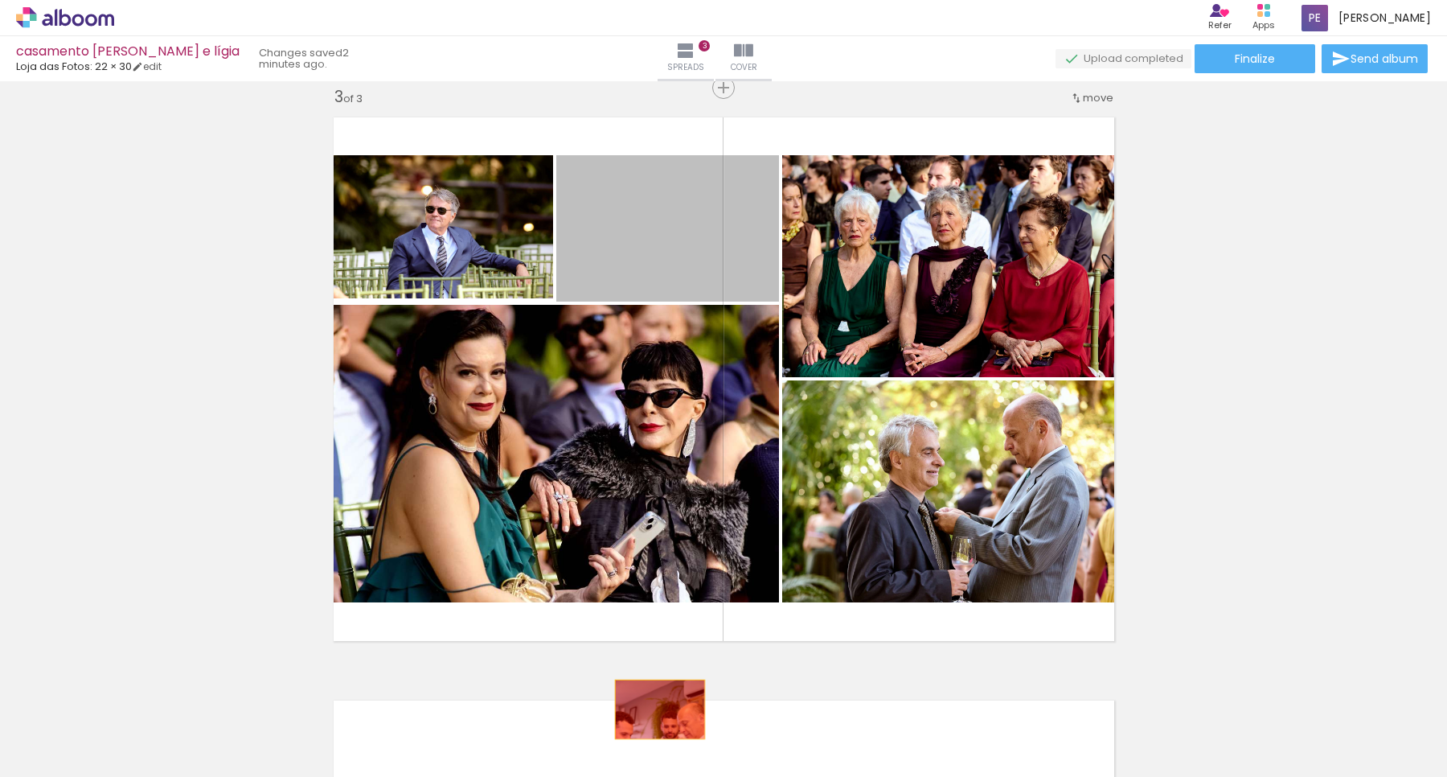
drag, startPoint x: 652, startPoint y: 209, endPoint x: 665, endPoint y: 697, distance: 488.2
click at [654, 710] on quentale-workspace at bounding box center [723, 388] width 1447 height 777
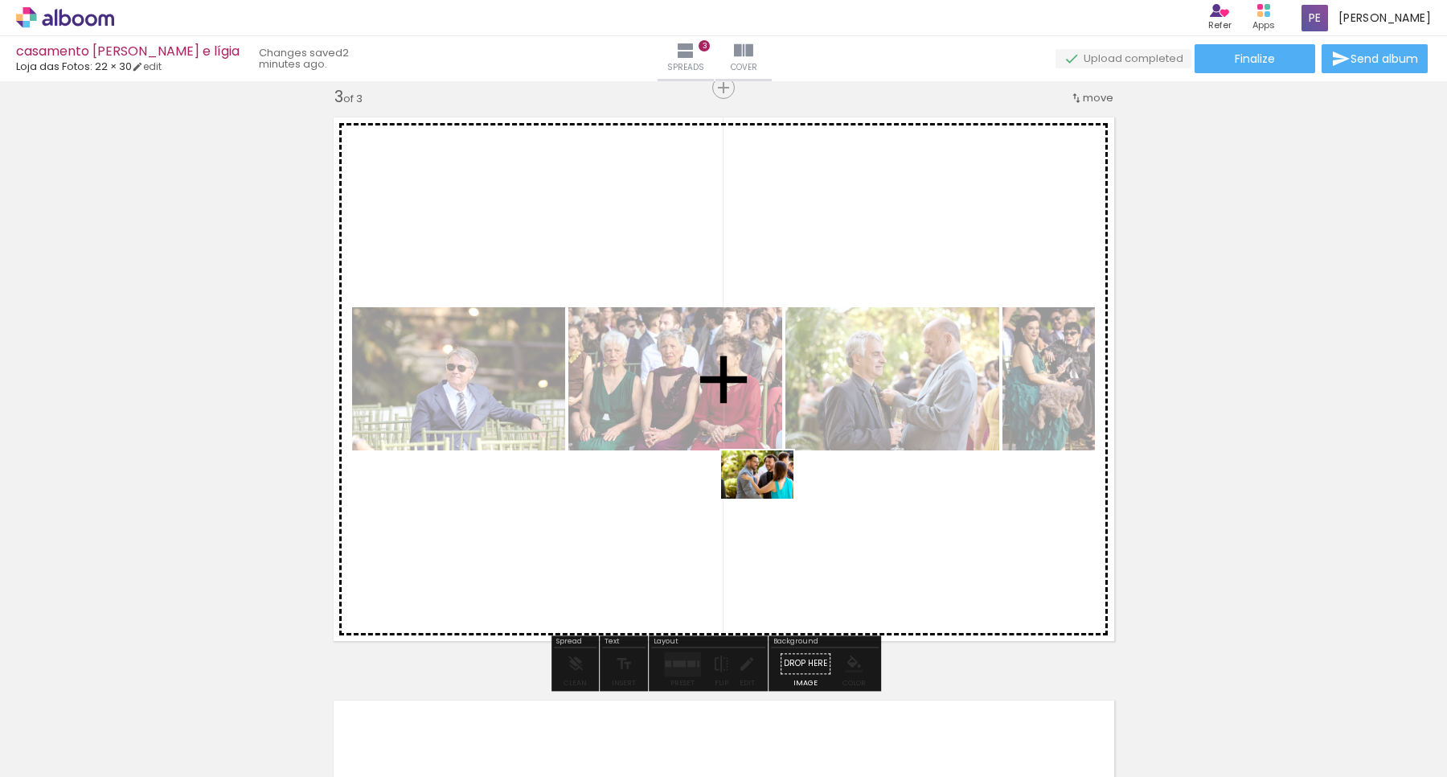
drag, startPoint x: 991, startPoint y: 725, endPoint x: 1176, endPoint y: 675, distance: 192.3
click at [769, 499] on quentale-workspace at bounding box center [723, 388] width 1447 height 777
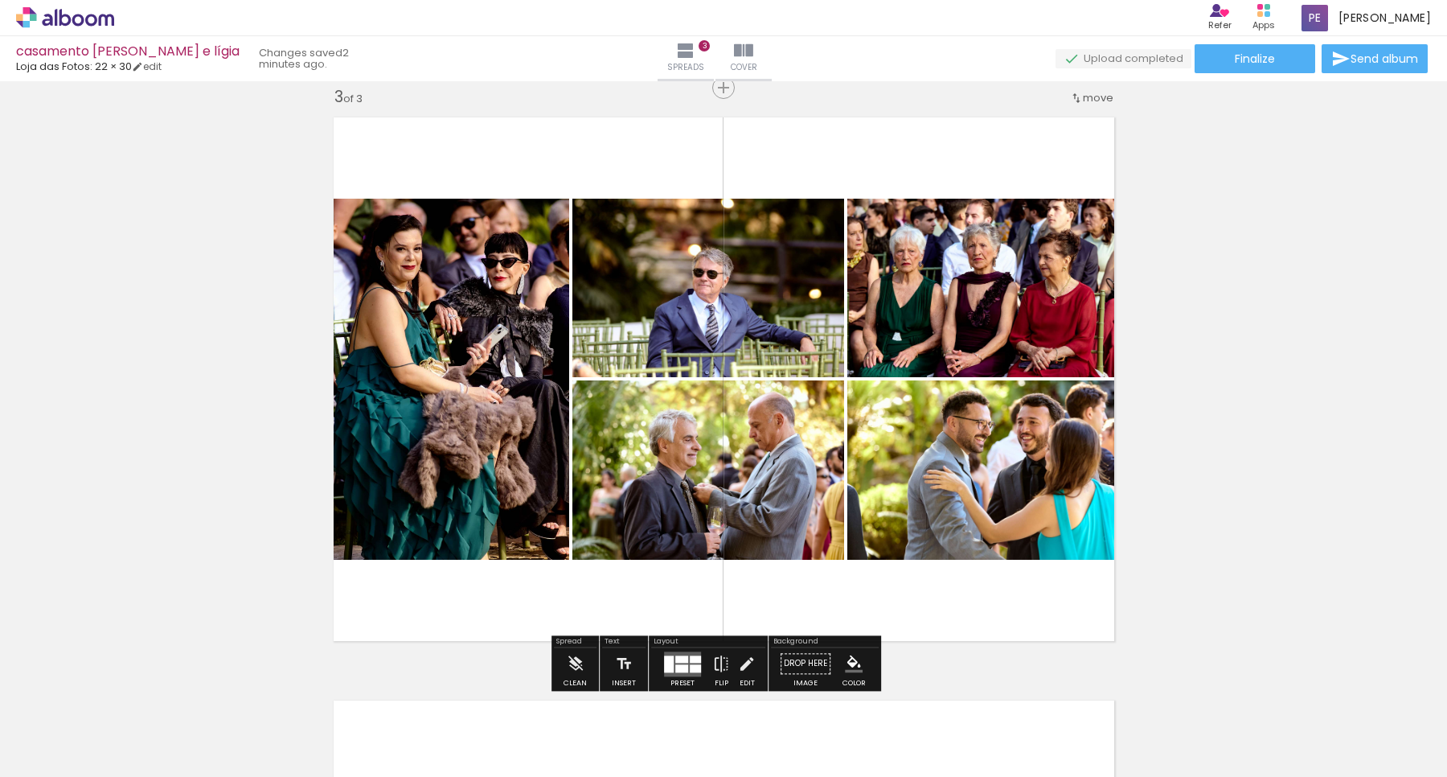
click at [444, 296] on quentale-photo at bounding box center [446, 379] width 245 height 361
click at [524, 237] on quentale-photo at bounding box center [446, 379] width 245 height 361
click at [524, 238] on quentale-photo at bounding box center [446, 379] width 245 height 361
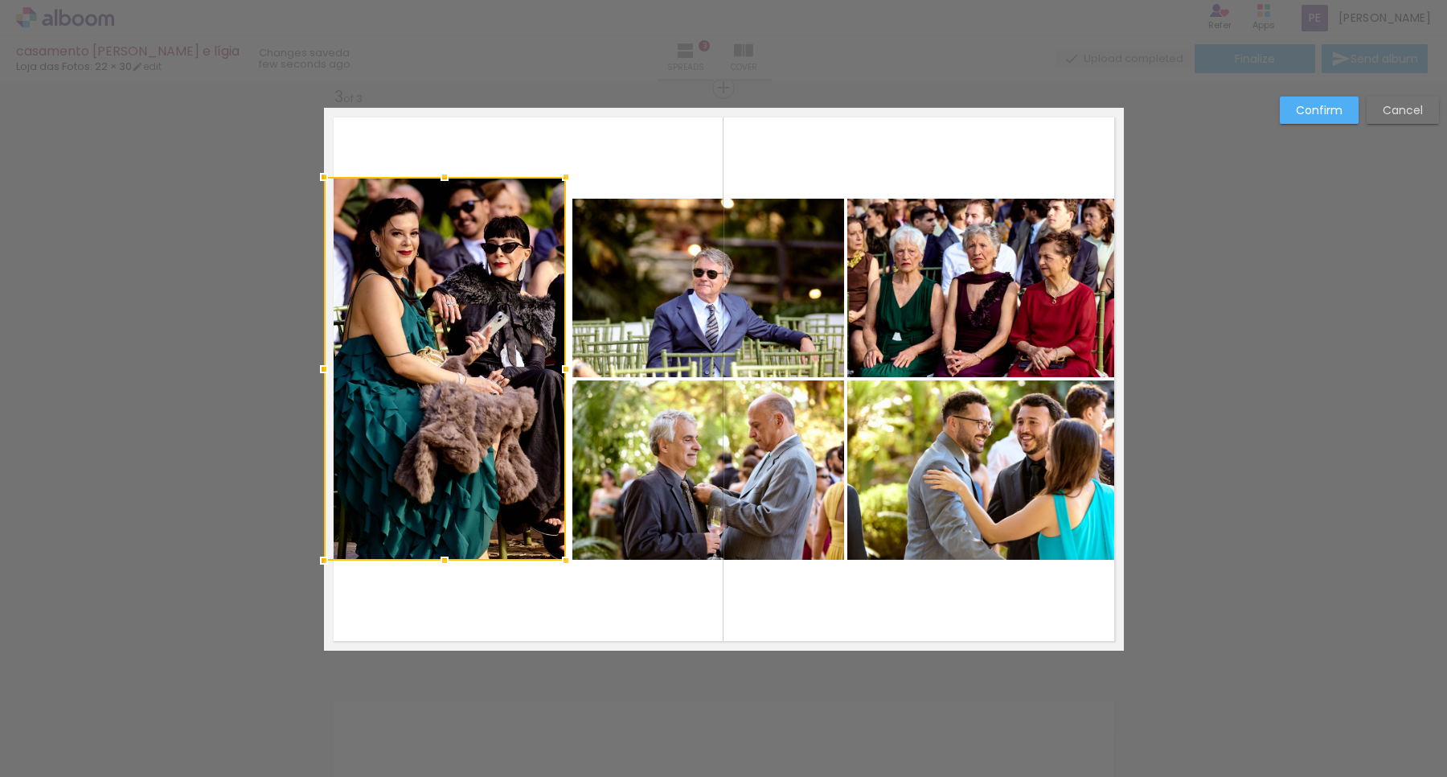
drag, startPoint x: 563, startPoint y: 195, endPoint x: 560, endPoint y: 174, distance: 21.9
click at [560, 174] on div at bounding box center [566, 177] width 32 height 32
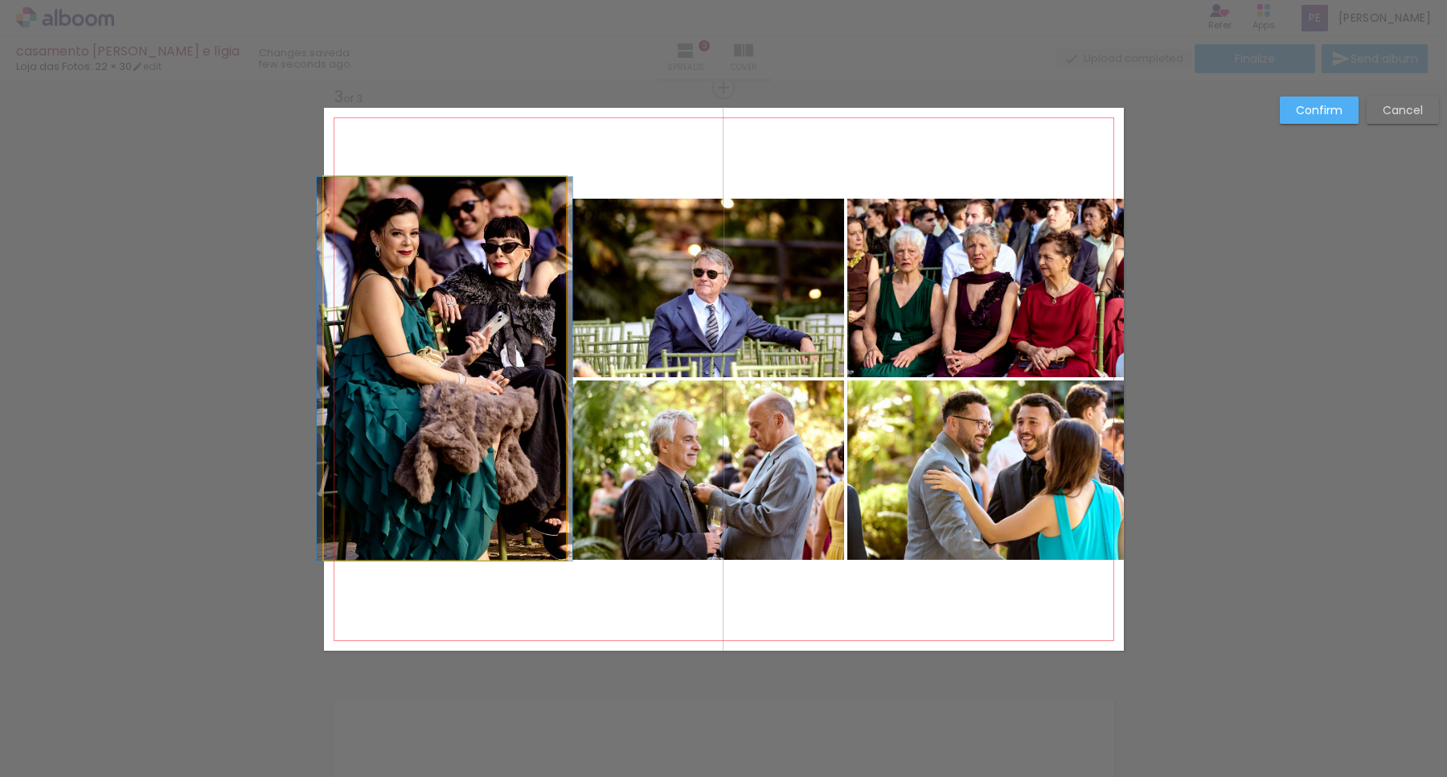
click at [442, 540] on quentale-photo at bounding box center [445, 369] width 242 height 384
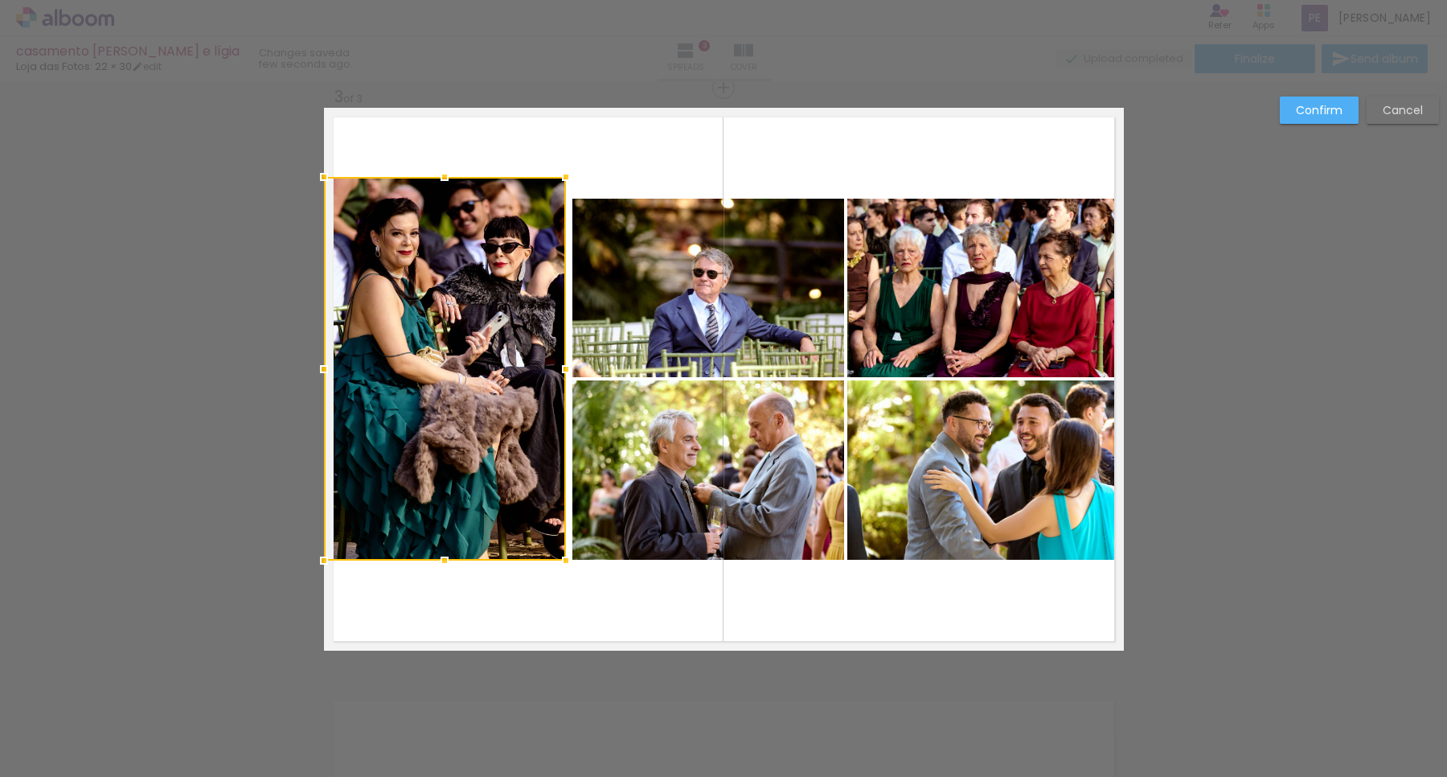
click at [446, 532] on div at bounding box center [445, 369] width 242 height 384
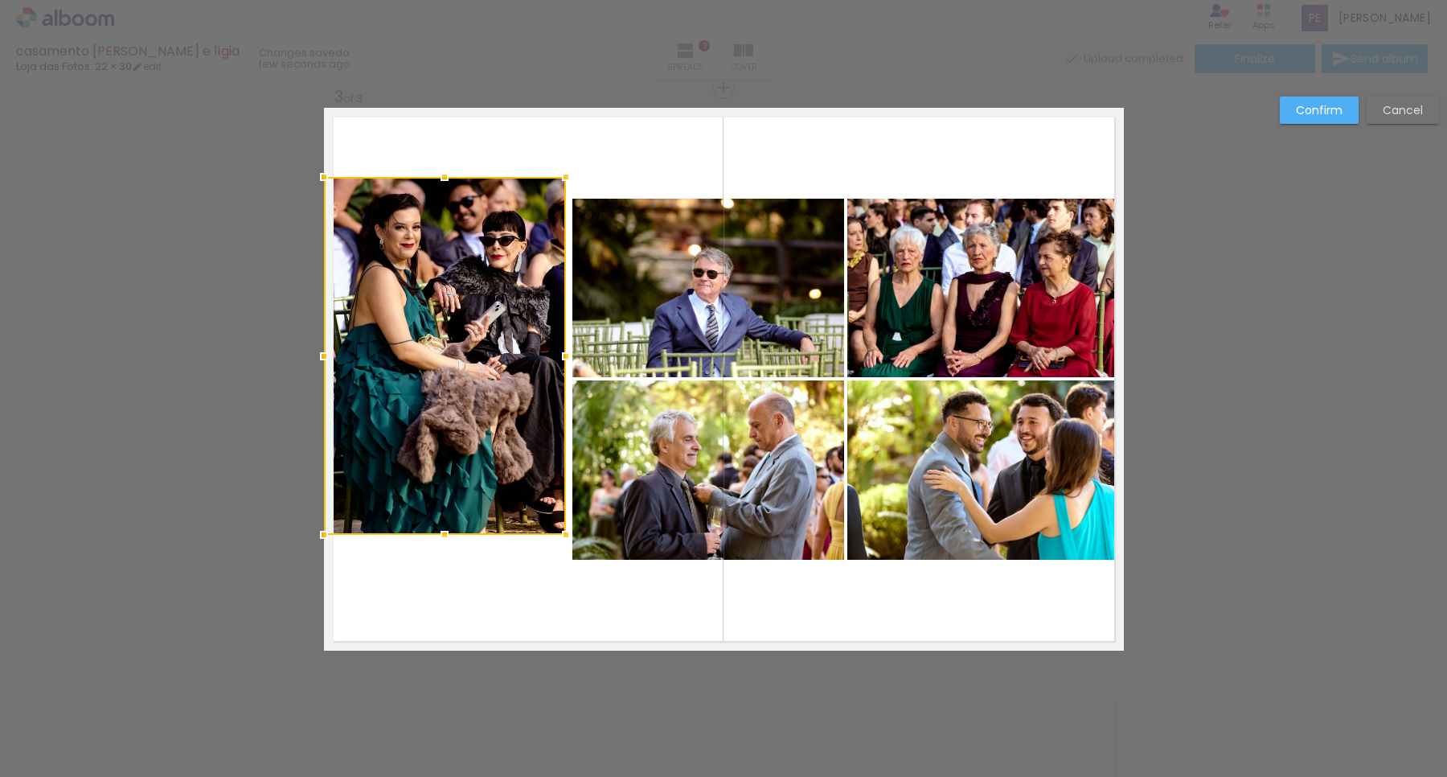
drag, startPoint x: 436, startPoint y: 556, endPoint x: 437, endPoint y: 532, distance: 24.9
click at [437, 532] on div at bounding box center [445, 535] width 32 height 32
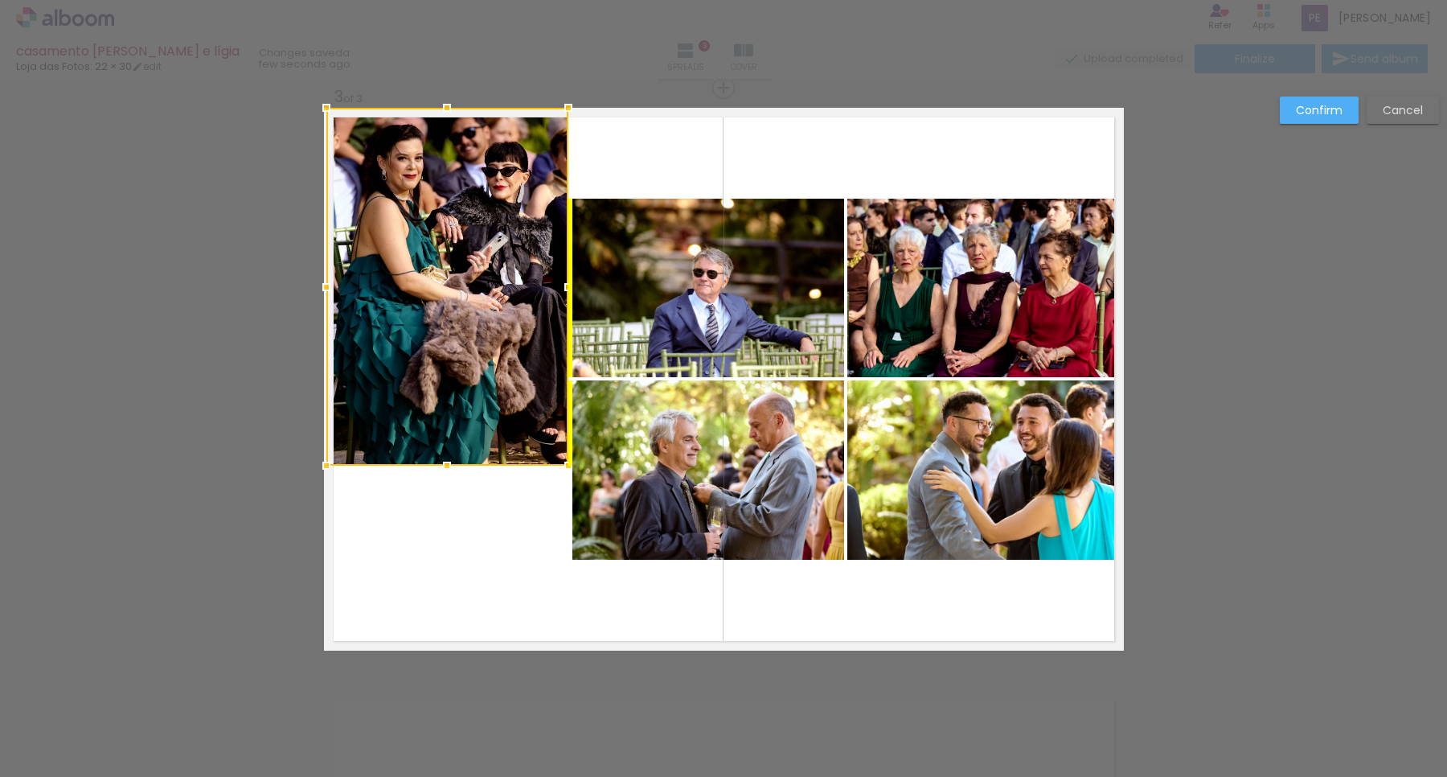
drag, startPoint x: 443, startPoint y: 417, endPoint x: 447, endPoint y: 327, distance: 89.3
click at [447, 327] on div at bounding box center [447, 287] width 242 height 358
click at [702, 480] on quentale-photo at bounding box center [709, 469] width 272 height 179
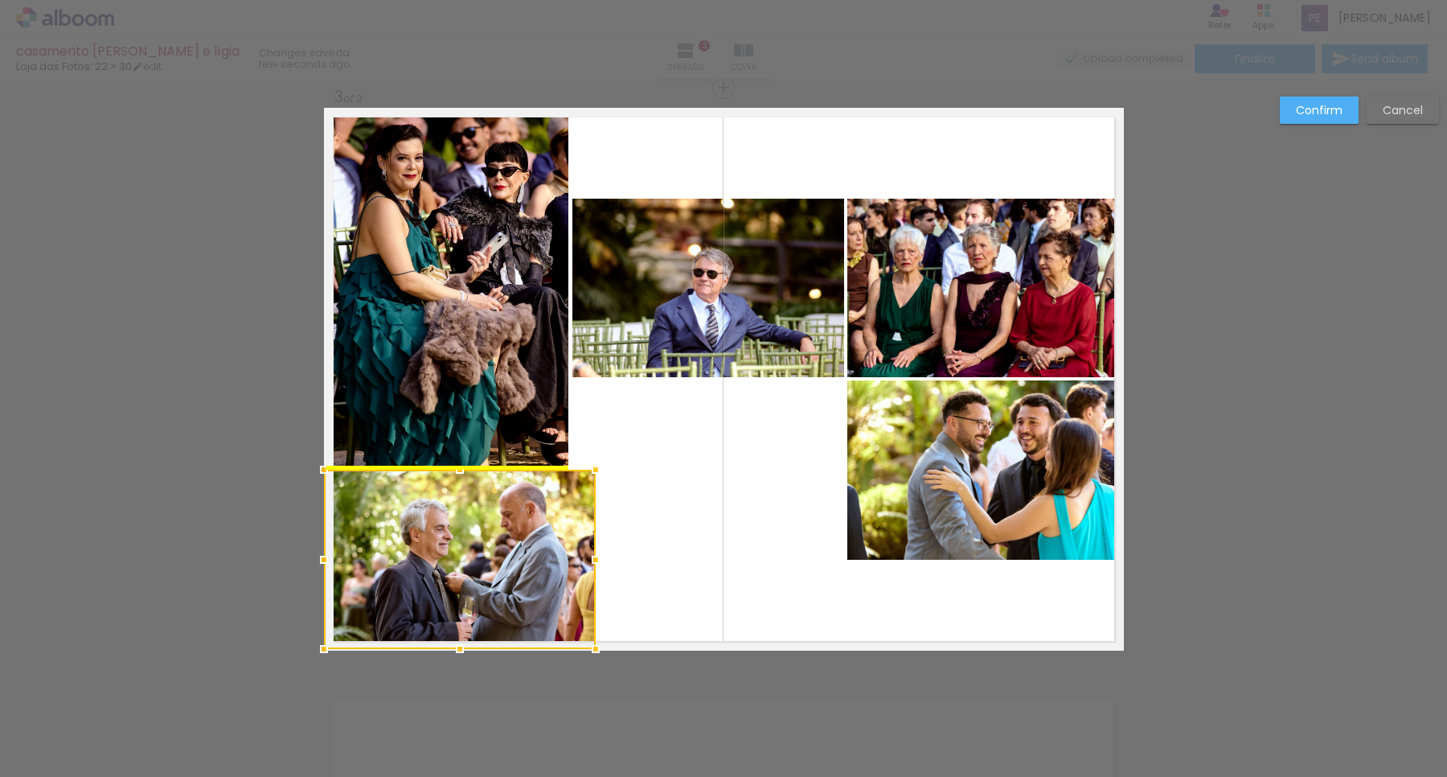
drag, startPoint x: 741, startPoint y: 460, endPoint x: 490, endPoint y: 565, distance: 271.4
click at [490, 565] on div at bounding box center [460, 559] width 272 height 179
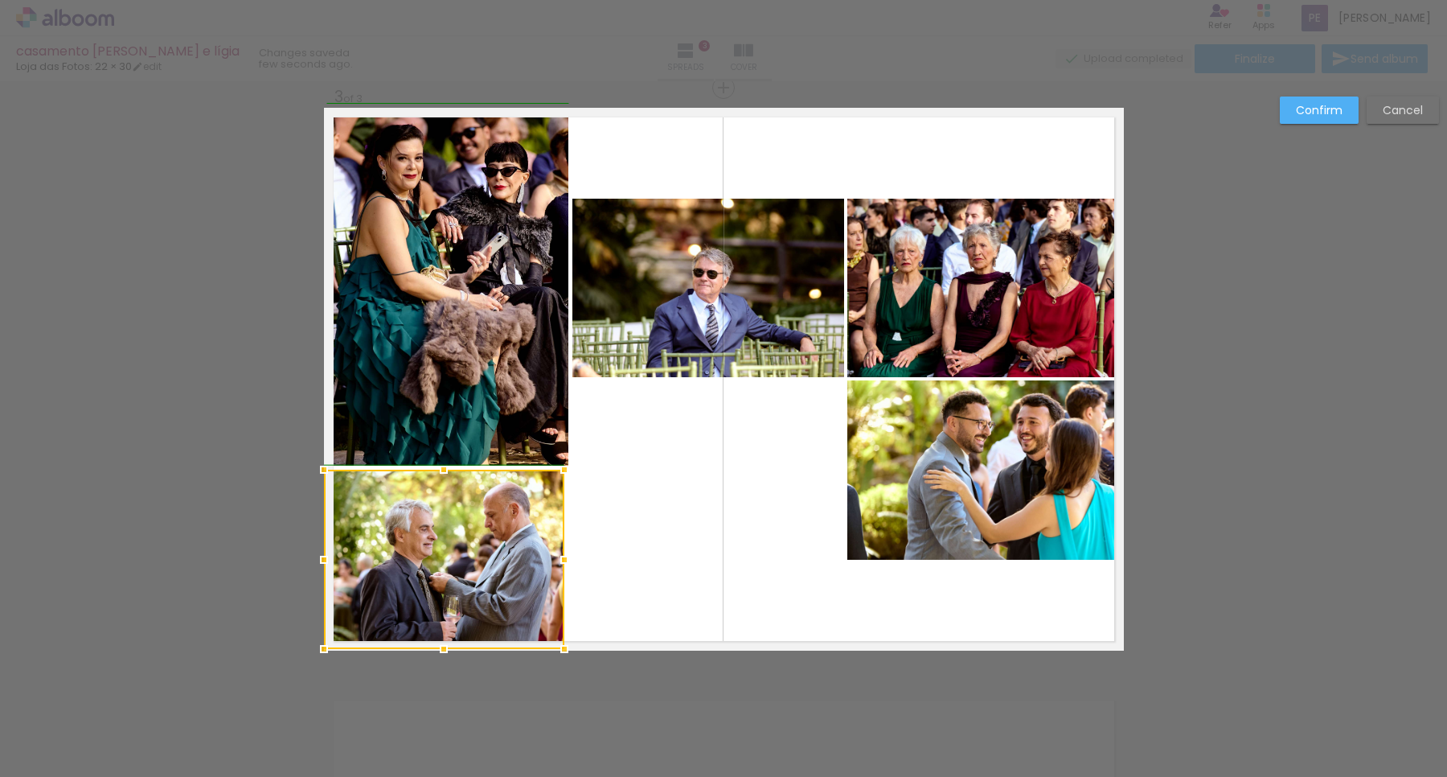
drag, startPoint x: 584, startPoint y: 560, endPoint x: 557, endPoint y: 560, distance: 26.5
click at [557, 560] on div at bounding box center [564, 560] width 32 height 32
click at [978, 459] on quentale-photo at bounding box center [986, 469] width 277 height 179
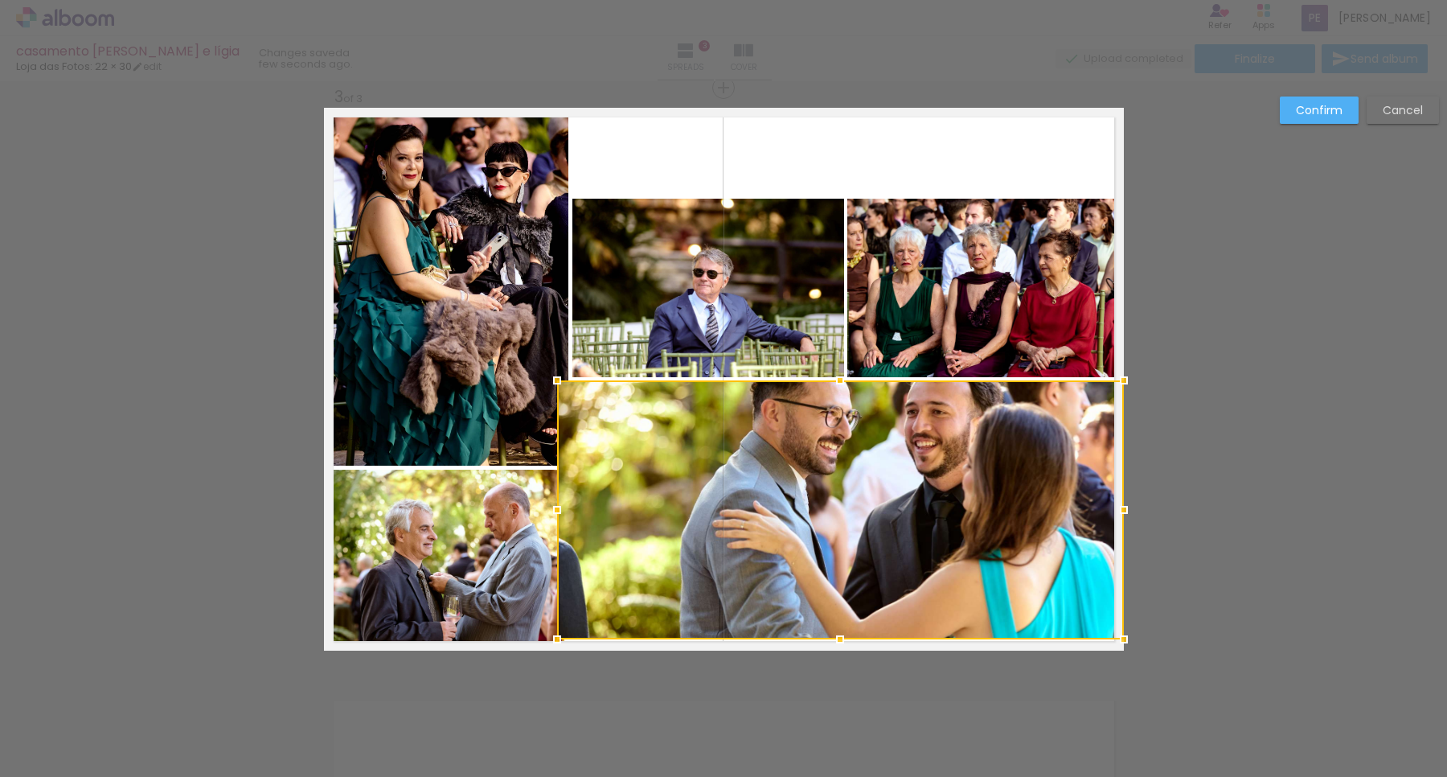
drag, startPoint x: 841, startPoint y: 557, endPoint x: 632, endPoint y: 593, distance: 212.2
click at [552, 633] on div at bounding box center [557, 639] width 32 height 32
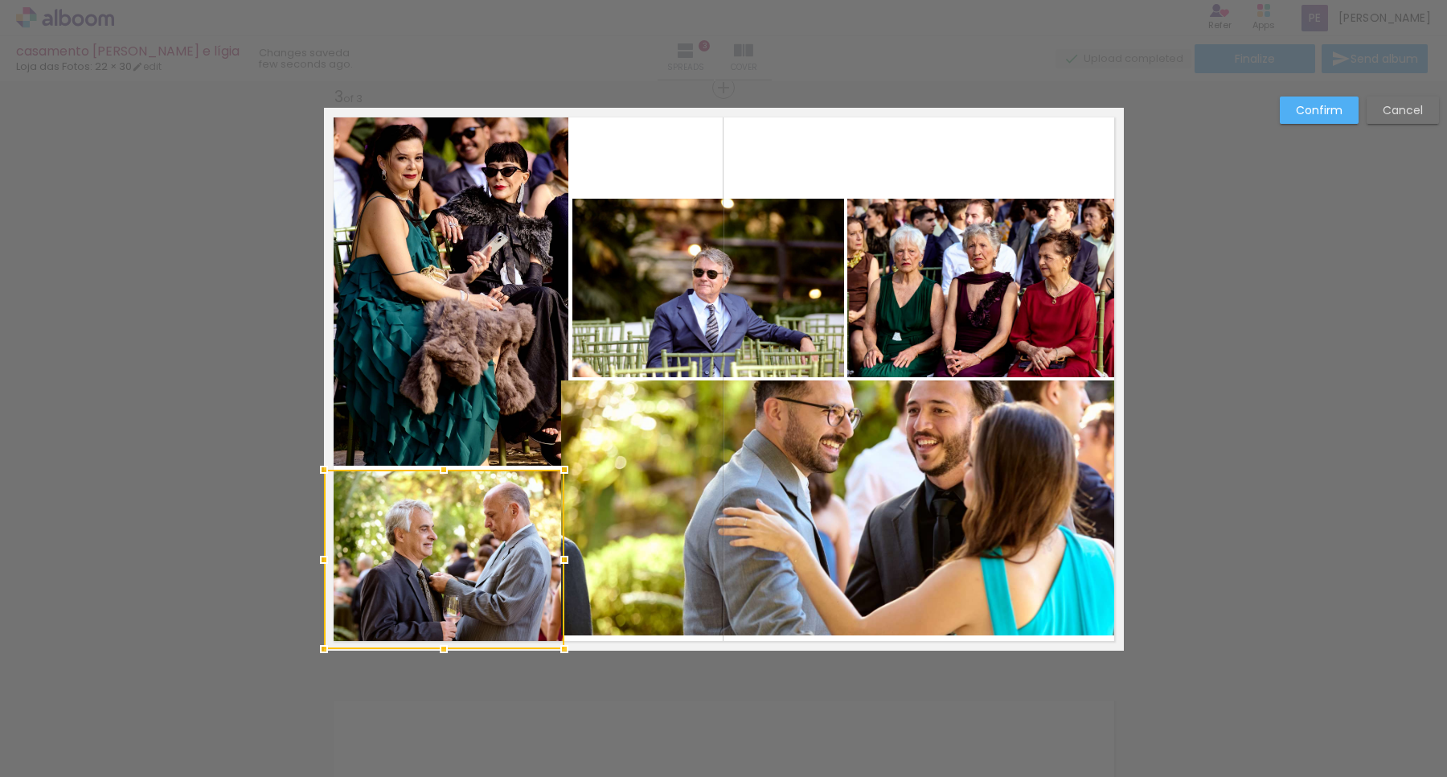
click at [1006, 435] on quentale-photo at bounding box center [842, 507] width 563 height 255
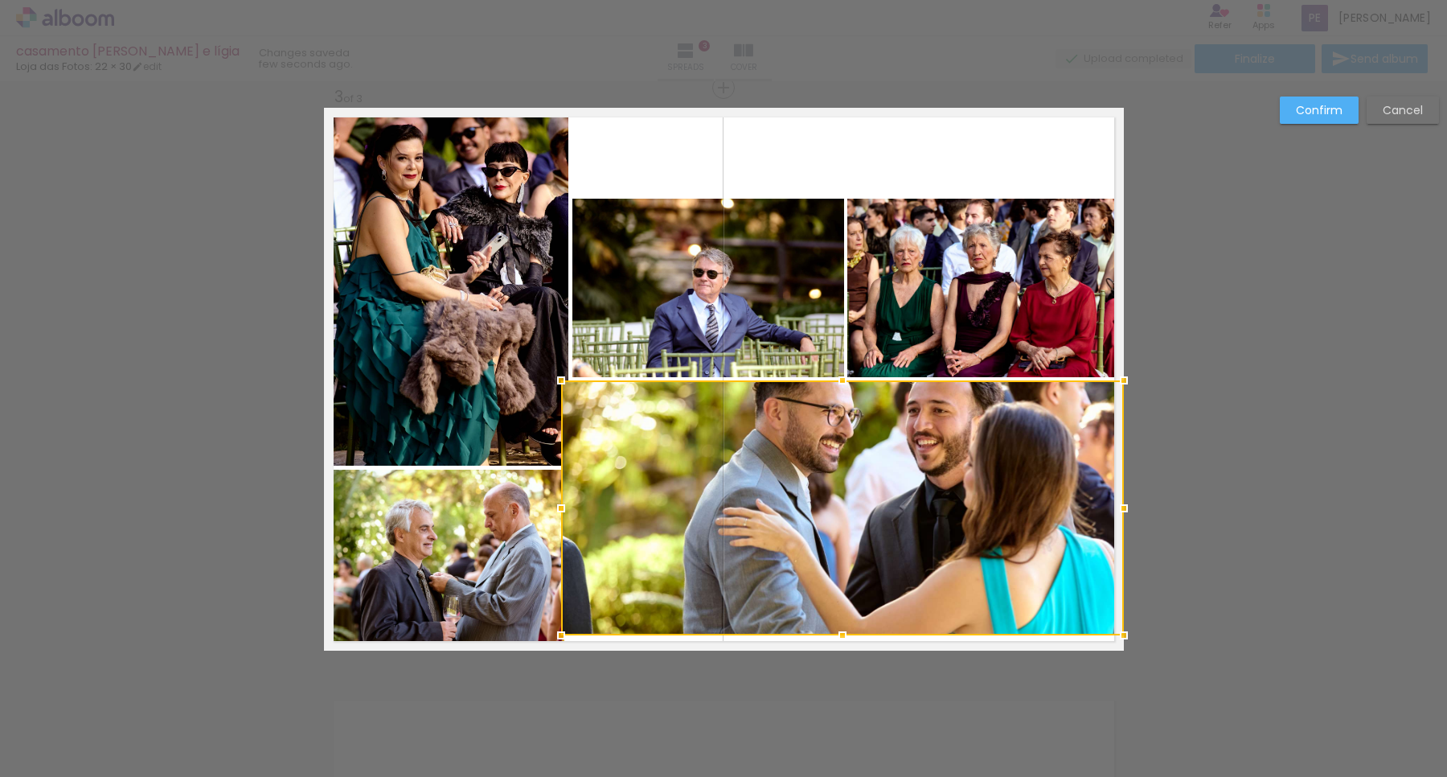
click at [1006, 435] on div at bounding box center [842, 507] width 563 height 255
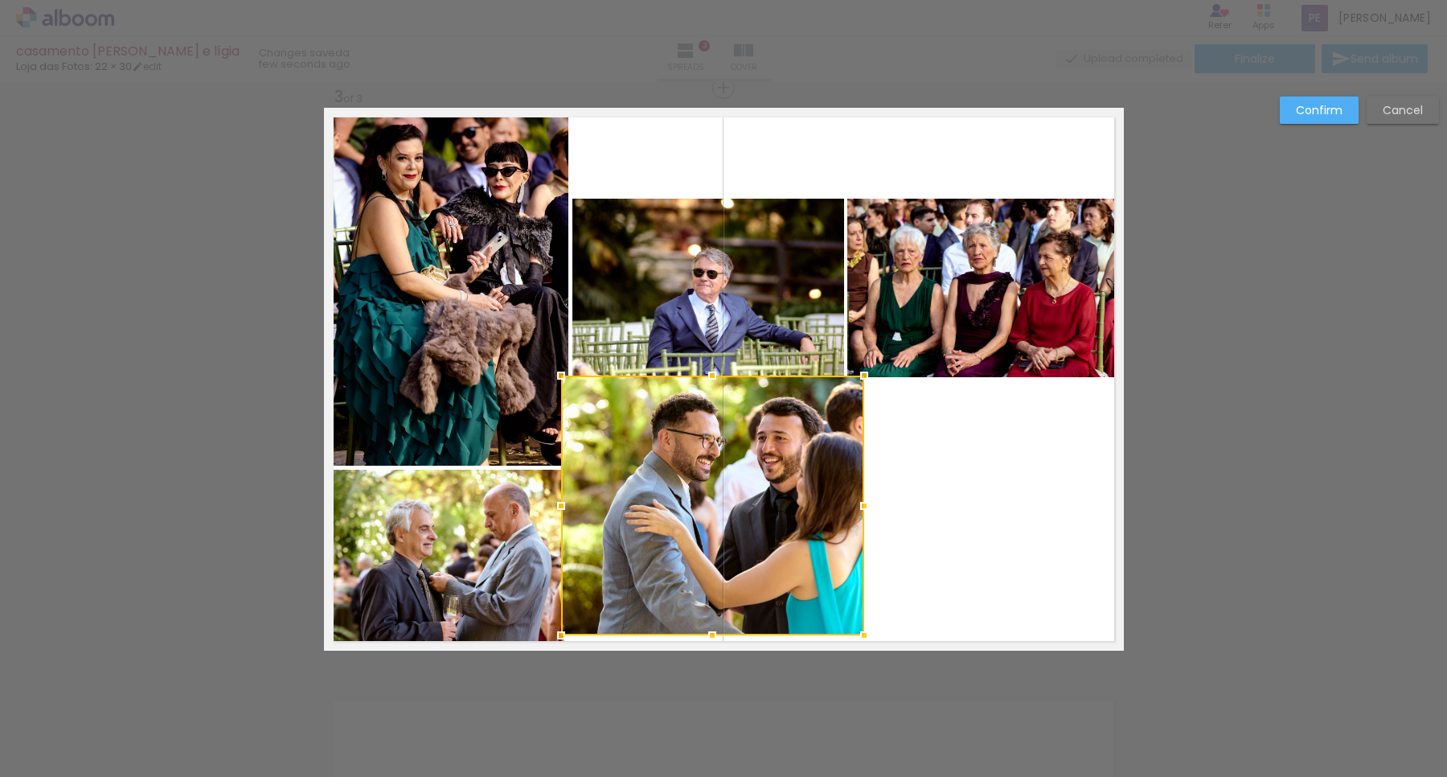
drag, startPoint x: 1112, startPoint y: 380, endPoint x: 855, endPoint y: 376, distance: 257.4
click at [855, 376] on div at bounding box center [864, 375] width 32 height 32
click at [766, 304] on quentale-photo at bounding box center [709, 288] width 272 height 179
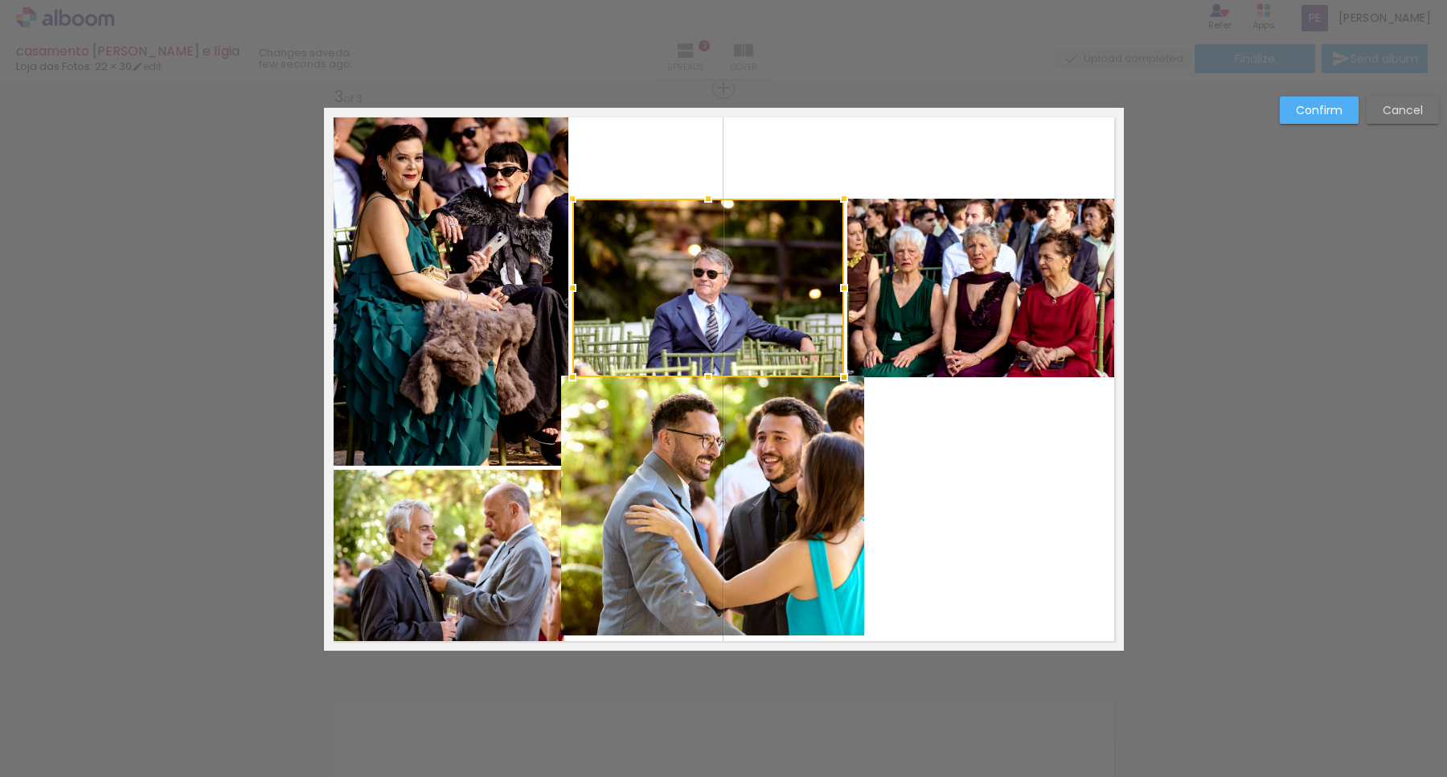
click at [766, 304] on div at bounding box center [709, 288] width 272 height 179
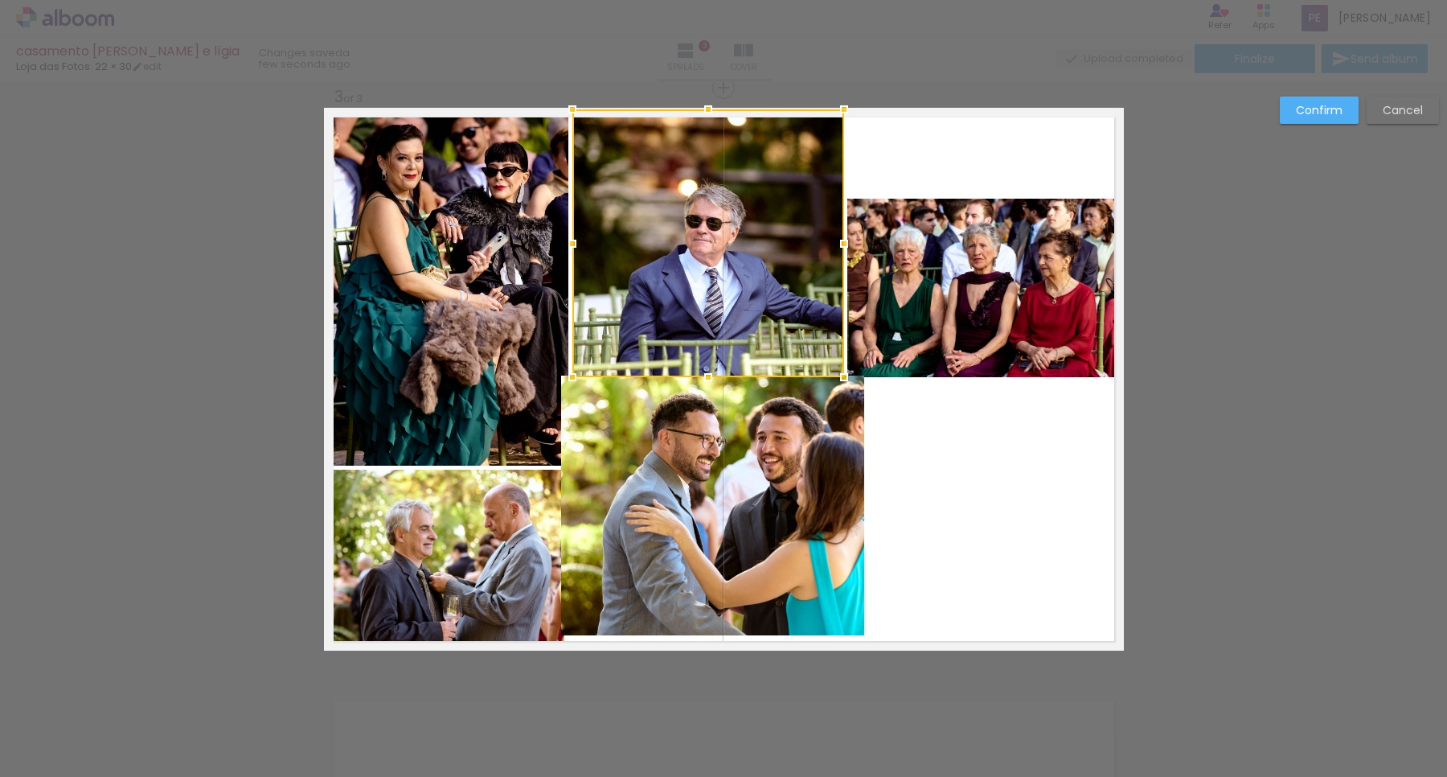
drag, startPoint x: 700, startPoint y: 197, endPoint x: 701, endPoint y: 103, distance: 94.1
click at [701, 103] on div at bounding box center [708, 109] width 32 height 32
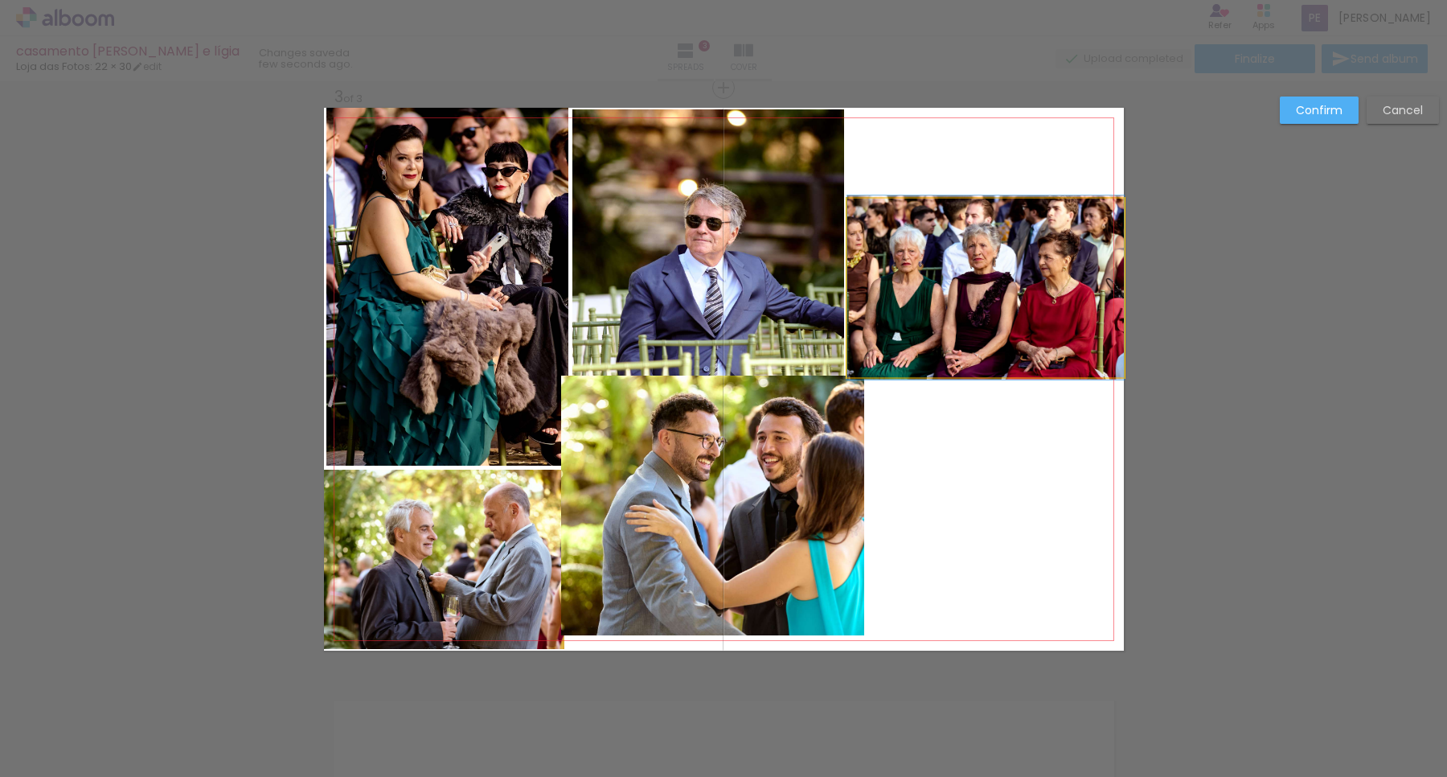
click at [947, 306] on quentale-photo at bounding box center [986, 288] width 277 height 179
click at [844, 306] on div at bounding box center [709, 243] width 272 height 268
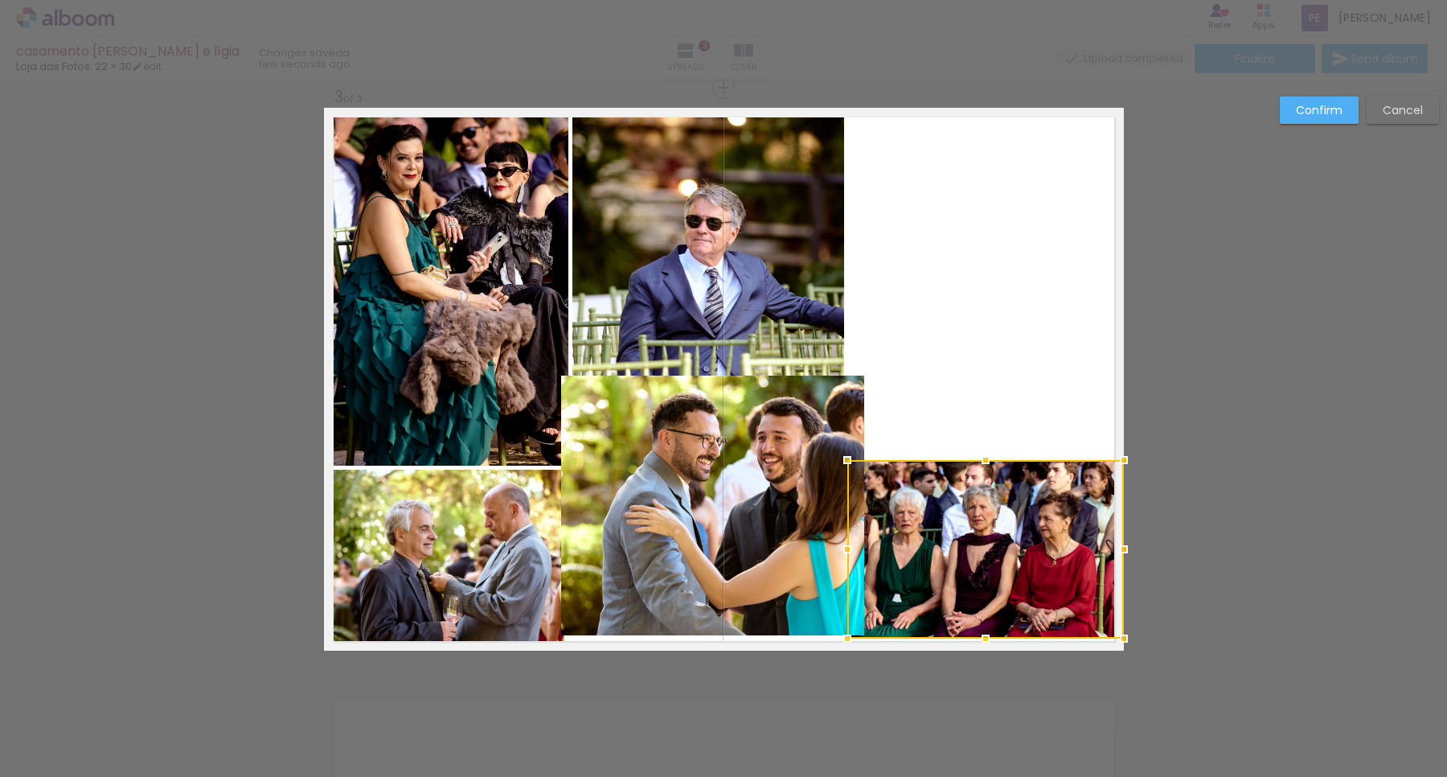
drag, startPoint x: 954, startPoint y: 288, endPoint x: 961, endPoint y: 549, distance: 261.4
click at [961, 549] on div at bounding box center [986, 549] width 277 height 179
click at [708, 233] on quentale-photo at bounding box center [709, 243] width 272 height 268
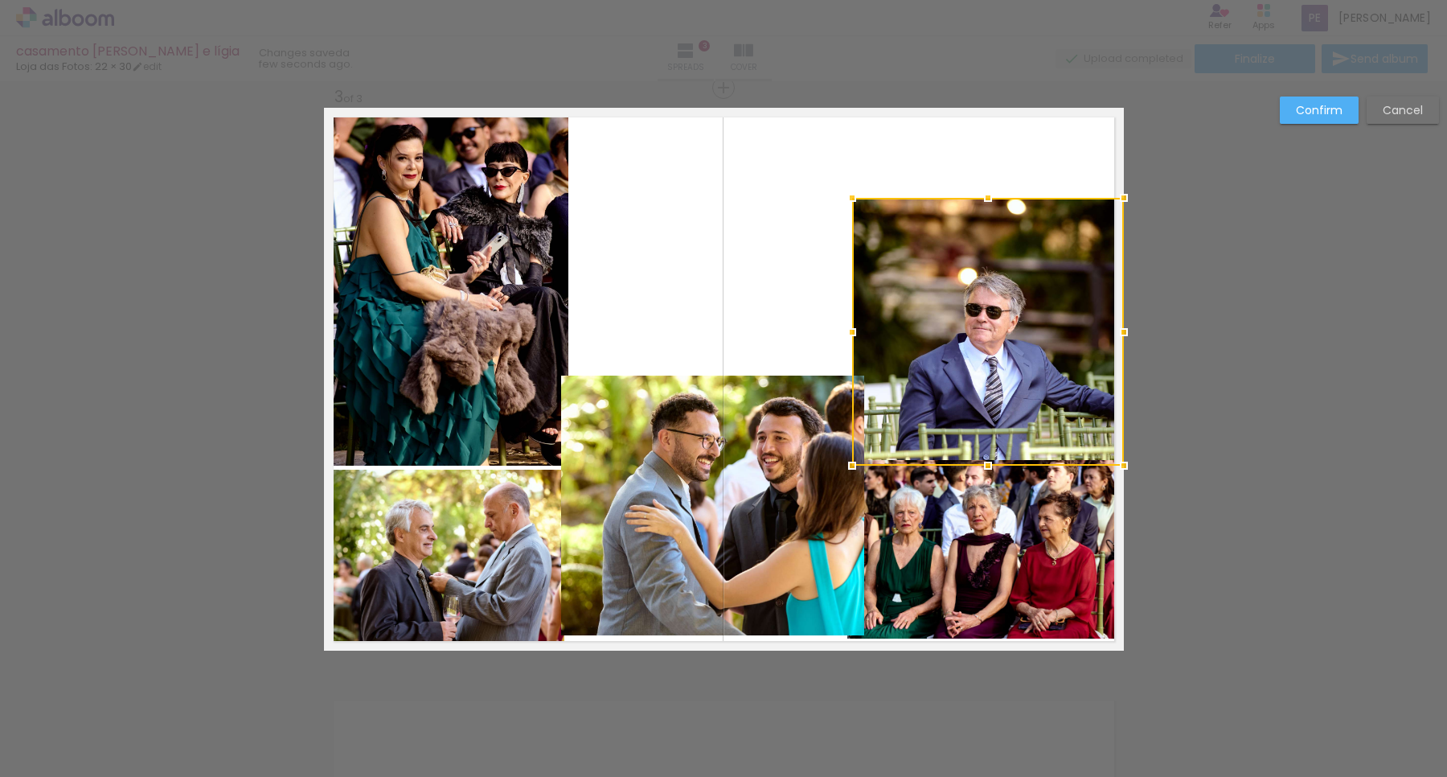
drag, startPoint x: 722, startPoint y: 244, endPoint x: 1023, endPoint y: 332, distance: 313.5
click at [1023, 332] on div at bounding box center [988, 332] width 272 height 268
click at [0, 0] on slot "Confirm" at bounding box center [0, 0] width 0 height 0
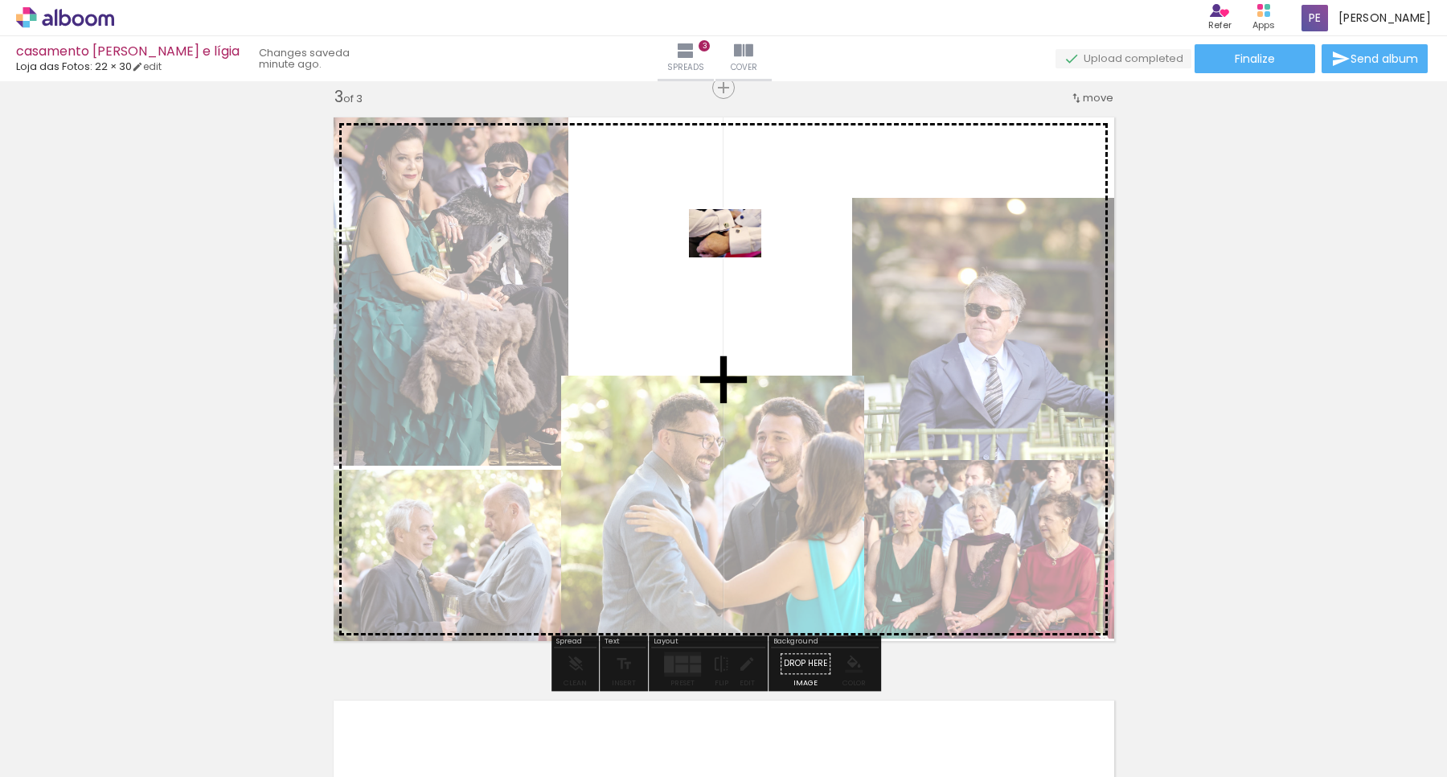
drag, startPoint x: 248, startPoint y: 729, endPoint x: 737, endPoint y: 258, distance: 679.6
click at [737, 258] on quentale-workspace at bounding box center [723, 388] width 1447 height 777
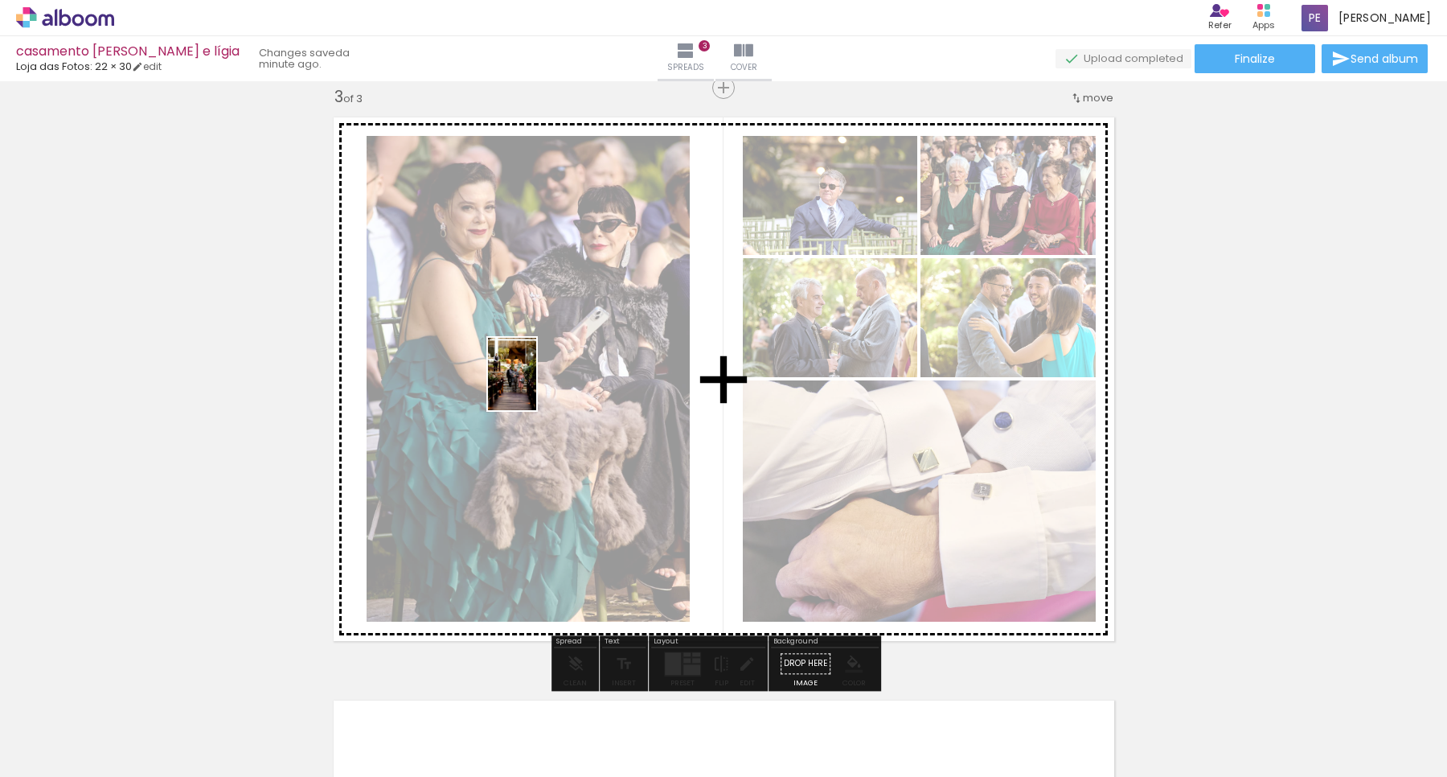
drag, startPoint x: 1155, startPoint y: 730, endPoint x: 536, endPoint y: 386, distance: 708.4
click at [536, 386] on quentale-workspace at bounding box center [723, 388] width 1447 height 777
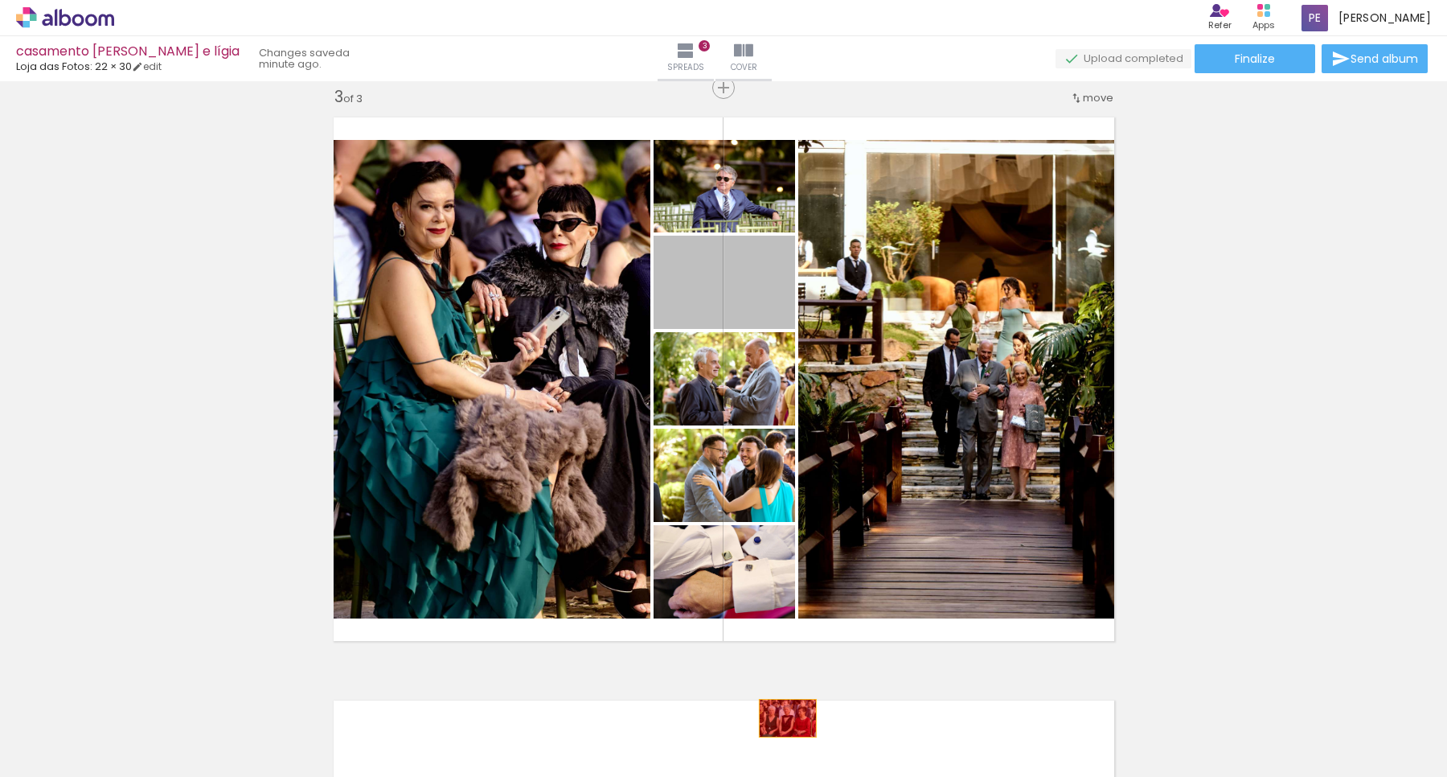
drag, startPoint x: 744, startPoint y: 291, endPoint x: 780, endPoint y: 718, distance: 428.5
click at [780, 718] on quentale-workspace at bounding box center [723, 388] width 1447 height 777
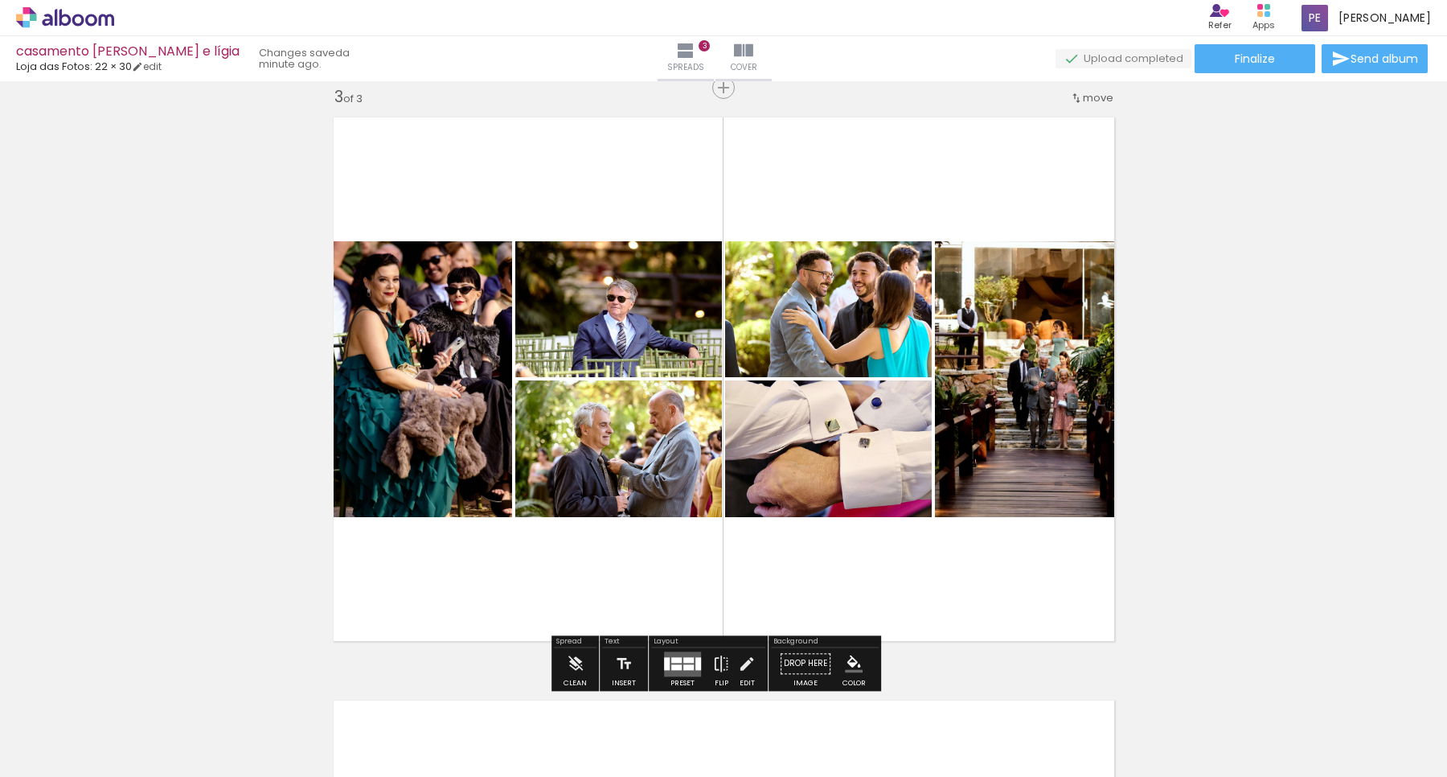
drag, startPoint x: 672, startPoint y: 659, endPoint x: 673, endPoint y: 643, distance: 16.1
click at [672, 661] on div at bounding box center [676, 660] width 10 height 6
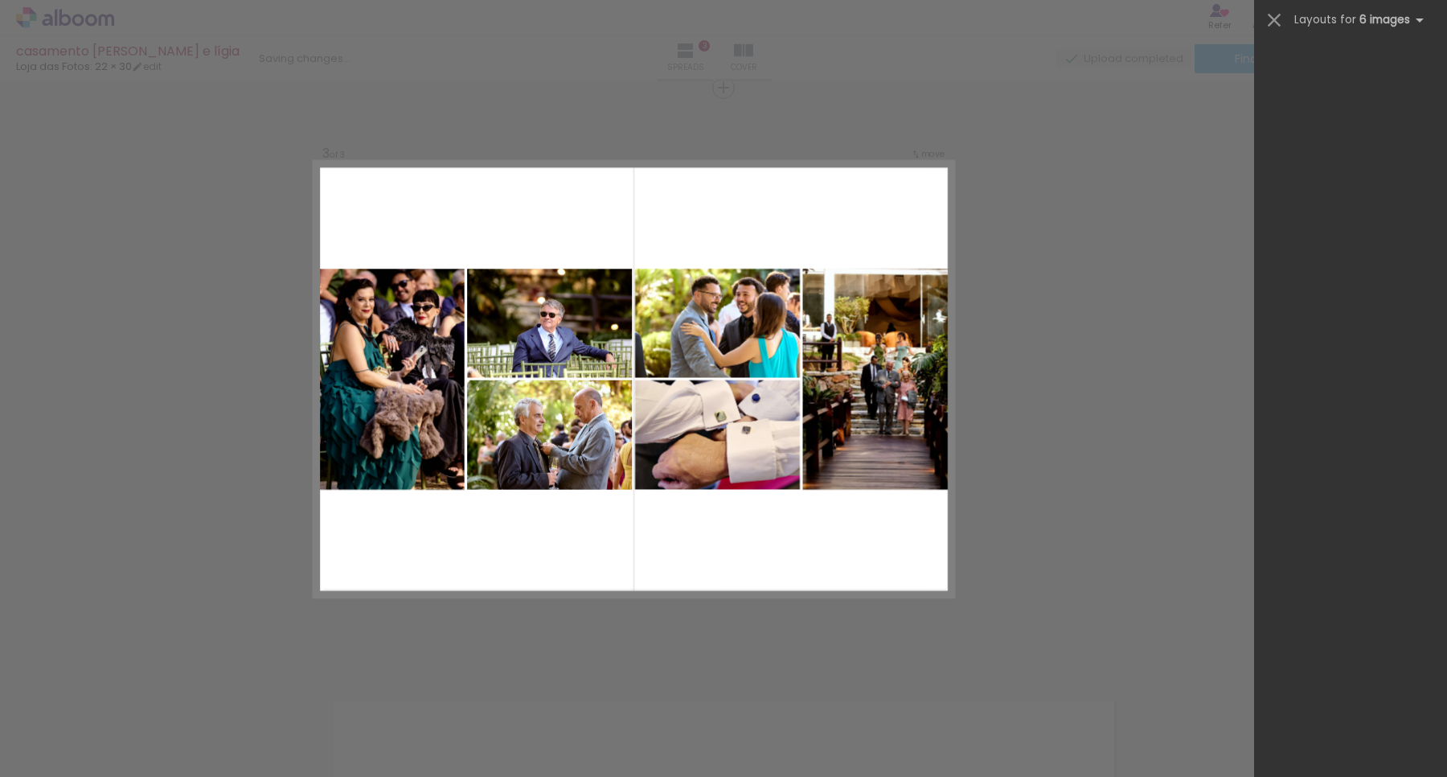
scroll to position [0, 0]
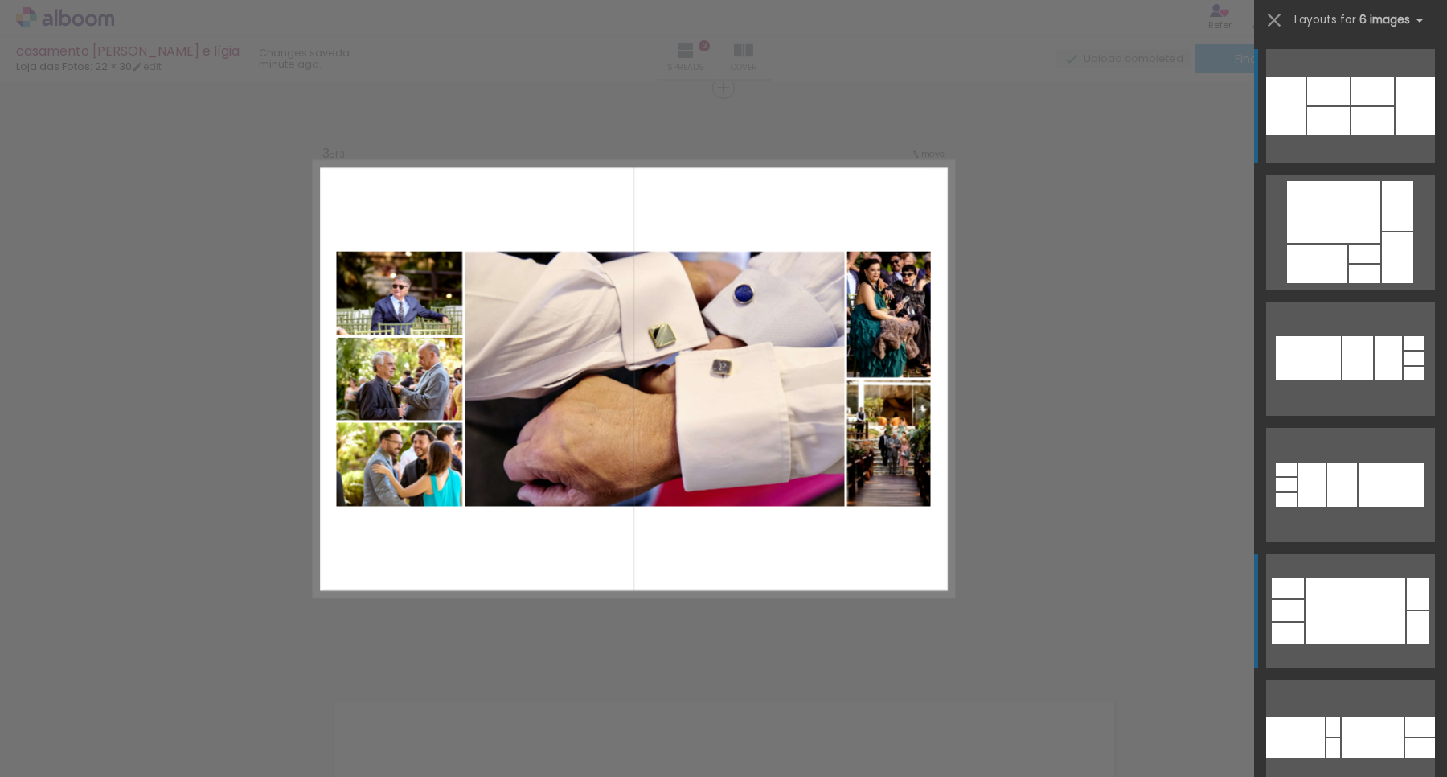
click at [1339, 617] on div at bounding box center [1356, 610] width 100 height 67
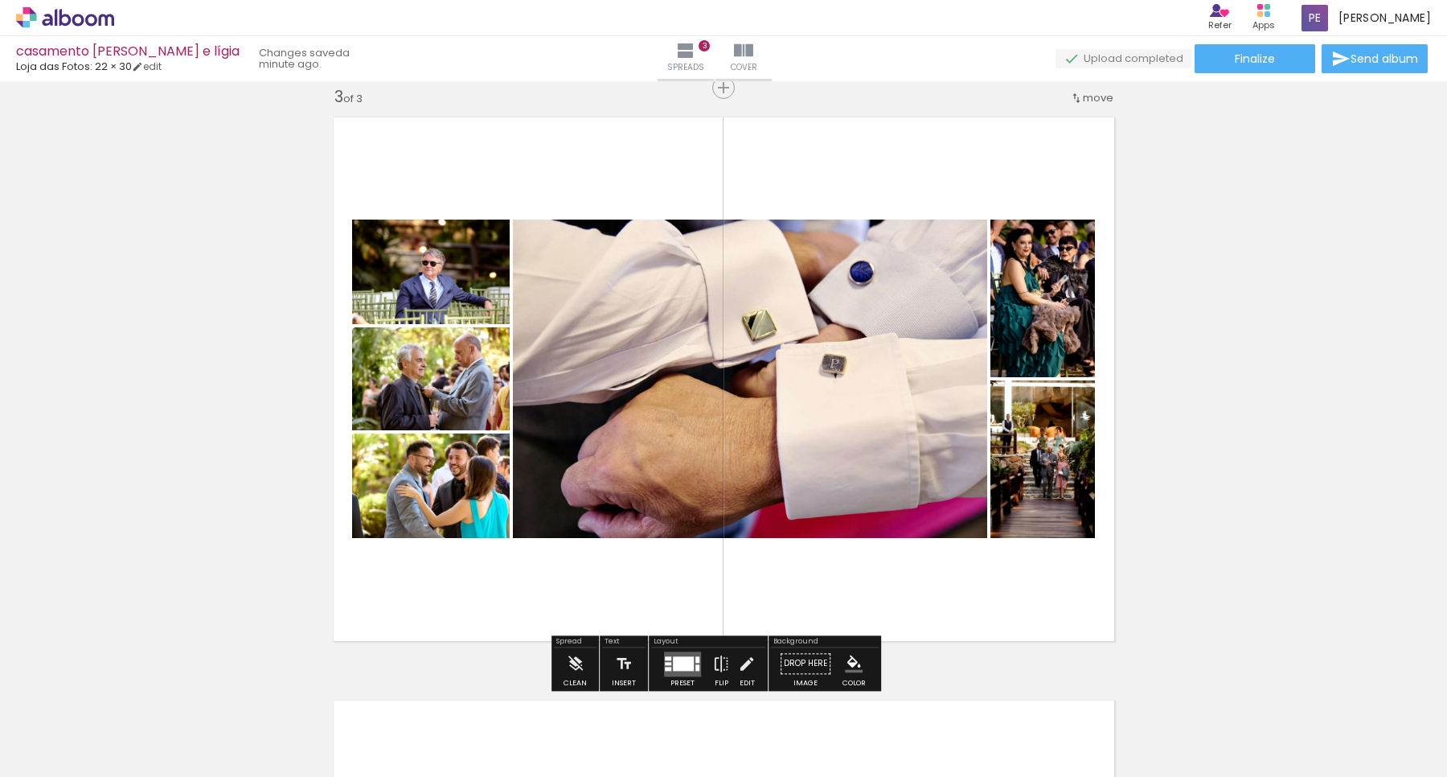
click at [687, 657] on div at bounding box center [683, 663] width 21 height 14
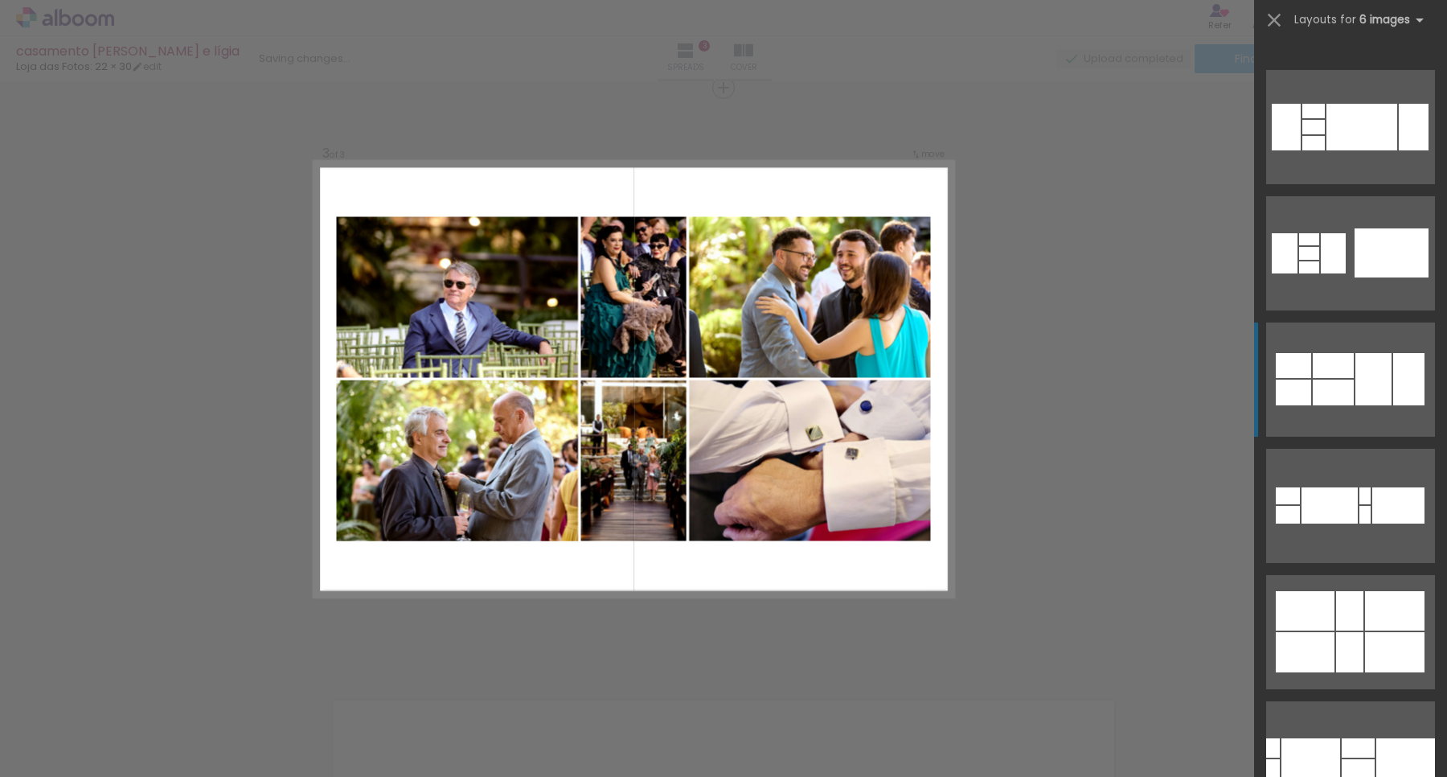
scroll to position [1509, 0]
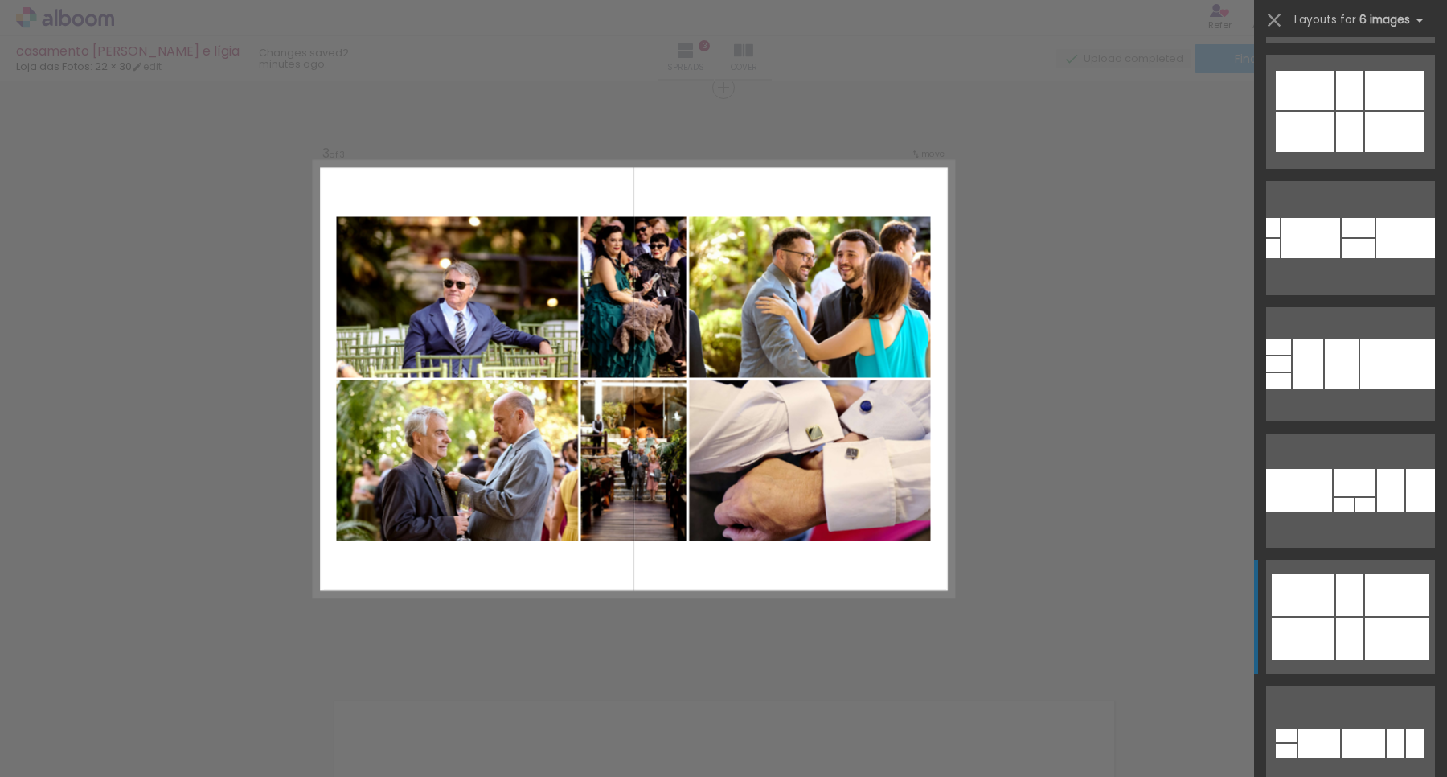
click at [1365, 605] on div at bounding box center [1397, 595] width 64 height 42
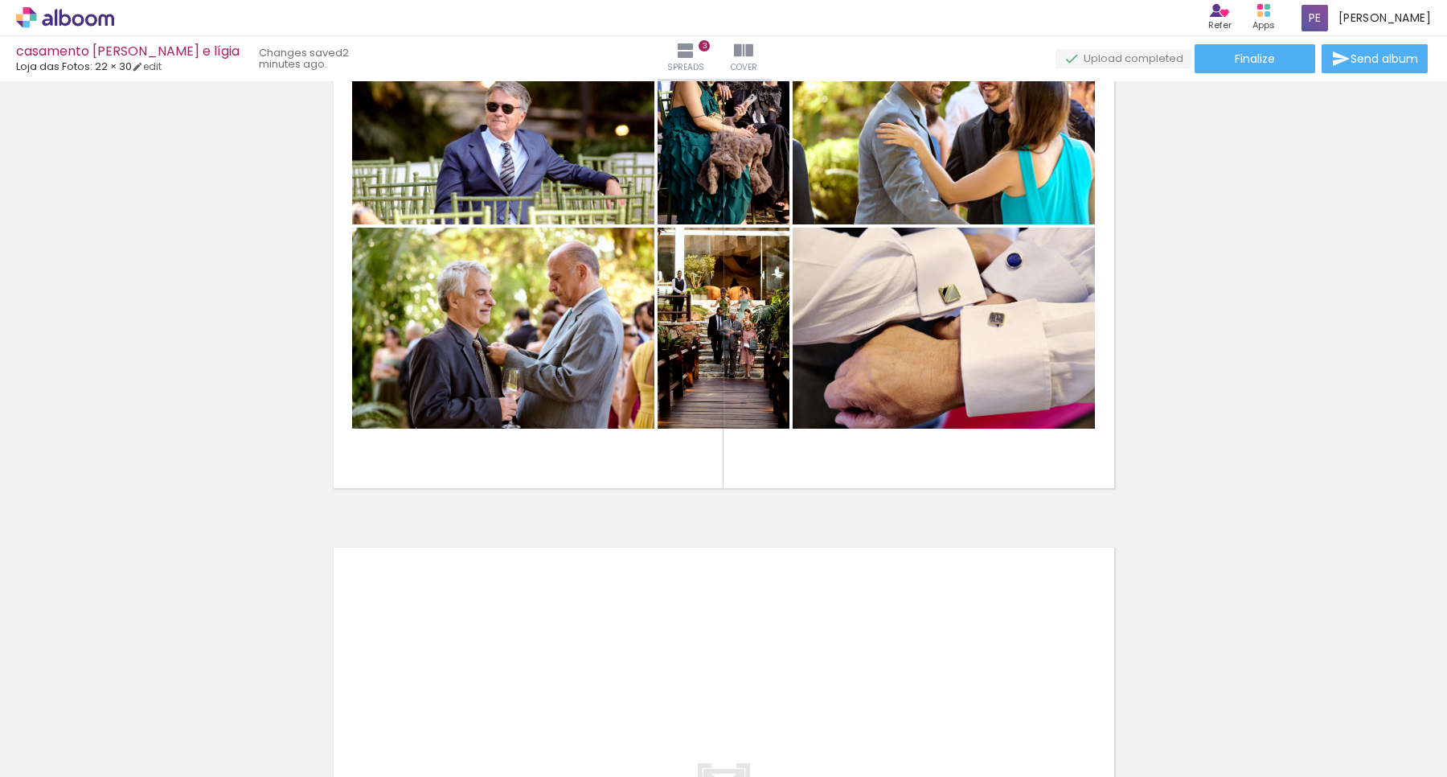
scroll to position [1186, 0]
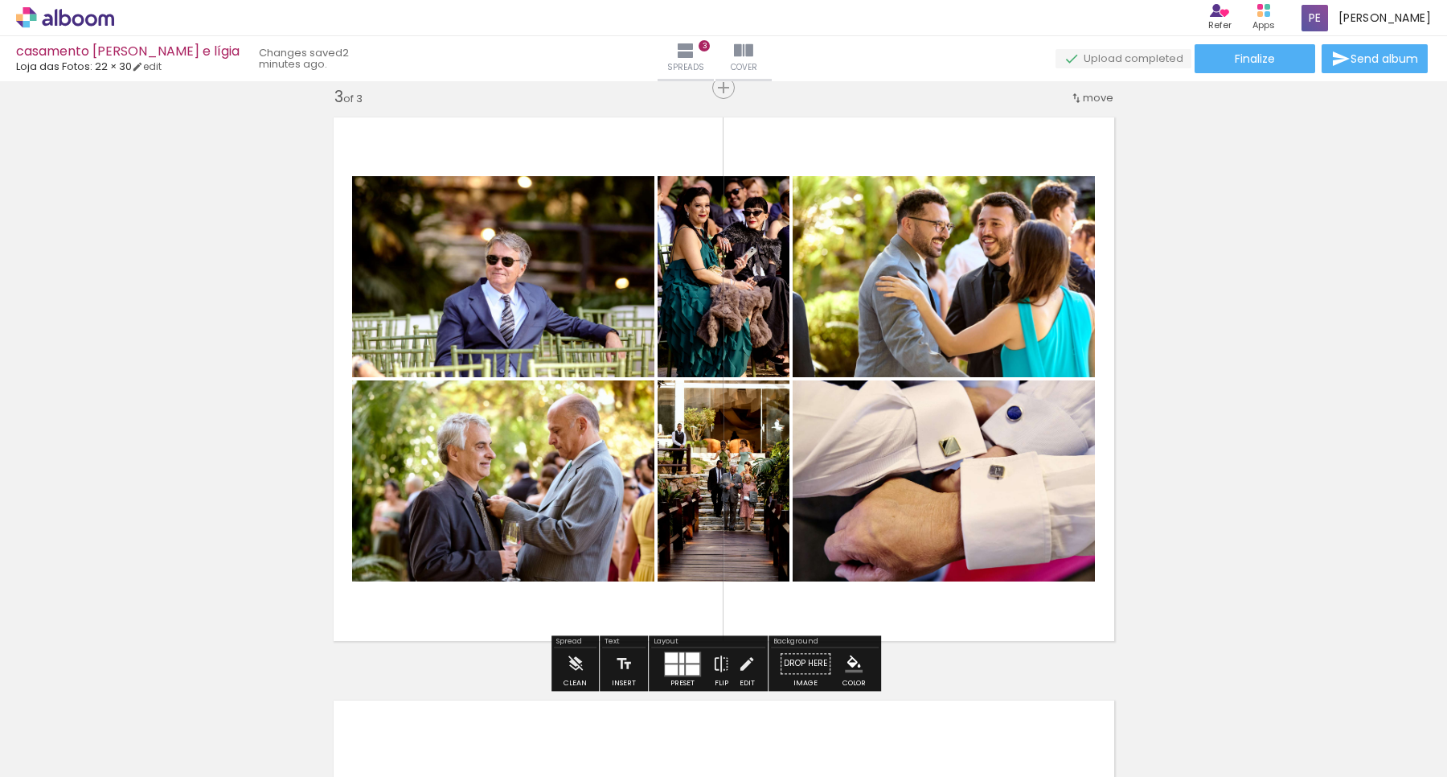
click at [676, 658] on quentale-layouter at bounding box center [682, 663] width 37 height 25
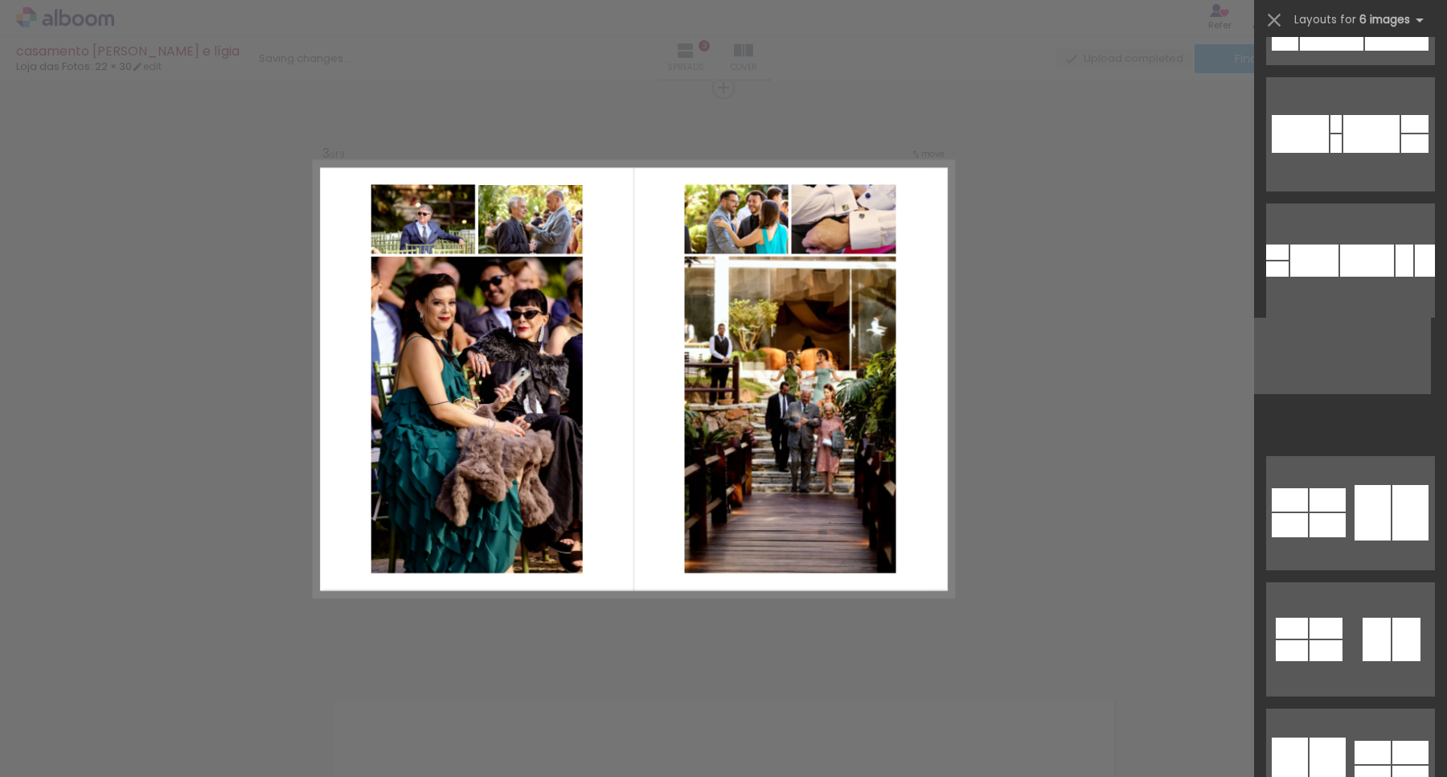
scroll to position [3100, 0]
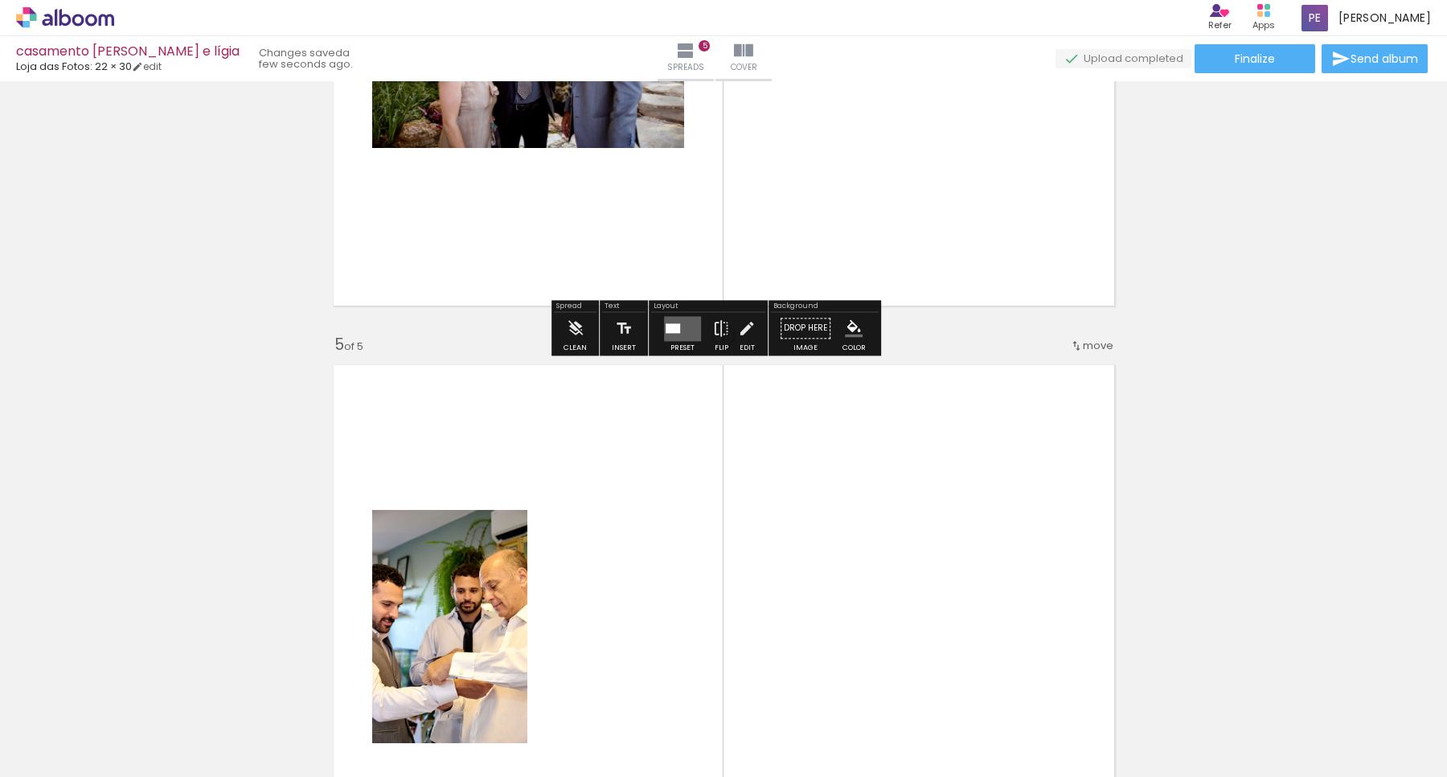
scroll to position [2100, 0]
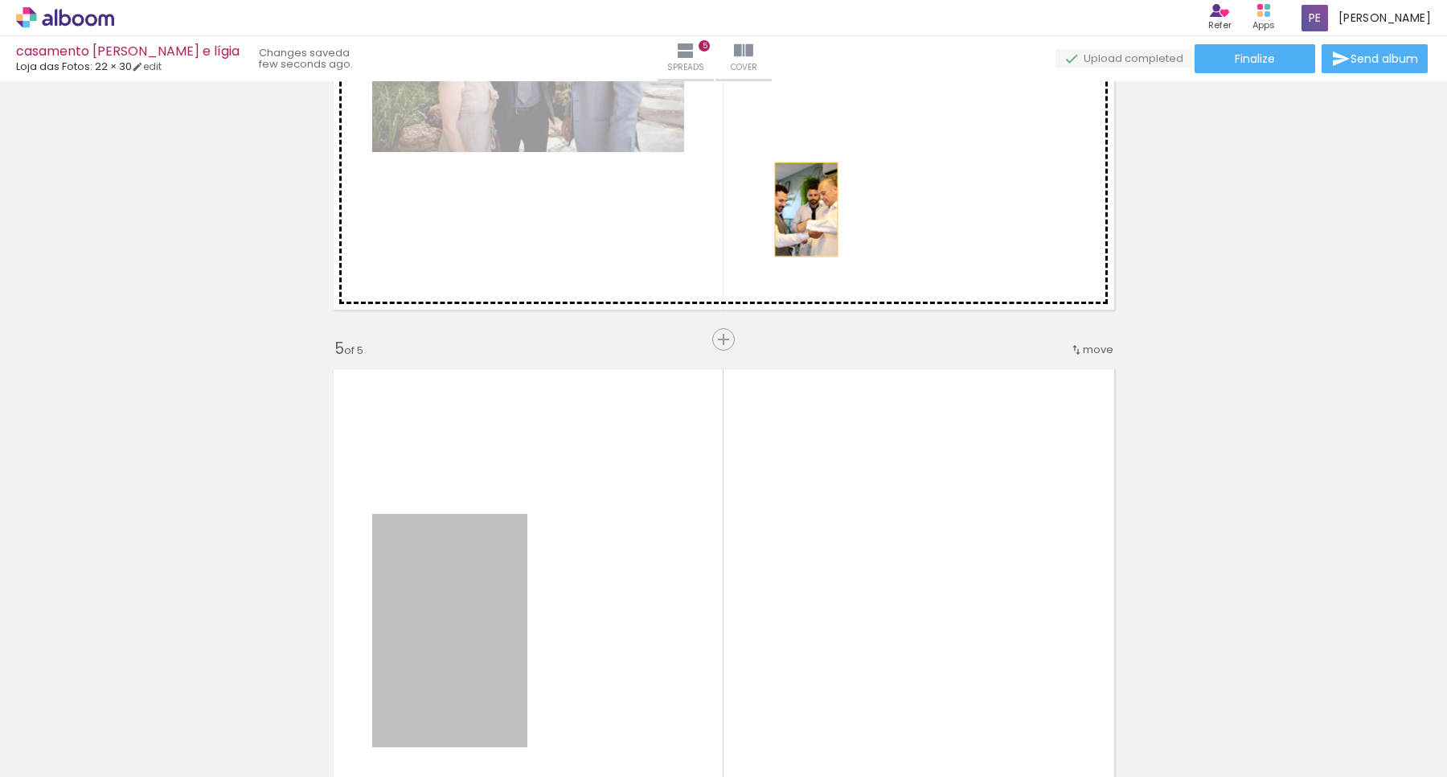
drag, startPoint x: 462, startPoint y: 581, endPoint x: 804, endPoint y: 206, distance: 507.1
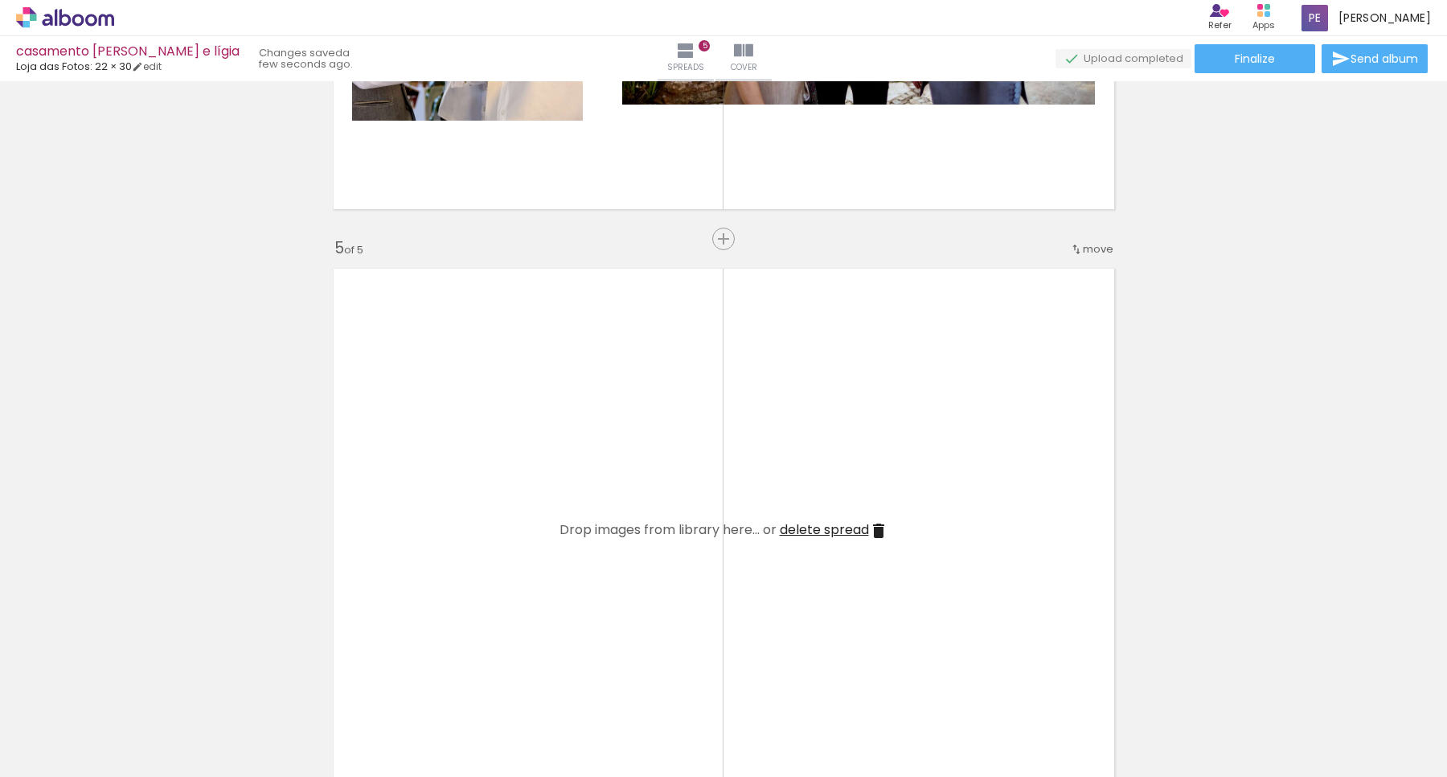
scroll to position [0, 1175]
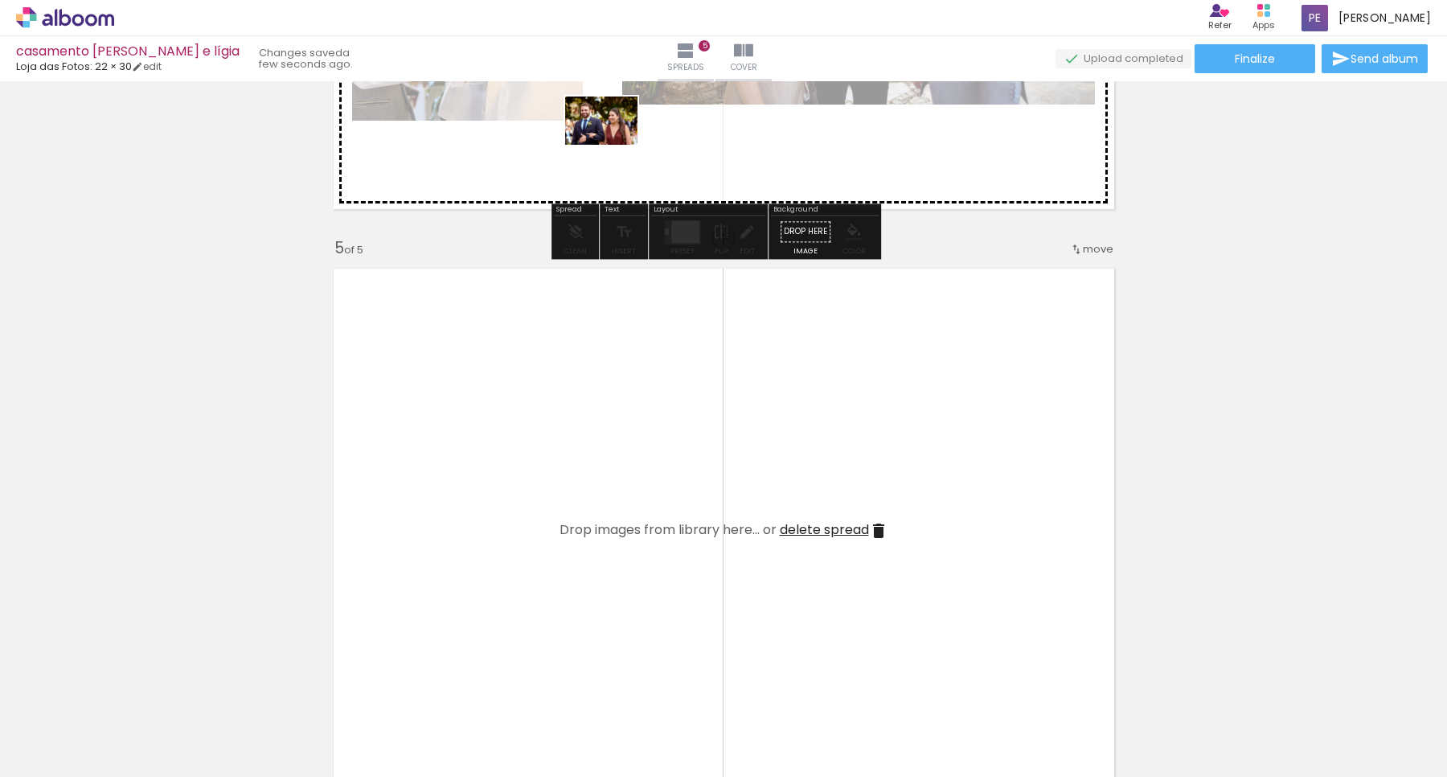
drag, startPoint x: 600, startPoint y: 730, endPoint x: 614, endPoint y: 145, distance: 585.5
click at [614, 145] on quentale-workspace at bounding box center [723, 388] width 1447 height 777
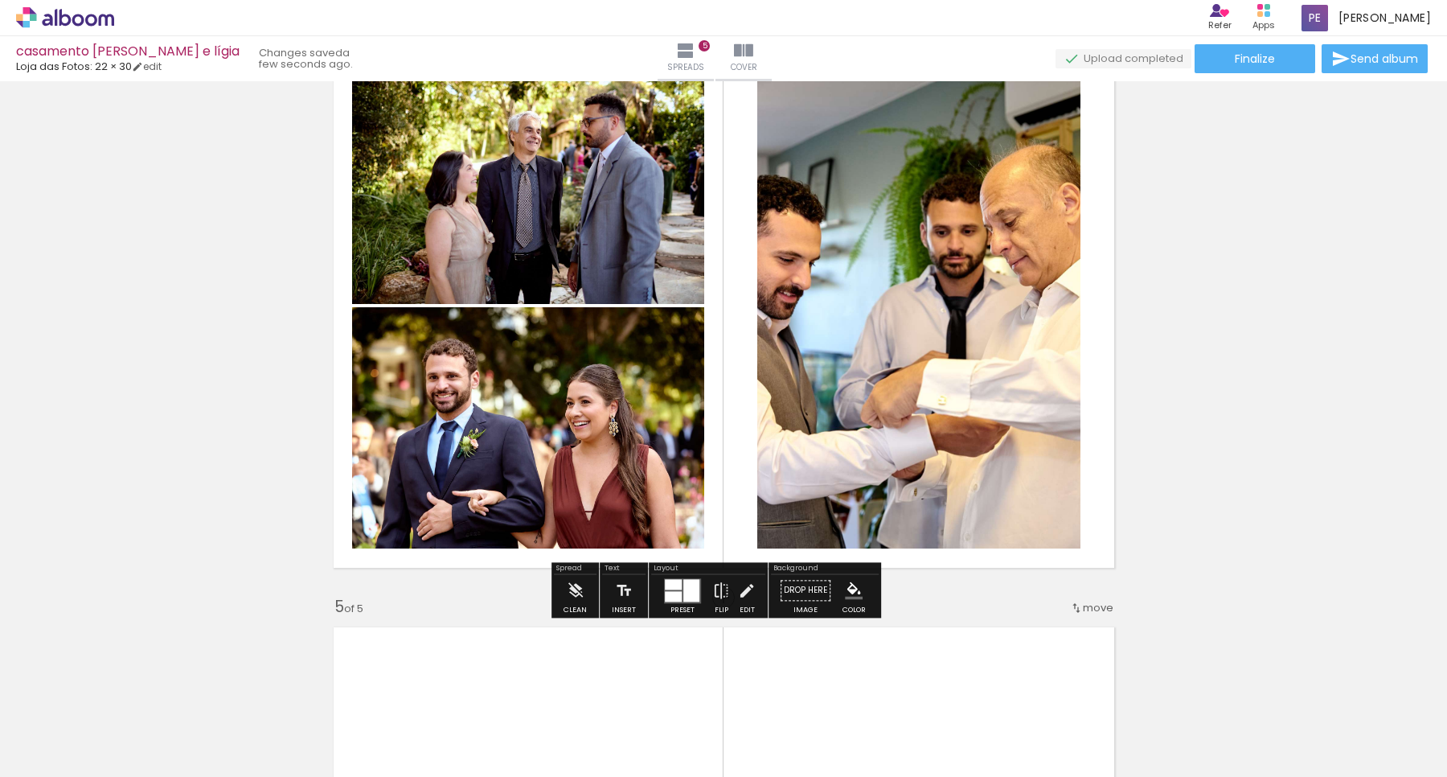
scroll to position [1899, 0]
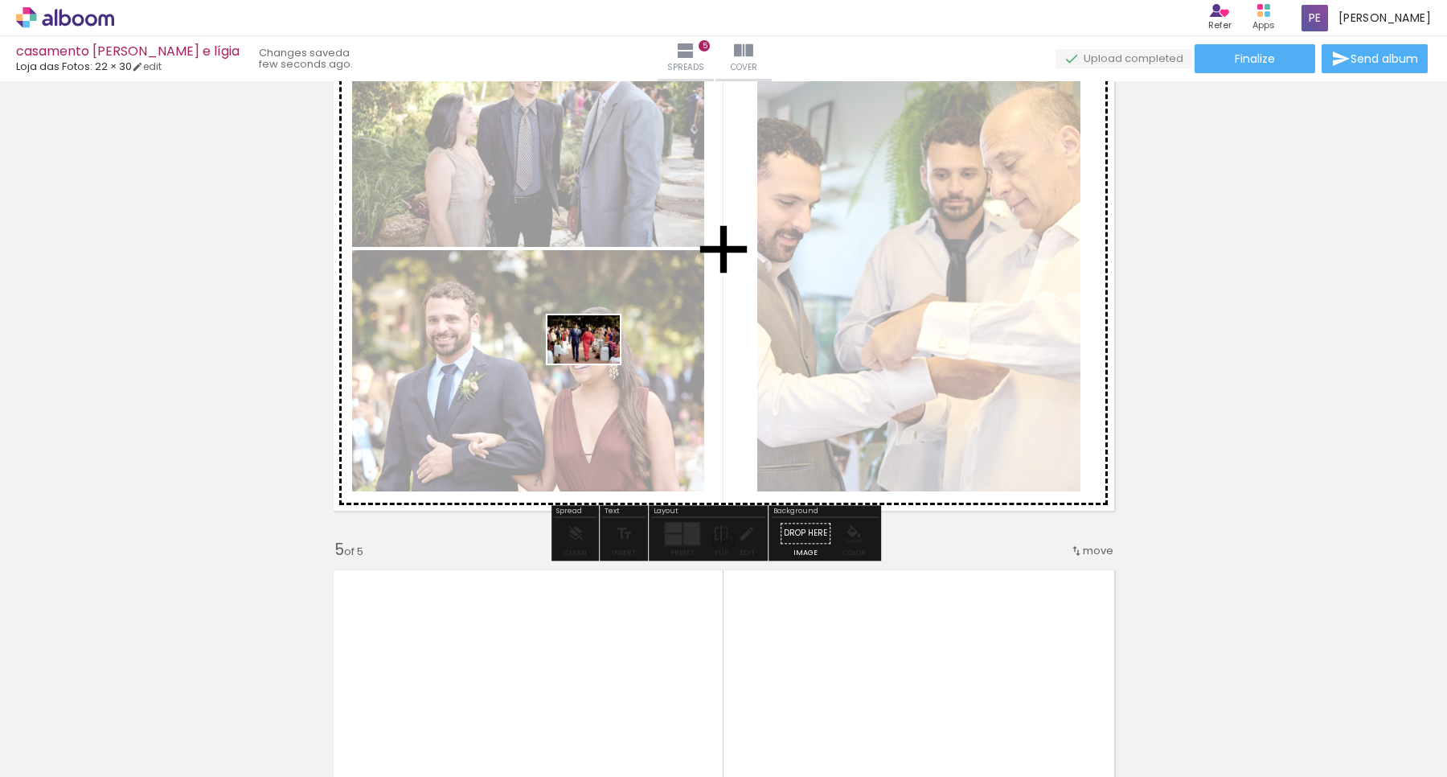
drag, startPoint x: 431, startPoint y: 728, endPoint x: 596, endPoint y: 363, distance: 399.8
click at [596, 363] on quentale-workspace at bounding box center [723, 388] width 1447 height 777
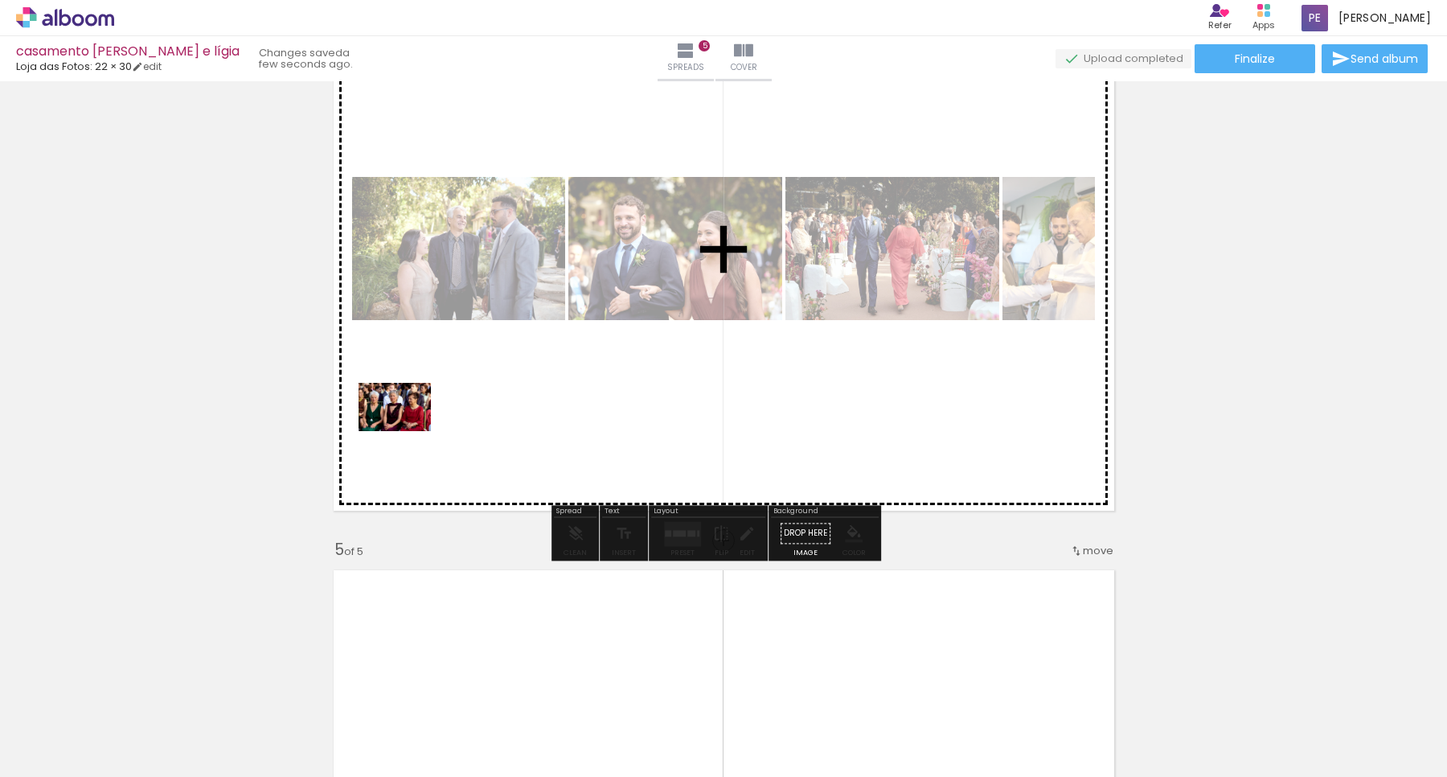
drag, startPoint x: 230, startPoint y: 741, endPoint x: 407, endPoint y: 431, distance: 356.6
click at [407, 431] on quentale-workspace at bounding box center [723, 388] width 1447 height 777
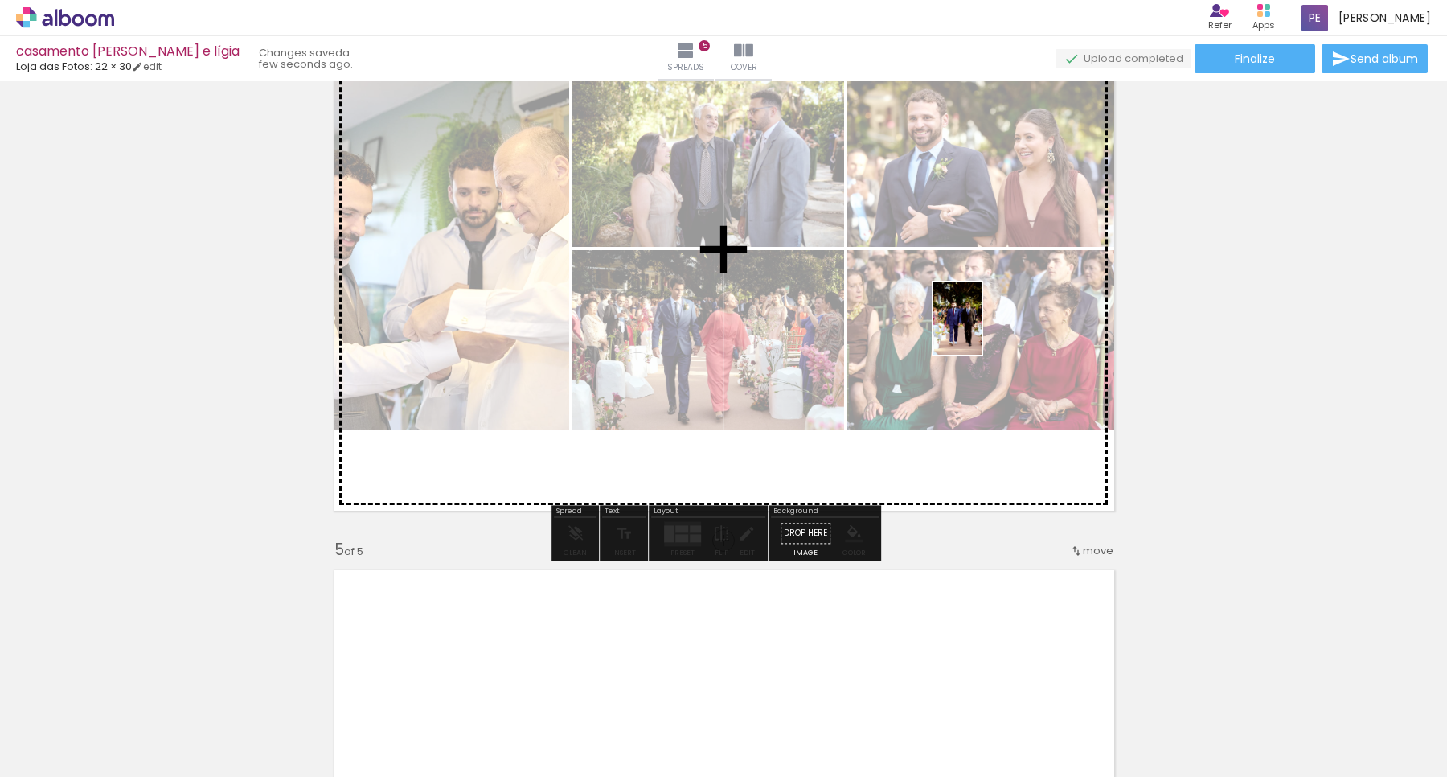
drag, startPoint x: 1057, startPoint y: 748, endPoint x: 982, endPoint y: 330, distance: 424.1
click at [982, 330] on quentale-workspace at bounding box center [723, 388] width 1447 height 777
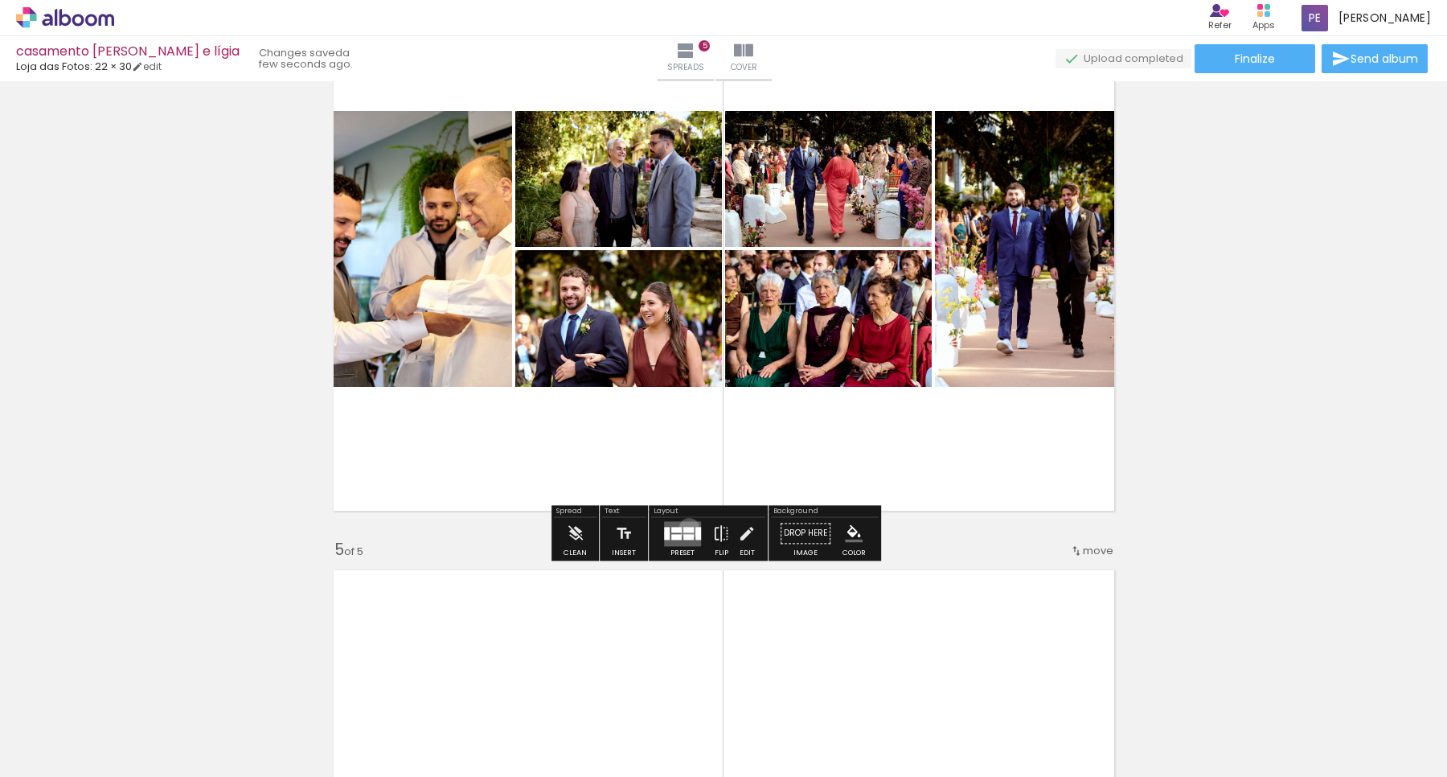
drag, startPoint x: 687, startPoint y: 527, endPoint x: 1219, endPoint y: 430, distance: 540.3
click at [690, 531] on div at bounding box center [688, 530] width 10 height 6
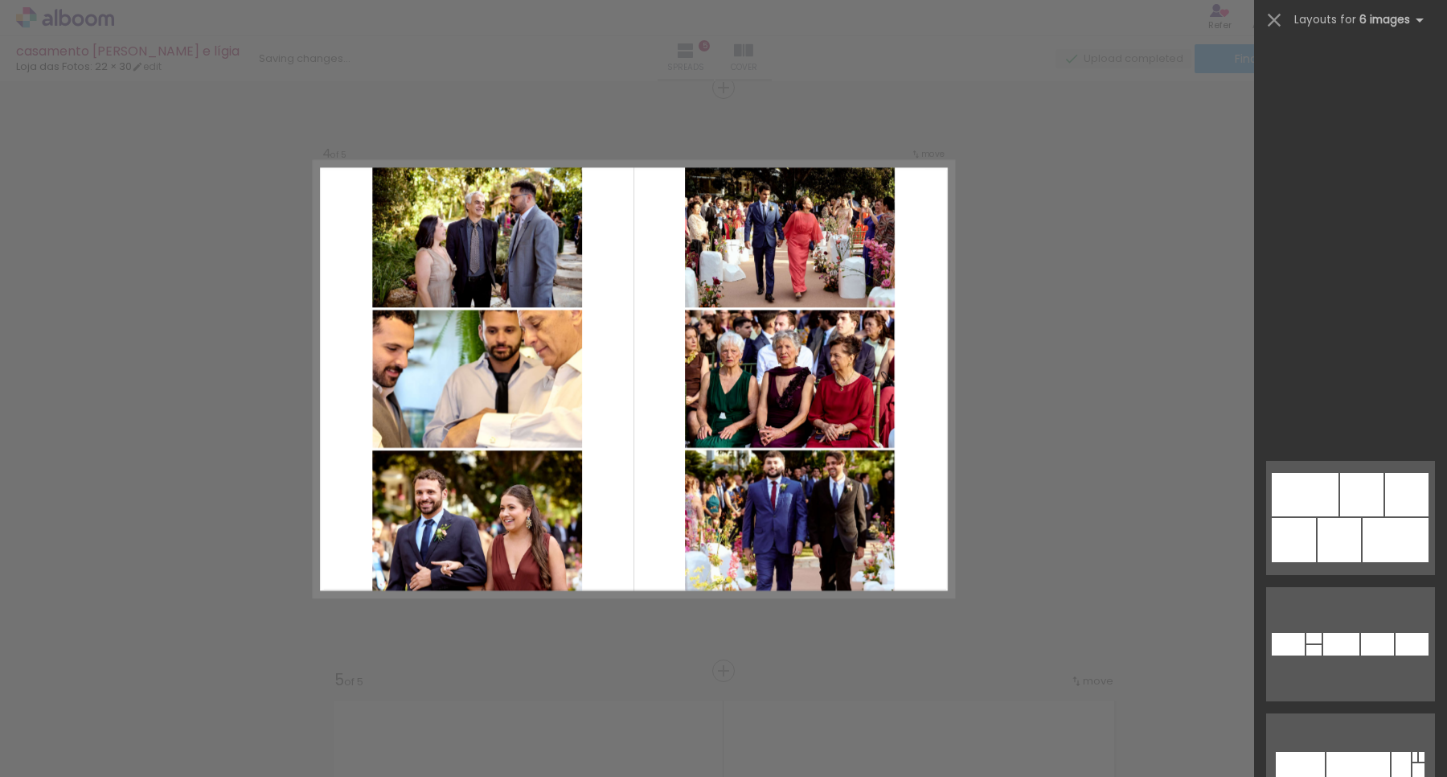
scroll to position [45949, 0]
